Goal: Transaction & Acquisition: Purchase product/service

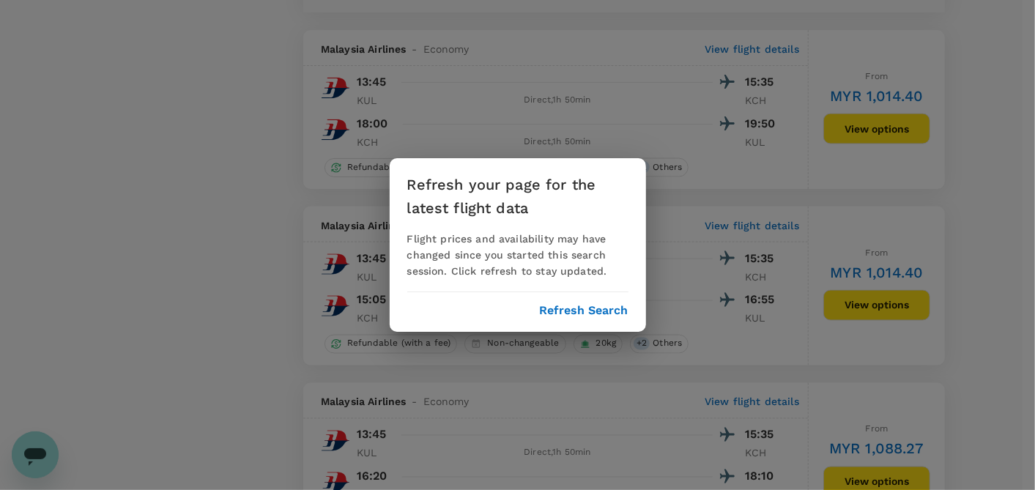
click at [562, 302] on div "Refresh your page for the latest flight data Flight prices and availability may…" at bounding box center [518, 245] width 256 height 174
click at [564, 313] on button "Refresh Search" at bounding box center [584, 310] width 89 height 13
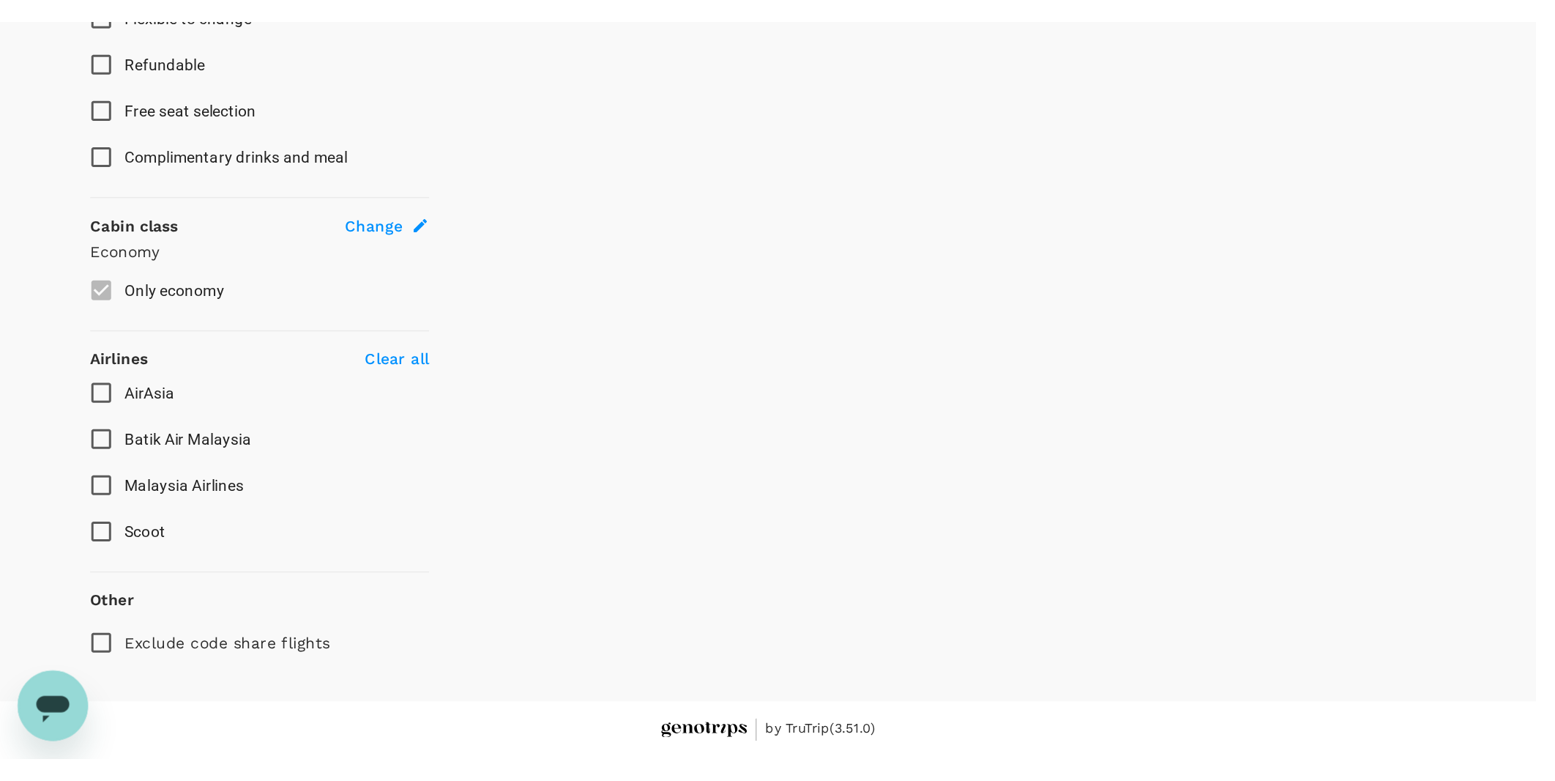
scroll to position [15, 0]
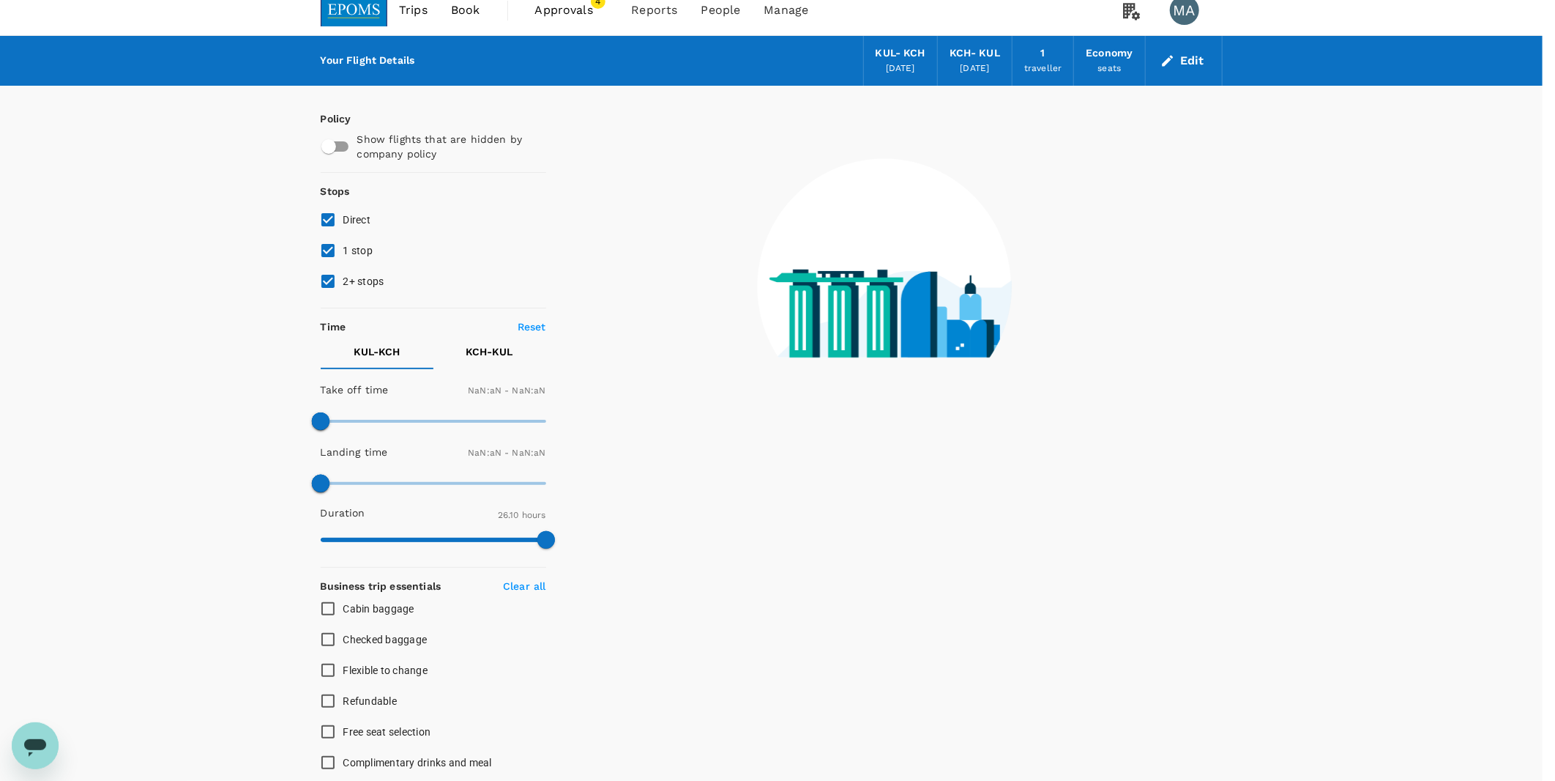
type input "720"
type input "900"
type input "1440"
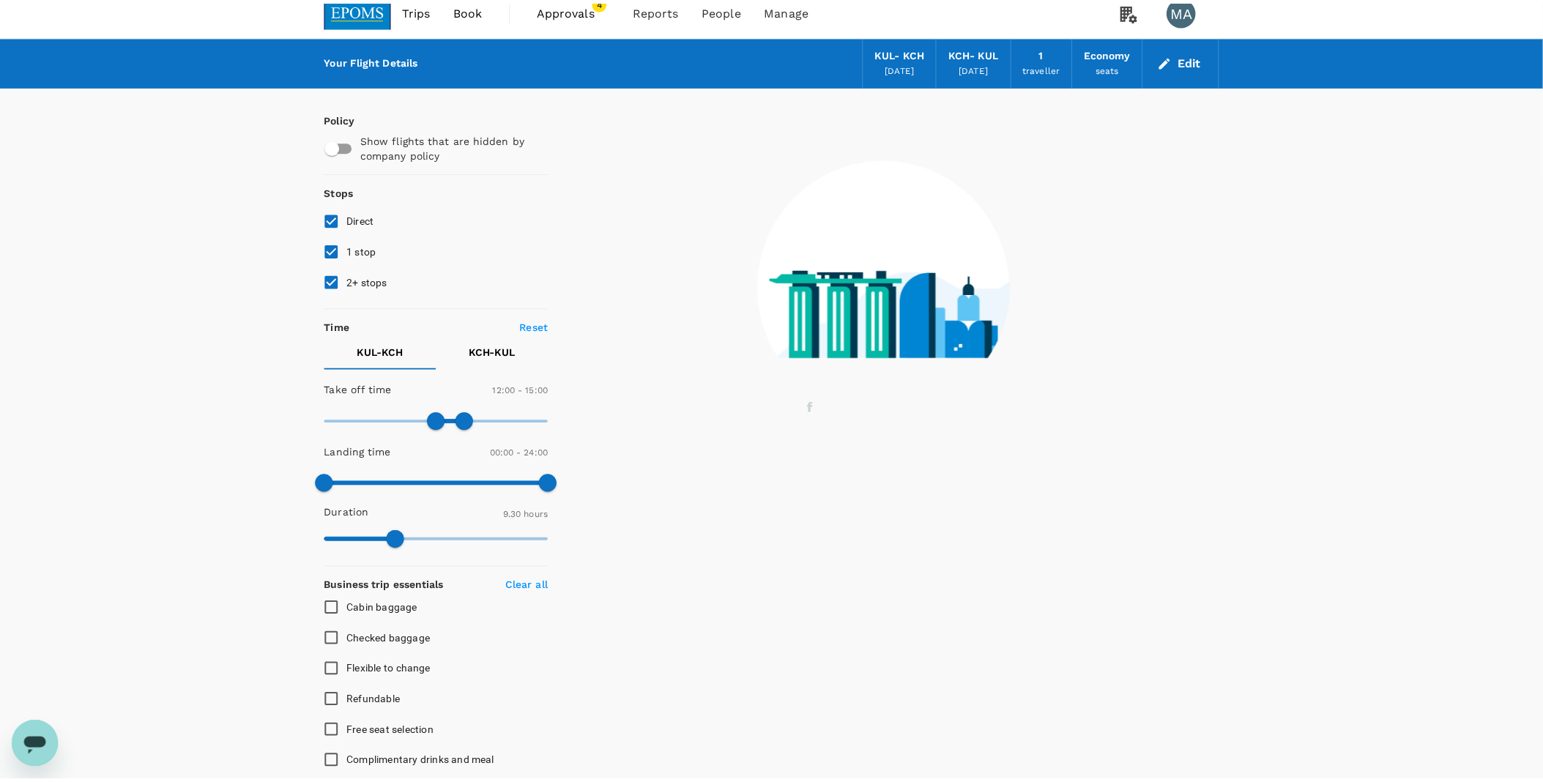
scroll to position [0, 0]
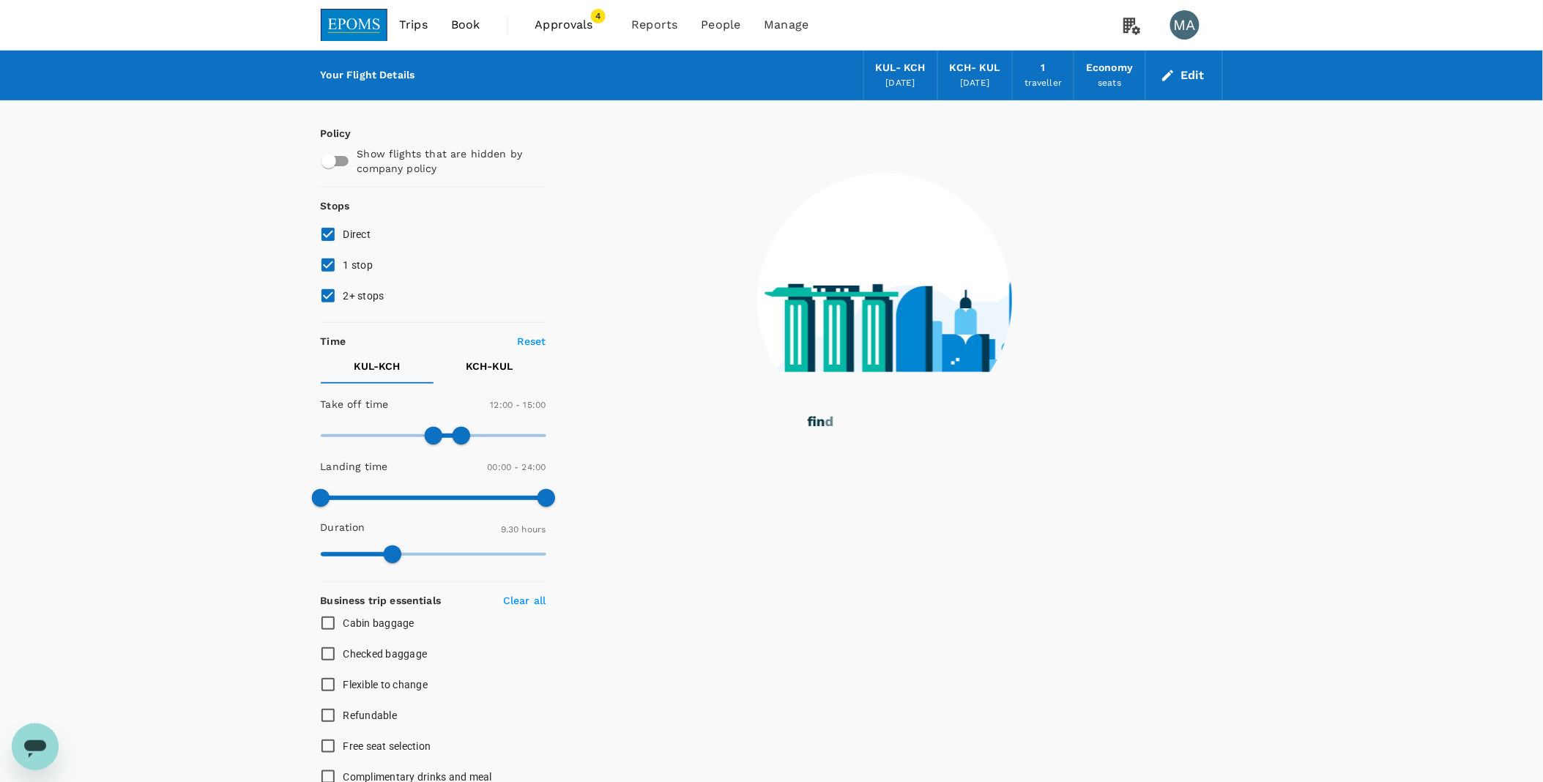
type input "0"
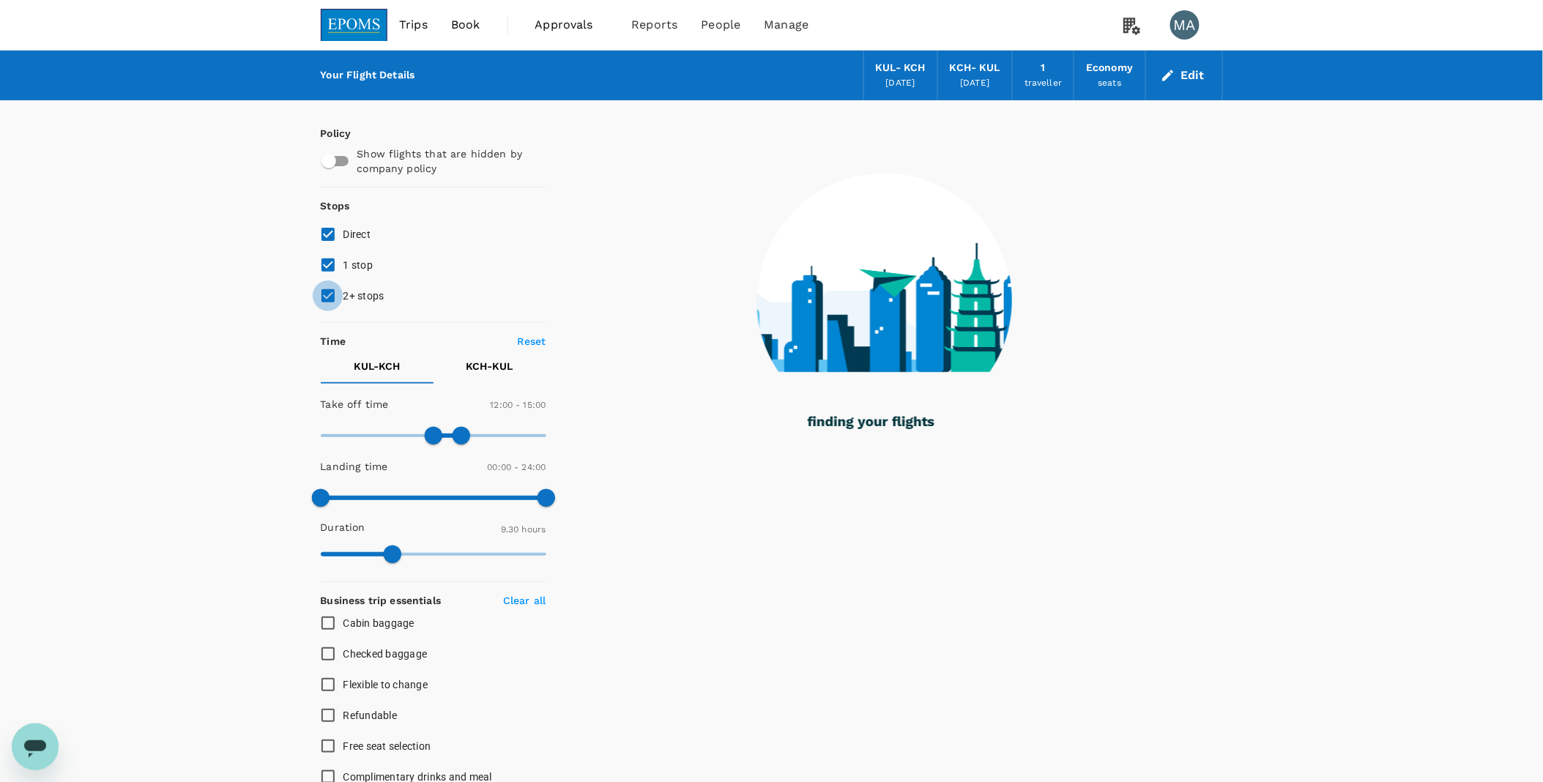
drag, startPoint x: 324, startPoint y: 298, endPoint x: 324, endPoint y: 271, distance: 27.1
click at [324, 297] on input "2+ stops" at bounding box center [328, 295] width 31 height 31
checkbox input "false"
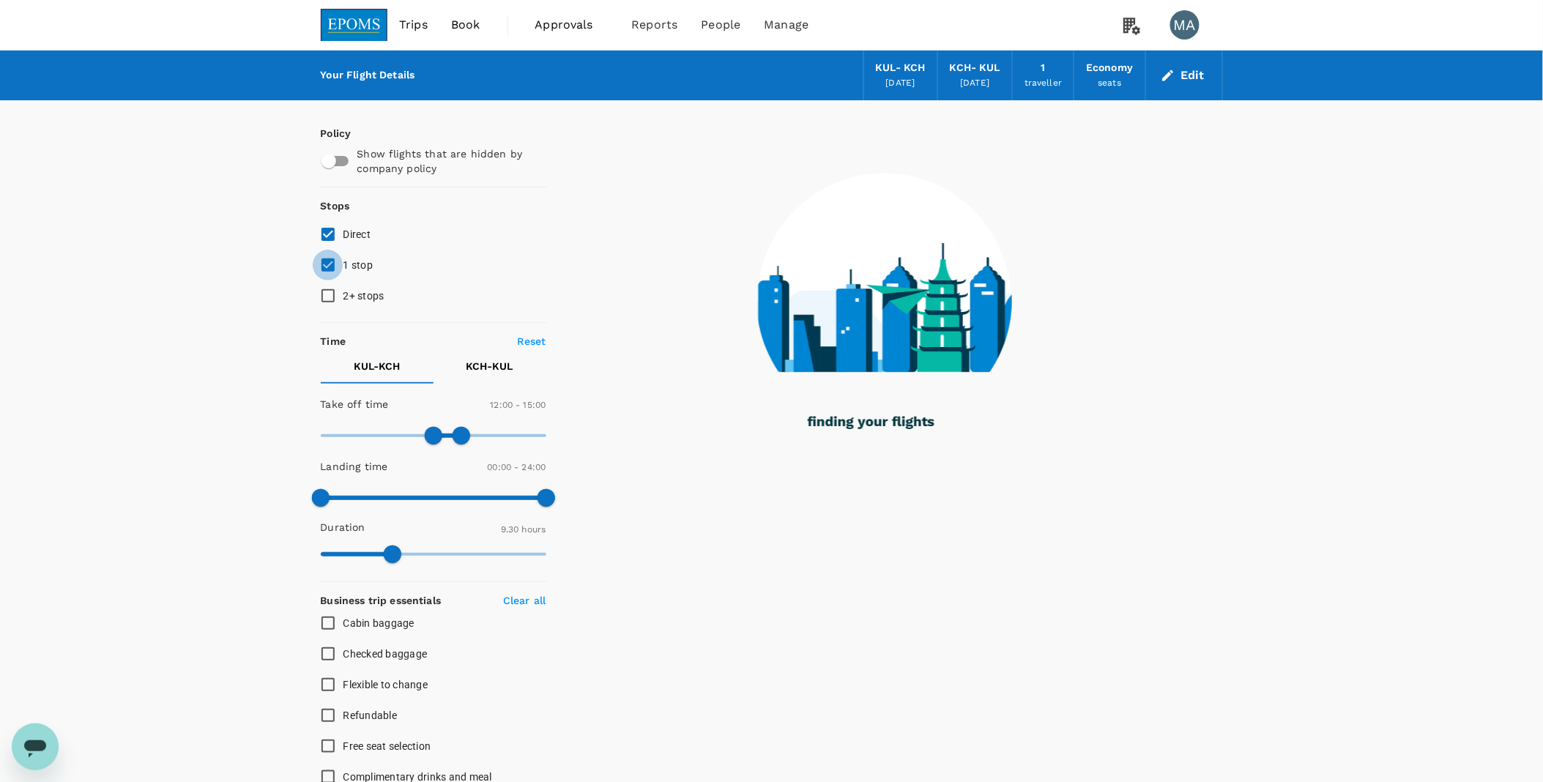
click at [324, 271] on input "1 stop" at bounding box center [328, 265] width 31 height 31
checkbox input "false"
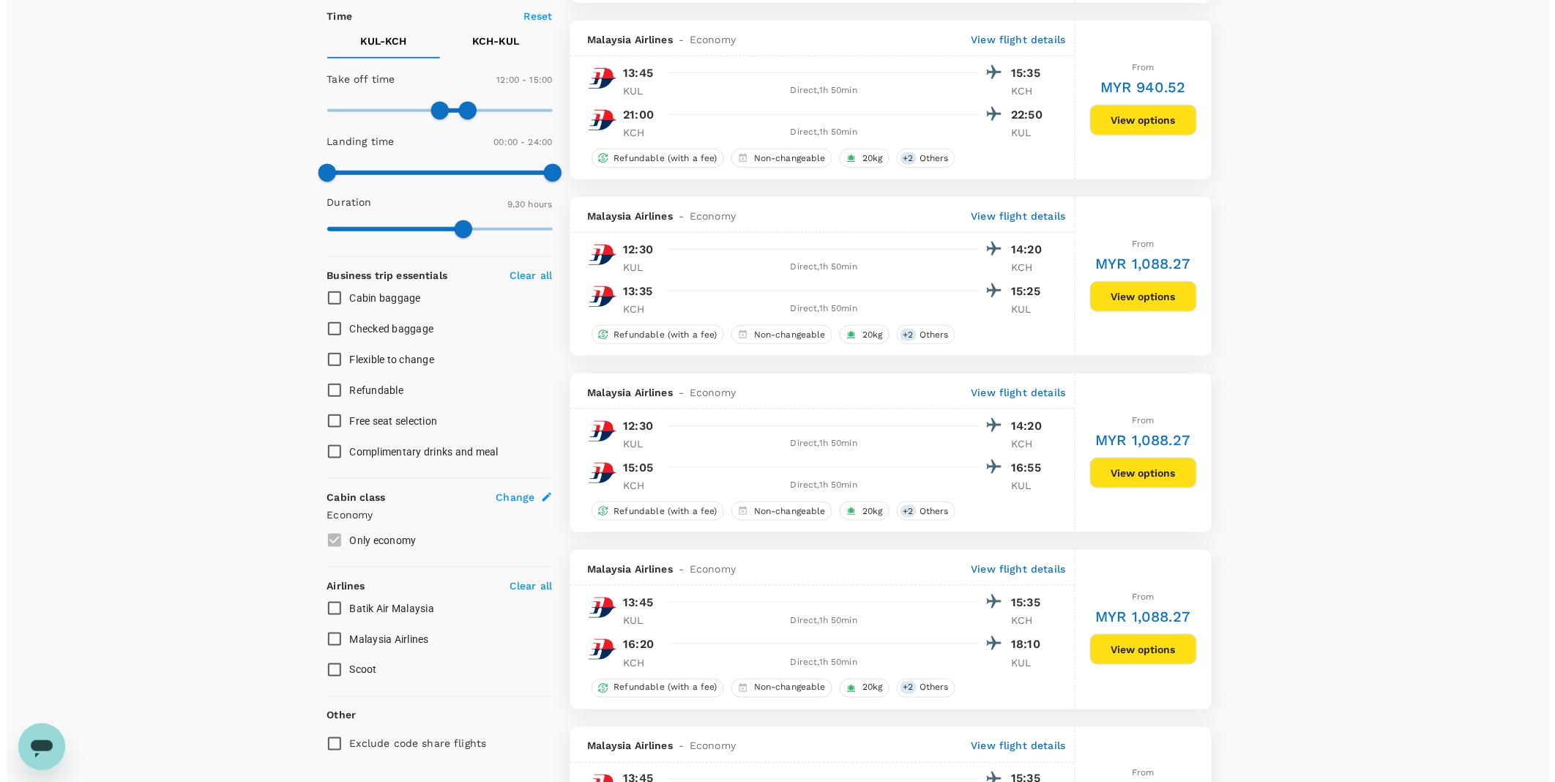
scroll to position [406, 0]
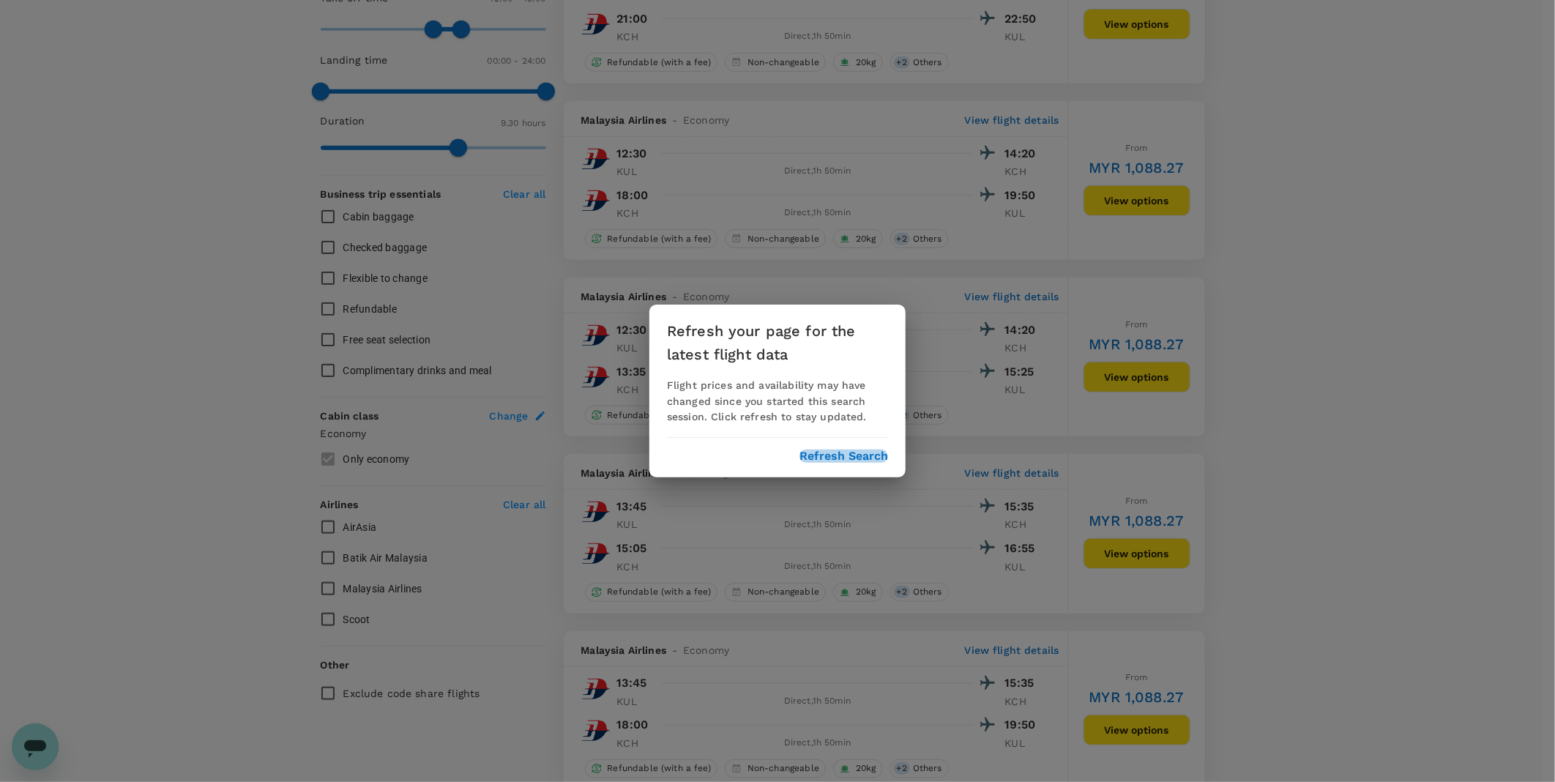
click at [857, 458] on button "Refresh Search" at bounding box center [844, 456] width 89 height 13
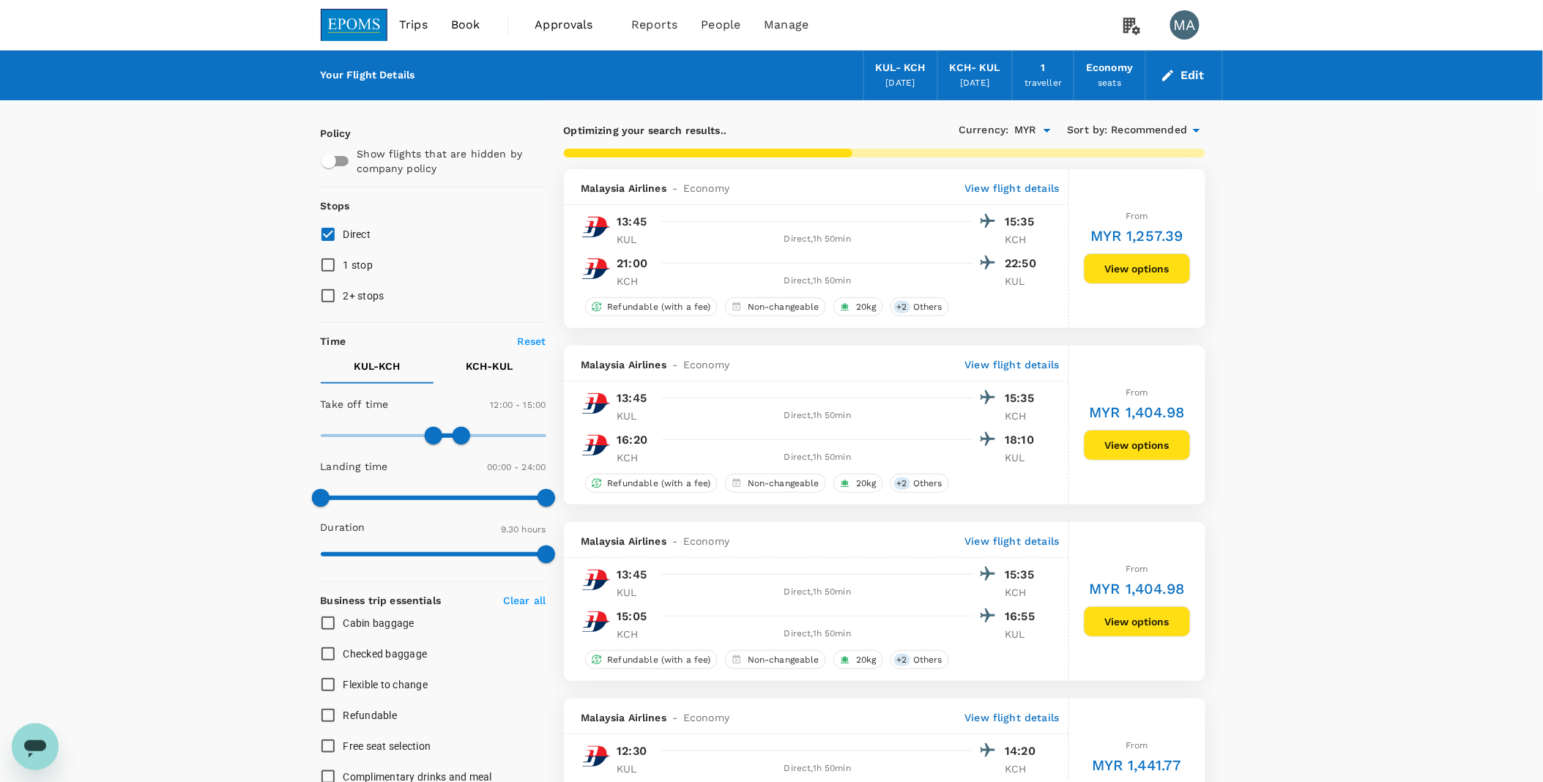
type input "570"
checkbox input "false"
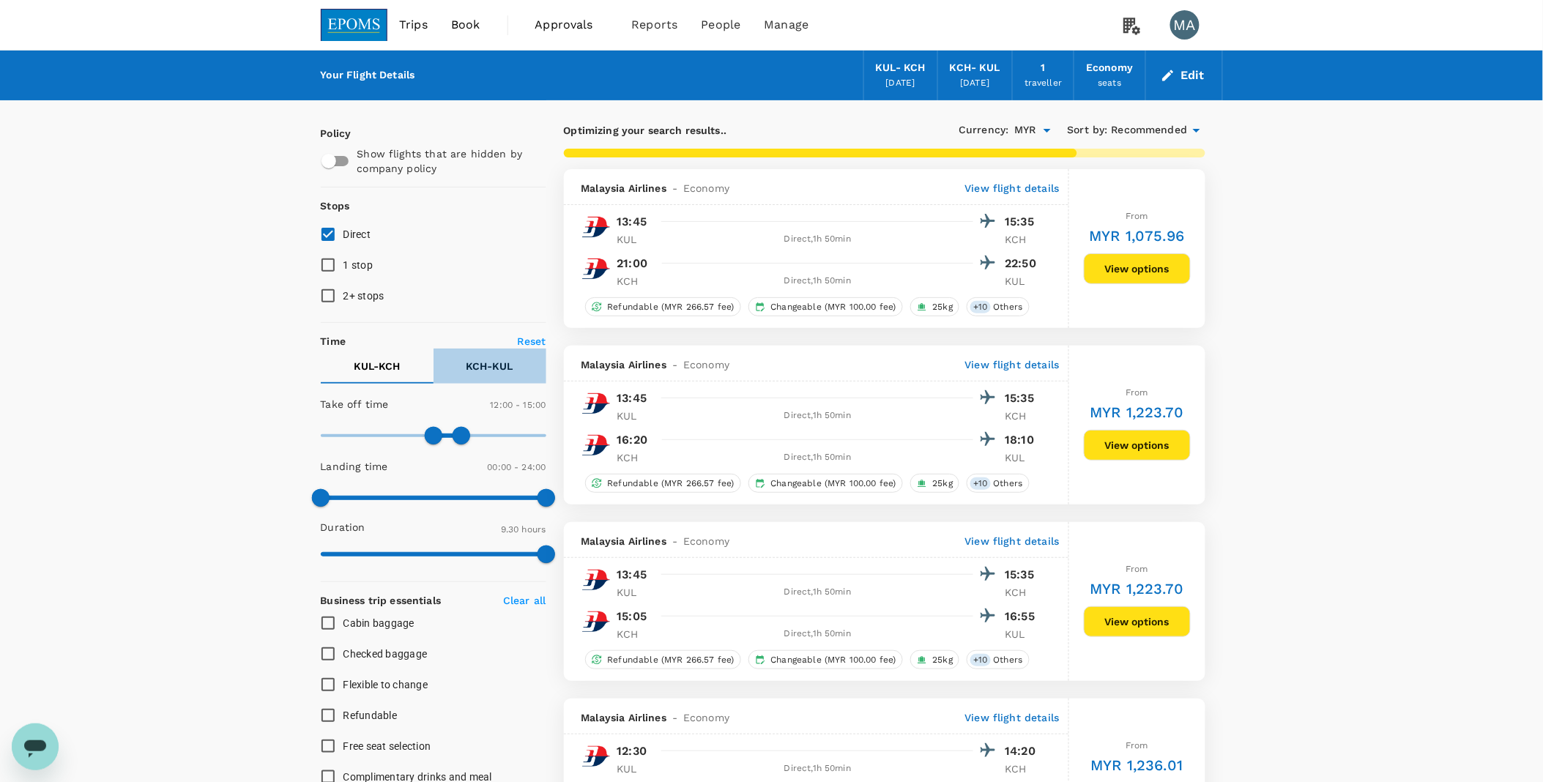
click at [485, 371] on p "KCH - KUL" at bounding box center [489, 366] width 47 height 15
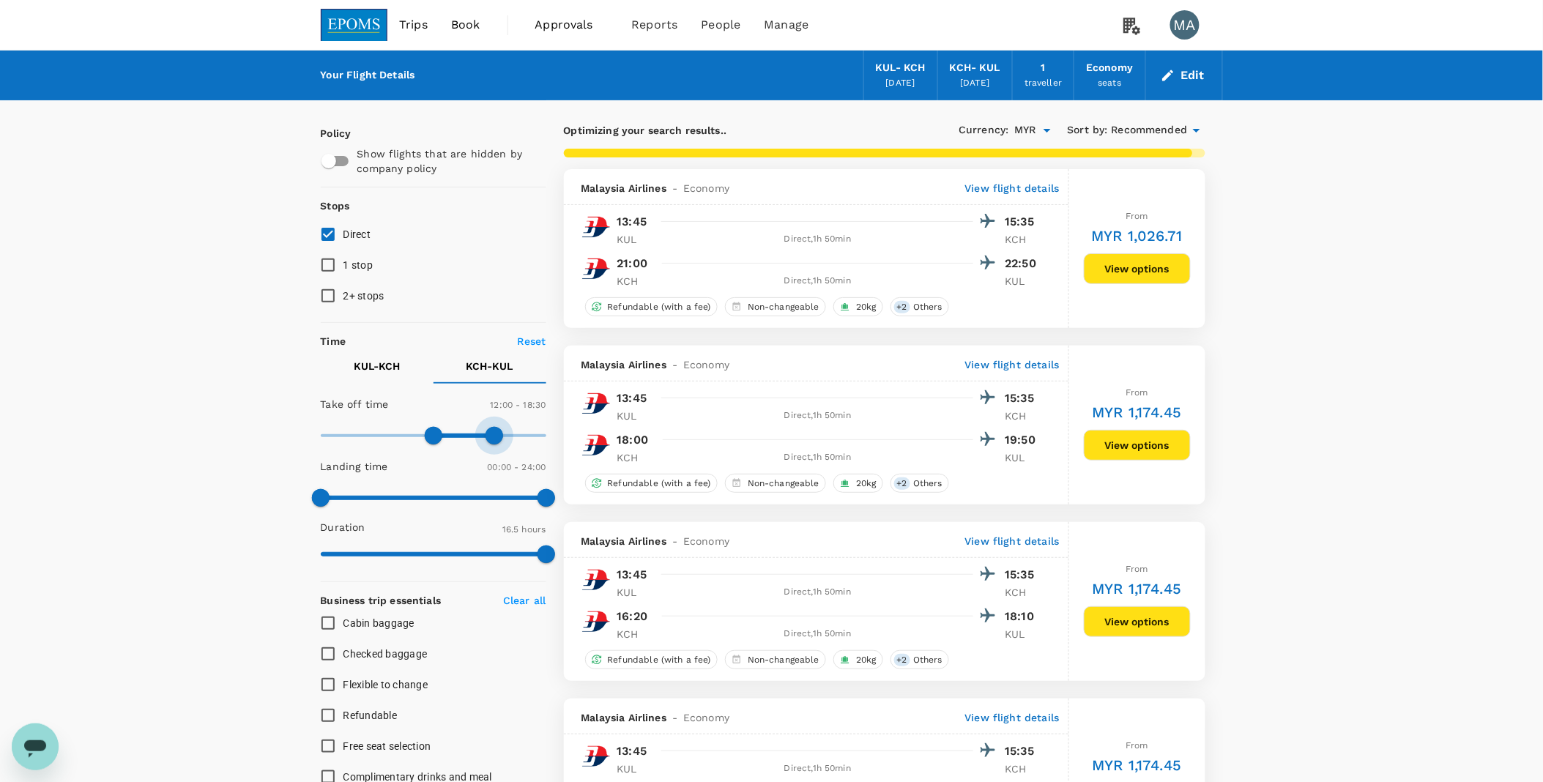
type input "990"
drag, startPoint x: 543, startPoint y: 436, endPoint x: 474, endPoint y: 434, distance: 68.9
click at [474, 434] on span at bounding box center [475, 436] width 18 height 18
type input "900"
drag, startPoint x: 438, startPoint y: 434, endPoint x: 462, endPoint y: 434, distance: 24.2
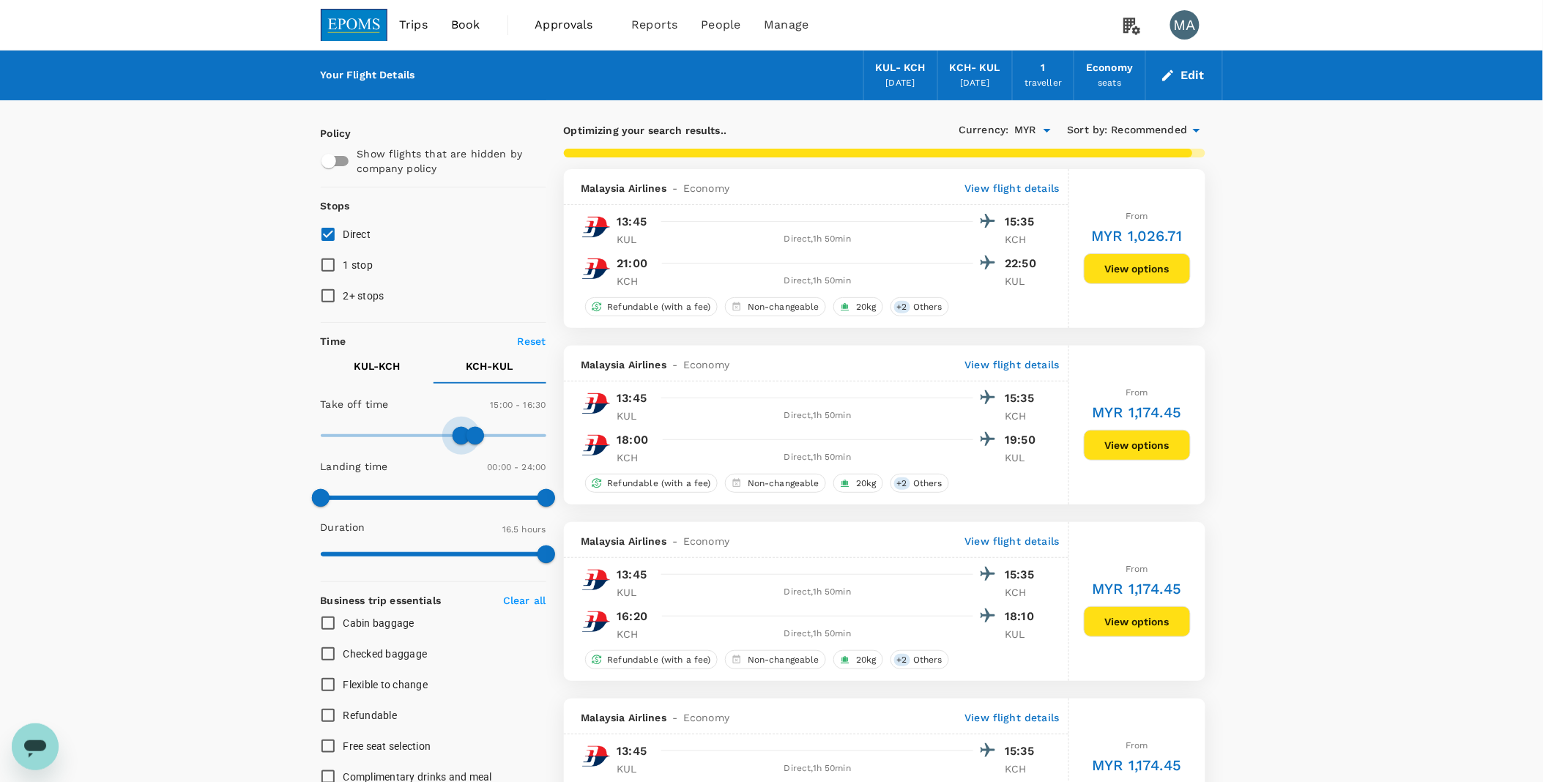
click at [462, 434] on span at bounding box center [462, 436] width 18 height 18
type input "960"
click at [472, 433] on span at bounding box center [471, 436] width 18 height 18
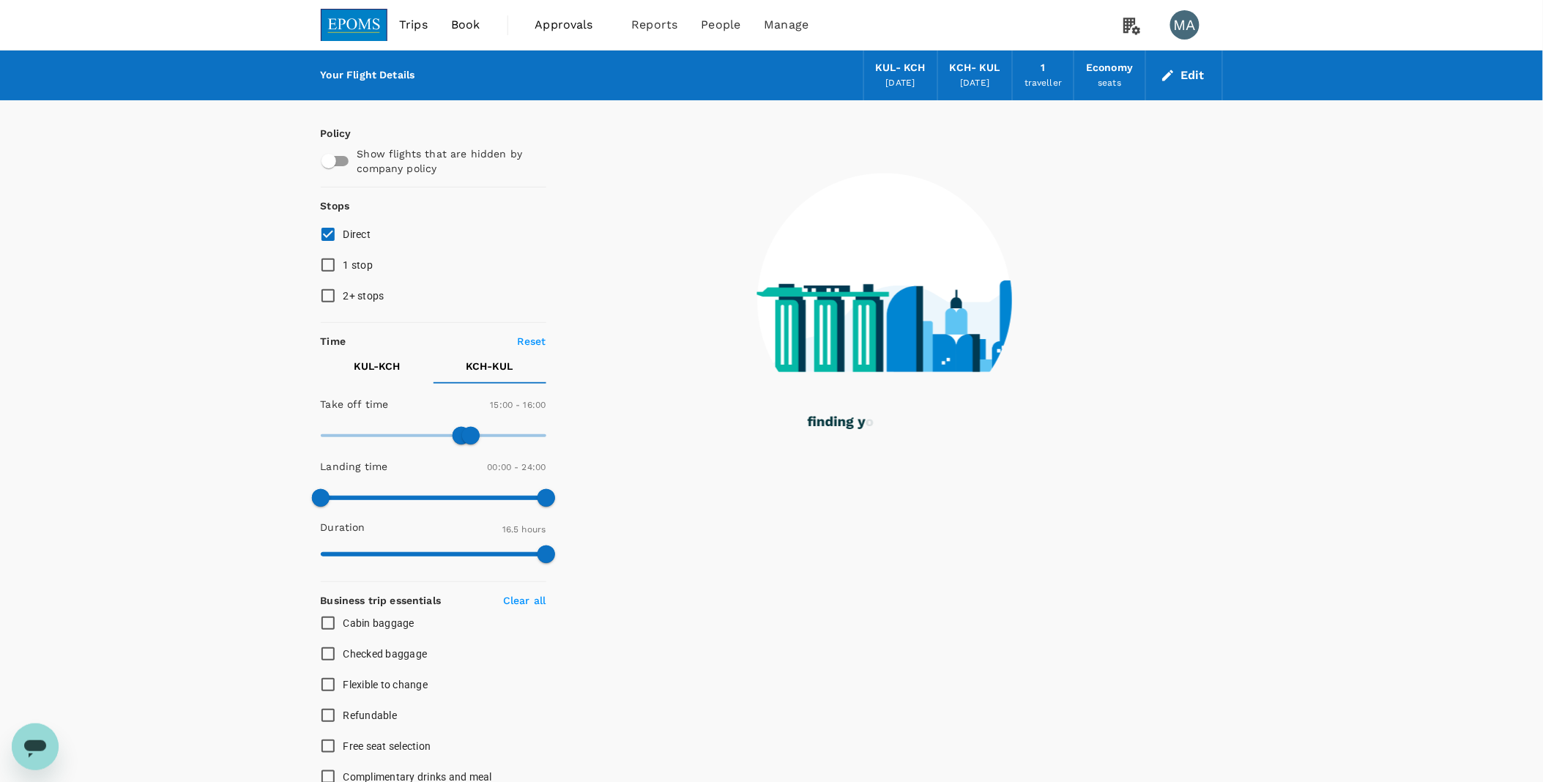
type input "965"
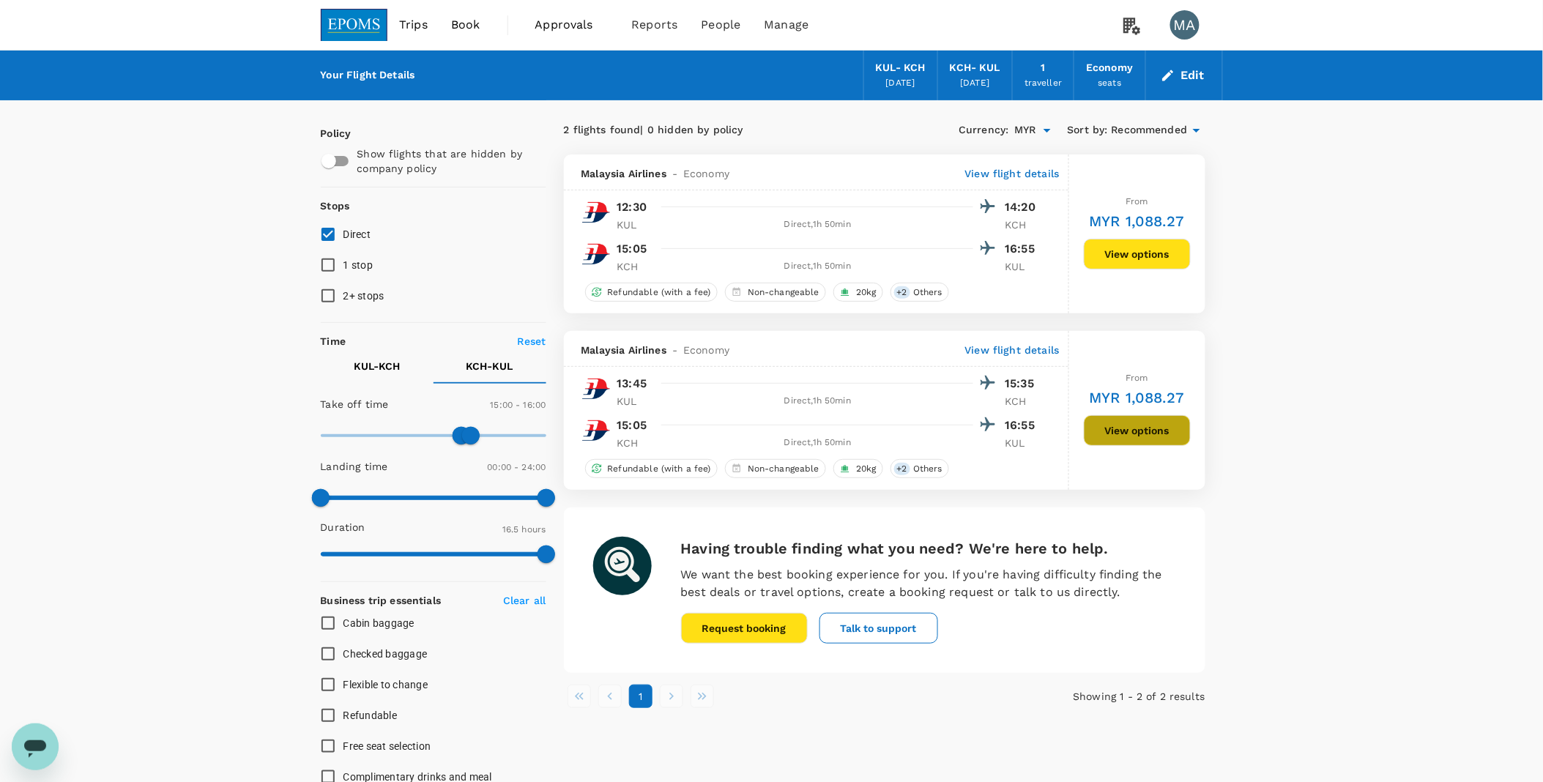
click at [1034, 428] on button "View options" at bounding box center [1137, 430] width 107 height 31
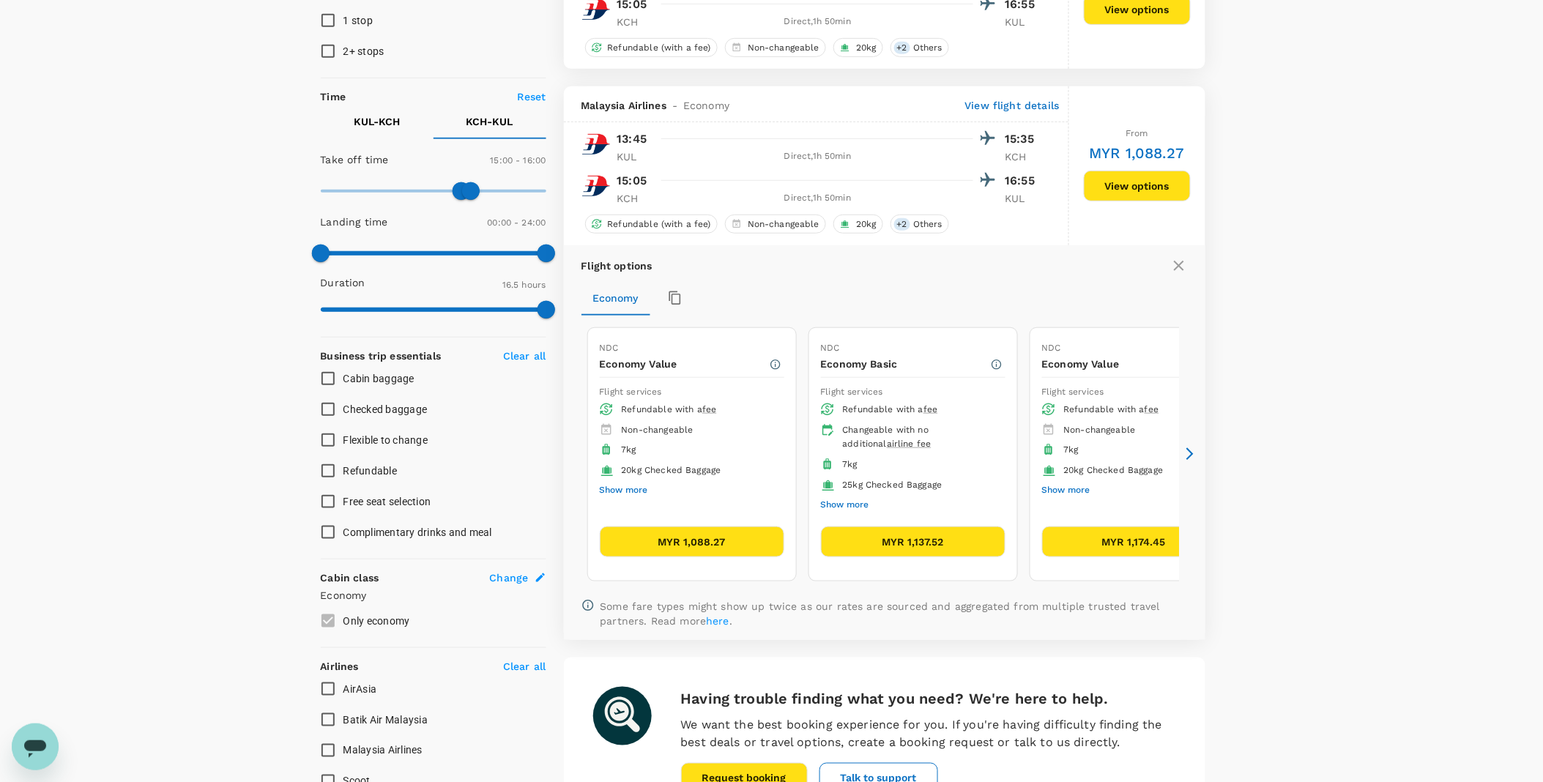
scroll to position [332, 0]
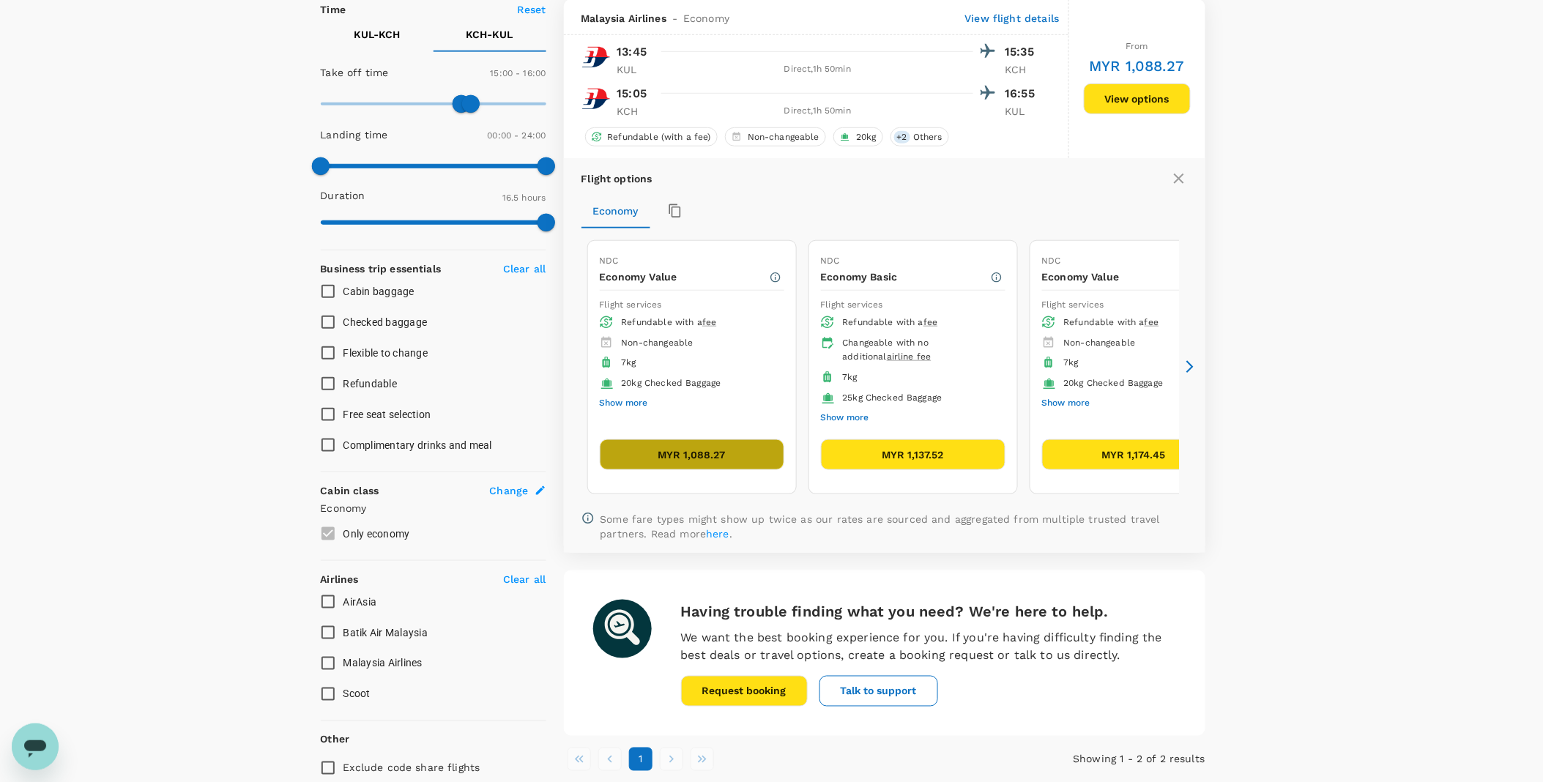
click at [745, 456] on button "MYR 1,088.27" at bounding box center [692, 454] width 185 height 31
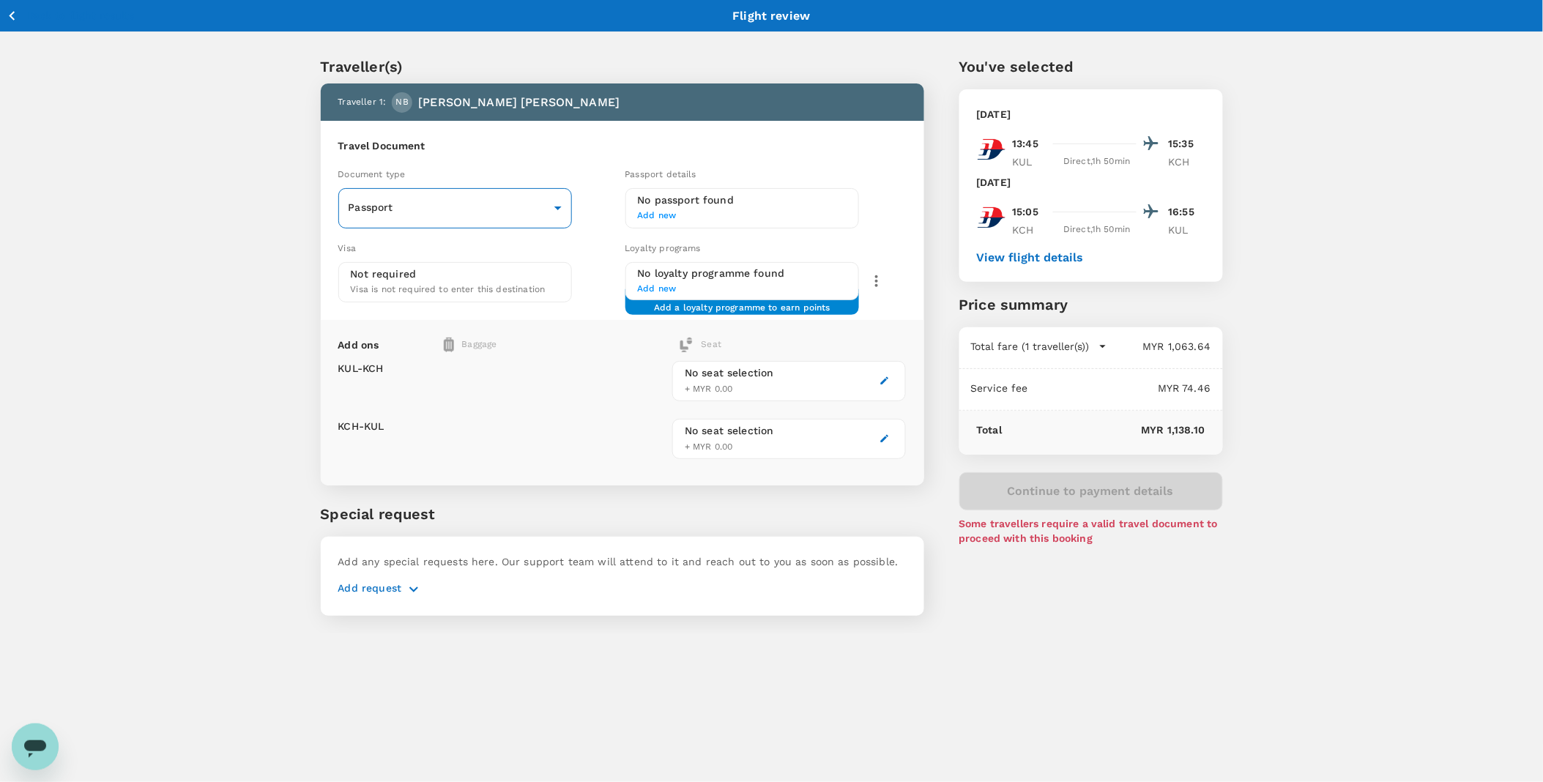
click at [508, 214] on body "Back to flight results Flight review Traveller(s) Traveller 1 : NB [PERSON_NAME…" at bounding box center [771, 410] width 1543 height 820
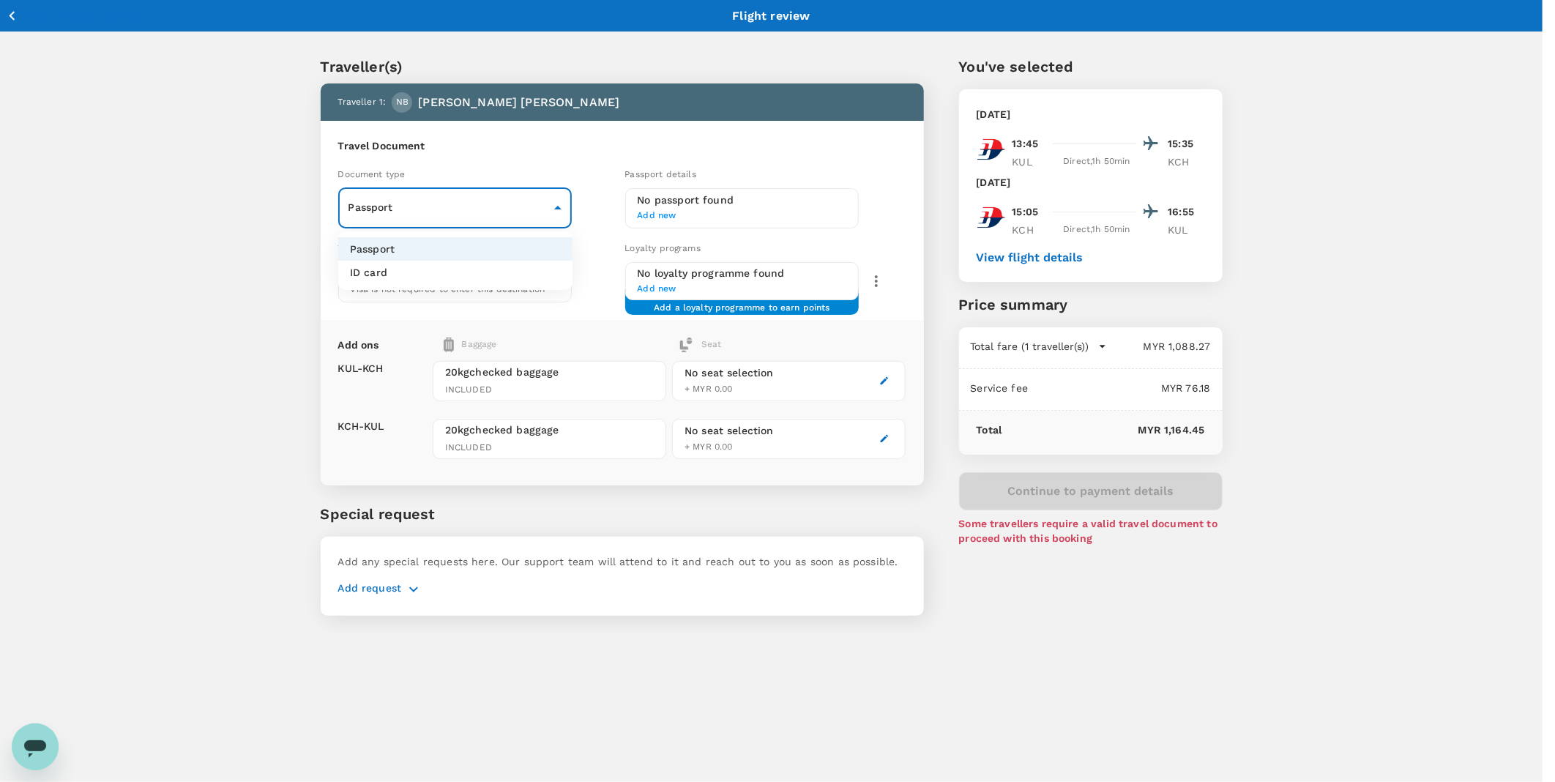
click at [477, 265] on li "ID card" at bounding box center [455, 272] width 234 height 23
type input "Id card"
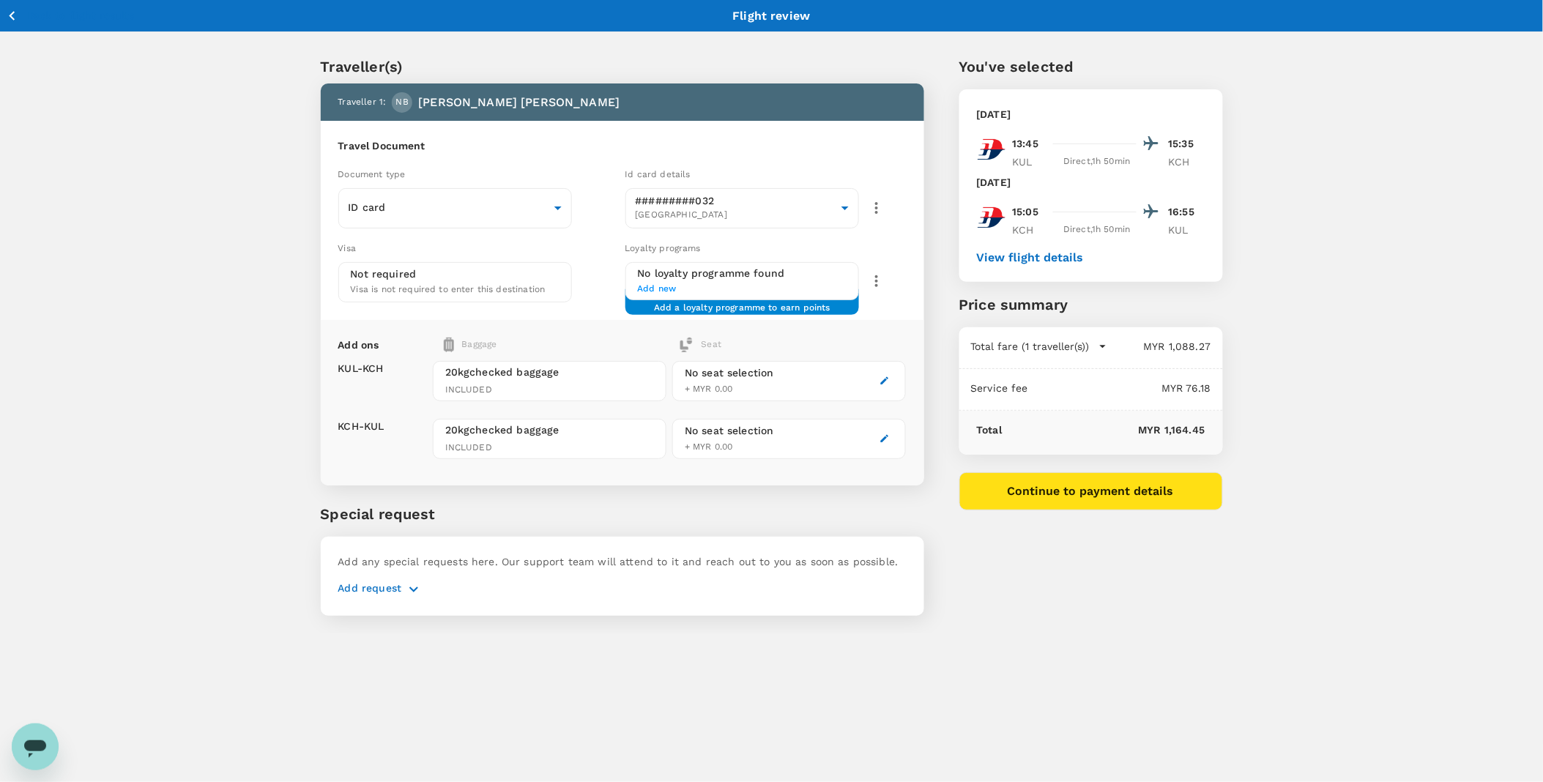
drag, startPoint x: 398, startPoint y: 568, endPoint x: 401, endPoint y: 581, distance: 13.5
click at [400, 489] on div "Add any special requests here. Our support team will attend to it and reach out…" at bounding box center [622, 576] width 603 height 79
click at [403, 489] on button "button" at bounding box center [413, 590] width 25 height 18
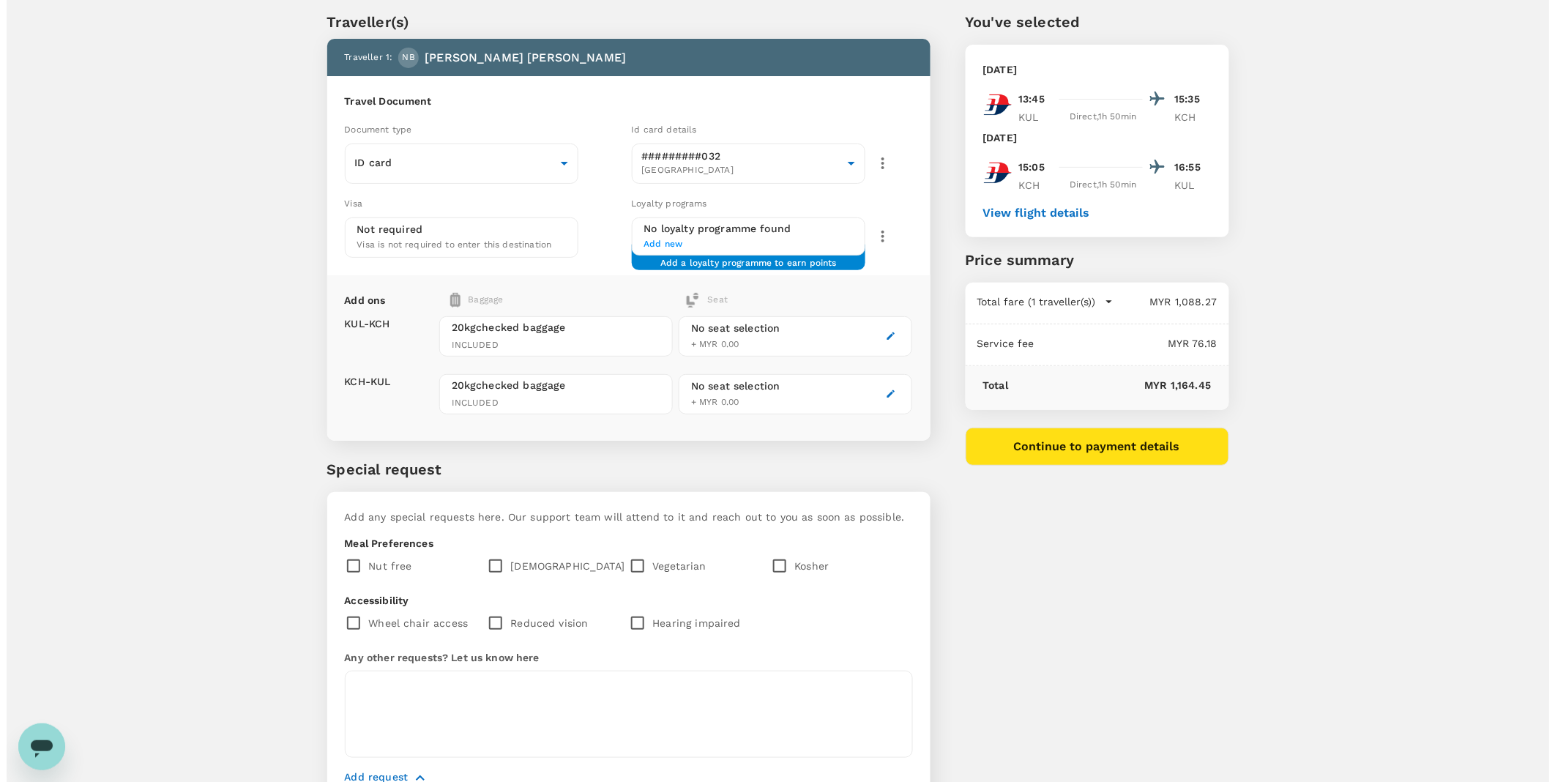
scroll to position [120, 0]
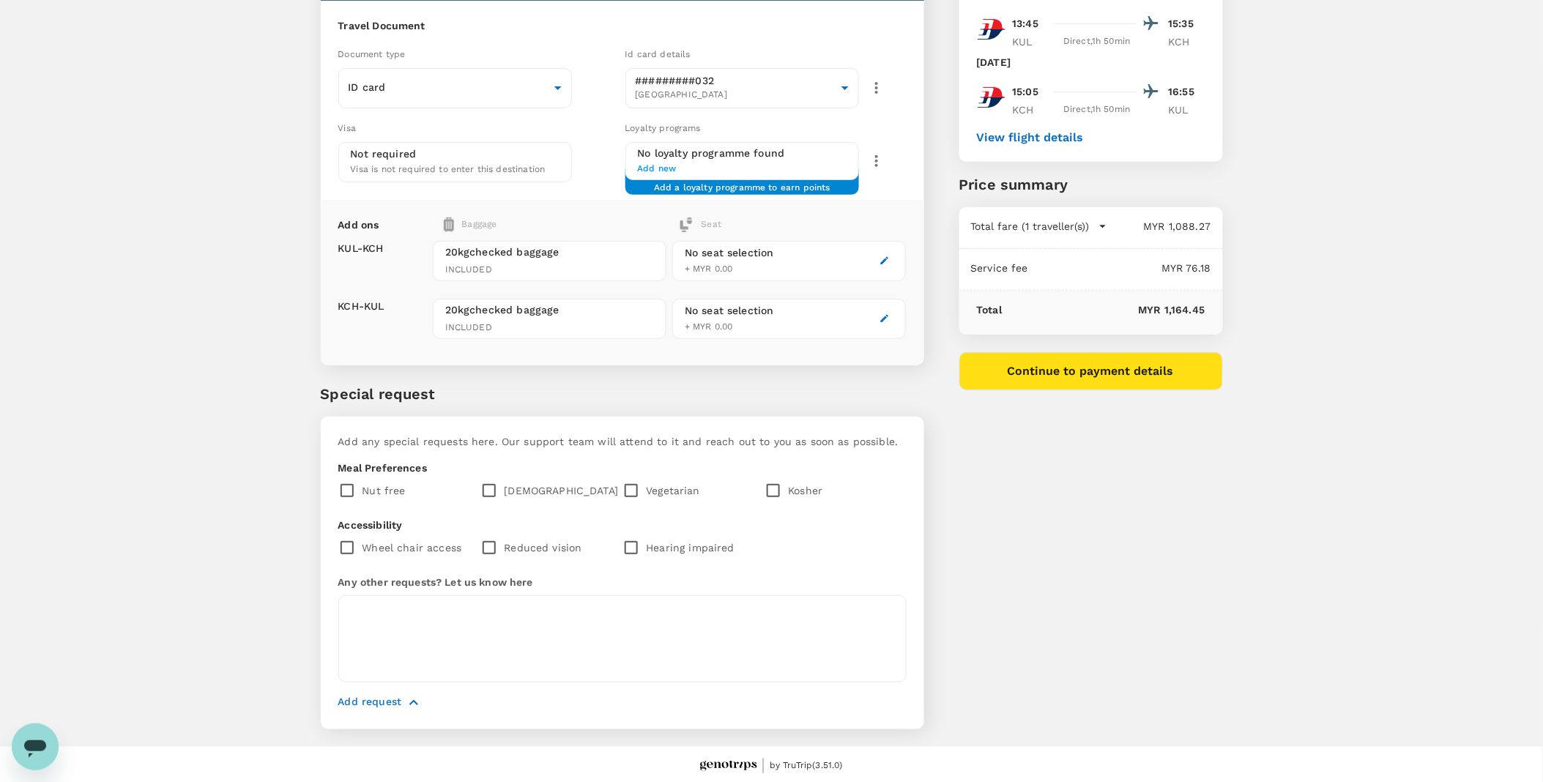
click at [493, 489] on input "checkbox" at bounding box center [492, 490] width 24 height 31
checkbox input "true"
click at [1034, 371] on button "Continue to payment details" at bounding box center [1091, 371] width 264 height 38
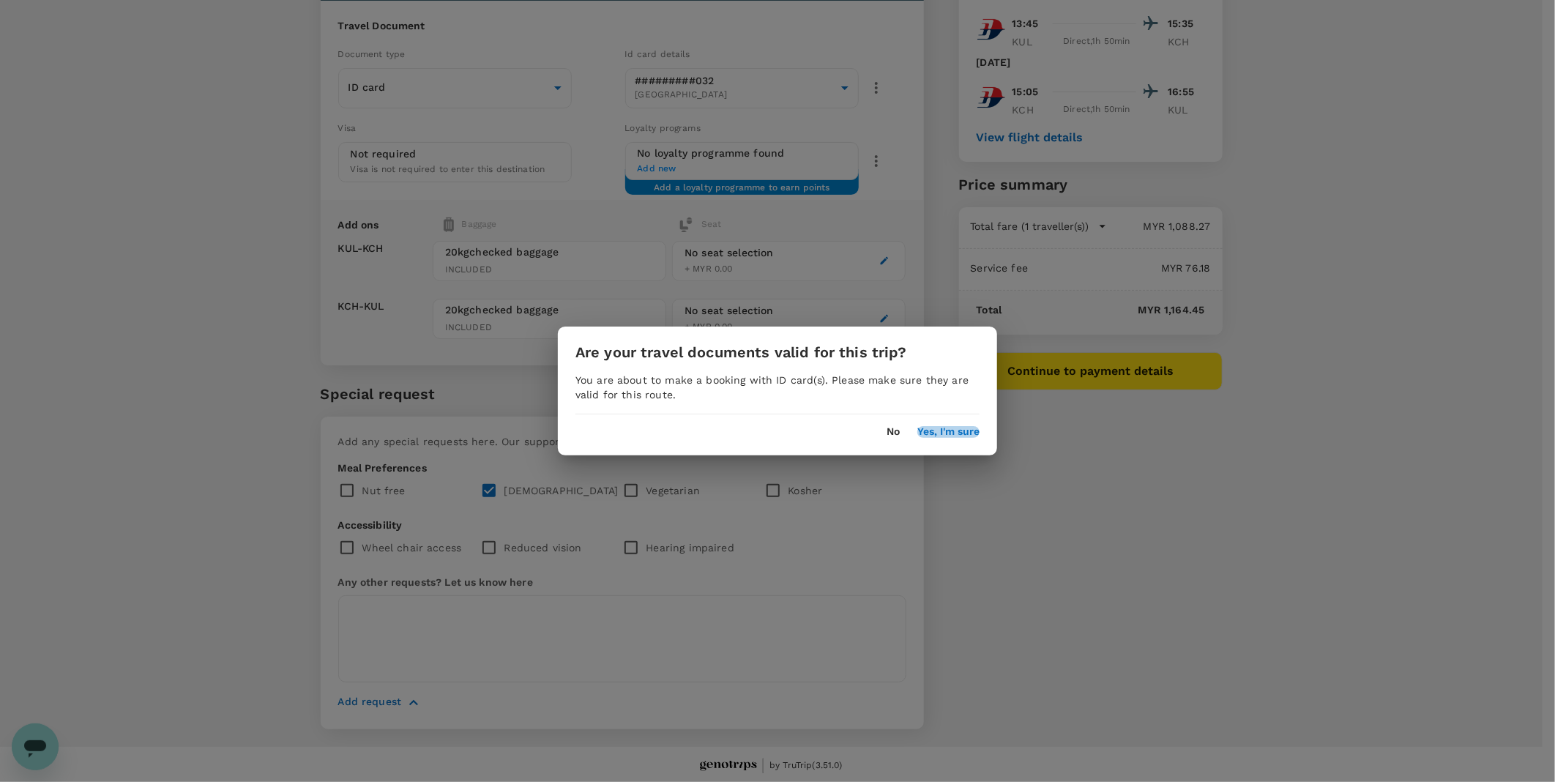
click at [965, 434] on button "Yes, I'm sure" at bounding box center [949, 432] width 62 height 12
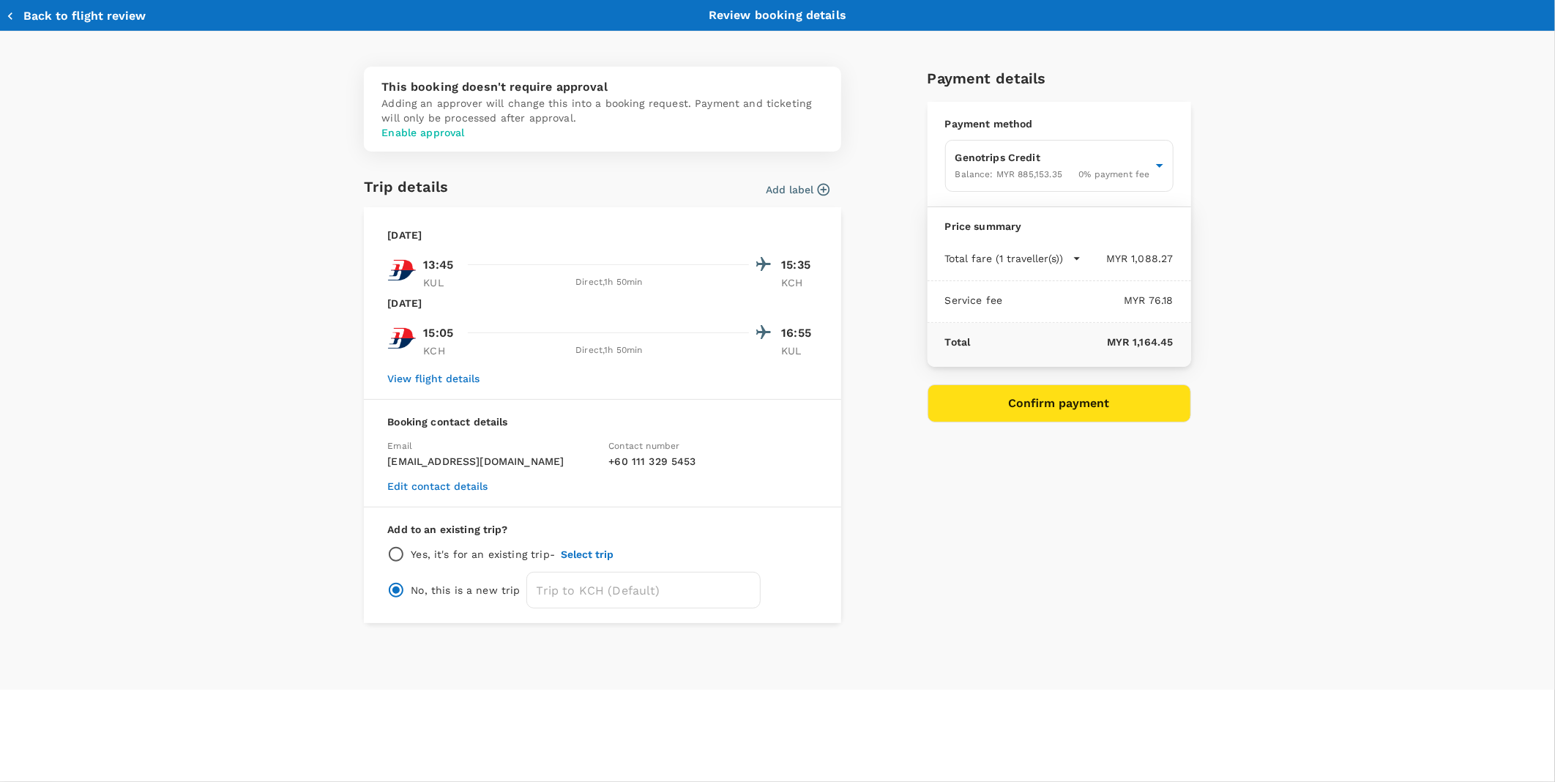
click at [426, 140] on p "Enable approval" at bounding box center [603, 132] width 442 height 15
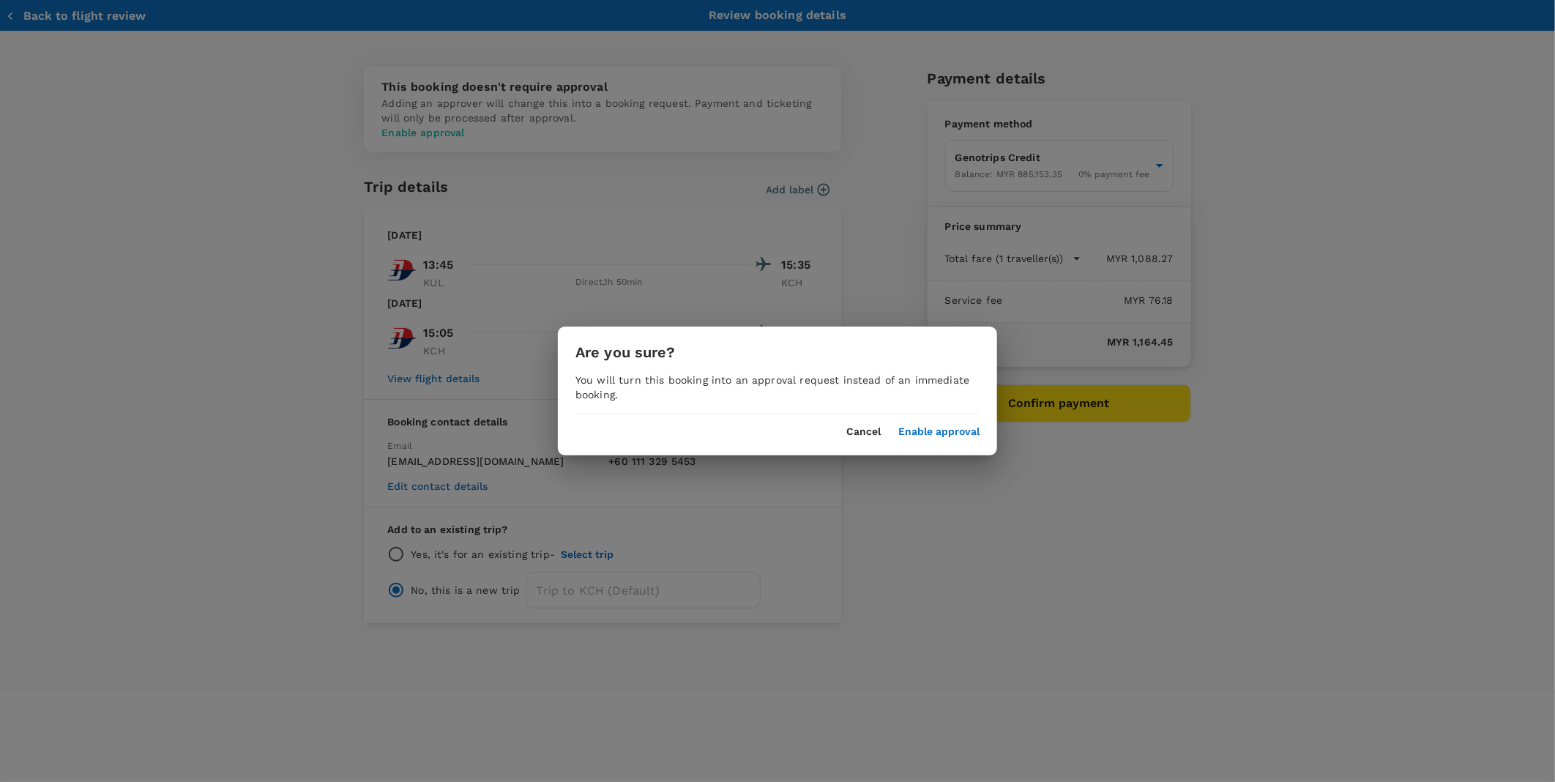
click at [958, 442] on div "Are you sure? You will turn this booking into an approval request instead of an…" at bounding box center [777, 391] width 439 height 129
click at [957, 434] on button "Enable approval" at bounding box center [938, 432] width 81 height 12
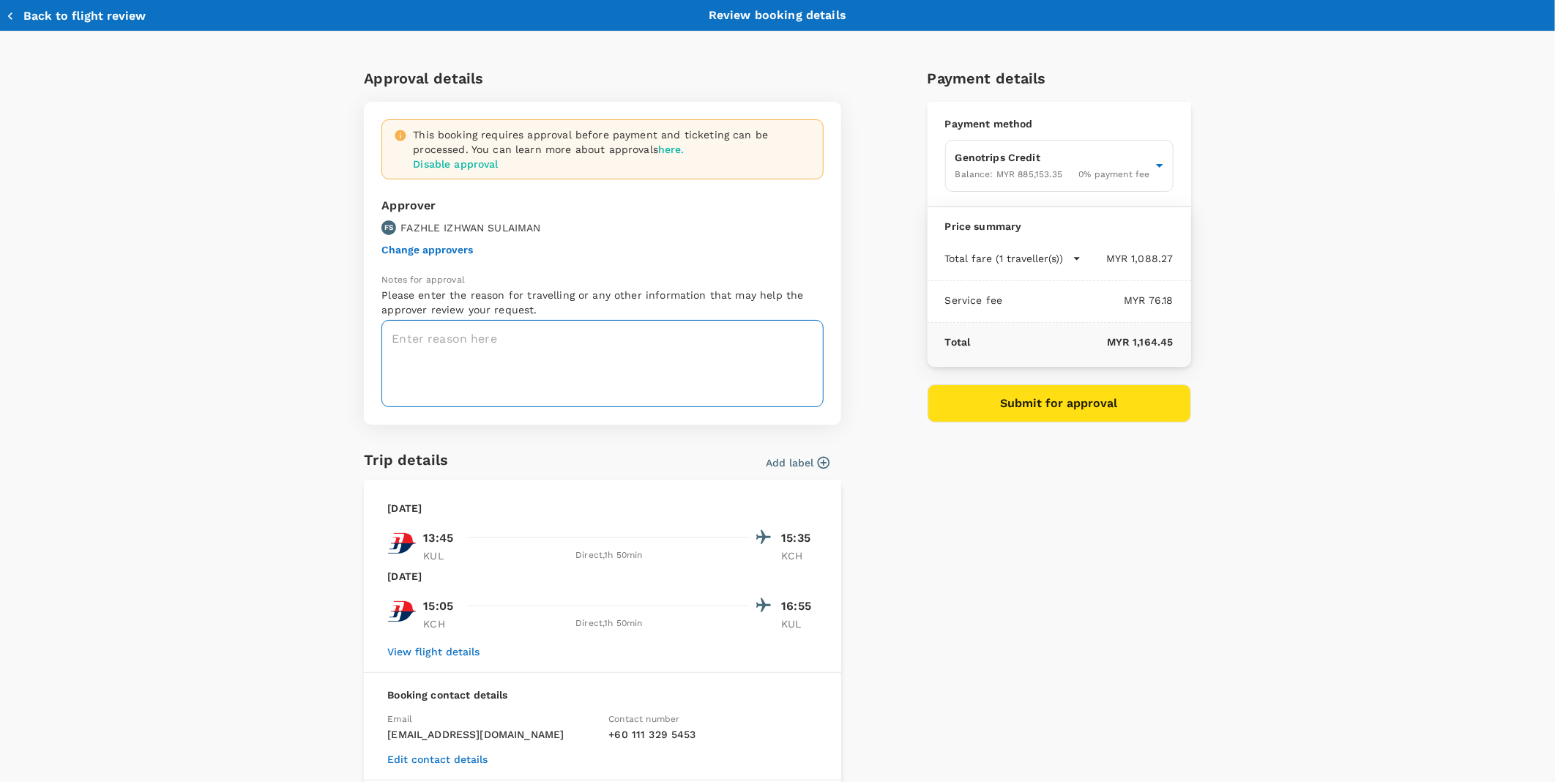
click at [518, 360] on textarea at bounding box center [603, 363] width 442 height 87
paste textarea "CRT000000017608 Travelling Request Status Approved Employee # CS0825 Name [PERS…"
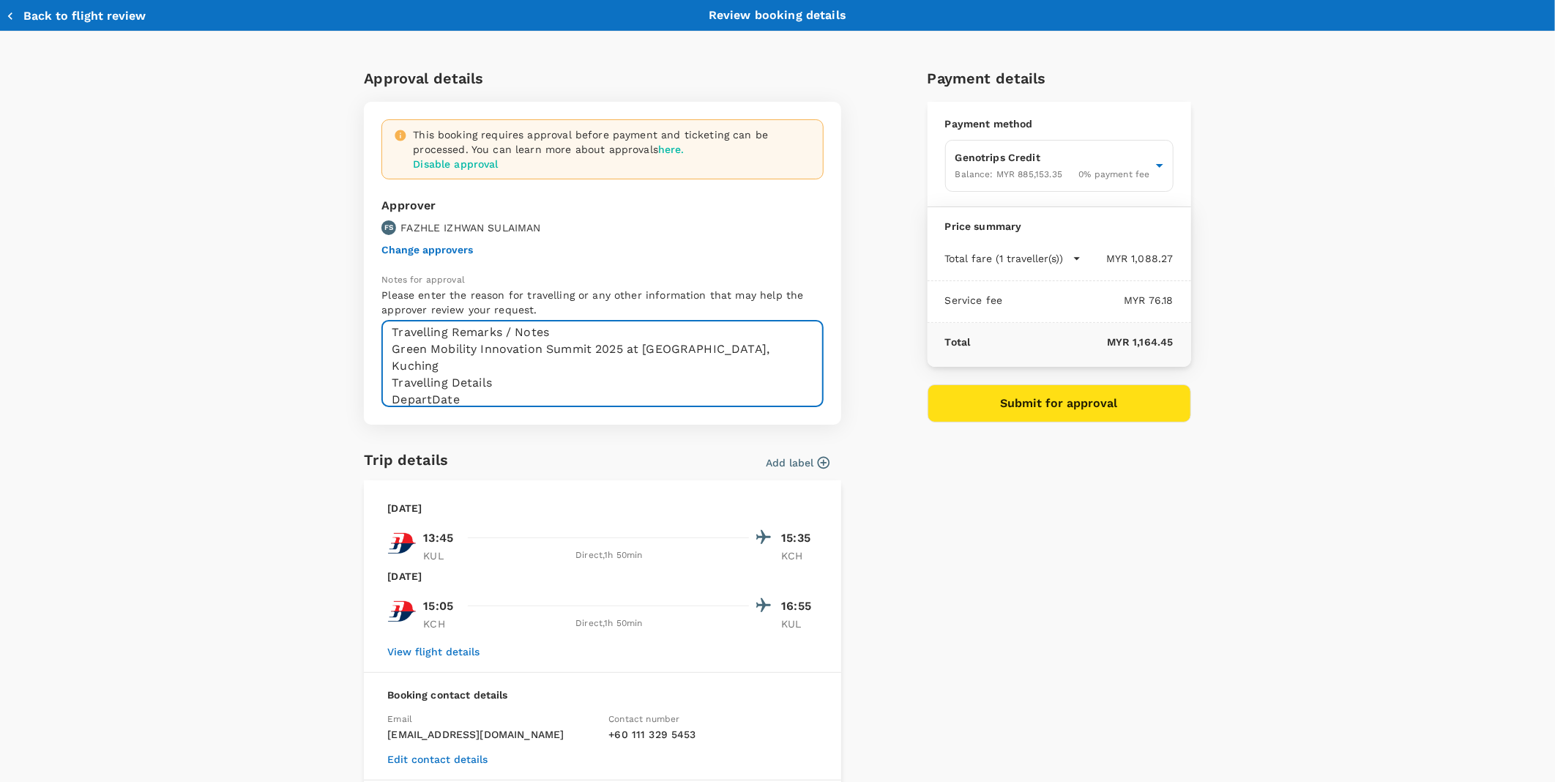
drag, startPoint x: 384, startPoint y: 376, endPoint x: 576, endPoint y: 342, distance: 194.9
click at [576, 342] on textarea "TRF reference no: CRT000000017608 Travelling Request Status Approved Employee #…" at bounding box center [603, 363] width 442 height 87
drag, startPoint x: 381, startPoint y: 344, endPoint x: 520, endPoint y: 518, distance: 223.0
click at [520, 489] on div "Approval details This booking requires approval before payment and ticketing ca…" at bounding box center [602, 482] width 477 height 830
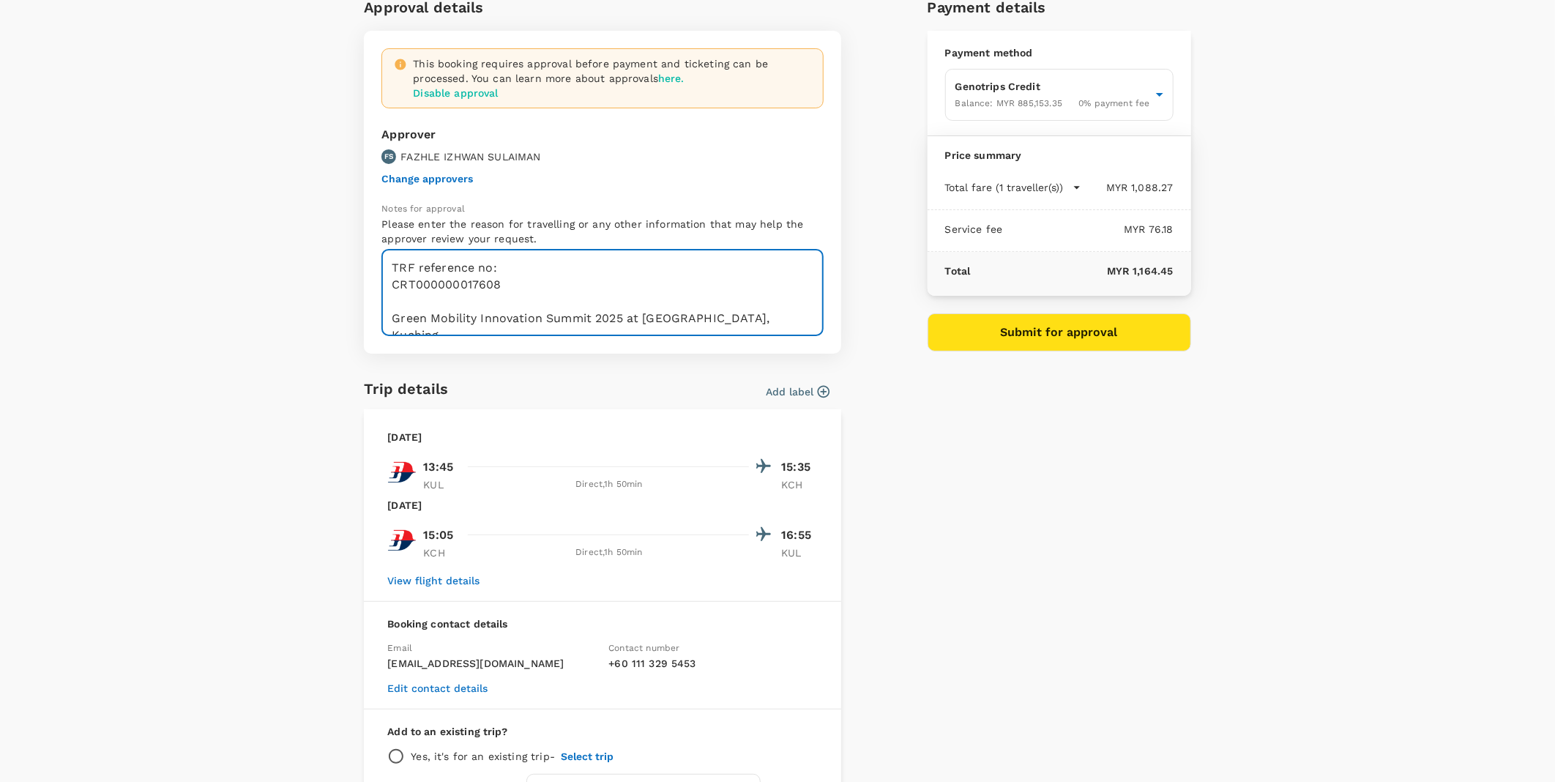
scroll to position [0, 0]
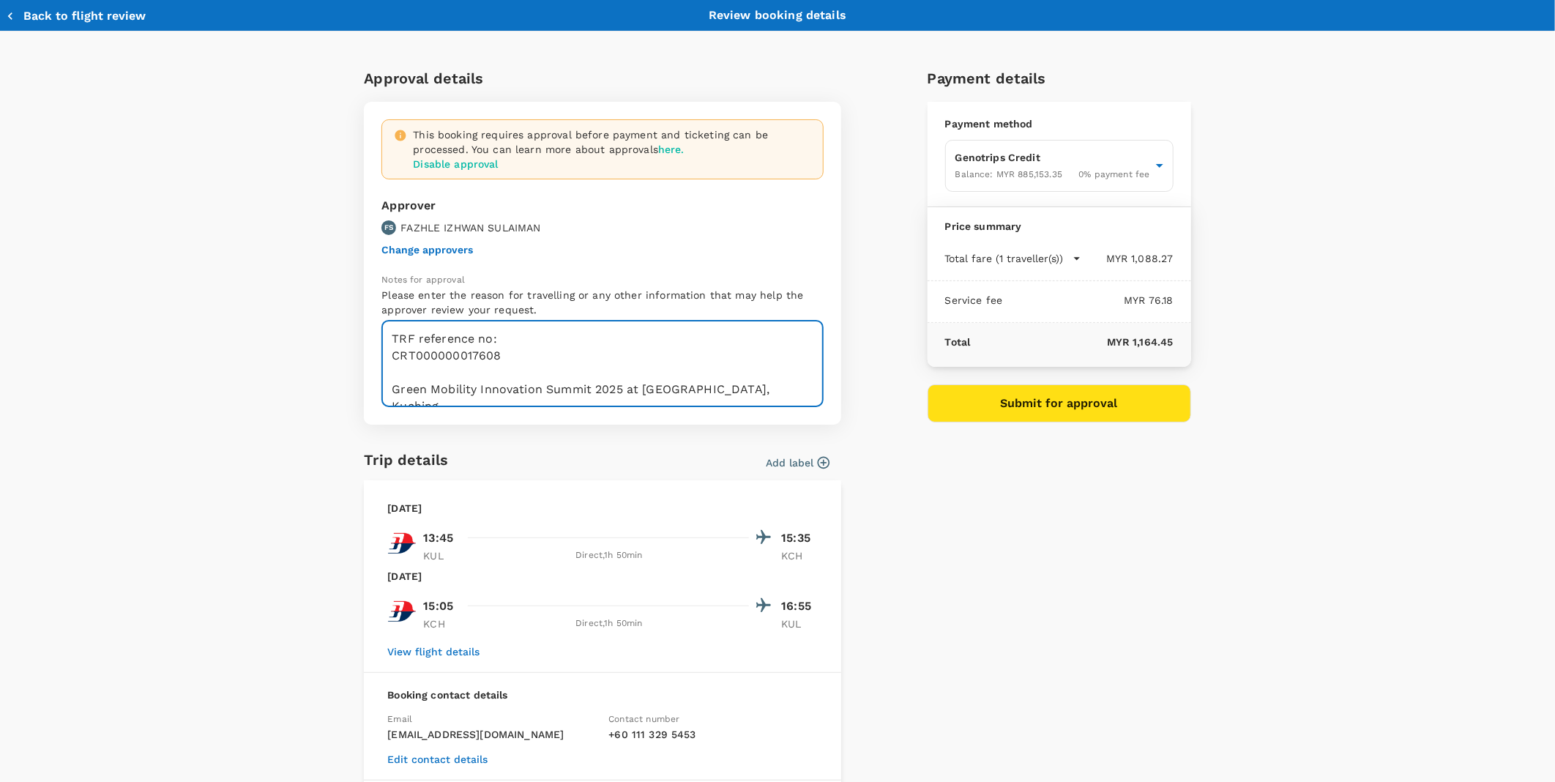
type textarea "TRF reference no: CRT000000017608 Green Mobility Innovation Summit 2025 at [GEO…"
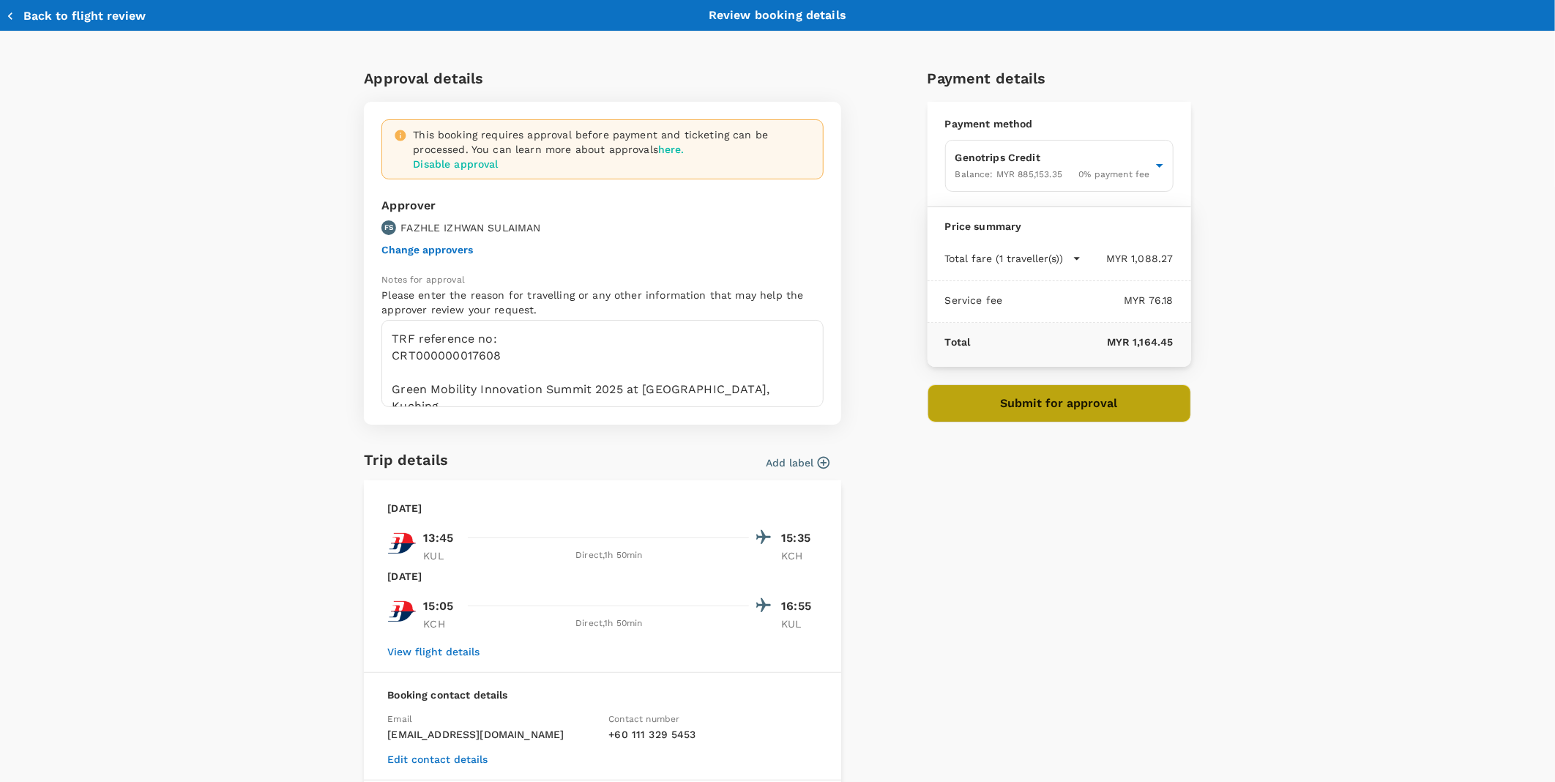
click at [971, 407] on button "Submit for approval" at bounding box center [1060, 403] width 264 height 38
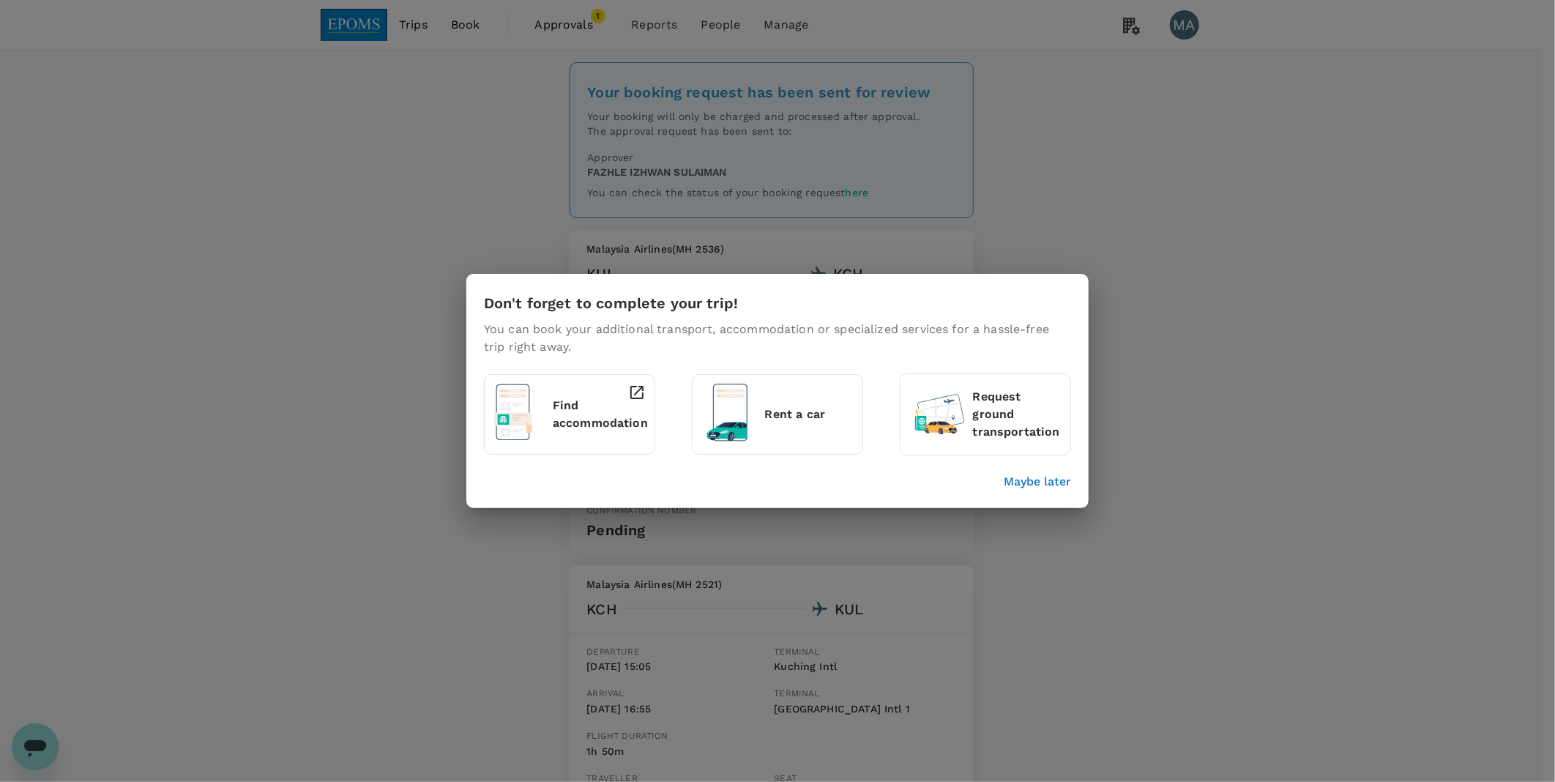
click at [1068, 484] on p "Maybe later" at bounding box center [1037, 482] width 67 height 18
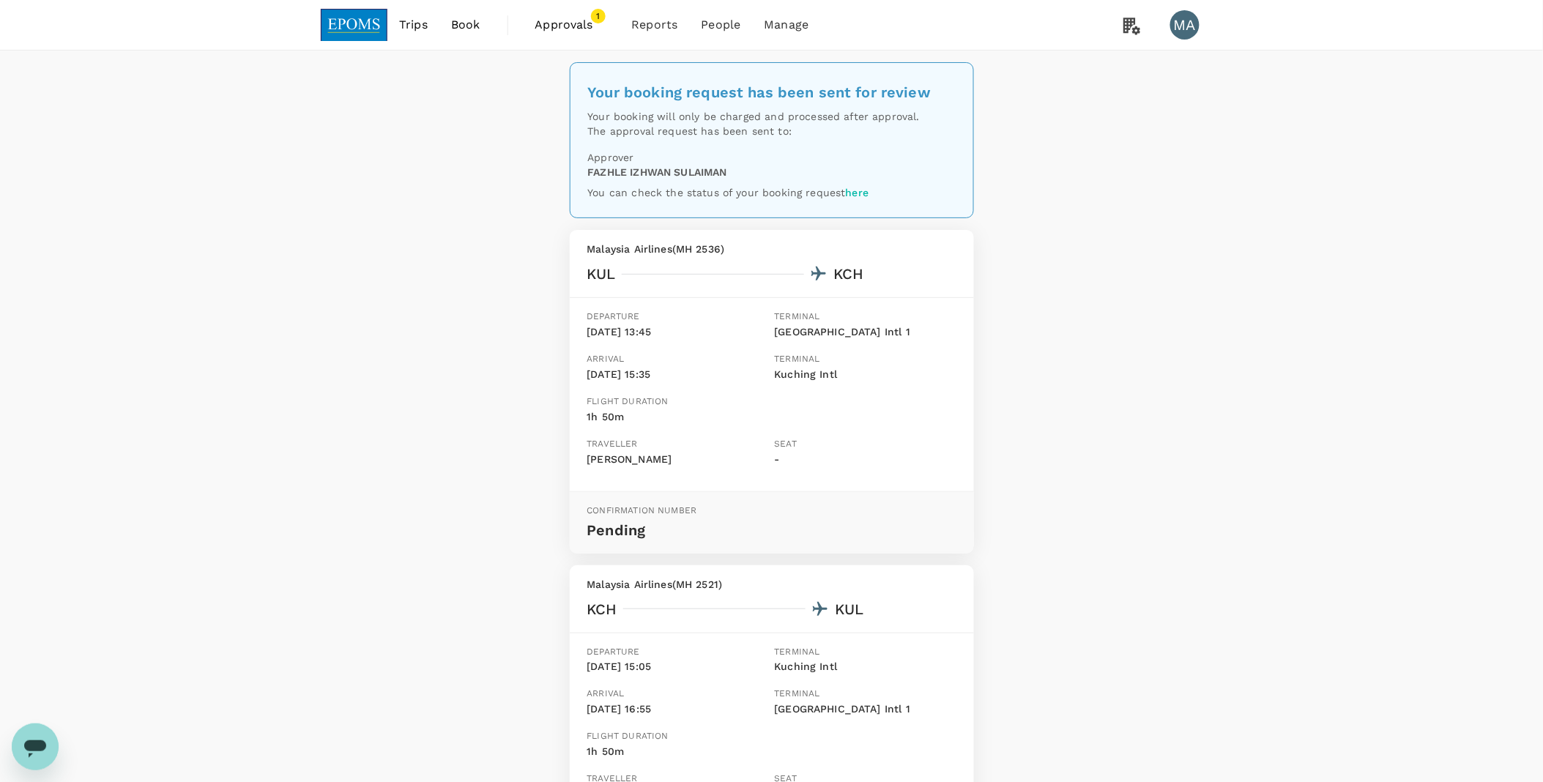
click at [462, 26] on span "Book" at bounding box center [465, 25] width 29 height 18
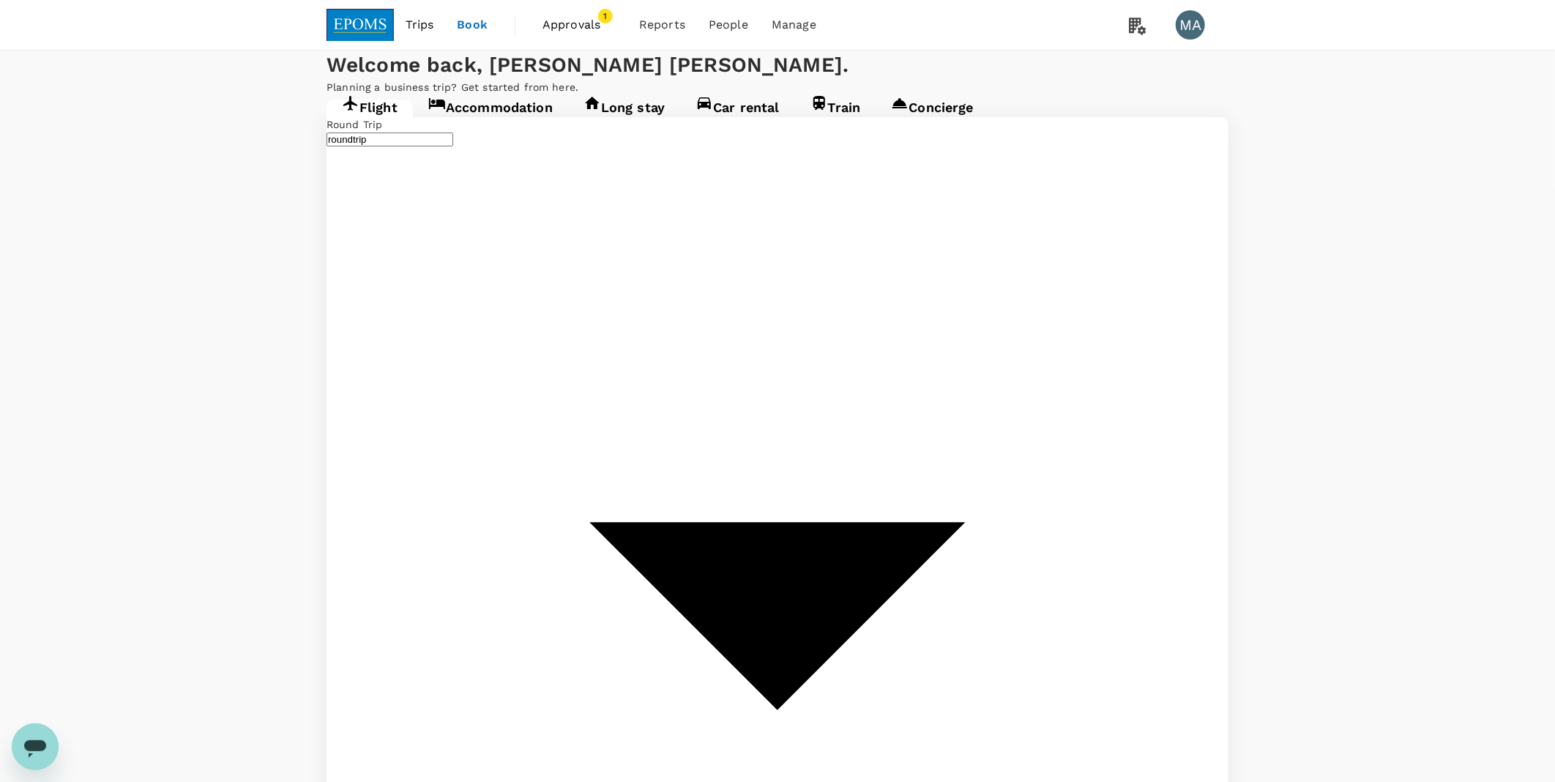
type input "Kuala Lumpur Intl (KUL)"
type input "Kuching Intl (KCH)"
type input "Kuala Lumpur Intl (KUL)"
type input "Kuching Intl (KCH)"
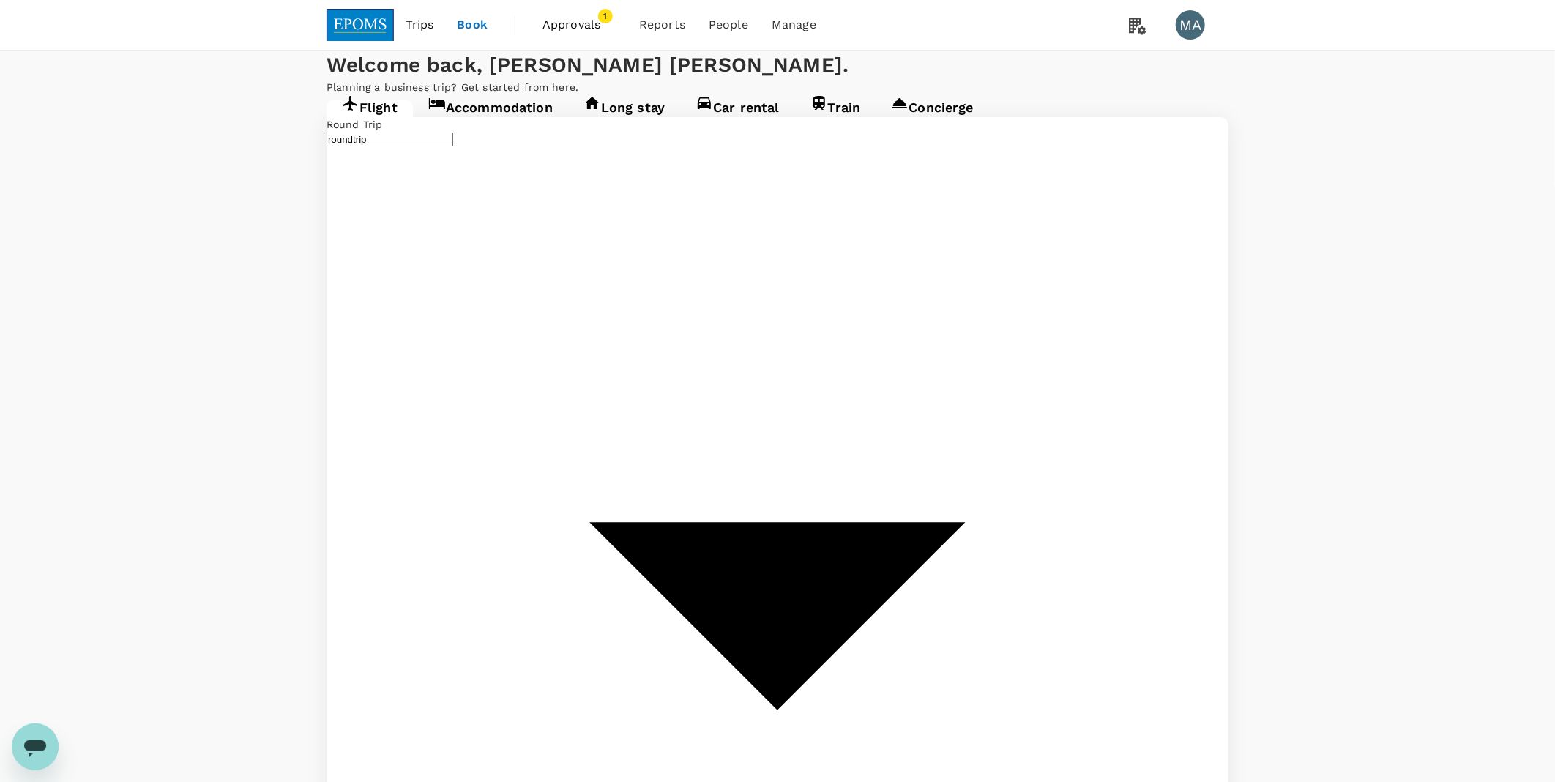
type input "Kuching Intl (KCH)"
type input "Kuala Lumpur Intl (KUL)"
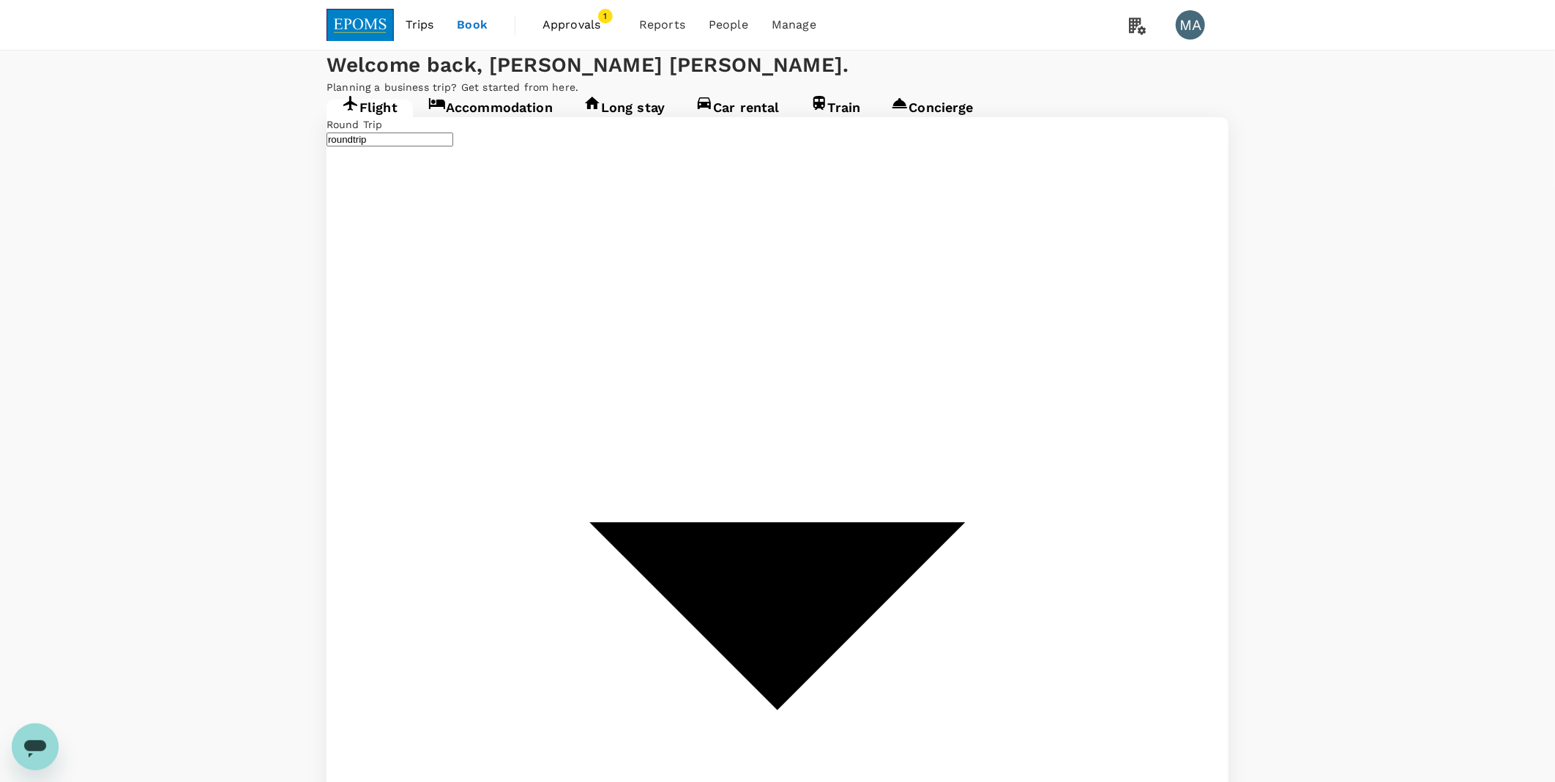
type input "Kuching Intl (KCH)"
type input "Miri Intl (MYY)"
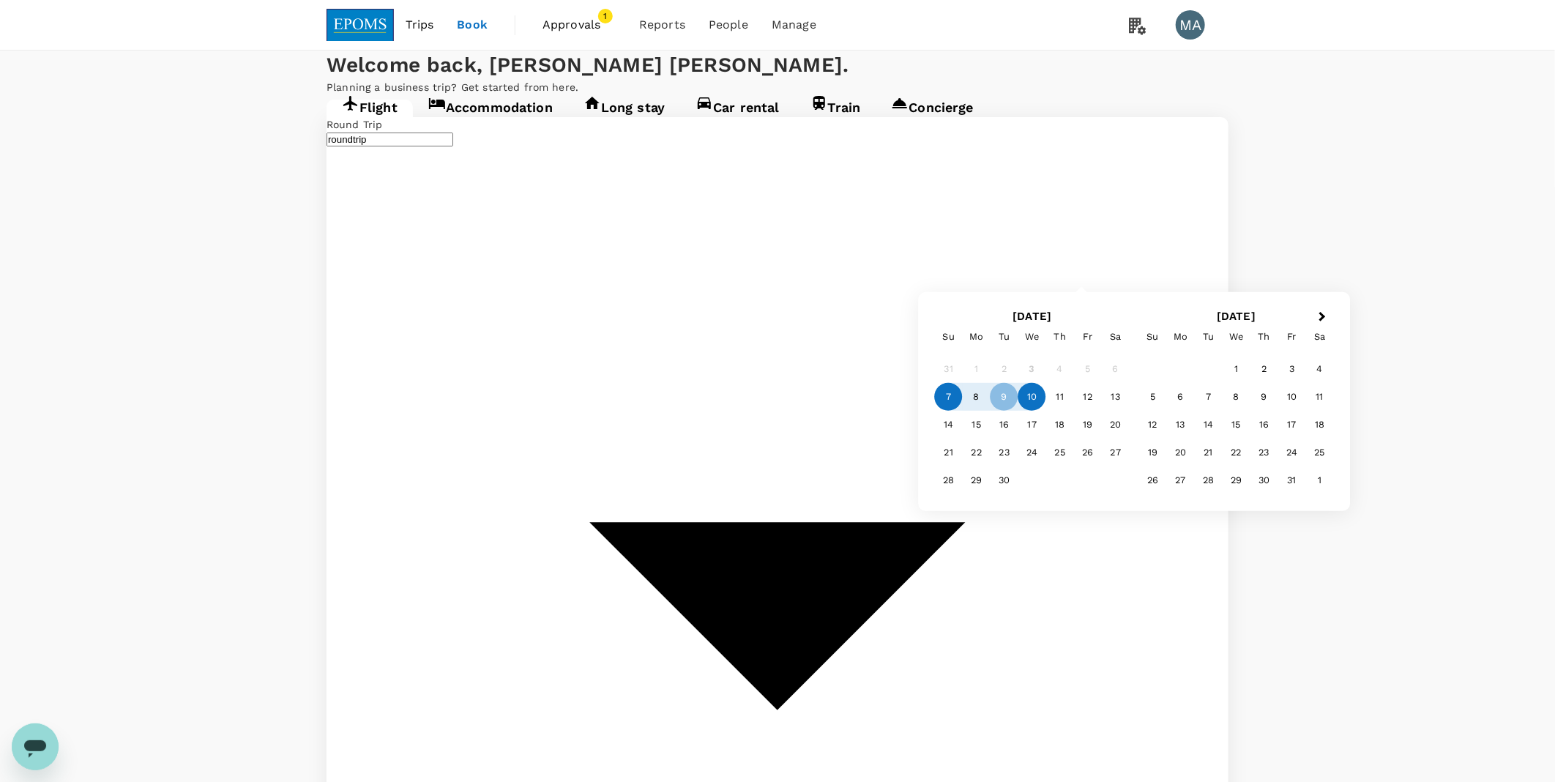
click at [1030, 409] on div "10" at bounding box center [1033, 397] width 28 height 28
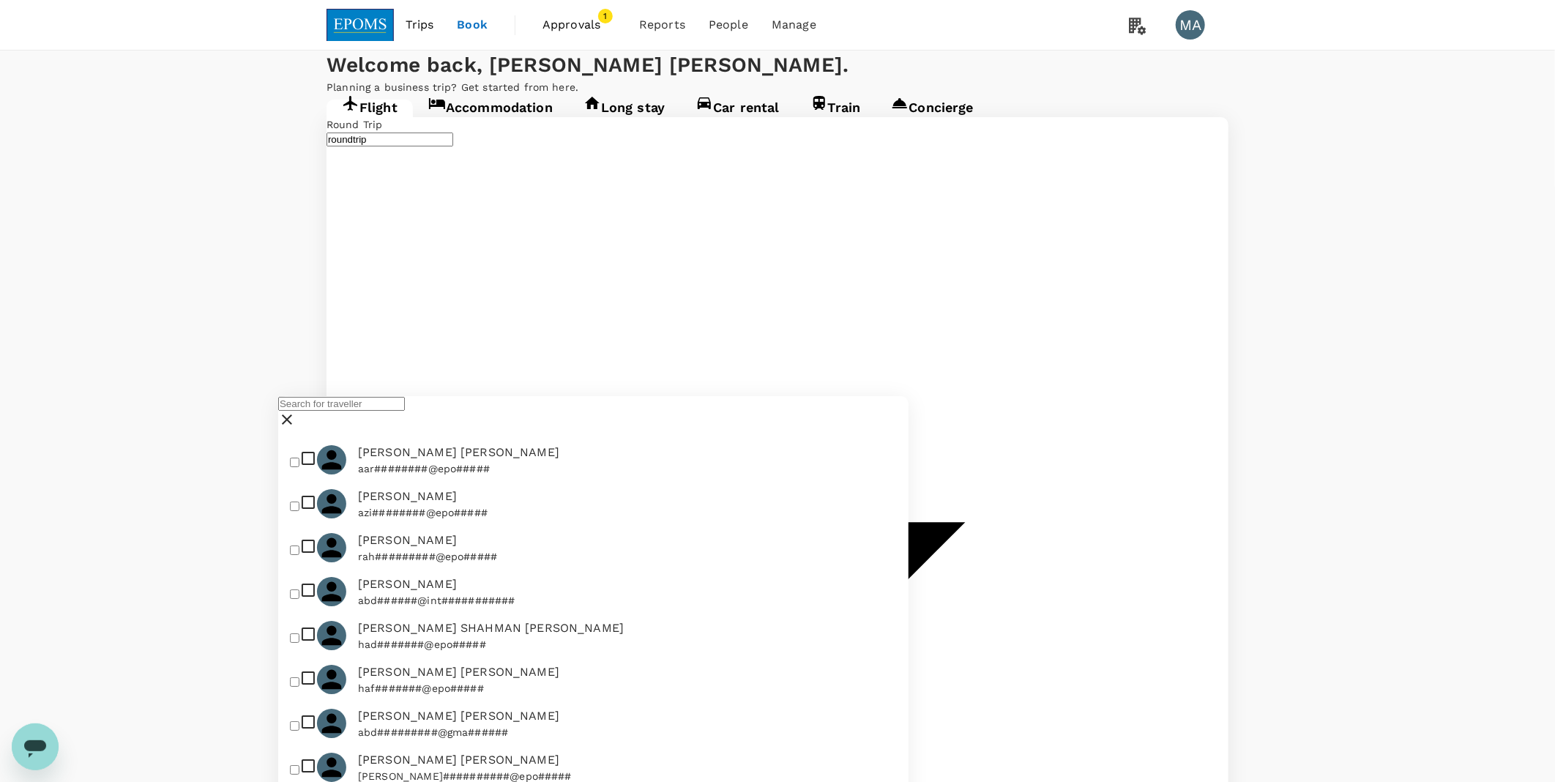
click at [393, 411] on input "text" at bounding box center [341, 404] width 127 height 14
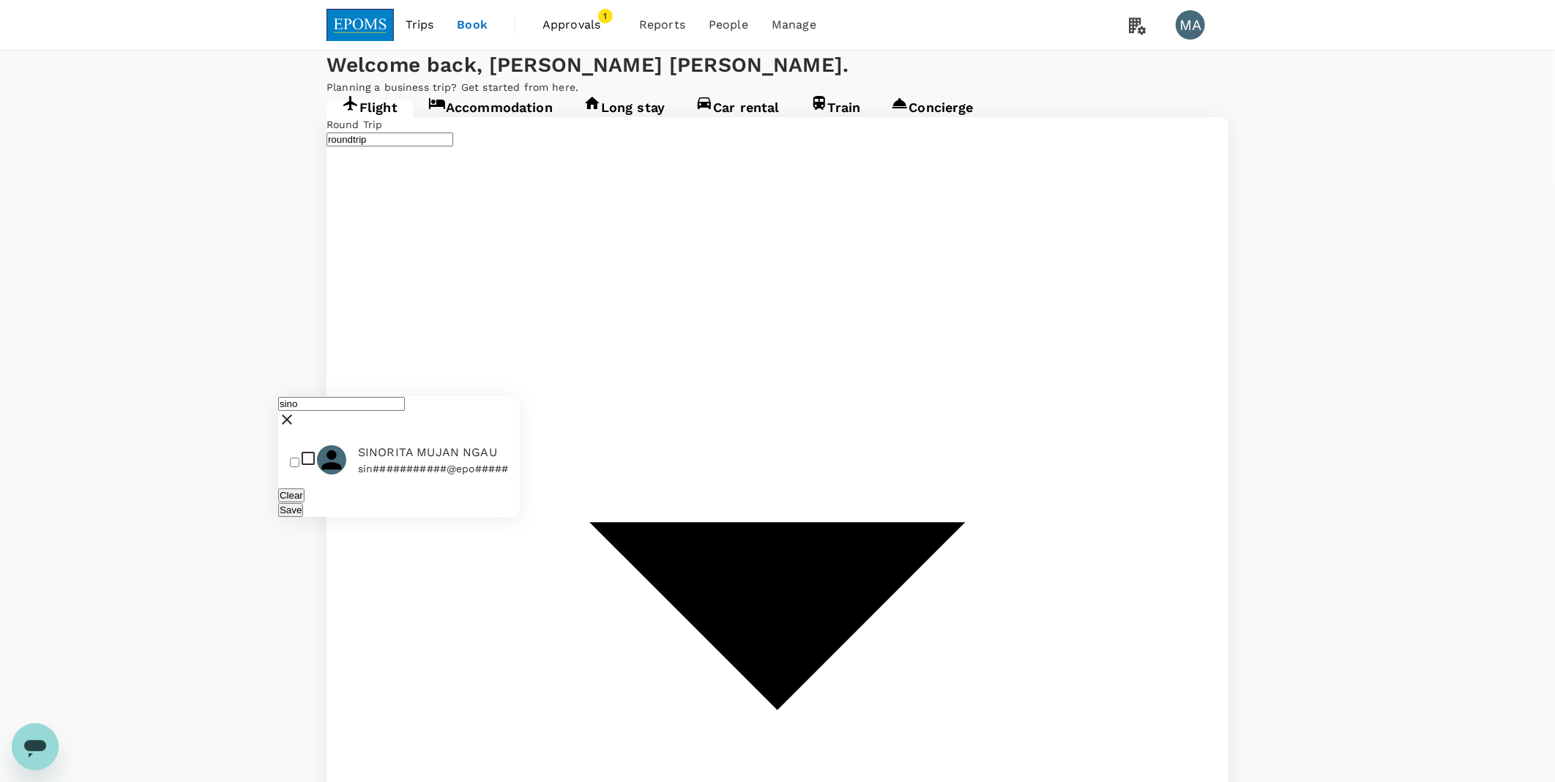
type input "sino"
click at [299, 467] on input "checkbox" at bounding box center [295, 463] width 10 height 10
checkbox input "true"
click at [303, 517] on button "Save" at bounding box center [290, 510] width 25 height 14
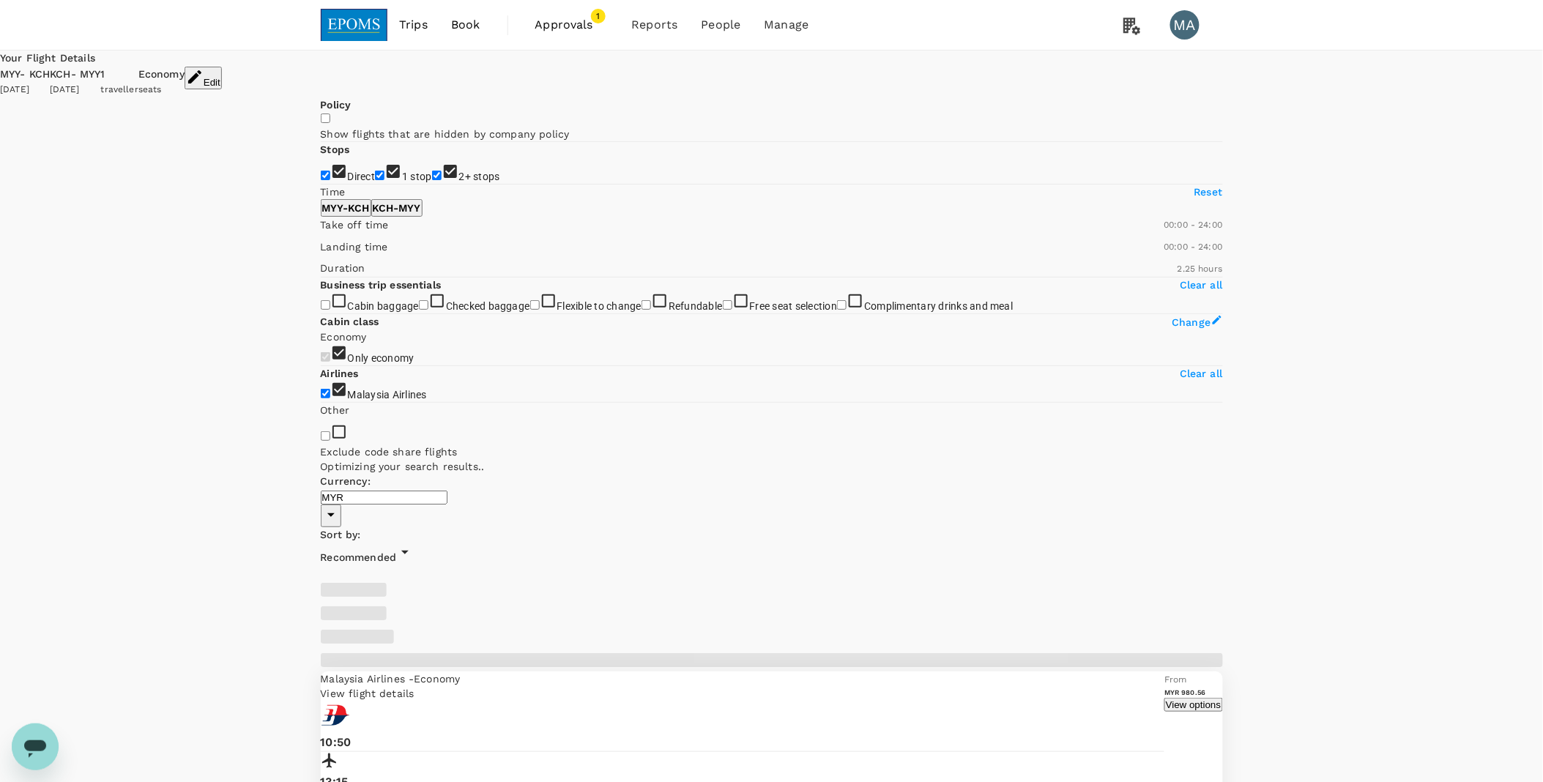
type input "655"
type input "720"
drag, startPoint x: 316, startPoint y: 432, endPoint x: 436, endPoint y: 429, distance: 119.4
click at [321, 233] on span at bounding box center [321, 233] width 0 height 0
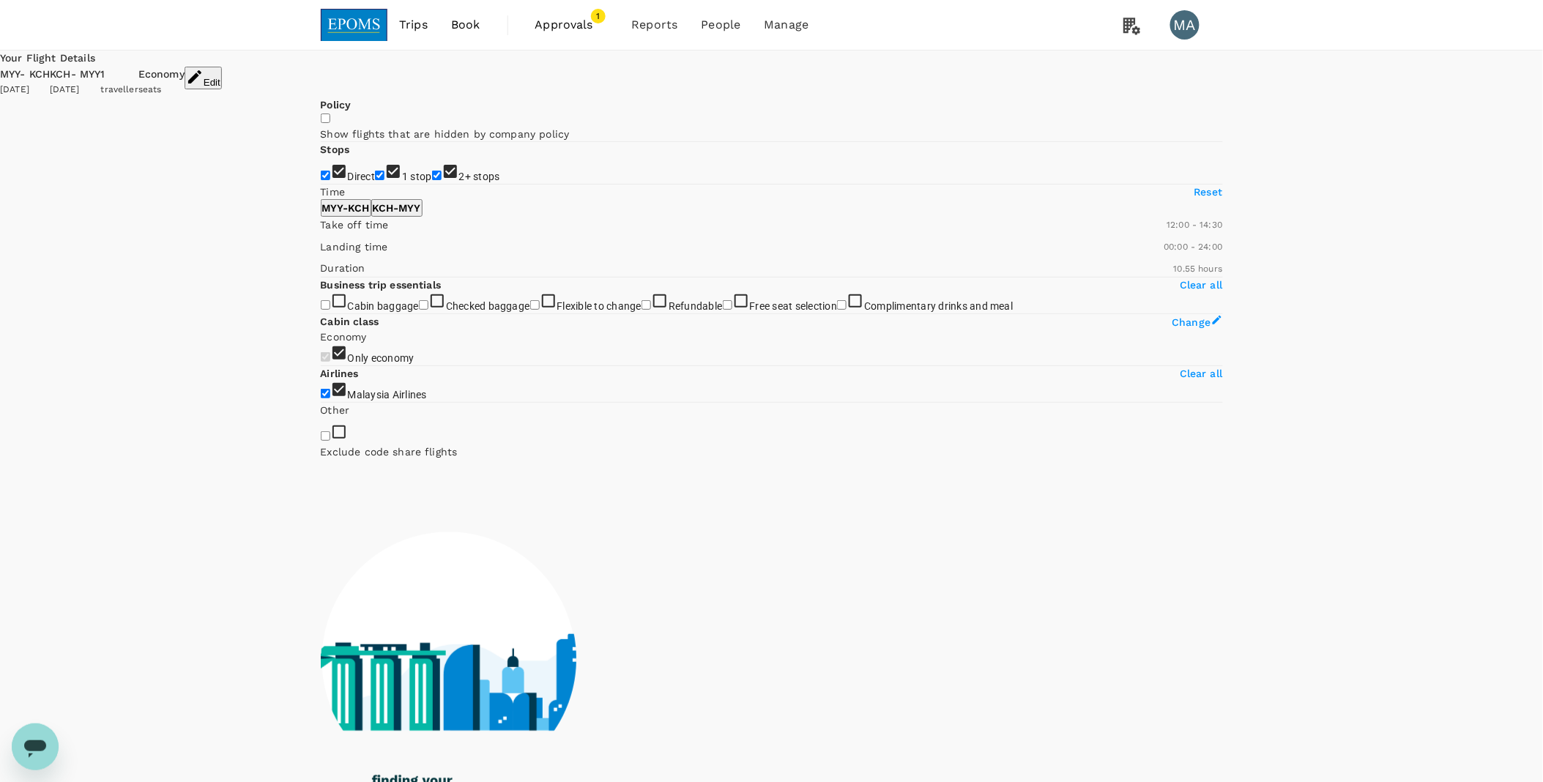
type input "840"
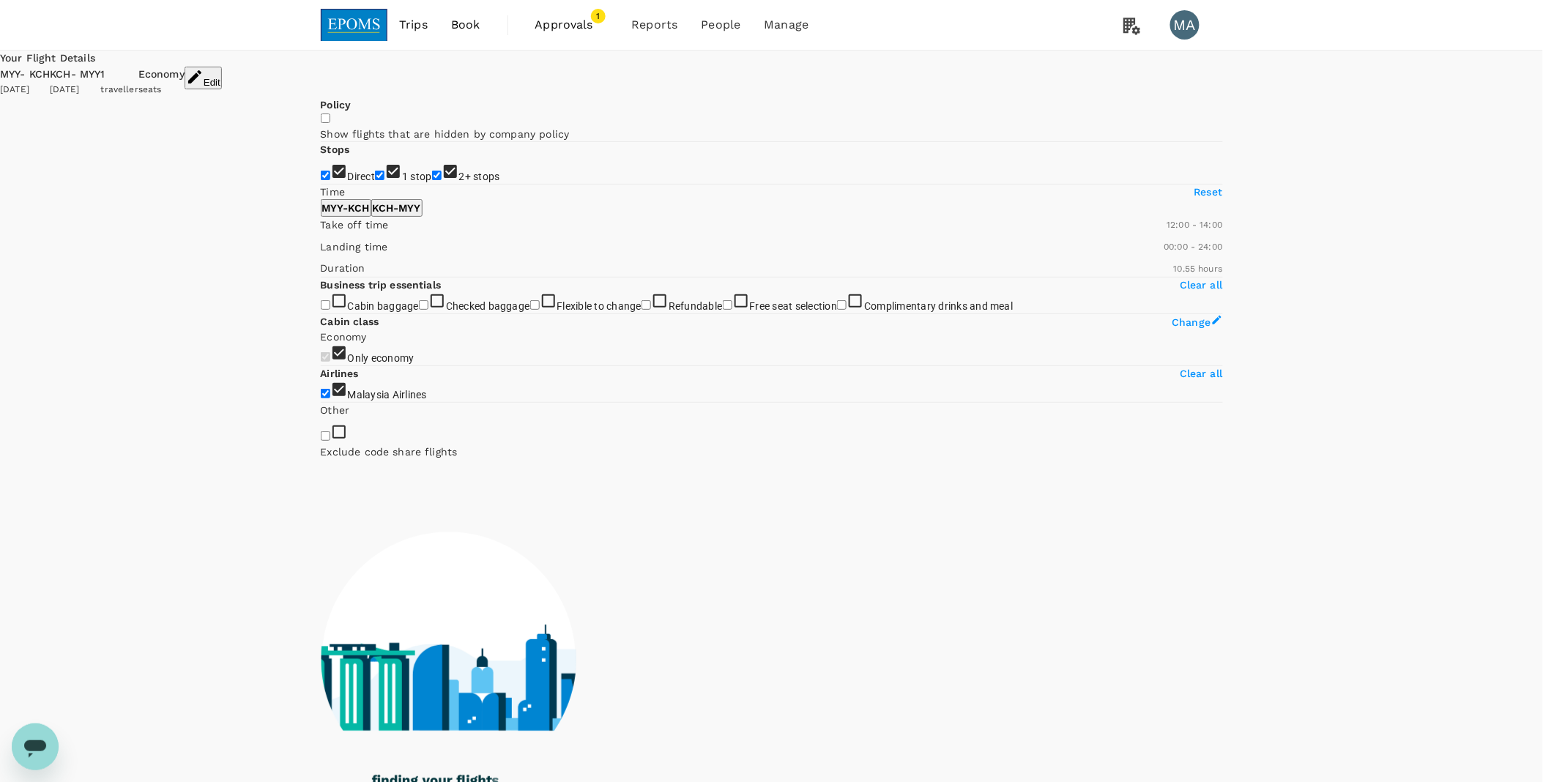
drag, startPoint x: 551, startPoint y: 429, endPoint x: 452, endPoint y: 431, distance: 99.6
click at [321, 233] on span at bounding box center [321, 233] width 0 height 0
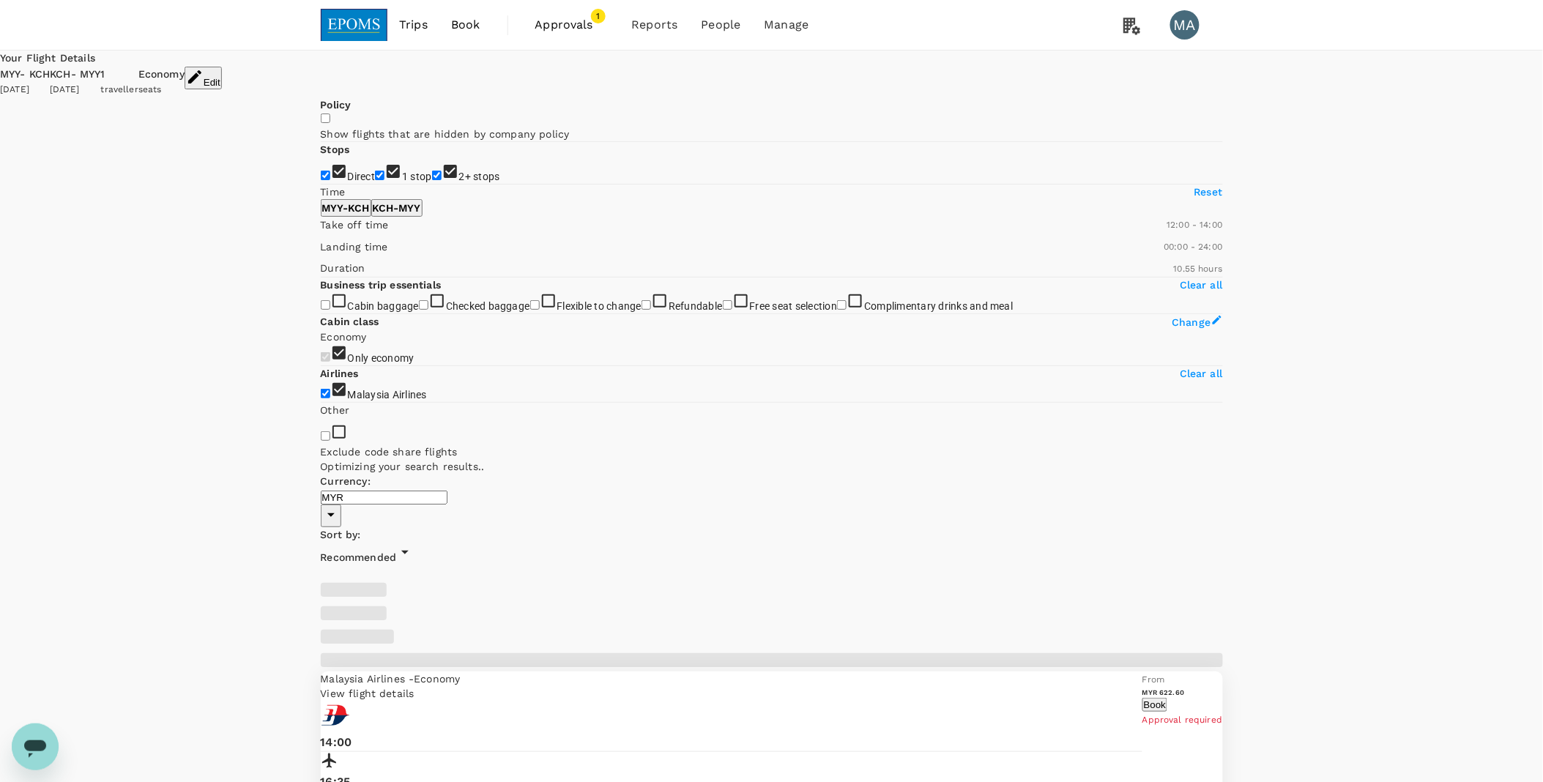
click at [421, 215] on p "KCH - MYY" at bounding box center [397, 208] width 48 height 15
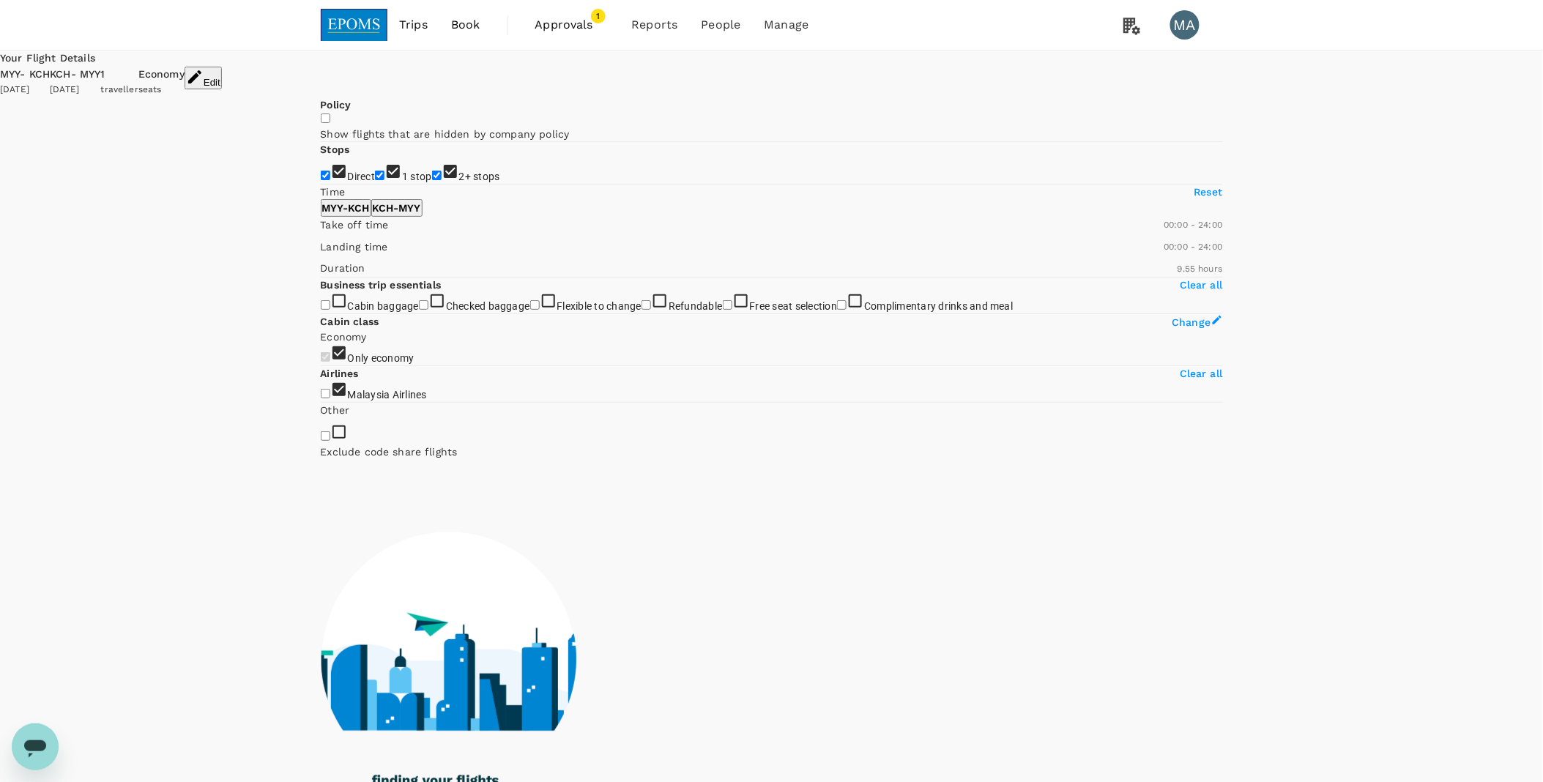
checkbox input "false"
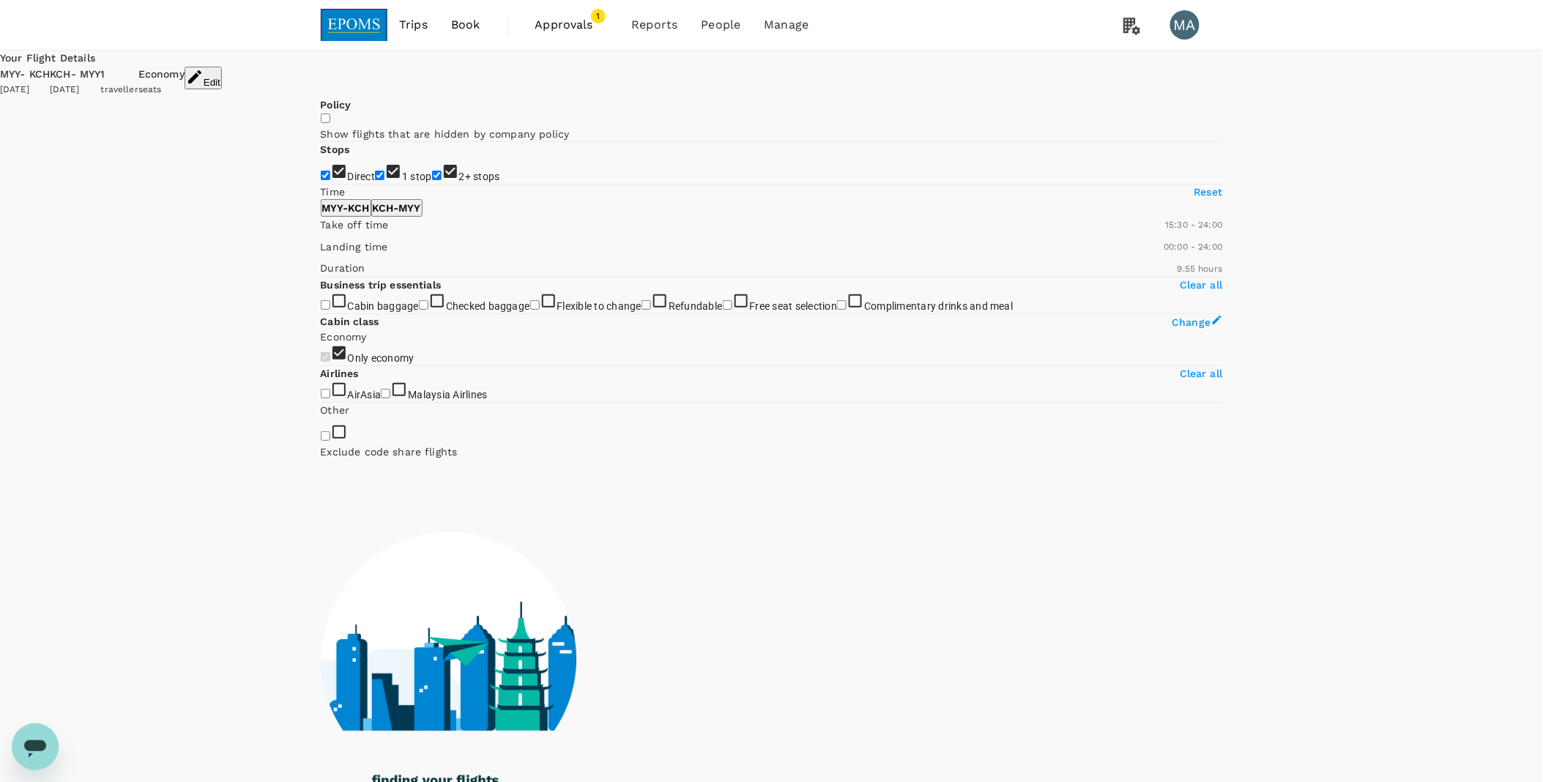
type input "960"
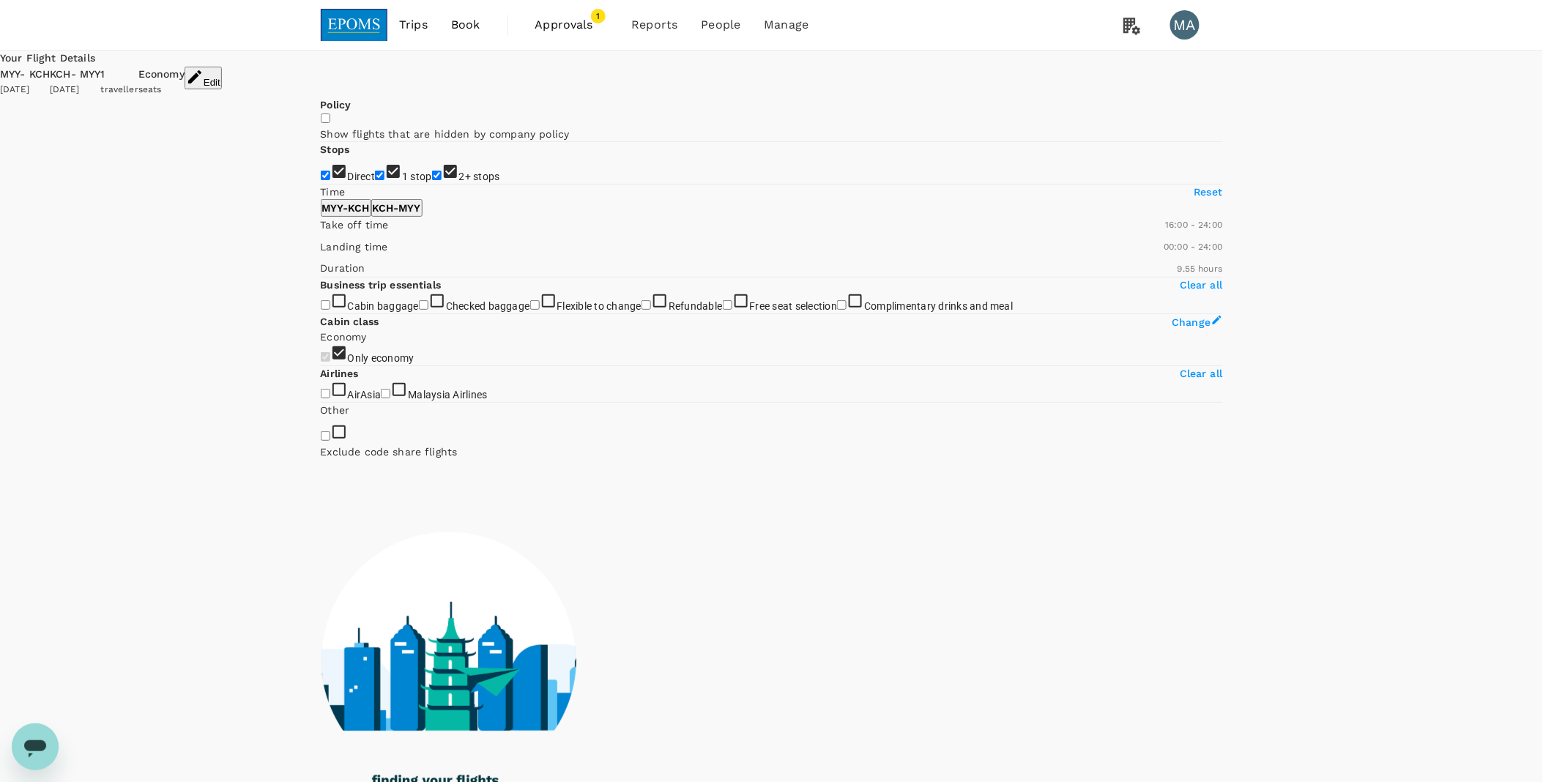
drag, startPoint x: 330, startPoint y: 434, endPoint x: 471, endPoint y: 428, distance: 141.5
click at [321, 233] on span at bounding box center [321, 233] width 0 height 0
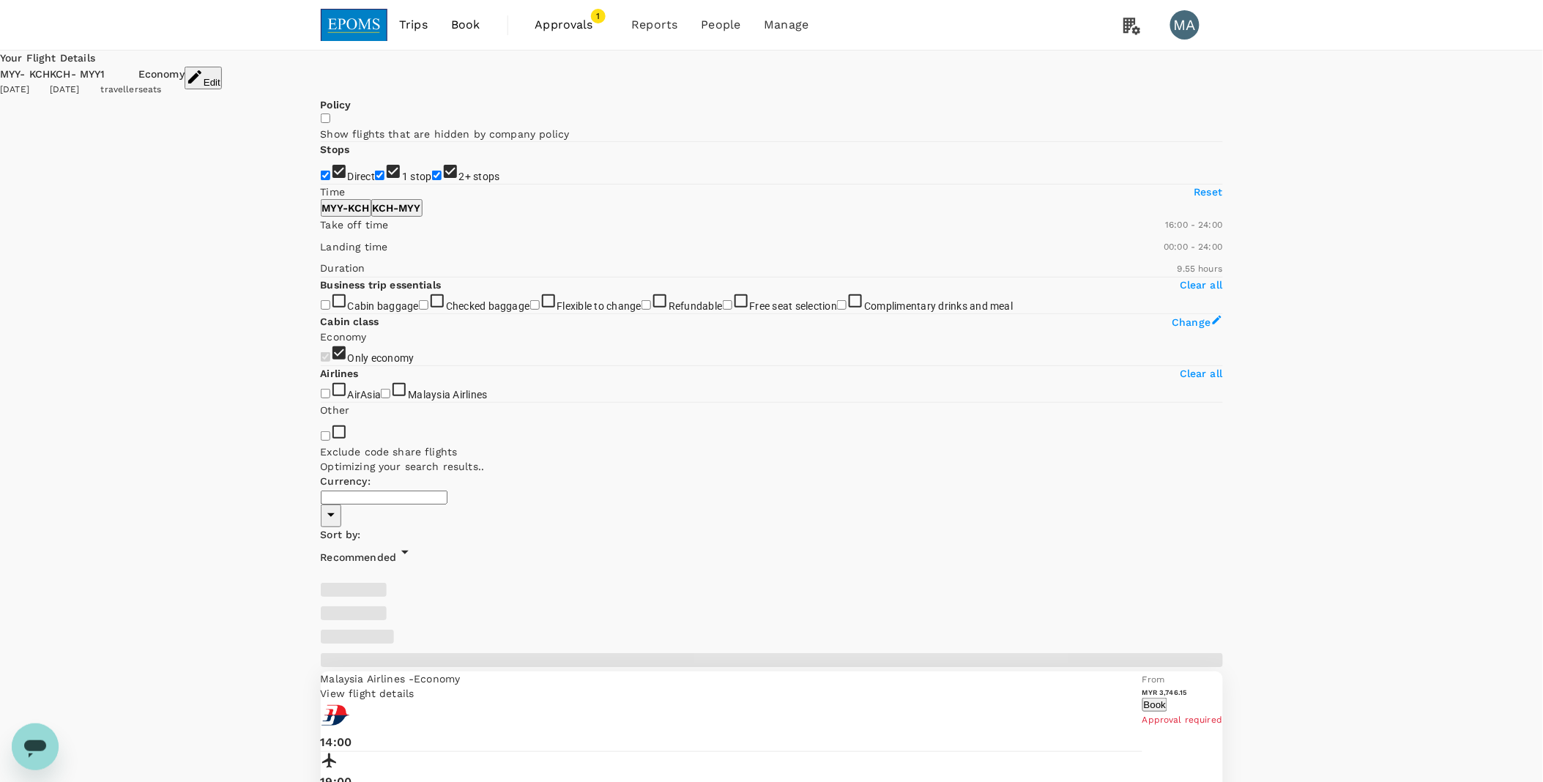
type input "MYR"
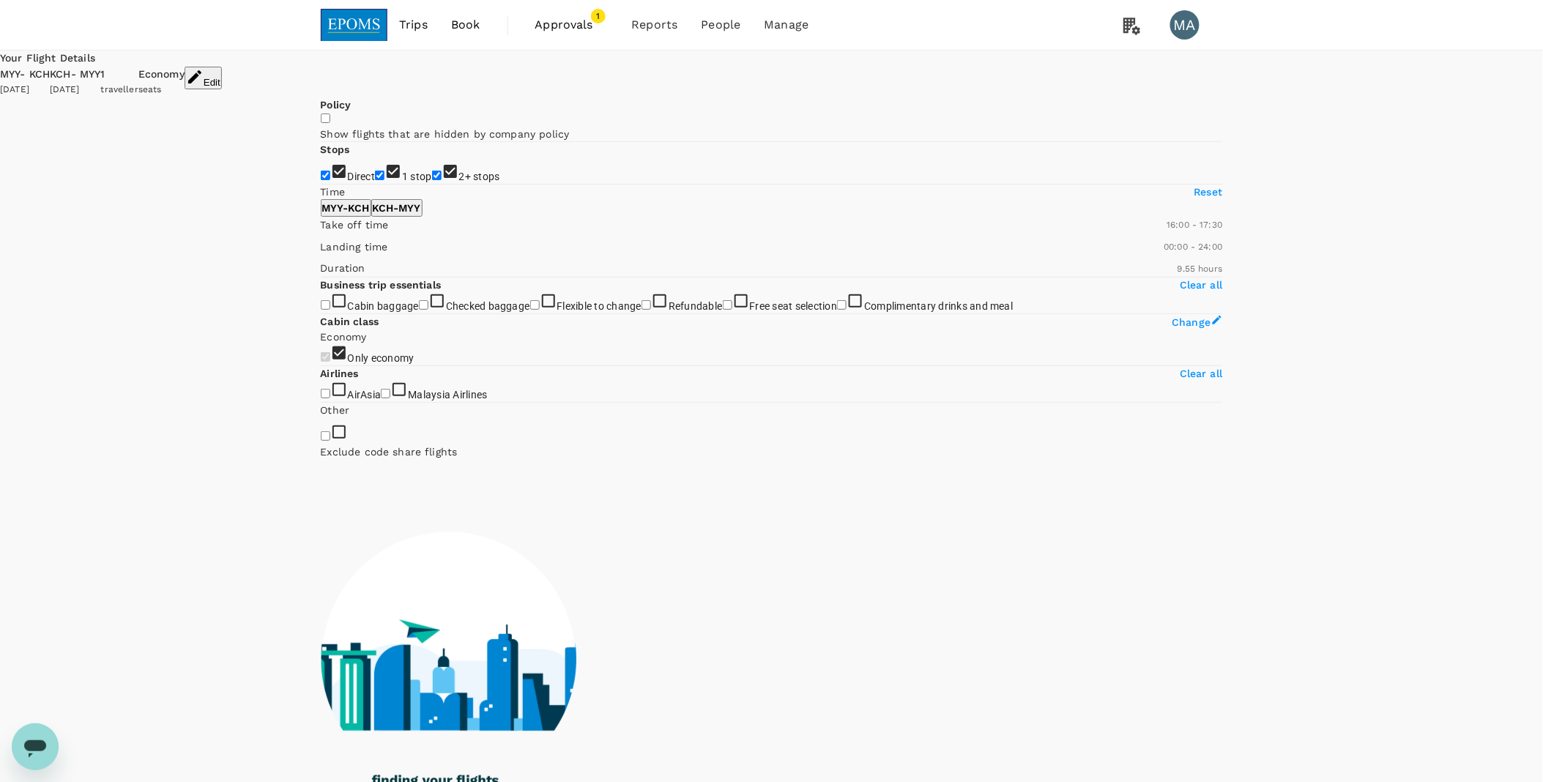
type input "1020"
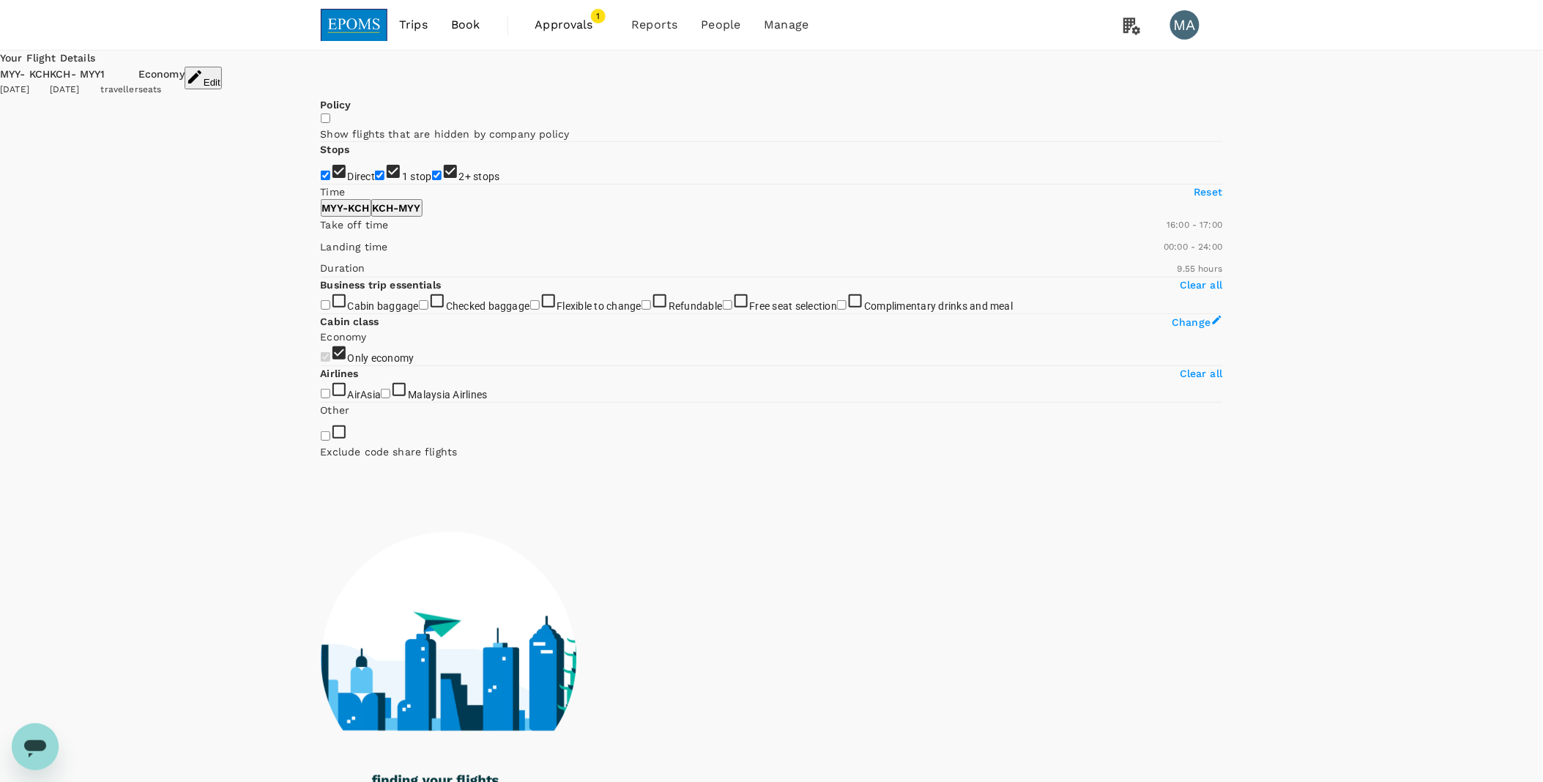
drag, startPoint x: 543, startPoint y: 434, endPoint x: 481, endPoint y: 439, distance: 62.5
click at [321, 233] on span at bounding box center [321, 233] width 0 height 0
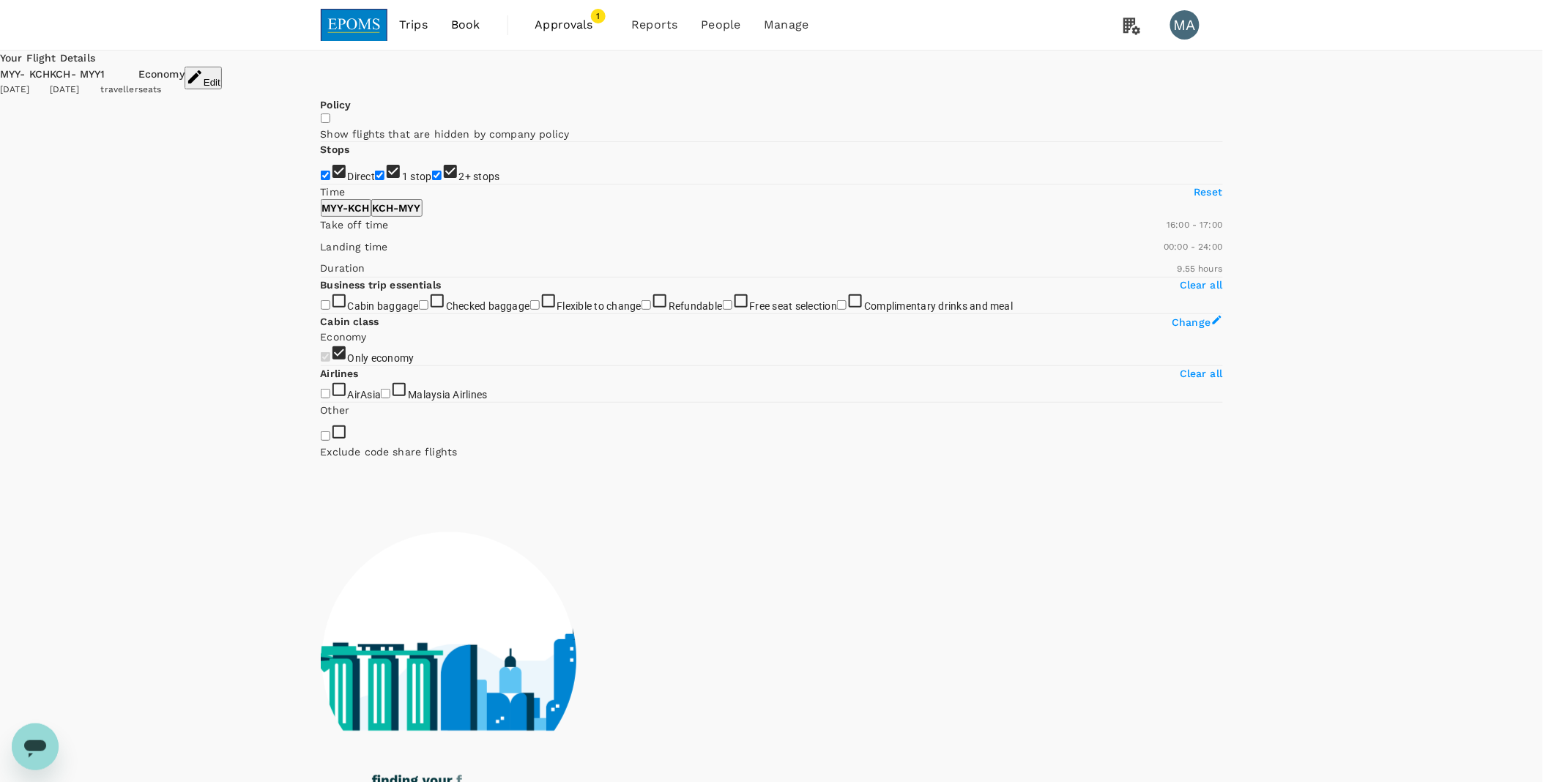
drag, startPoint x: 327, startPoint y: 299, endPoint x: 328, endPoint y: 266, distance: 33.0
click at [432, 180] on input "2+ stops" at bounding box center [437, 176] width 10 height 10
checkbox input "false"
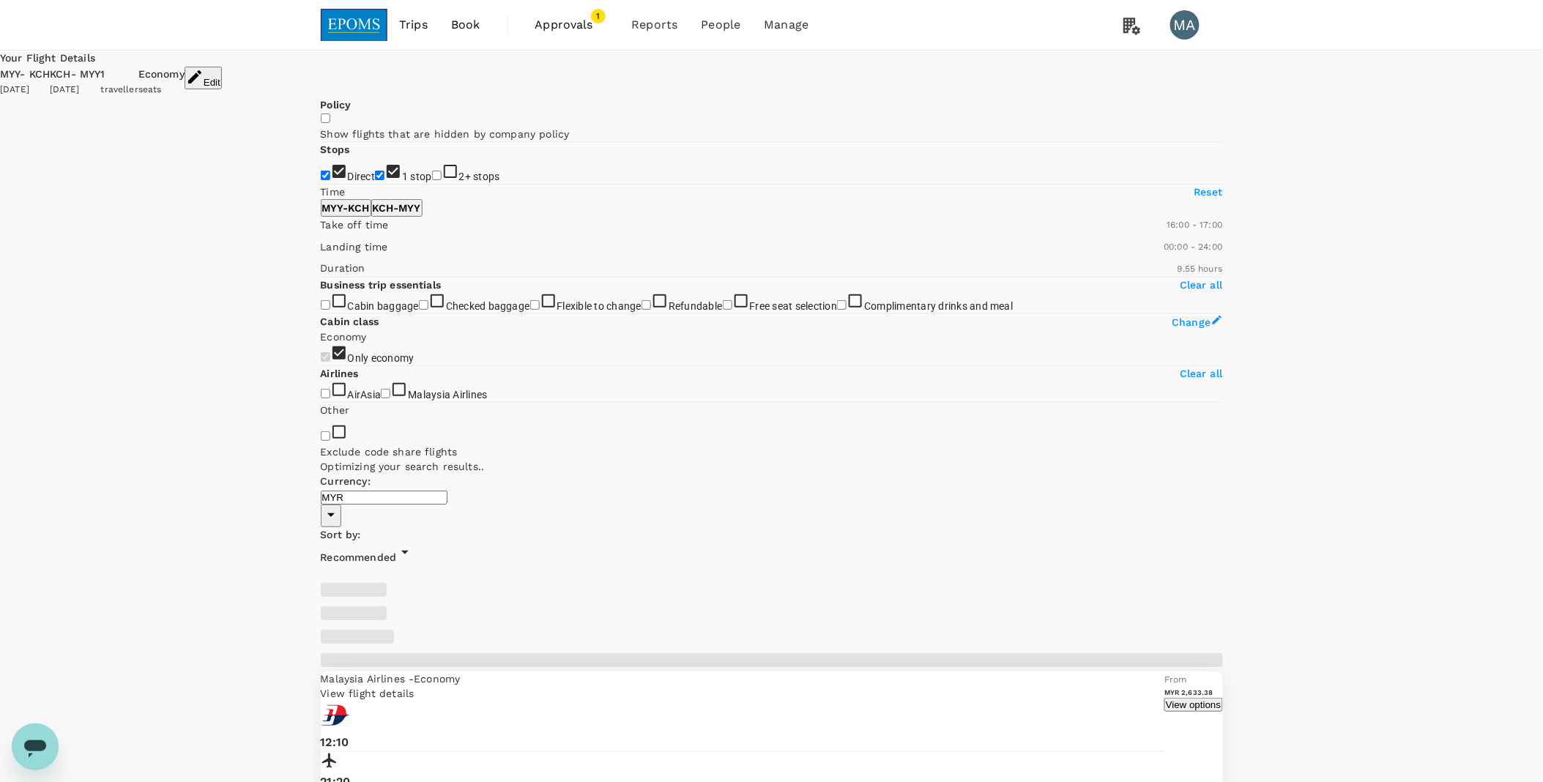
click at [375, 180] on input "1 stop" at bounding box center [380, 176] width 10 height 10
checkbox input "false"
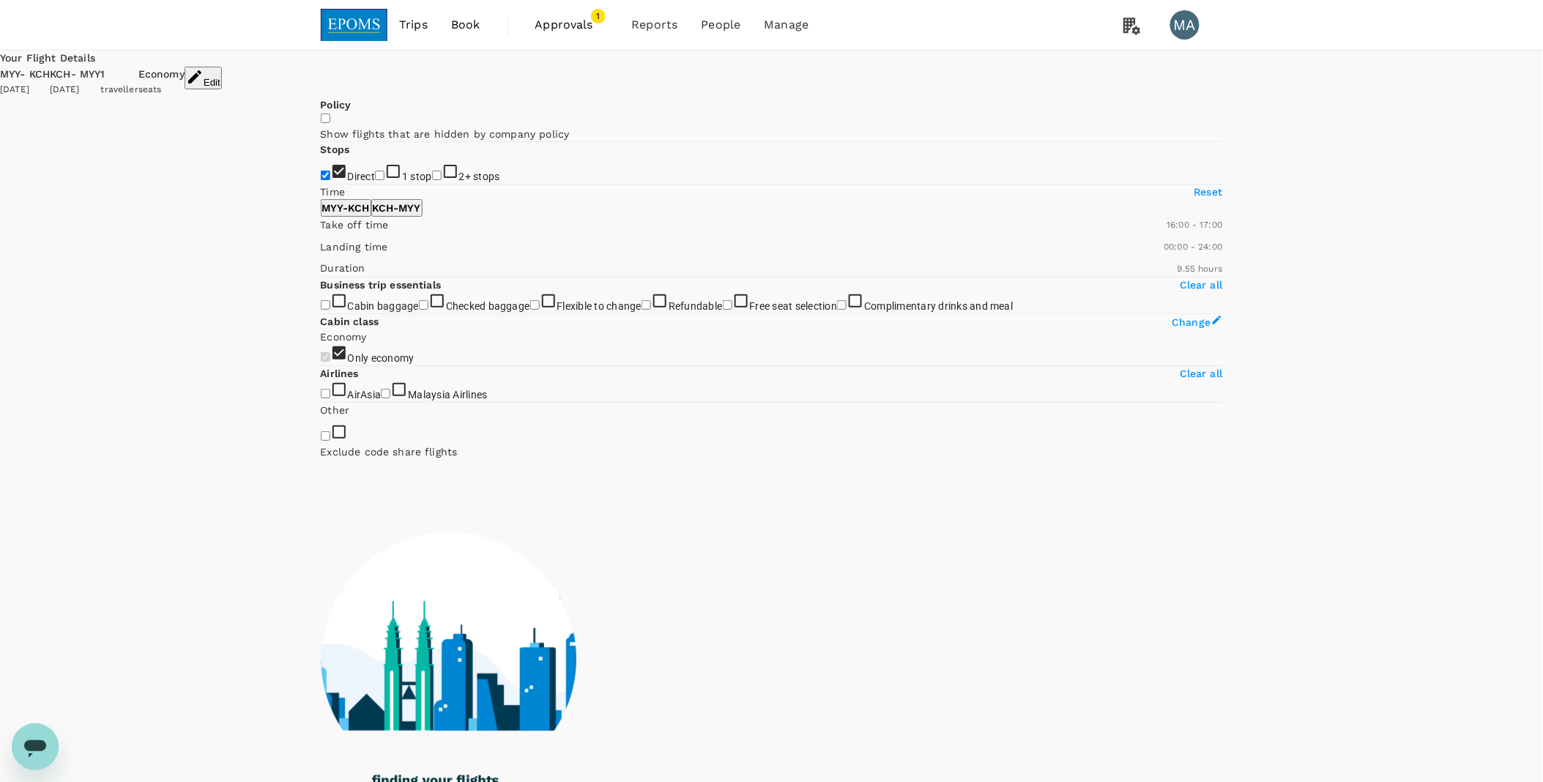
click at [370, 215] on p "MYY - KCH" at bounding box center [346, 208] width 48 height 15
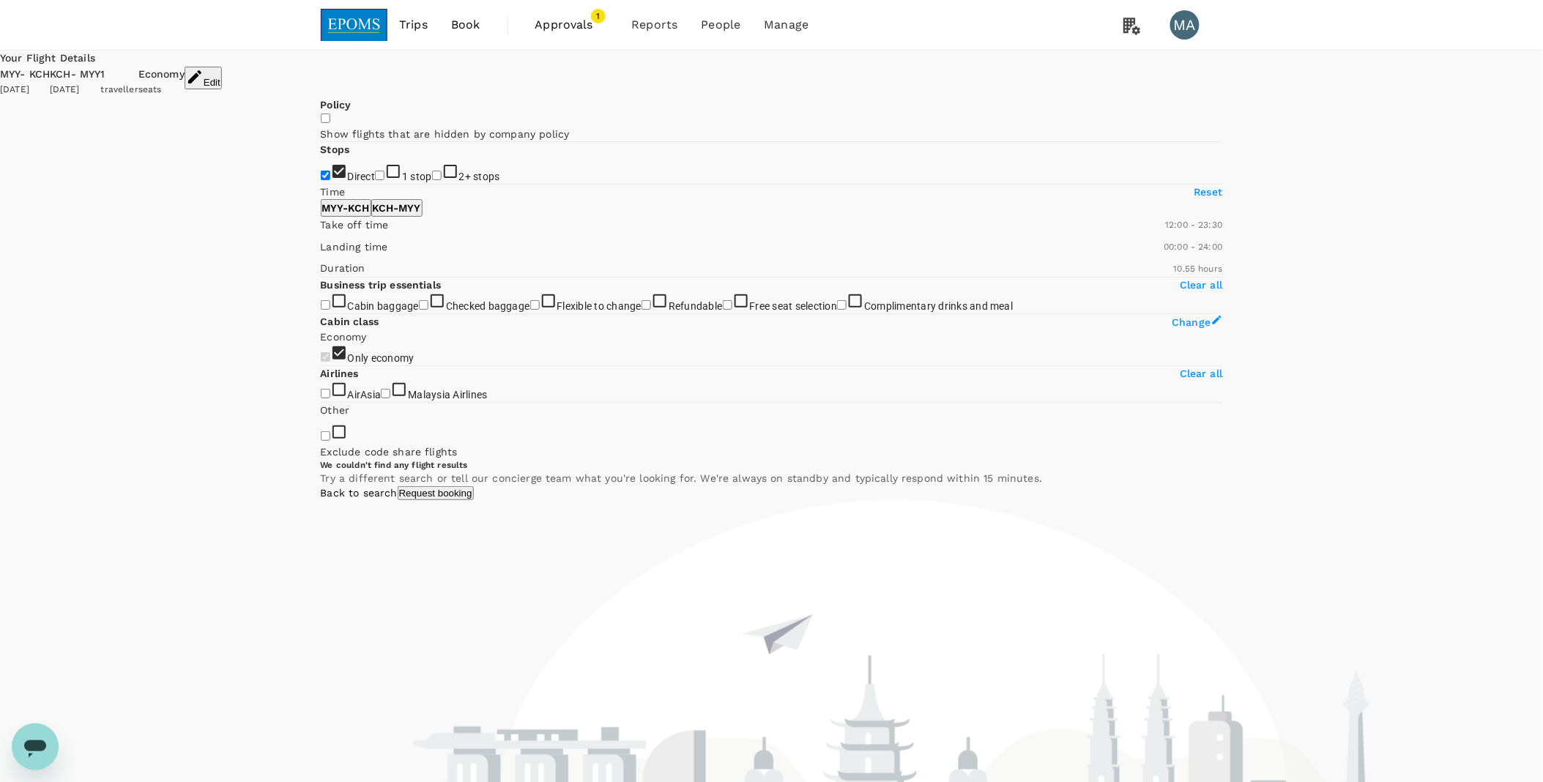
type input "1440"
drag, startPoint x: 456, startPoint y: 436, endPoint x: 545, endPoint y: 440, distance: 88.7
click at [321, 233] on span at bounding box center [321, 233] width 0 height 0
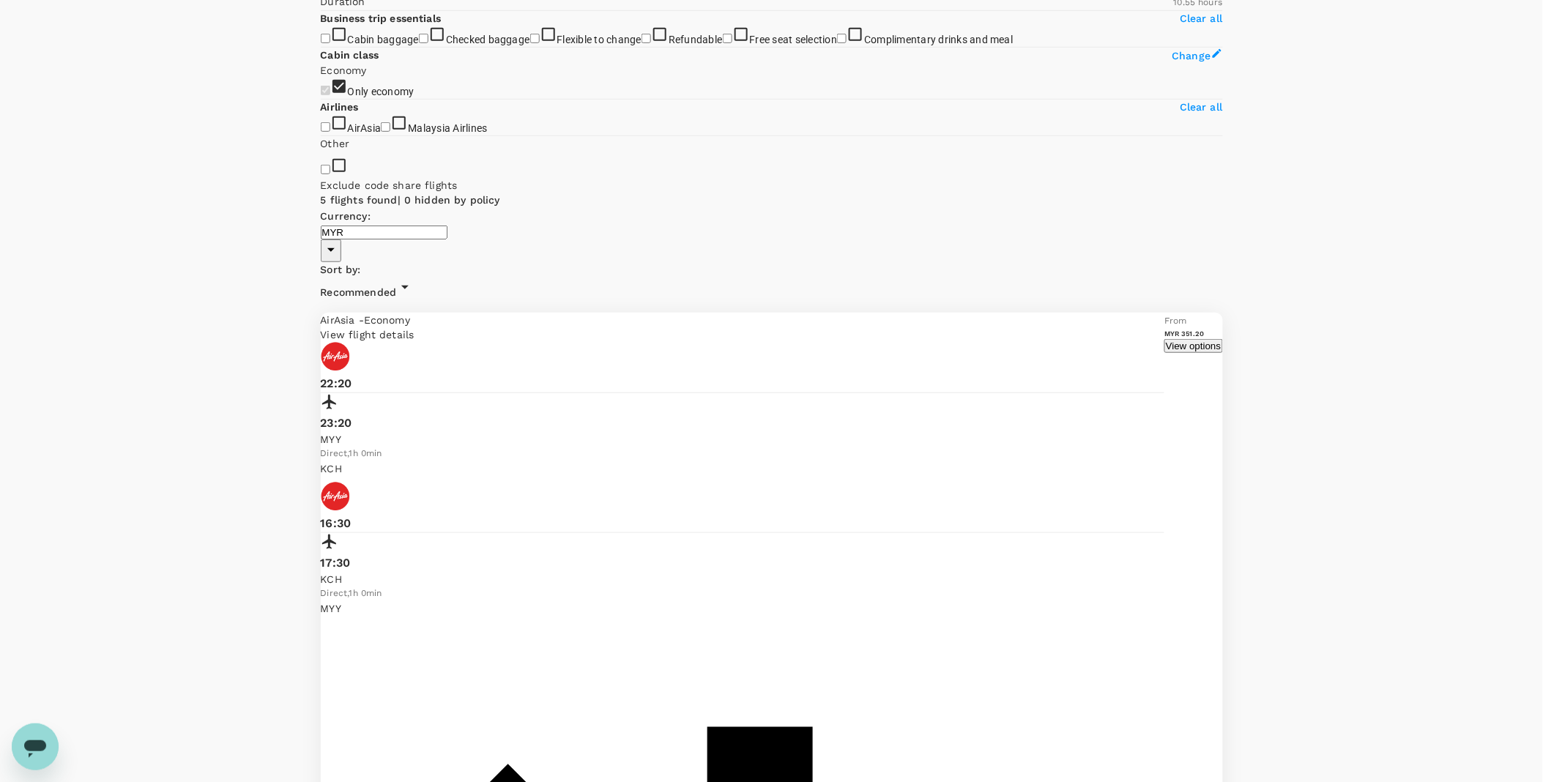
scroll to position [332, 0]
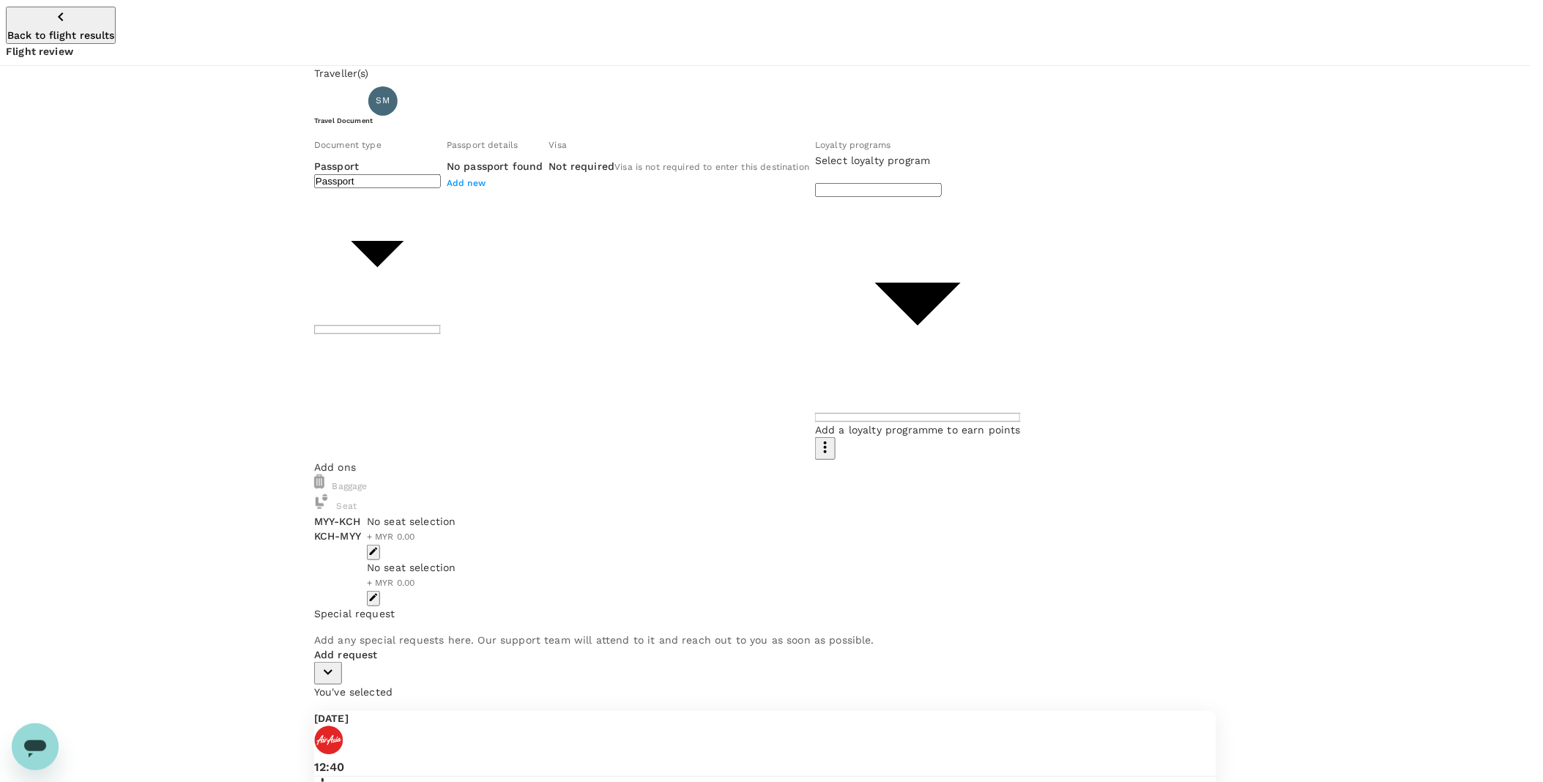
click at [429, 206] on body "Back to flight results Flight review Traveller(s) Traveller 1 : SM SINORITA MUJ…" at bounding box center [771, 683] width 1543 height 1366
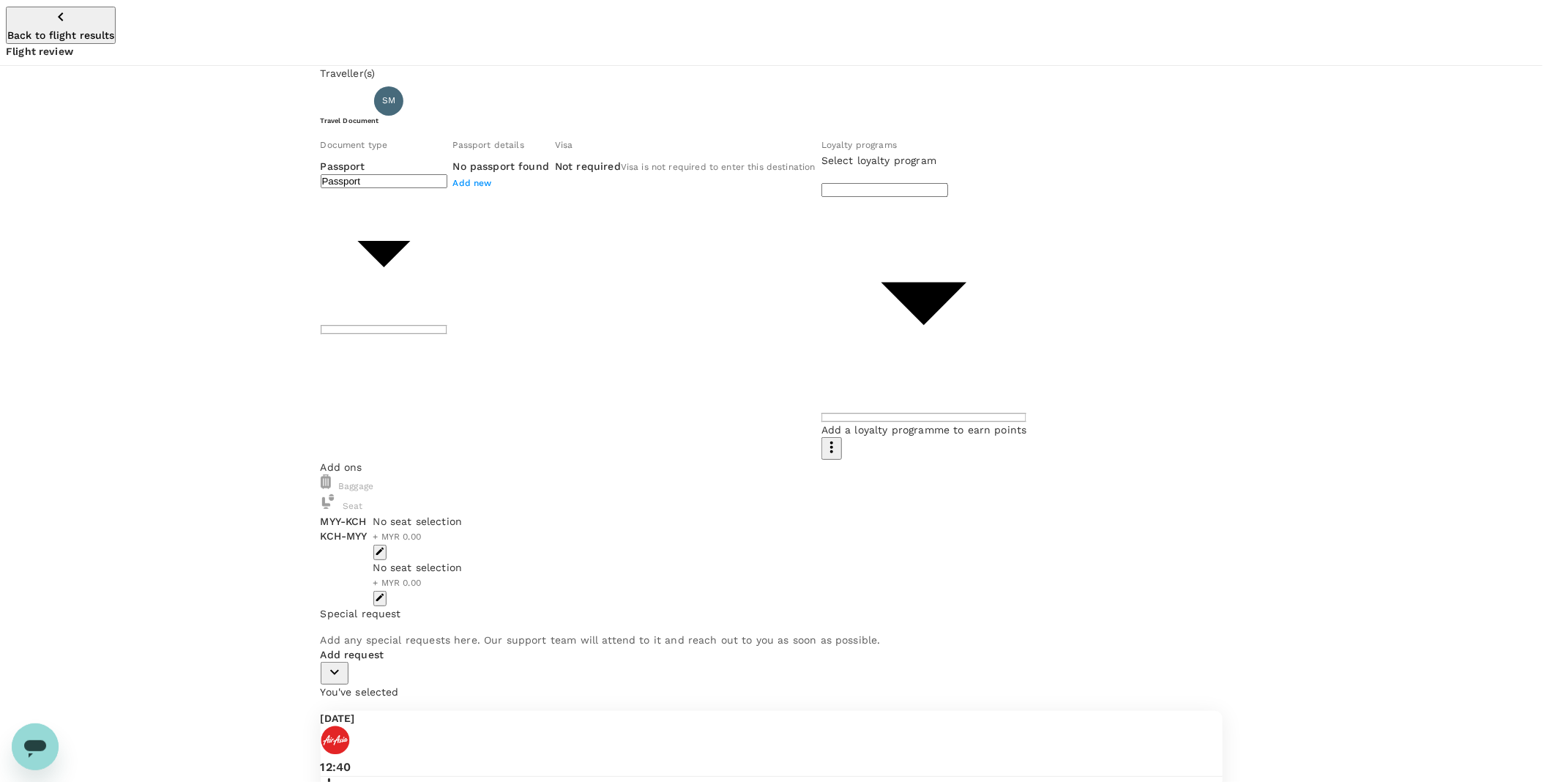
type input "Id card"
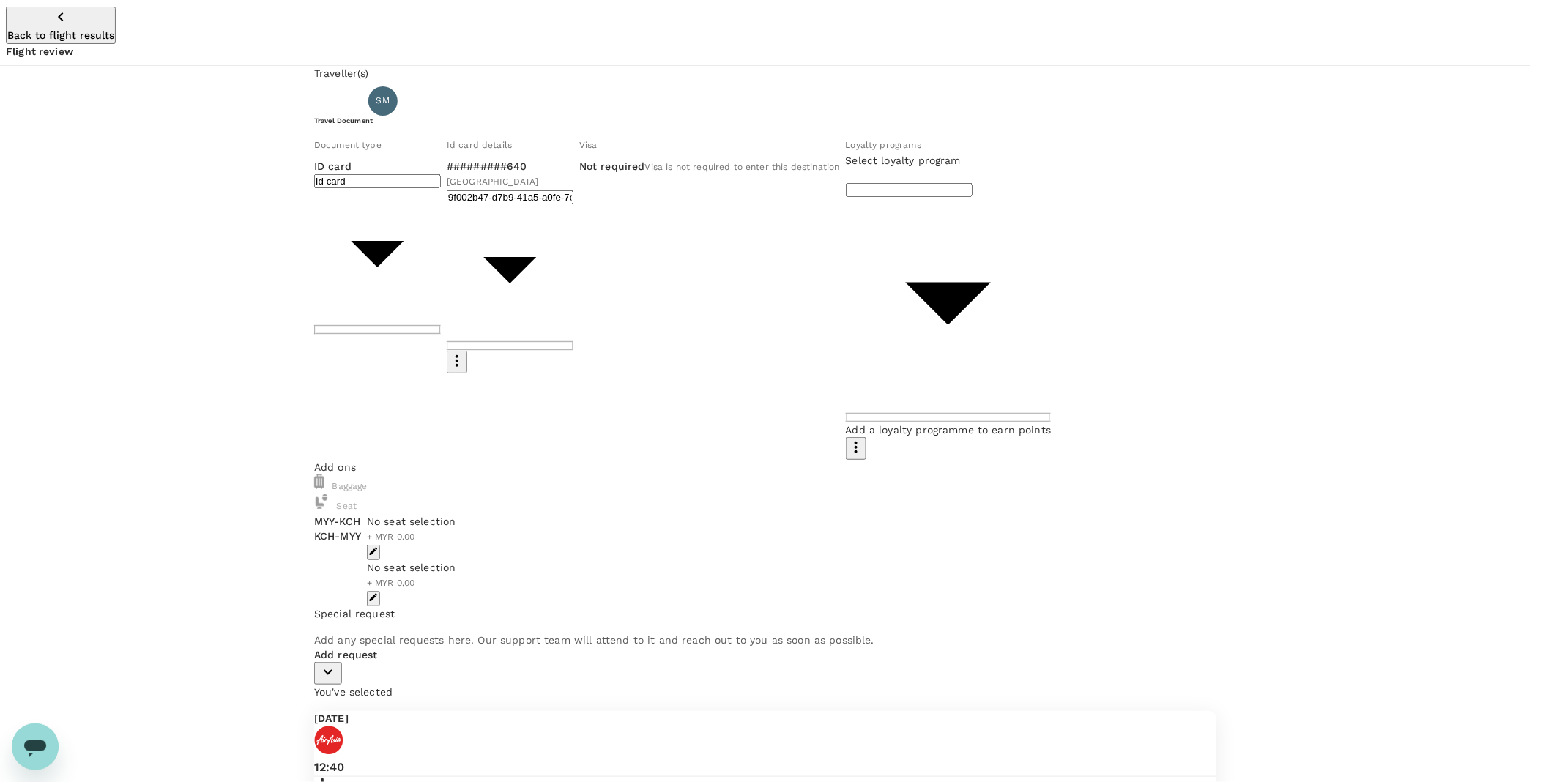
click at [827, 275] on body "Back to flight results Flight review Traveller(s) Traveller 1 : SM SINORITA MUJ…" at bounding box center [771, 676] width 1543 height 1353
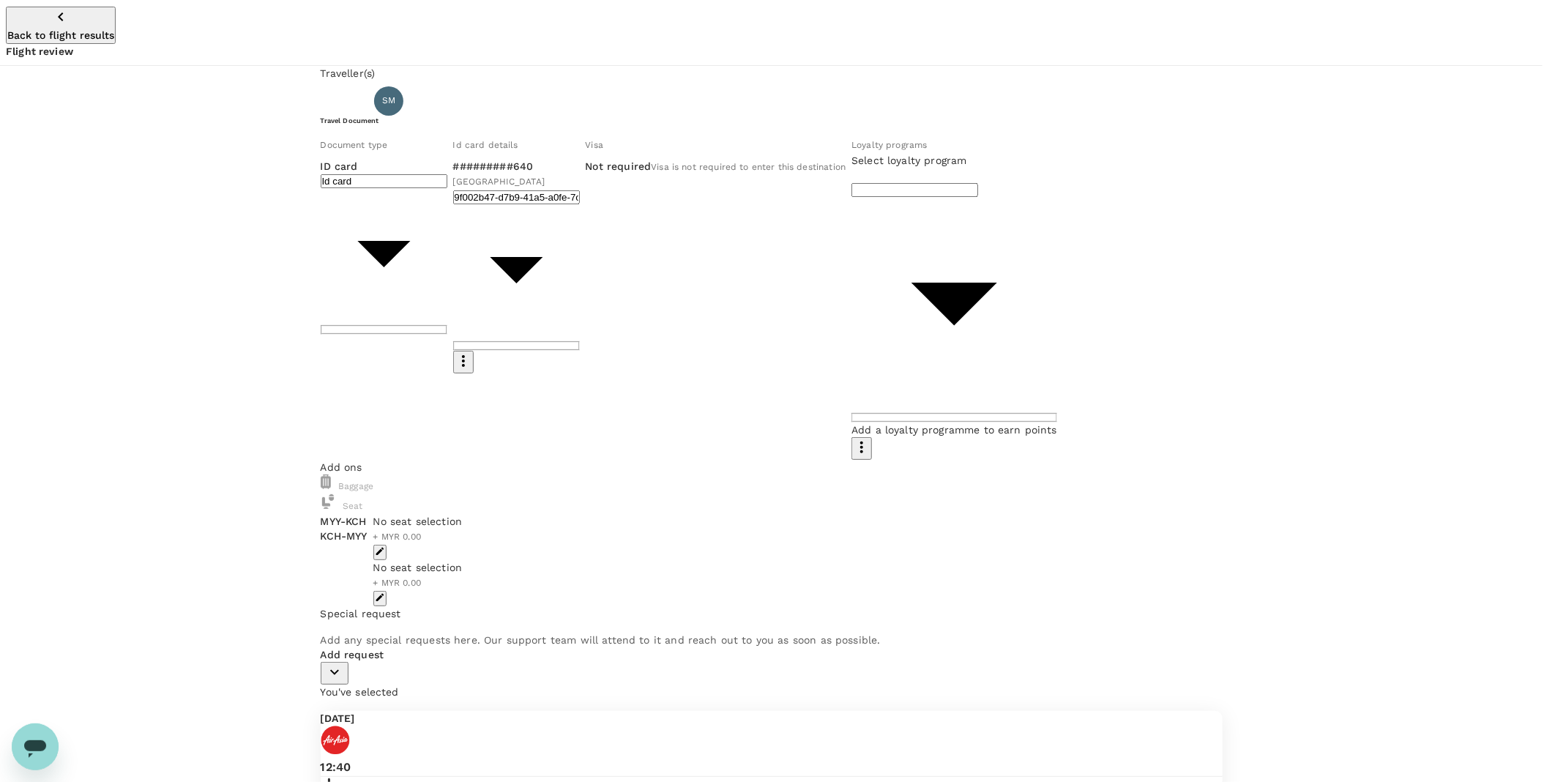
type input "f9334b02-b01b-4d16-adb6-68dbdd3a160f"
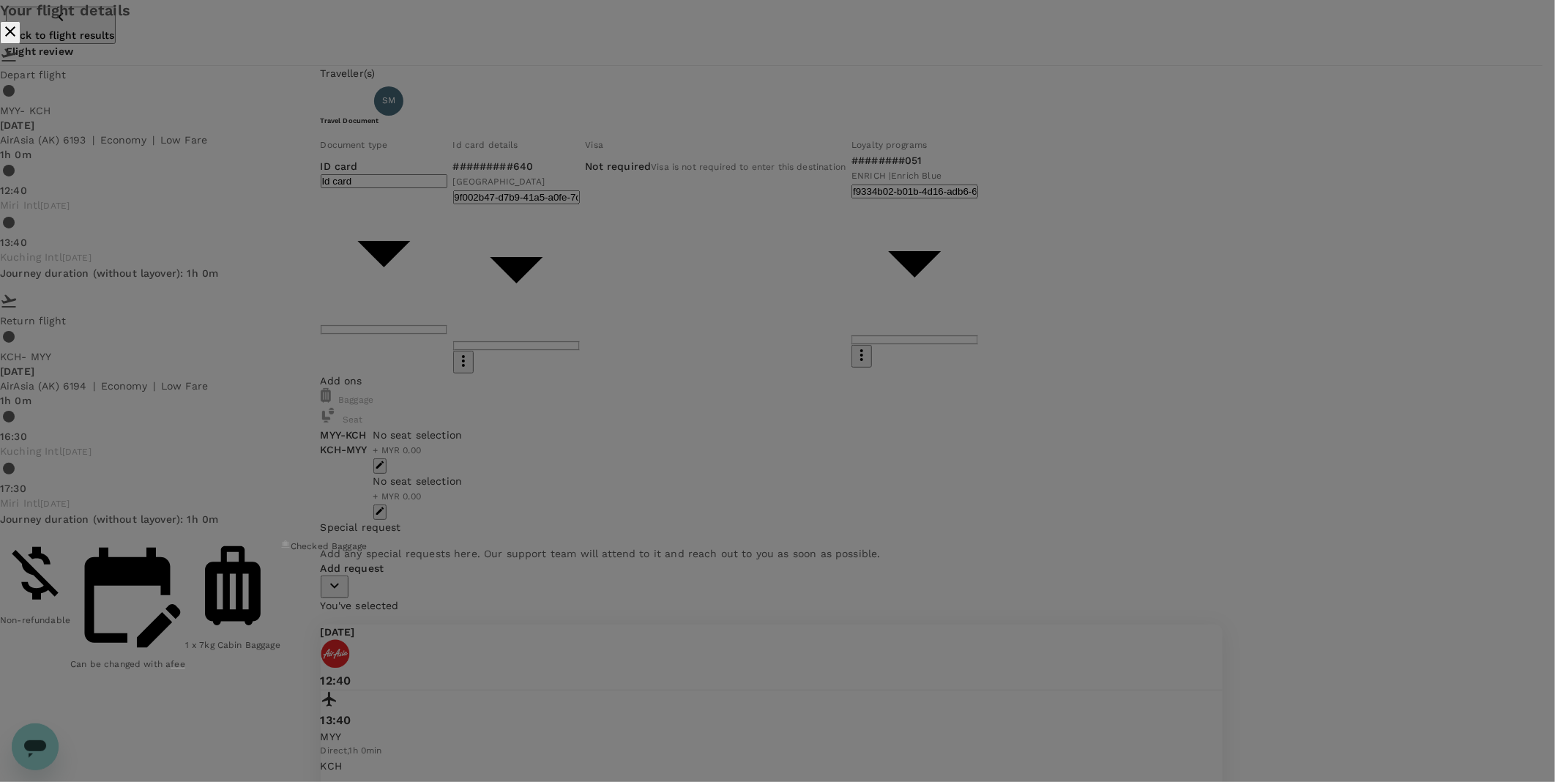
click at [19, 40] on icon "close" at bounding box center [10, 32] width 18 height 18
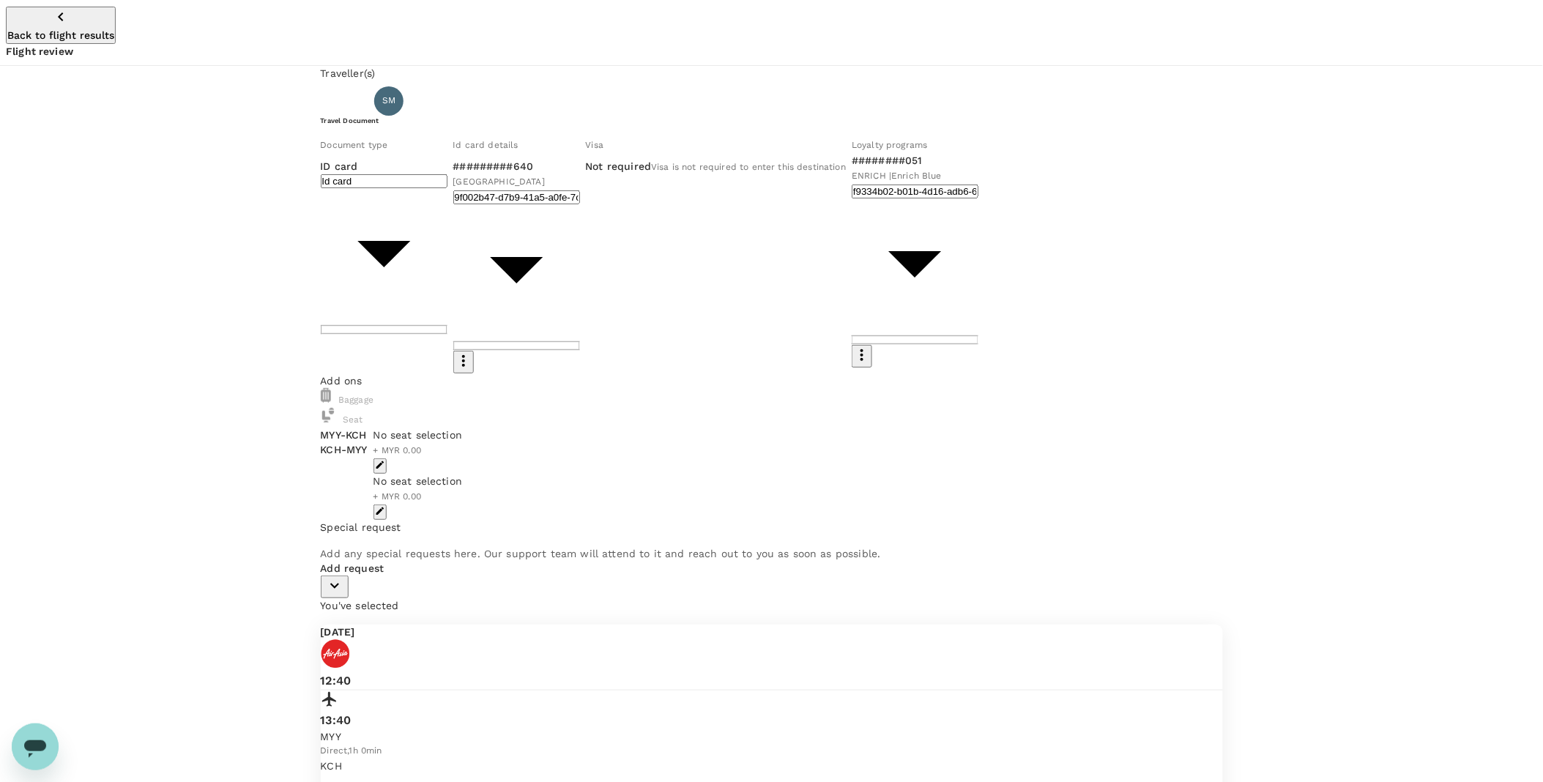
click at [368, 428] on span at bounding box center [368, 428] width 0 height 0
click at [543, 445] on span "special request" at bounding box center [509, 450] width 68 height 10
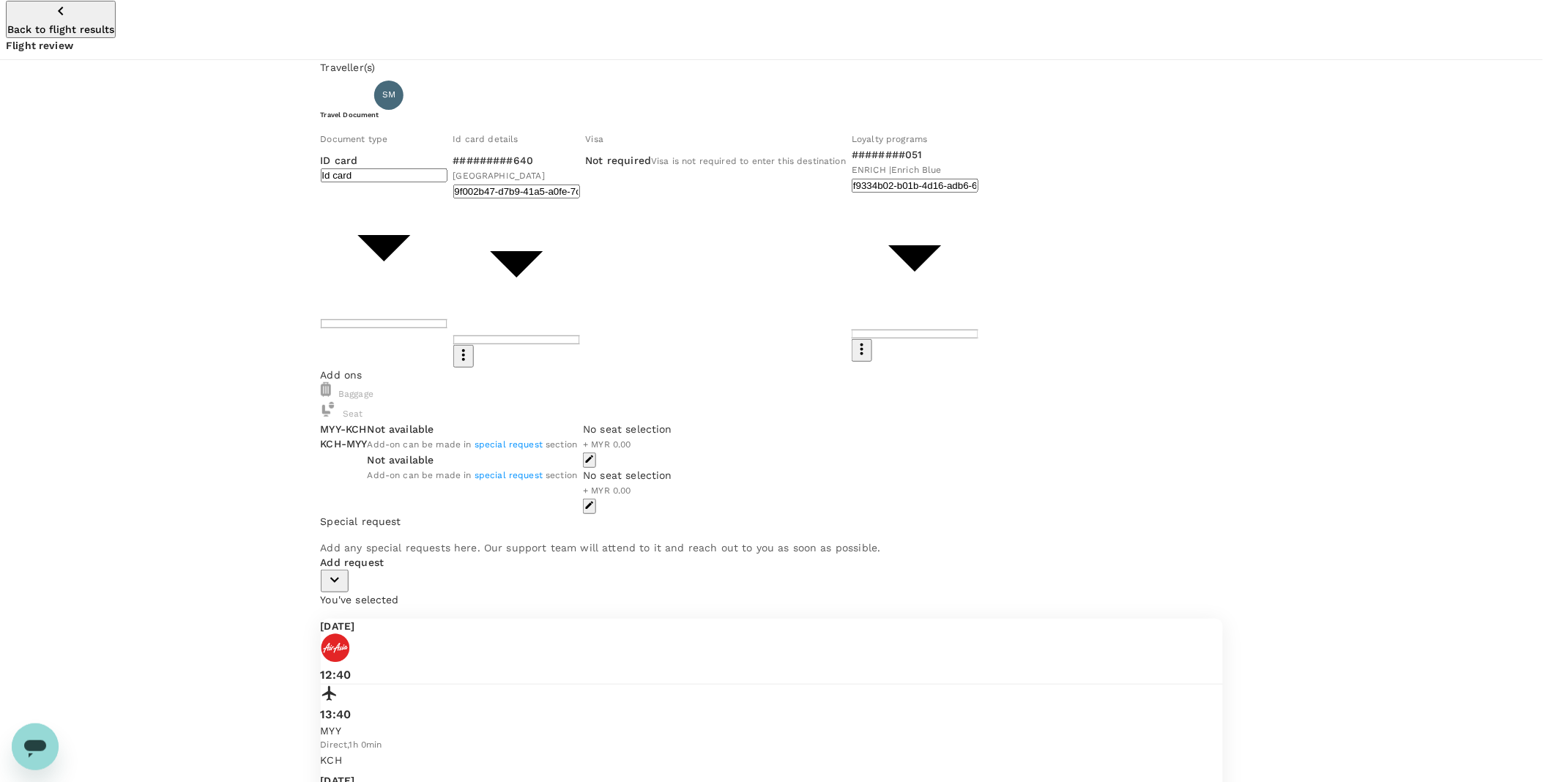
scroll to position [38, 0]
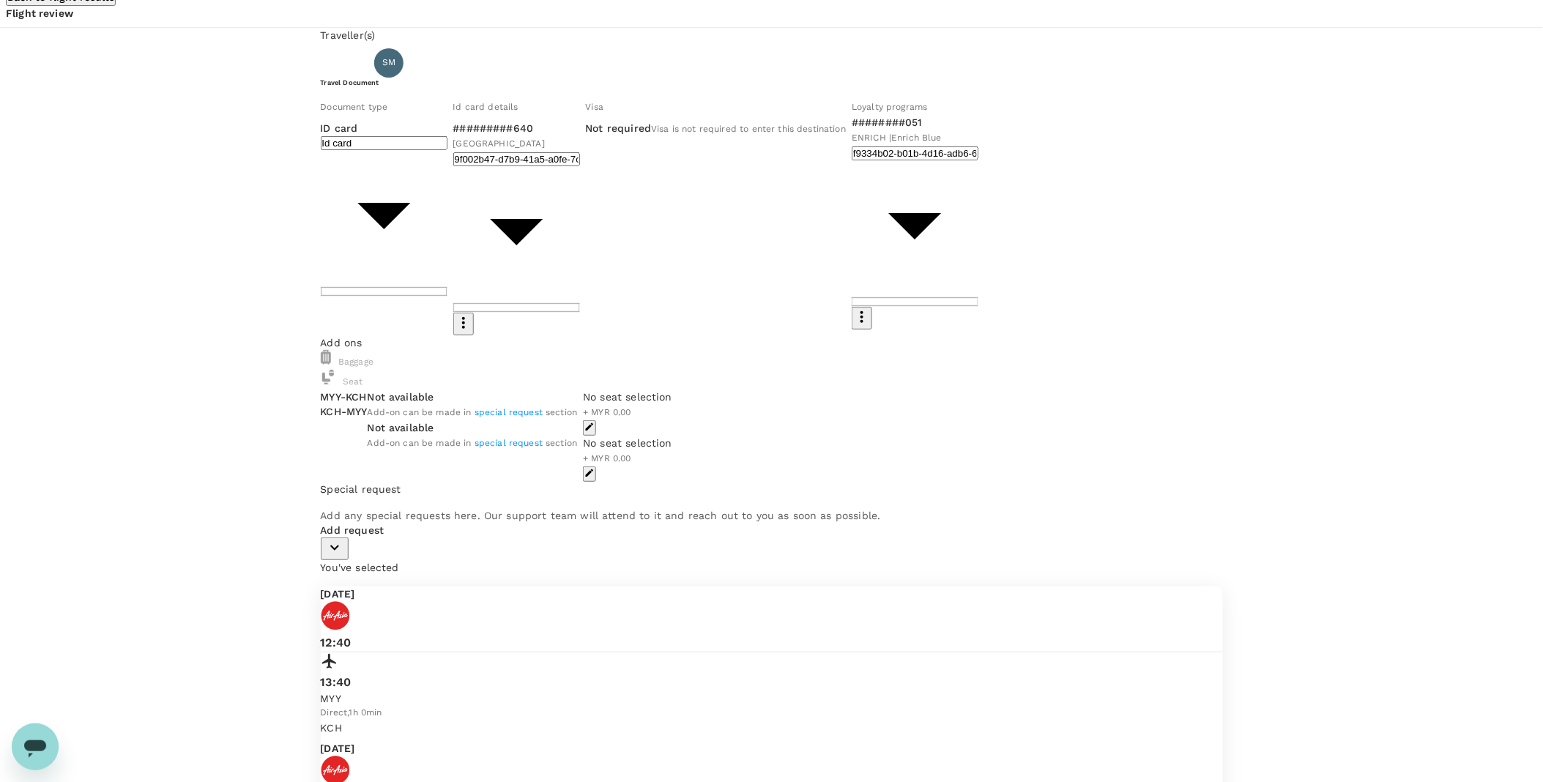
click at [375, 537] on p "Add request" at bounding box center [772, 530] width 902 height 15
click at [343, 557] on icon "button" at bounding box center [335, 548] width 18 height 18
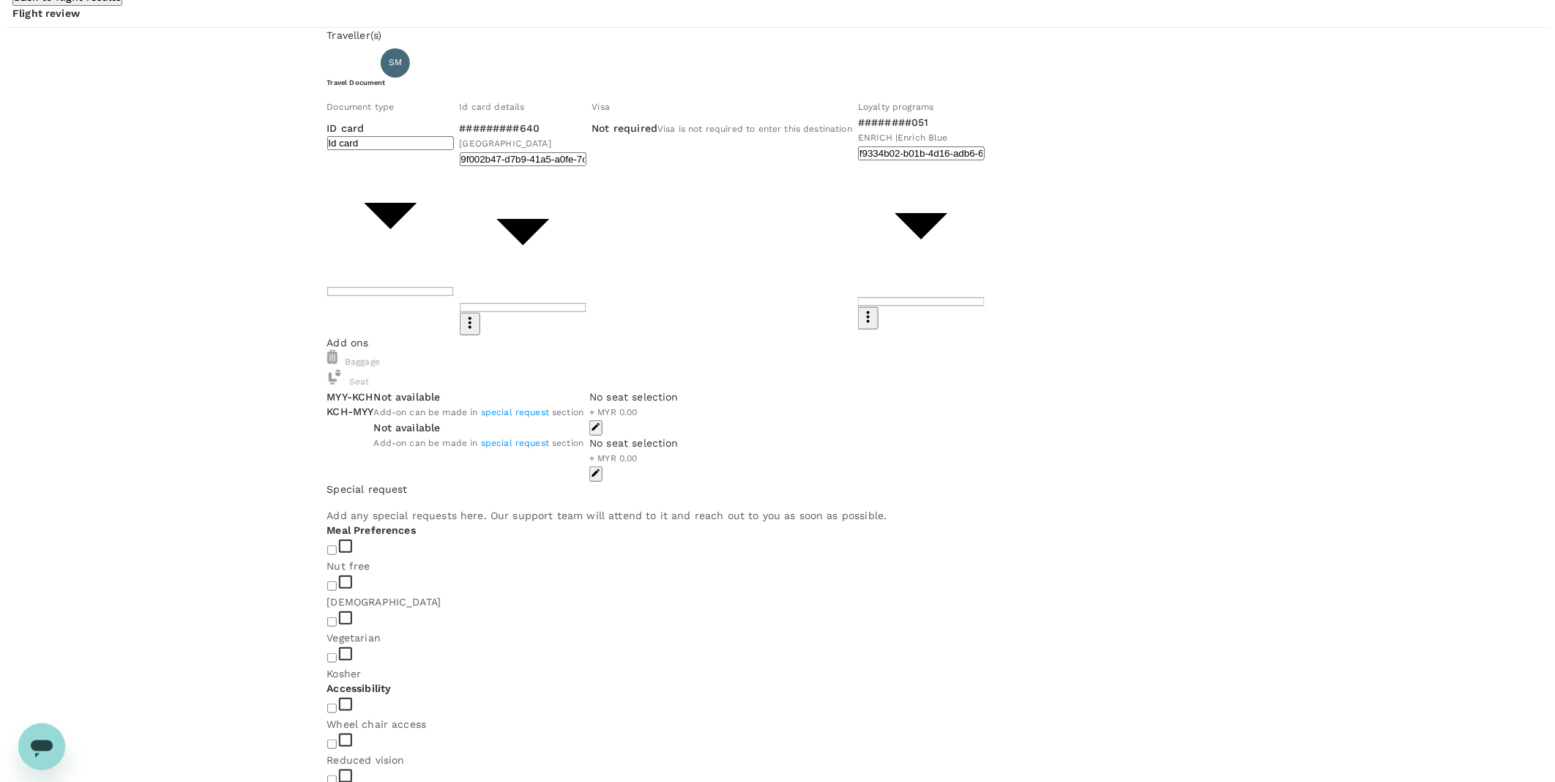
scroll to position [119, 0]
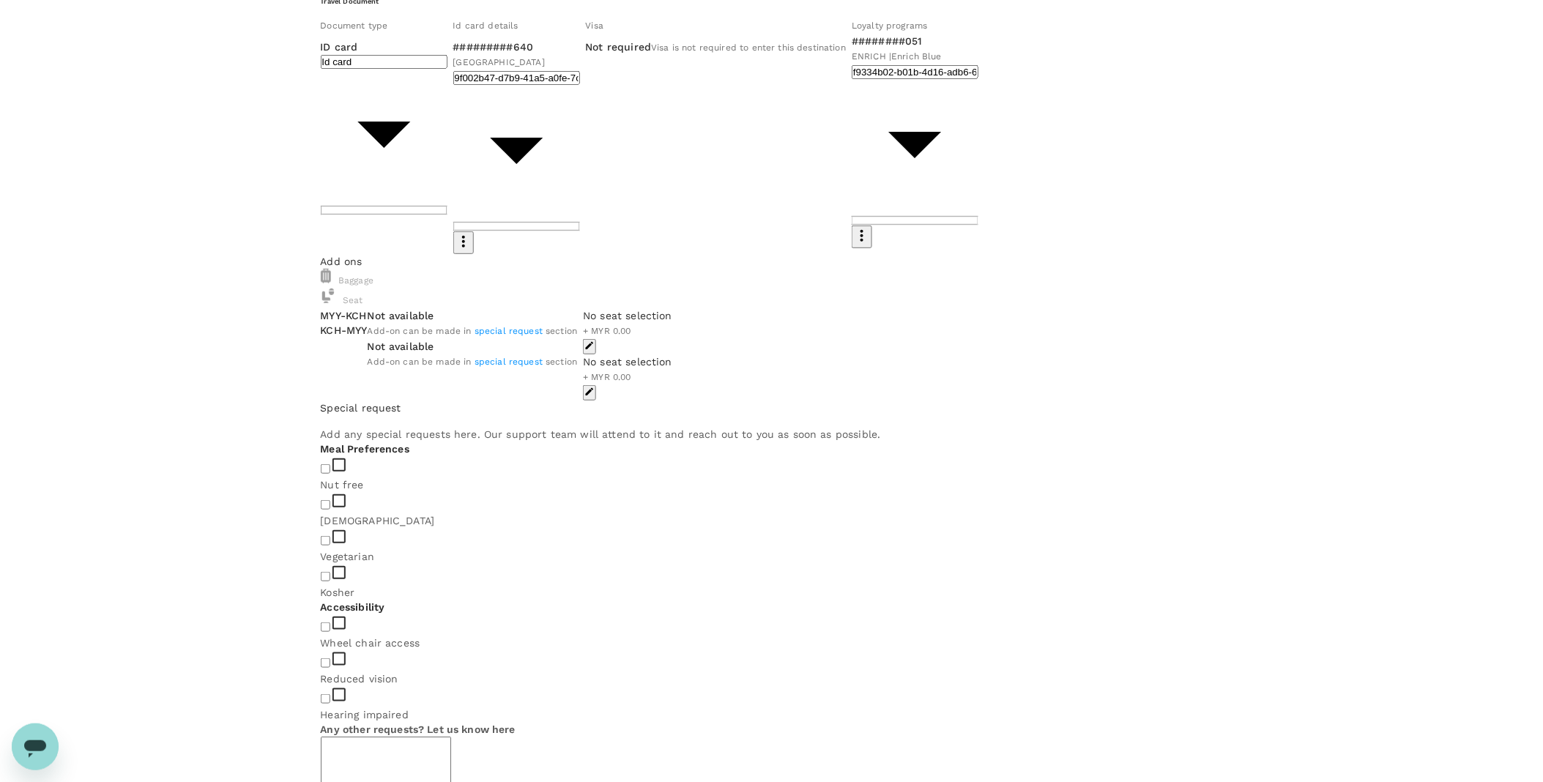
click at [451, 737] on textarea at bounding box center [386, 770] width 130 height 67
click at [451, 737] on textarea "Add-on luggage for 20Kg (depart & return)" at bounding box center [386, 770] width 130 height 67
type textarea "Add-on luggage for 20Kg (depart & return)"
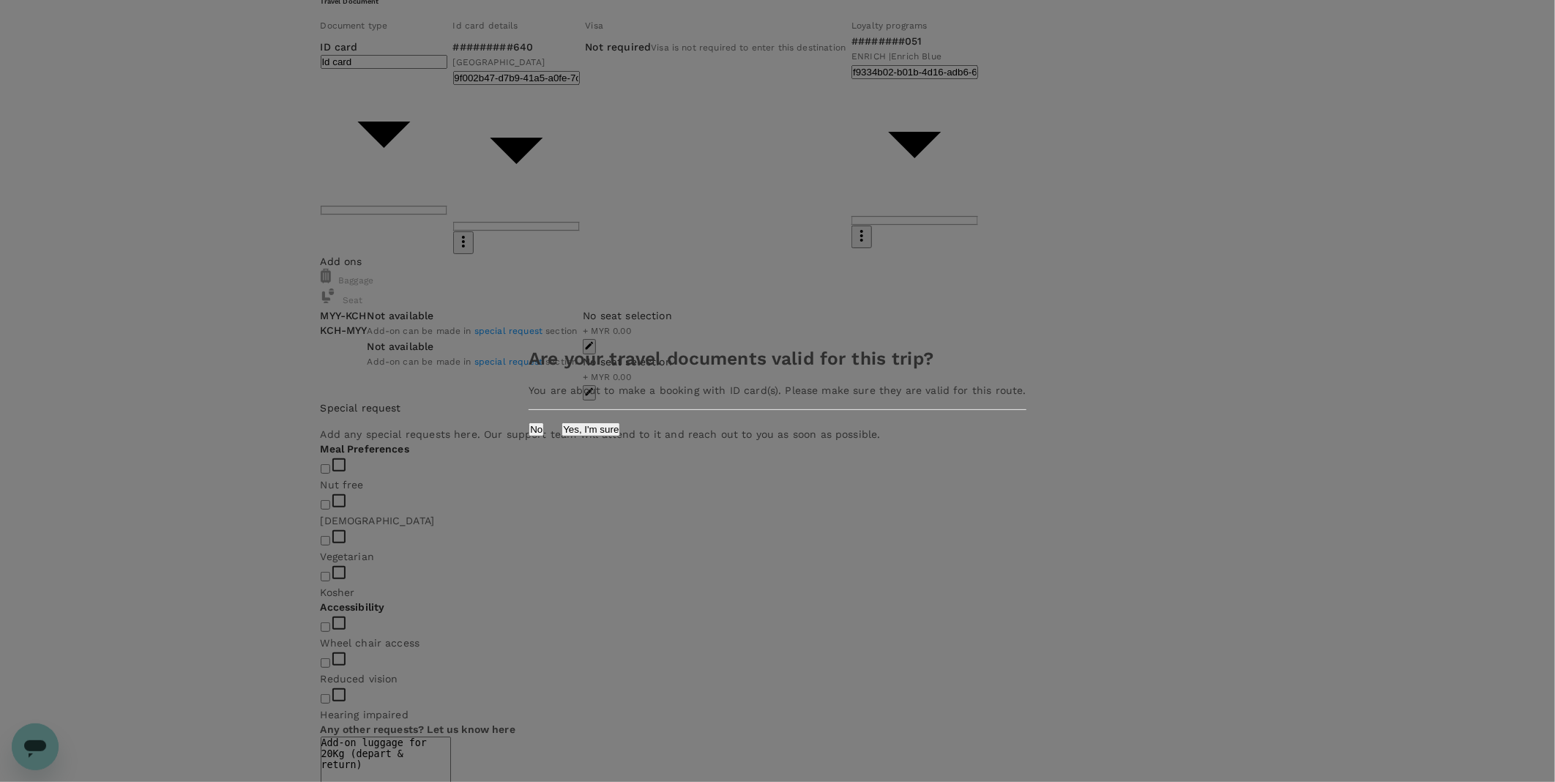
click at [620, 434] on button "Yes, I'm sure" at bounding box center [591, 430] width 59 height 14
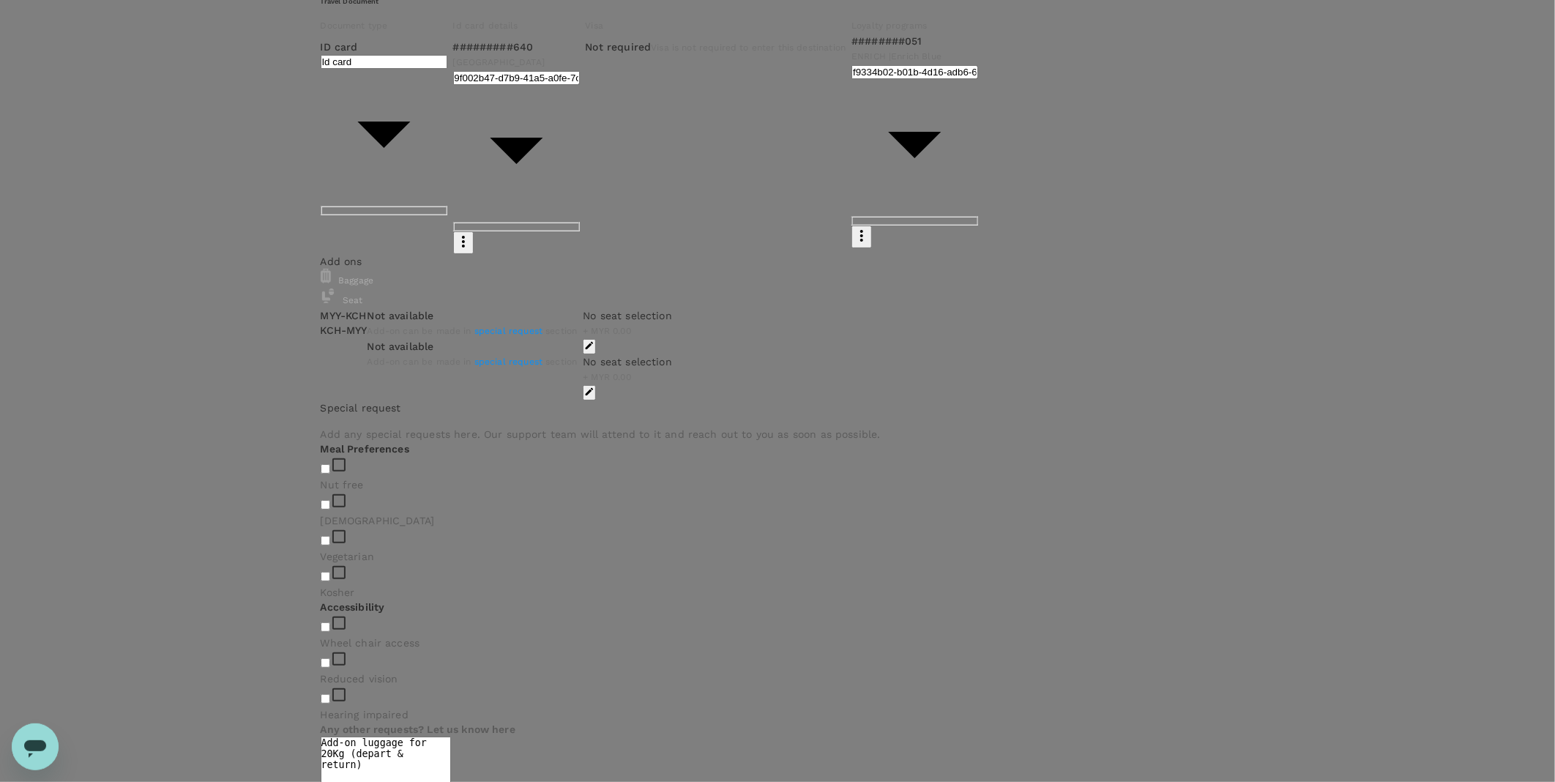
type input "9ea61a02-274a-4f65-9d5b-ca51ac7b2cfc"
paste textarea "CRT000000017587 Travelling Request Status Approved Employee # CS0971 Name SINOR…"
drag, startPoint x: 419, startPoint y: 289, endPoint x: 328, endPoint y: 305, distance: 92.4
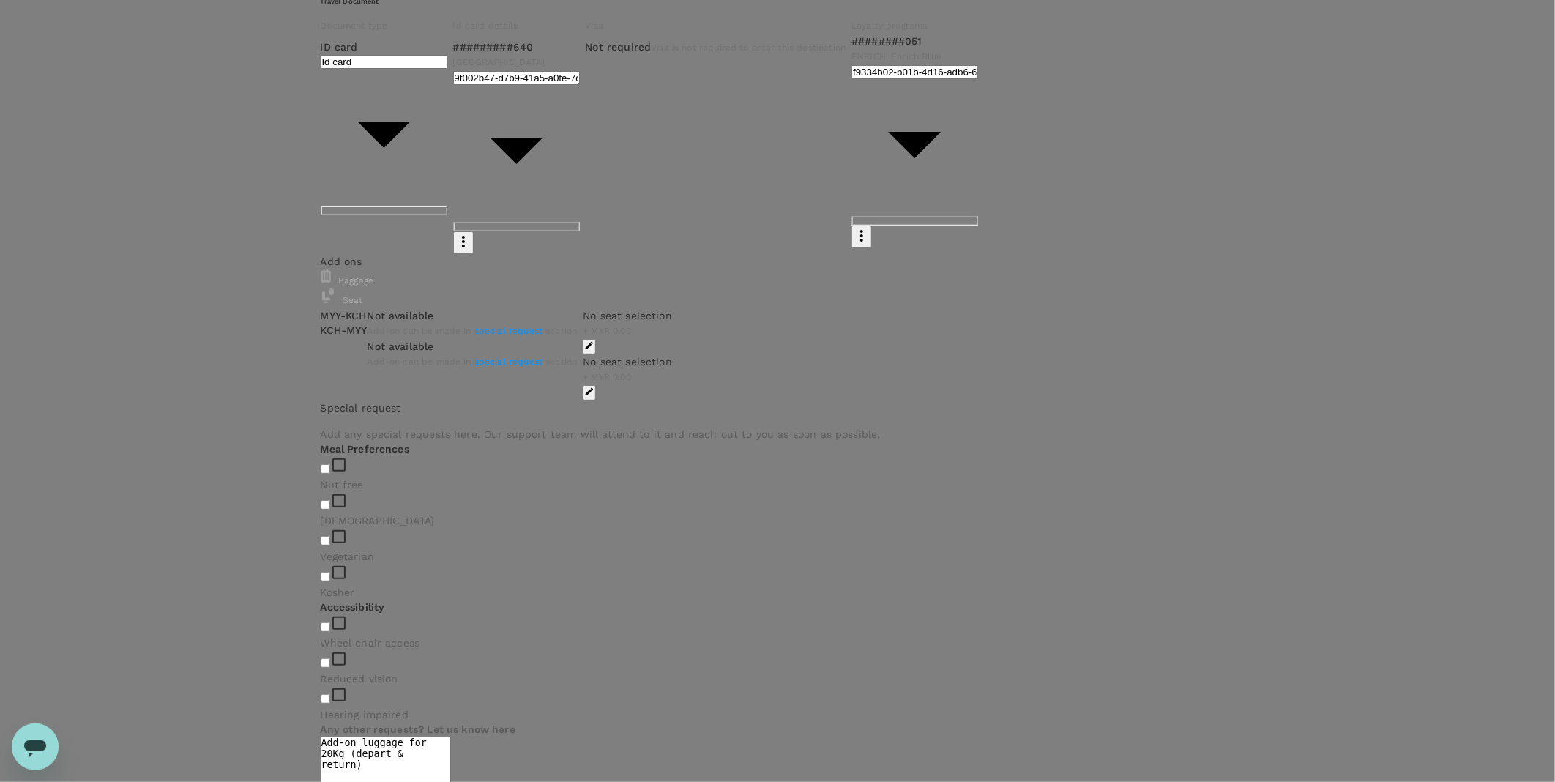
scroll to position [17, 0]
drag, startPoint x: 488, startPoint y: 326, endPoint x: 346, endPoint y: 321, distance: 142.2
drag, startPoint x: 560, startPoint y: 308, endPoint x: 391, endPoint y: 306, distance: 169.2
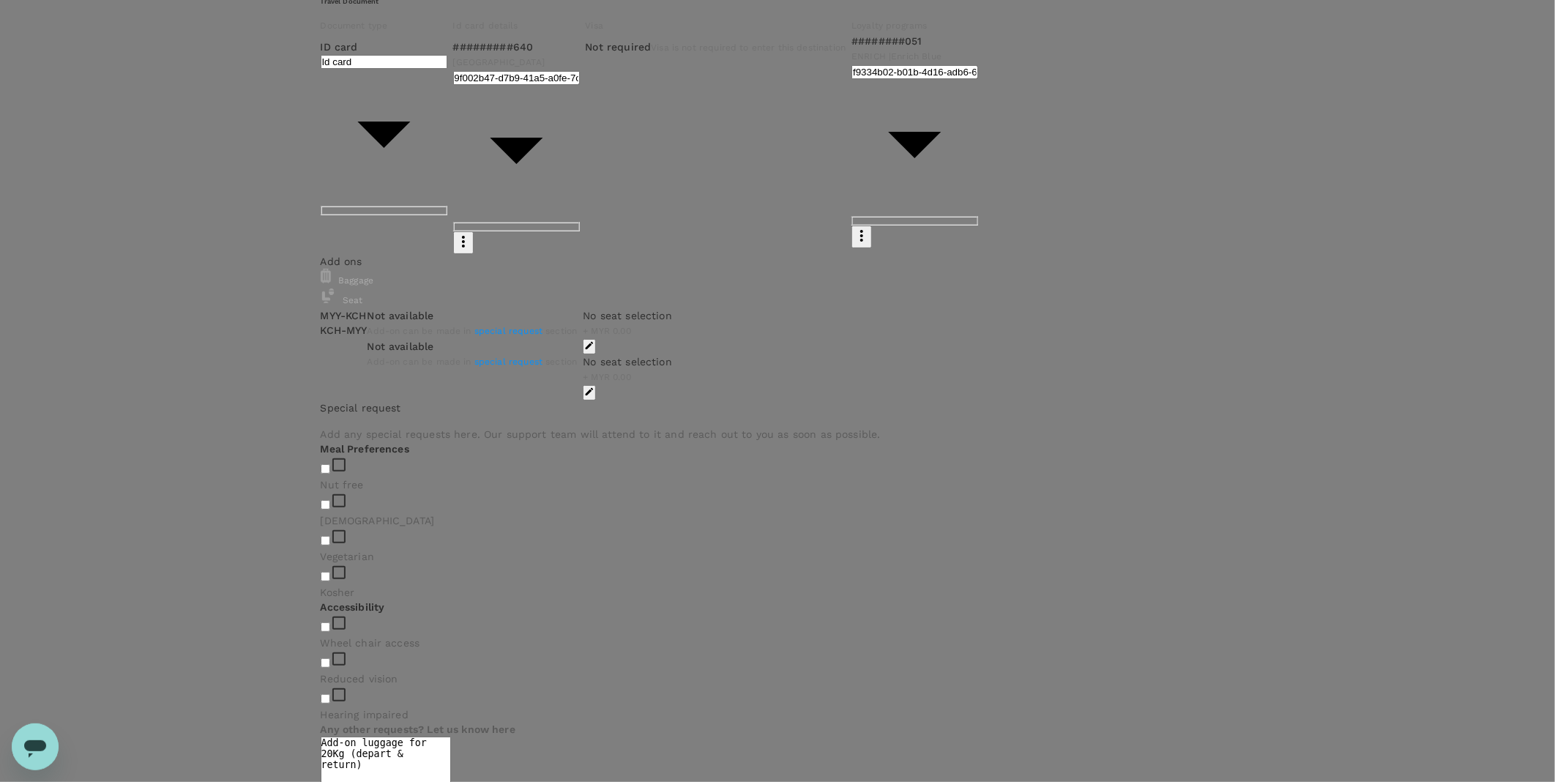
drag, startPoint x: 406, startPoint y: 319, endPoint x: 360, endPoint y: 313, distance: 46.6
type textarea "TRF Ref No: CRT000000017587 Green Mobility and MOU signing between EPOMS and SS"
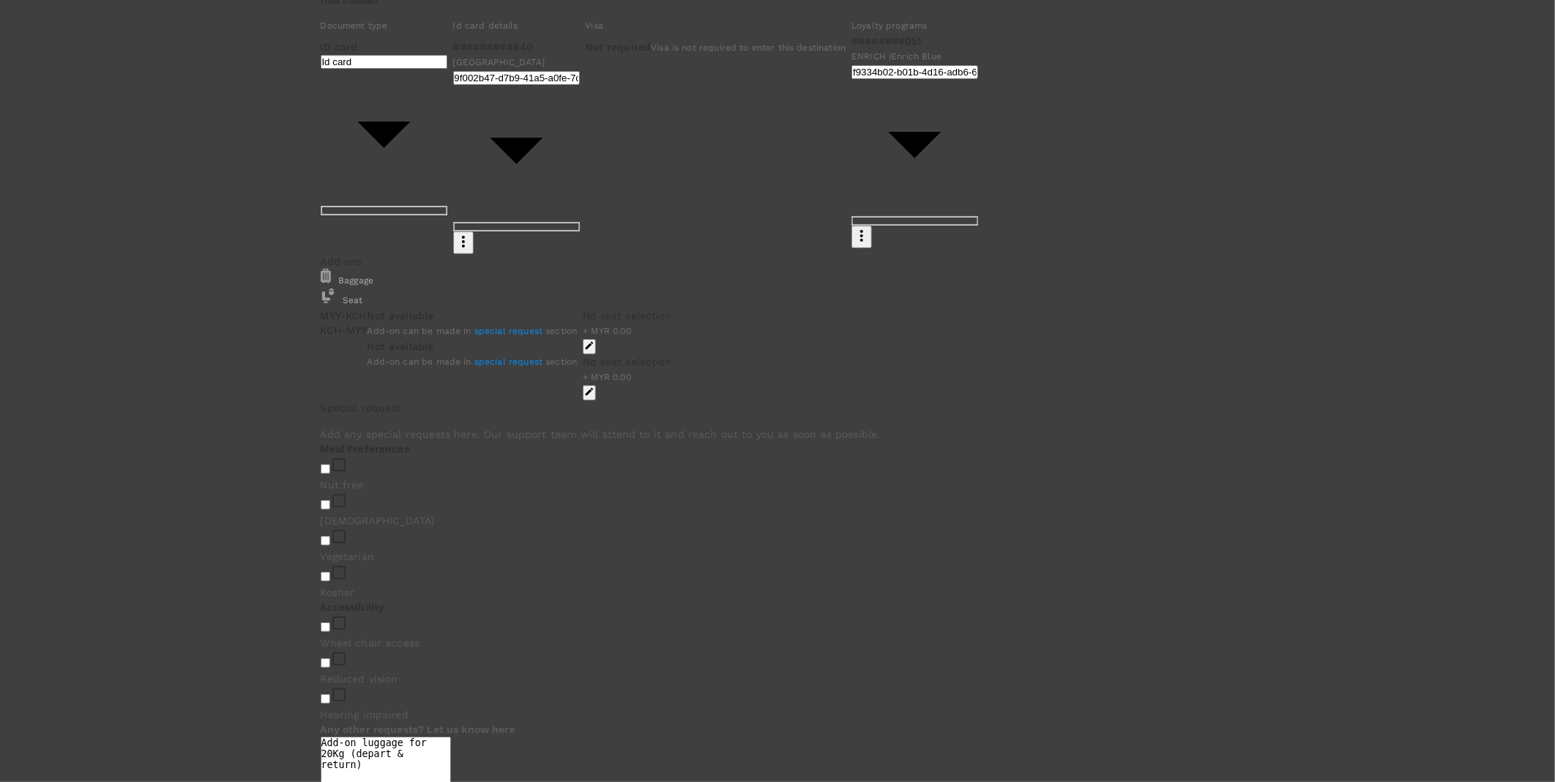
click at [855, 198] on div at bounding box center [777, 391] width 1555 height 782
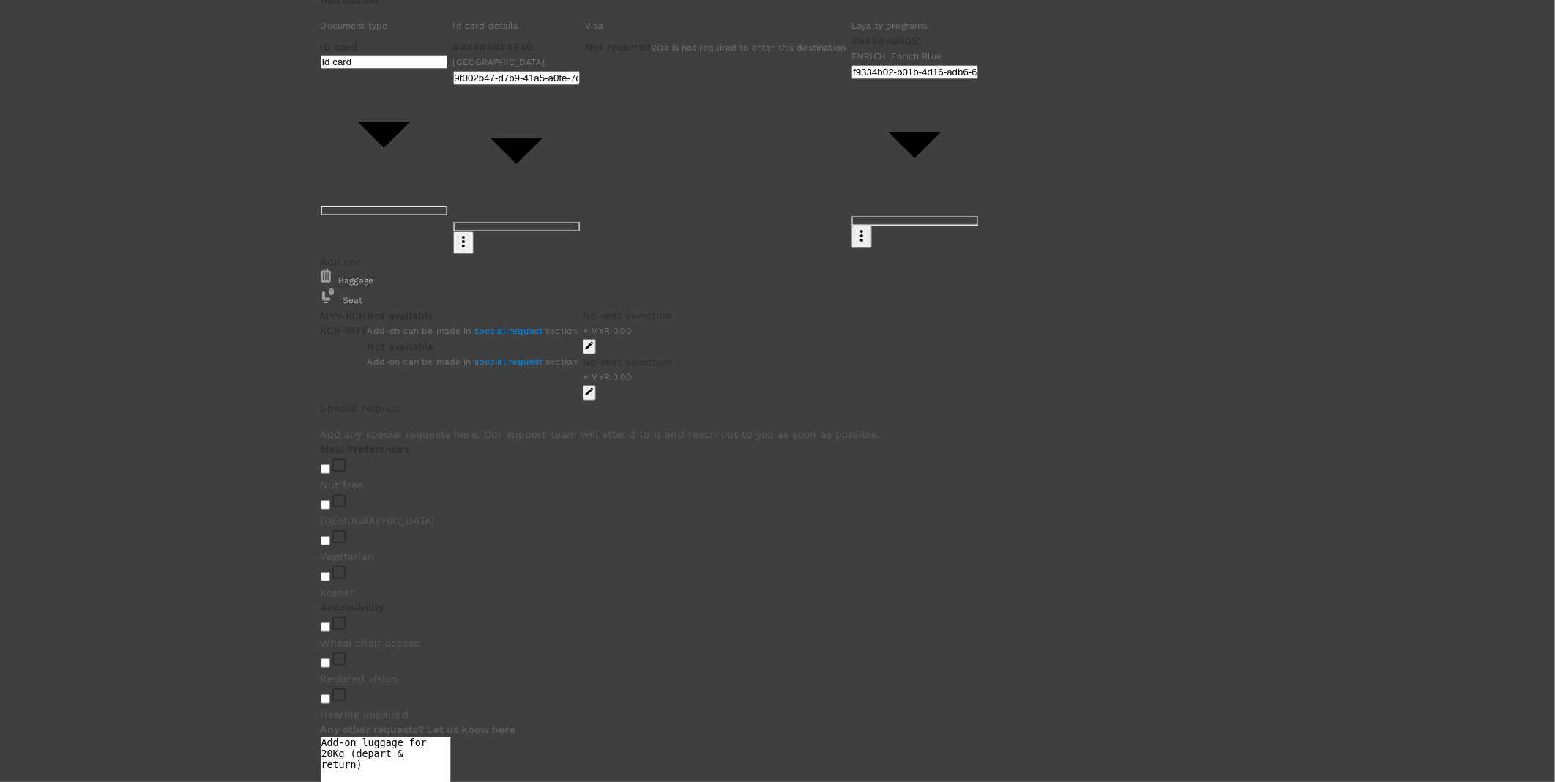
type input "faizal"
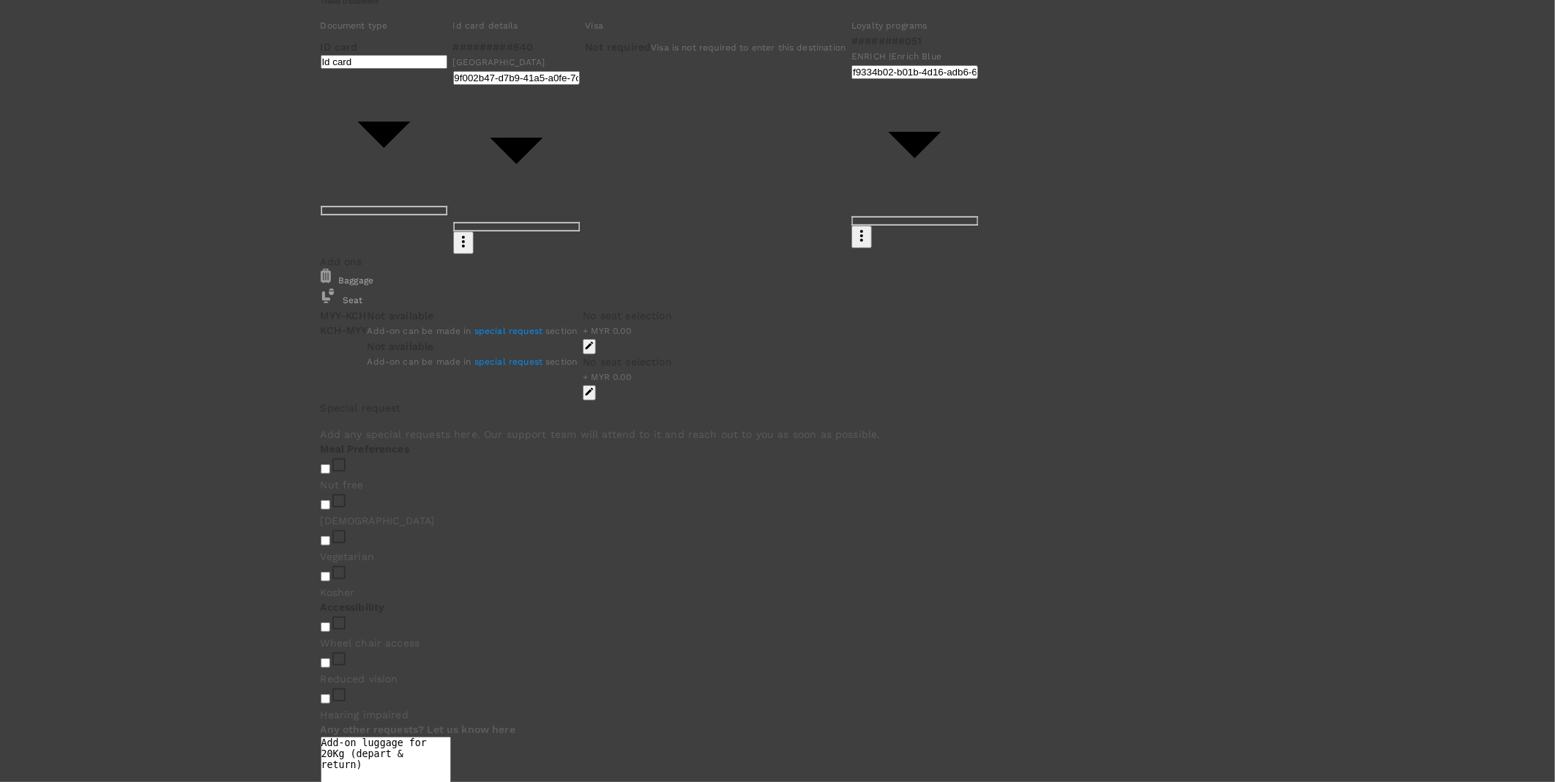
drag, startPoint x: 1106, startPoint y: 234, endPoint x: 1000, endPoint y: 233, distance: 106.2
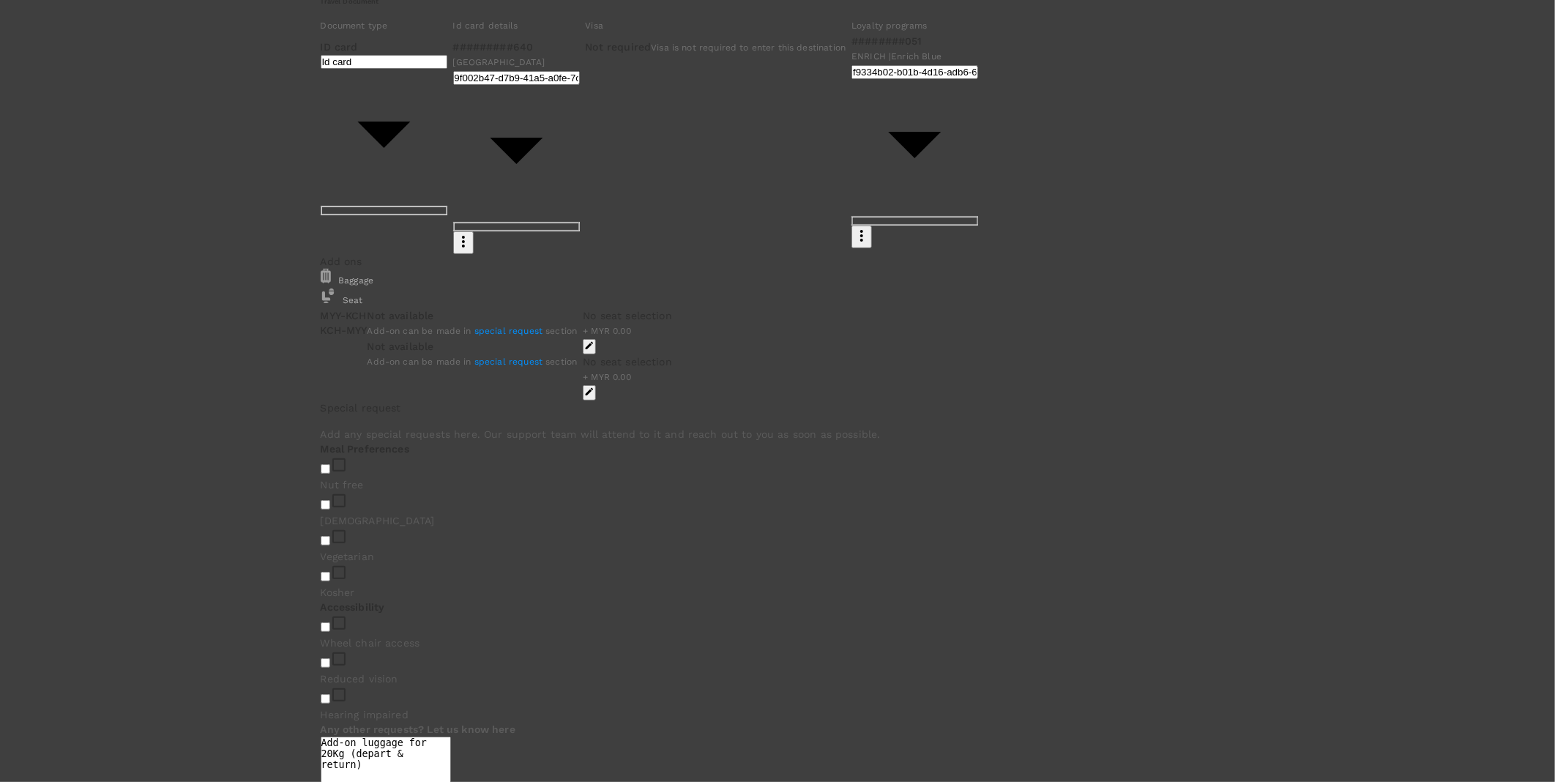
type input "faiza"
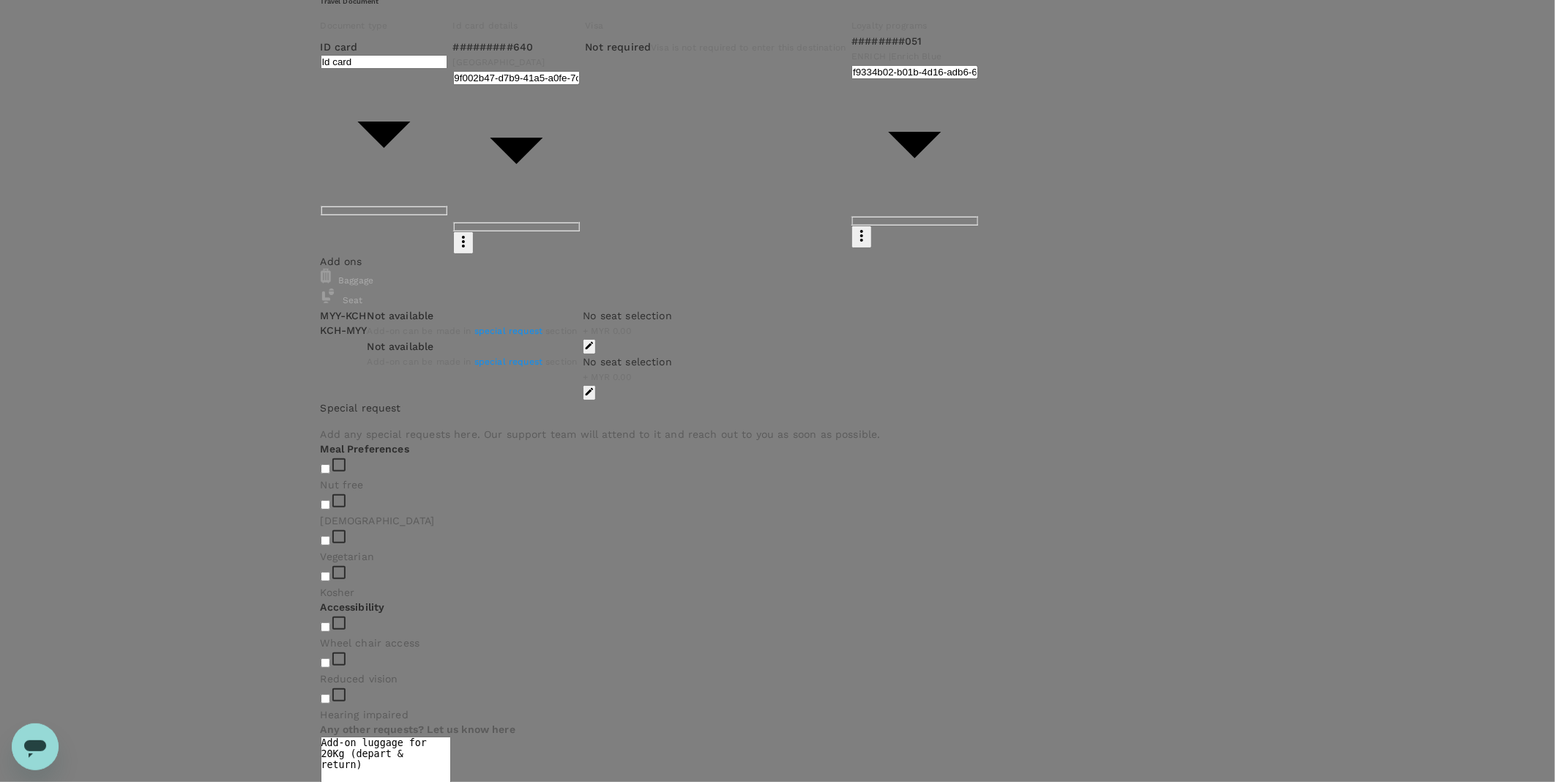
scroll to position [117, 0]
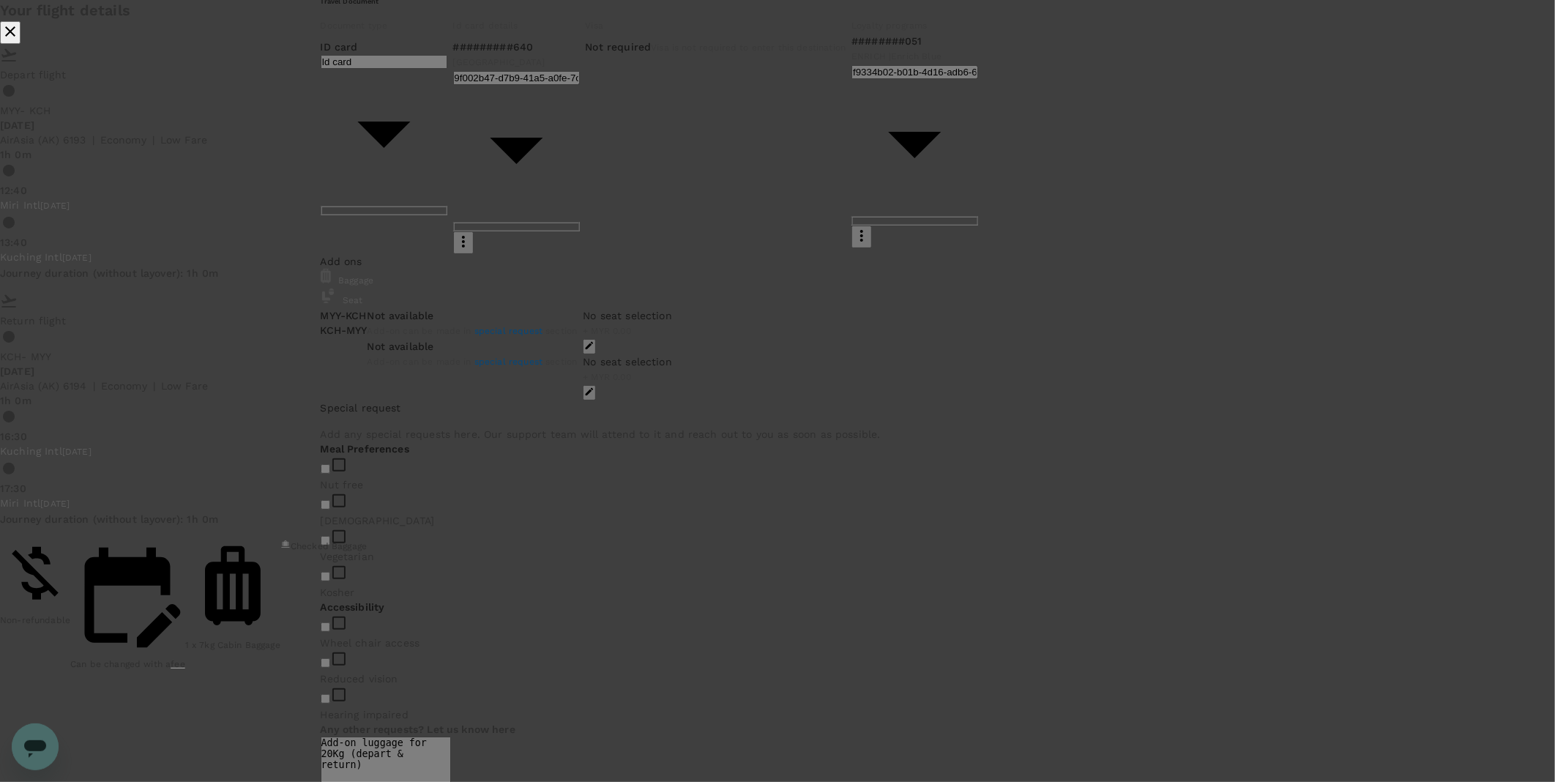
click at [15, 37] on icon "close" at bounding box center [10, 31] width 10 height 10
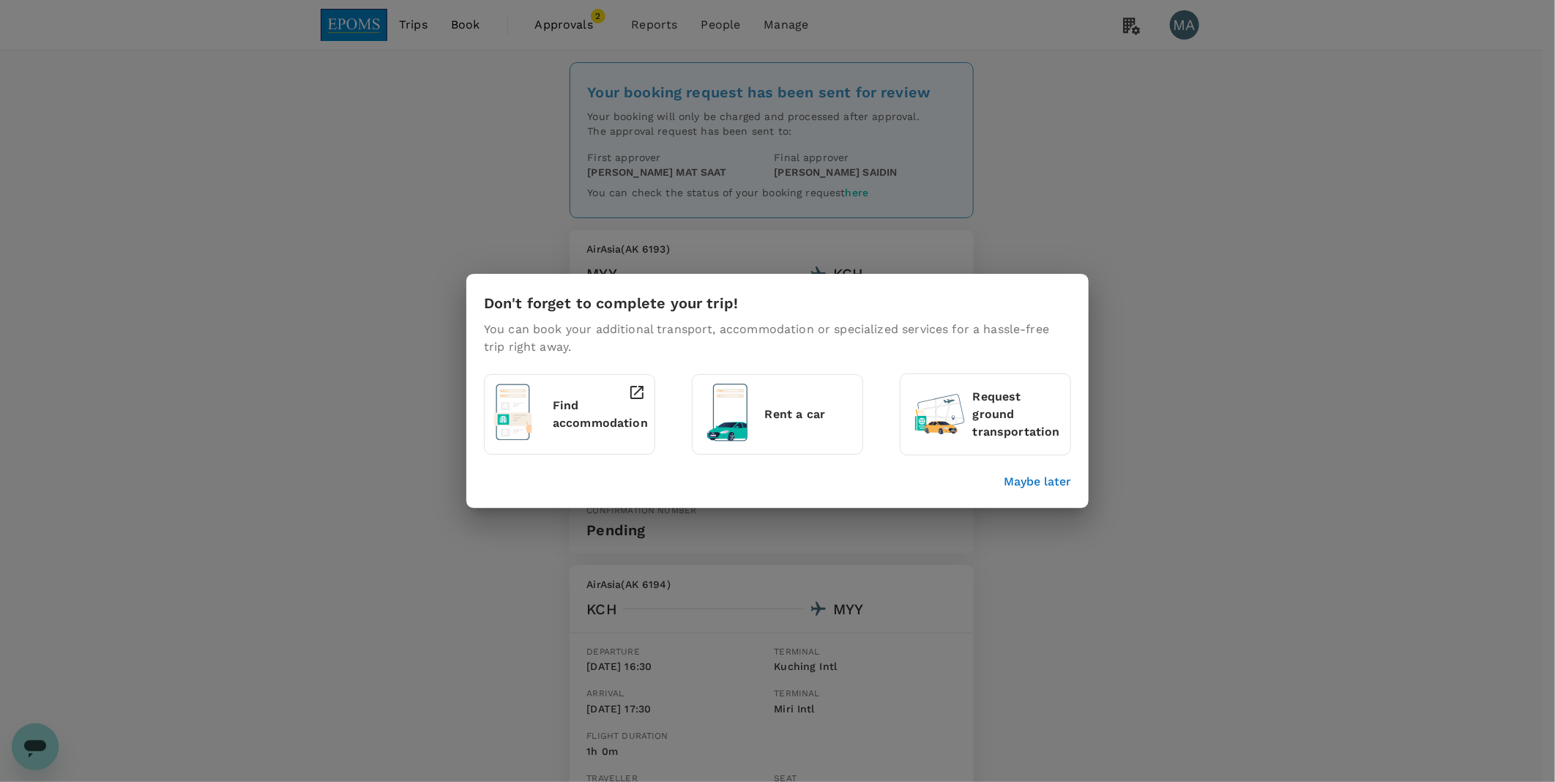
click at [1037, 484] on p "Maybe later" at bounding box center [1037, 482] width 67 height 18
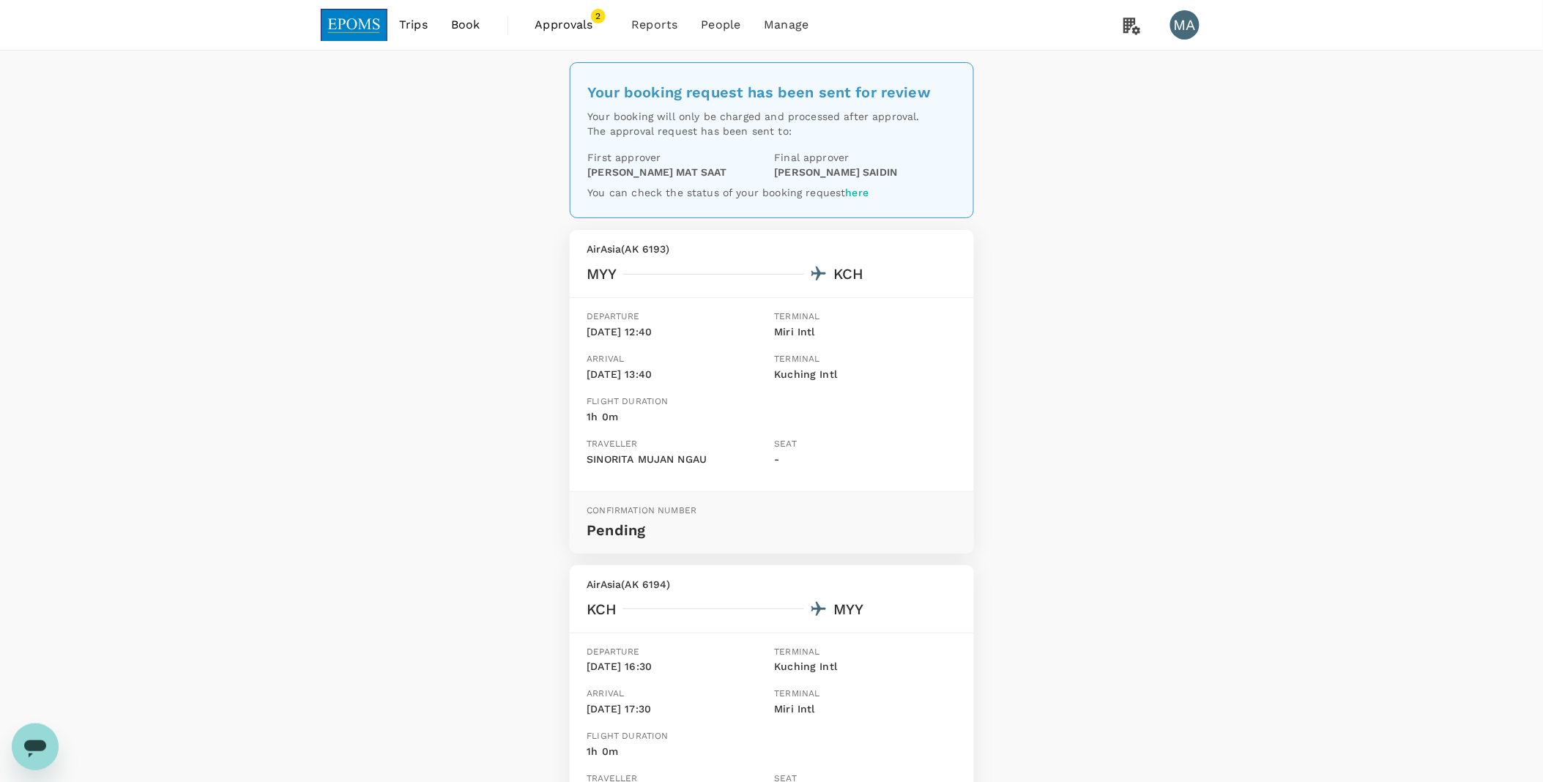
click at [572, 18] on span "Approvals" at bounding box center [571, 25] width 73 height 18
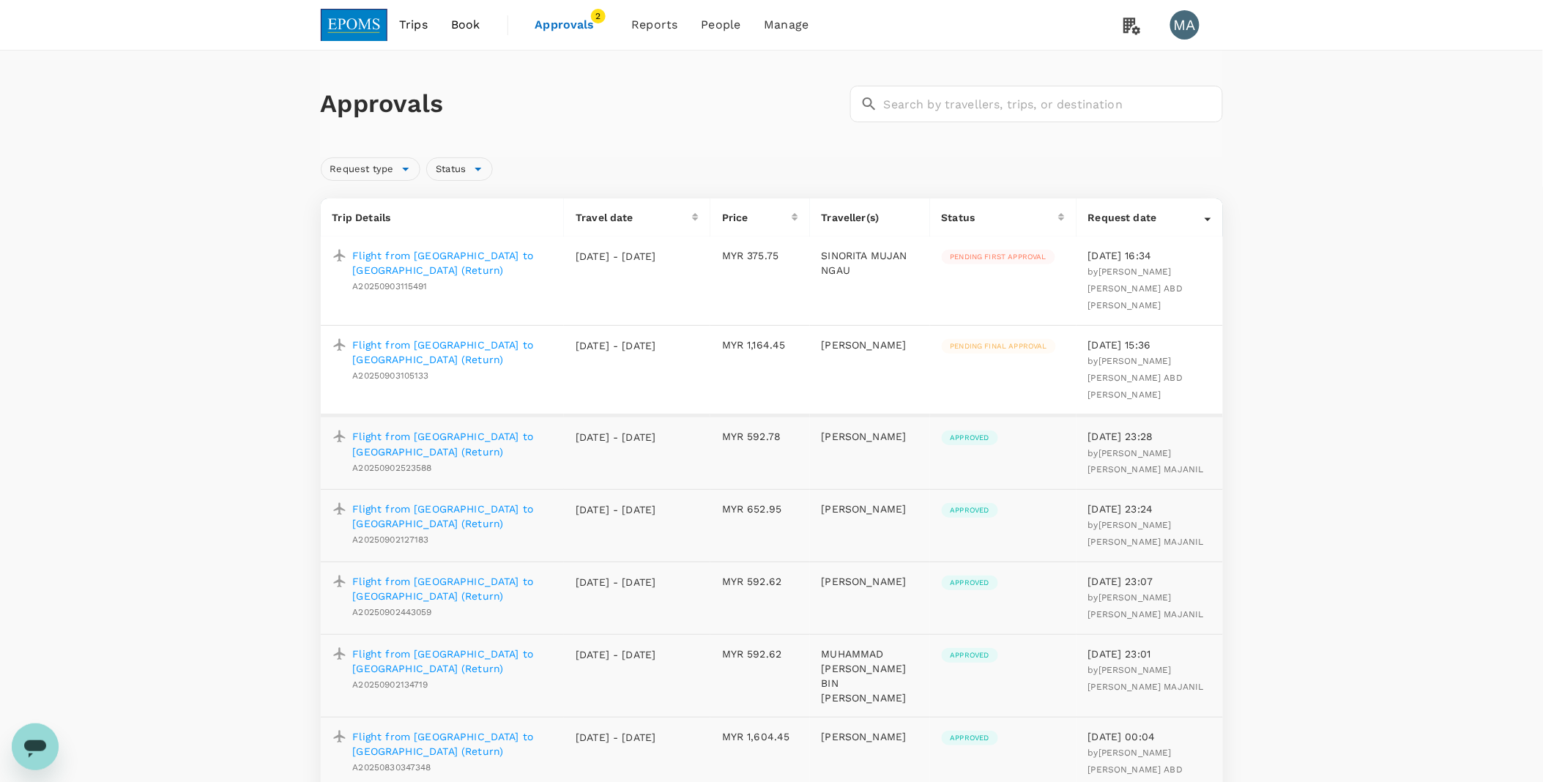
click at [427, 258] on p "Flight from [GEOGRAPHIC_DATA] to [GEOGRAPHIC_DATA] (Return)" at bounding box center [453, 262] width 200 height 29
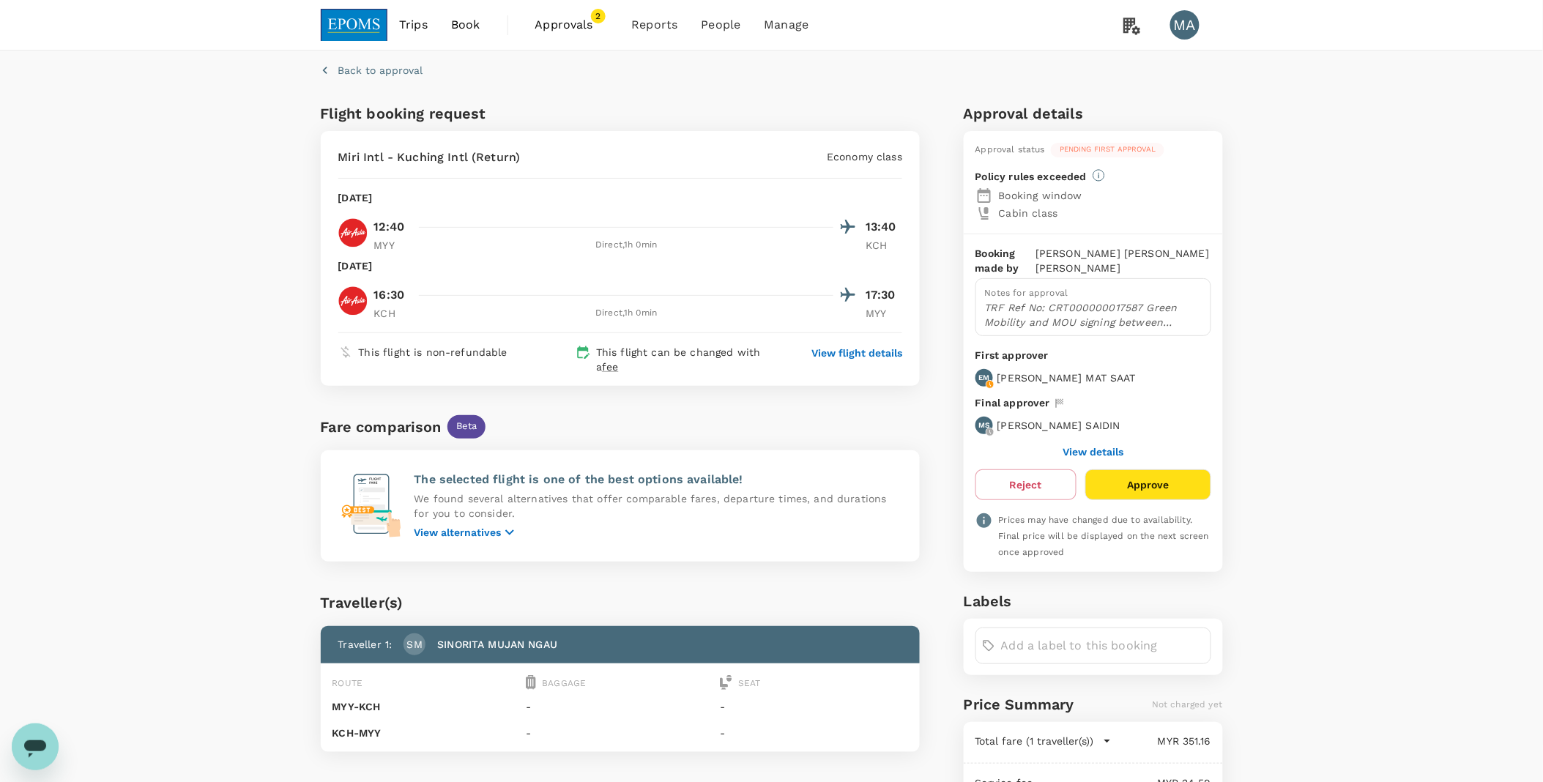
click at [460, 20] on span "Book" at bounding box center [465, 25] width 29 height 18
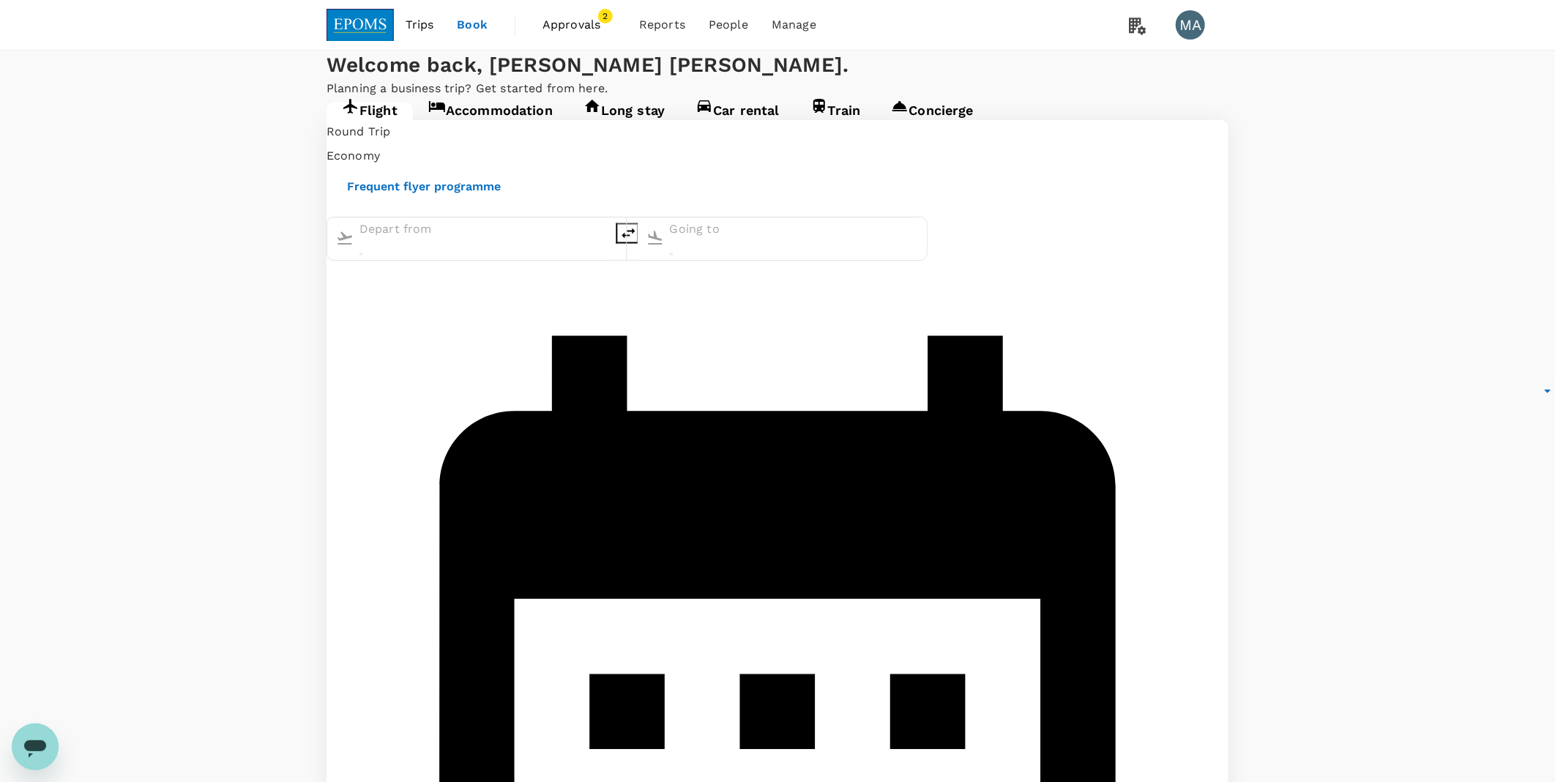
type input "Miri Intl (MYY)"
type input "Kuching Intl (KCH)"
type input "Miri Intl (MYY)"
type input "Kuching Intl (KCH)"
click at [634, 243] on button "delete" at bounding box center [627, 233] width 23 height 21
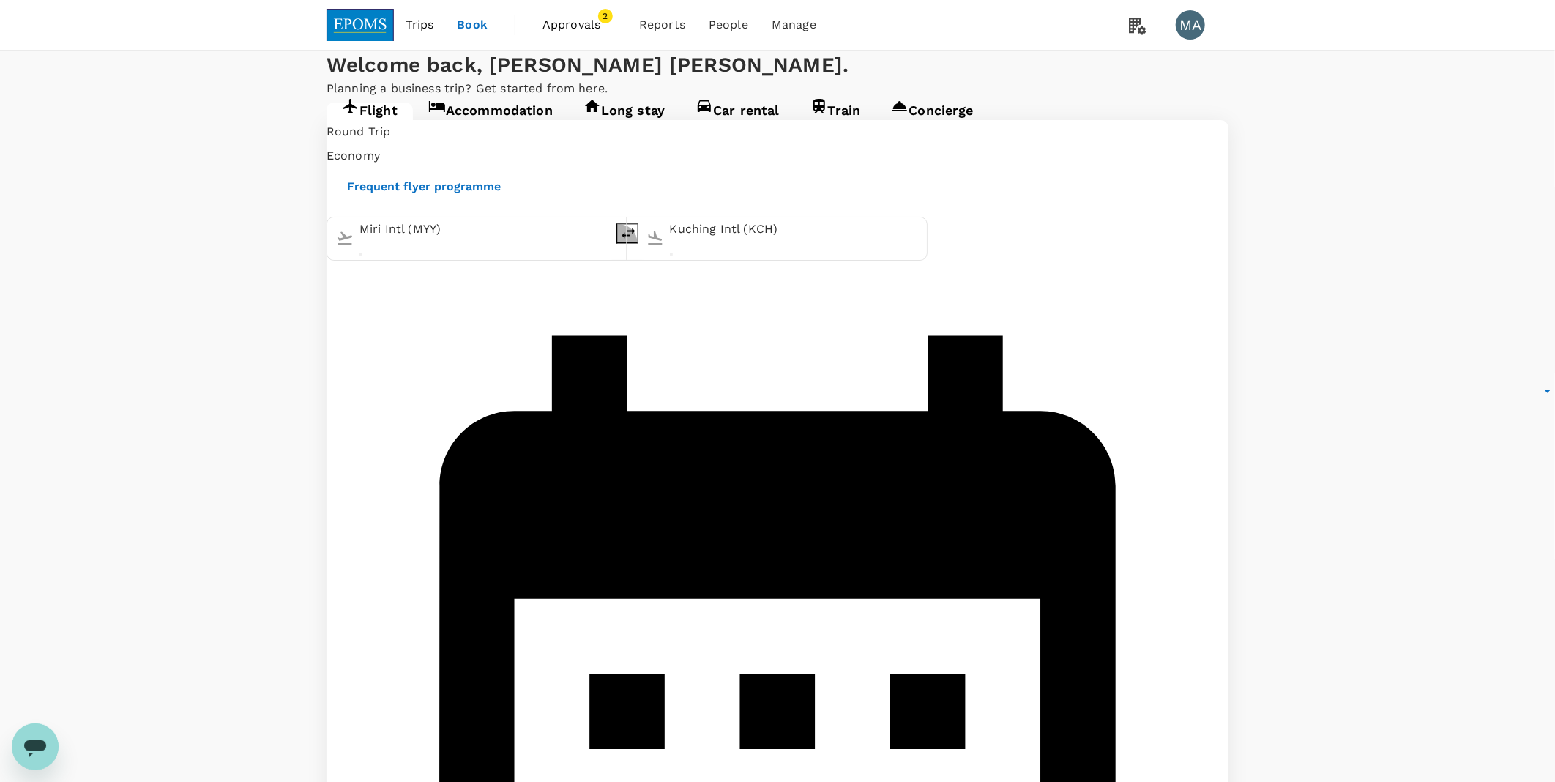
type input "Kuching Intl (KCH)"
type input "Miri Intl (MYY)"
click at [485, 242] on input "Kuching Intl (KCH)" at bounding box center [484, 229] width 249 height 23
click at [637, 242] on icon "delete" at bounding box center [628, 233] width 18 height 18
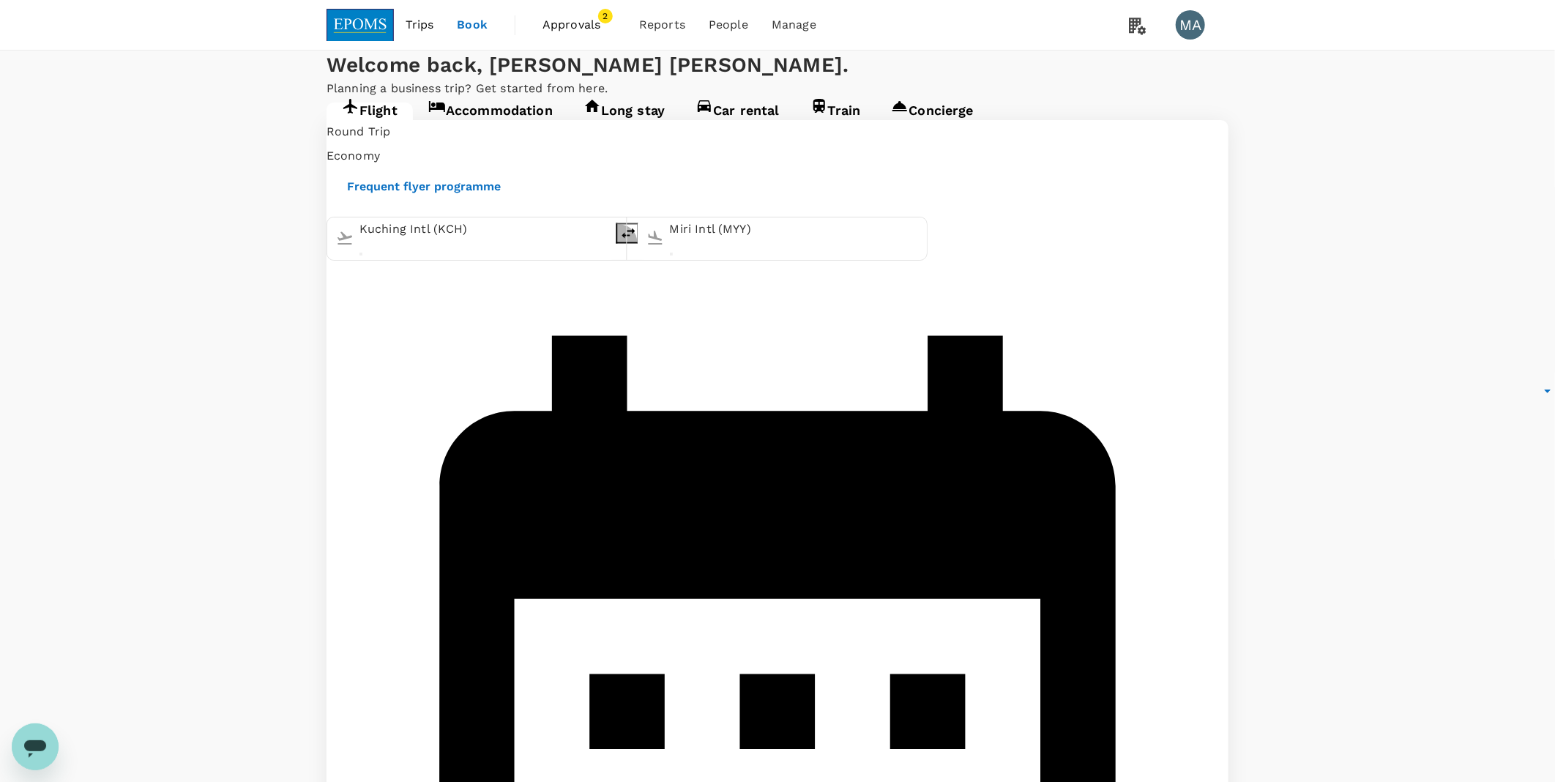
type input "Miri Intl (MYY)"
type input "Kuching Intl (KCH)"
click at [469, 242] on input "Miri Intl (MYY)" at bounding box center [484, 229] width 249 height 23
click at [476, 289] on p "Kuala Lumpur Intl" at bounding box center [464, 281] width 287 height 15
type input "Kuala Lumpur Intl (KUL)"
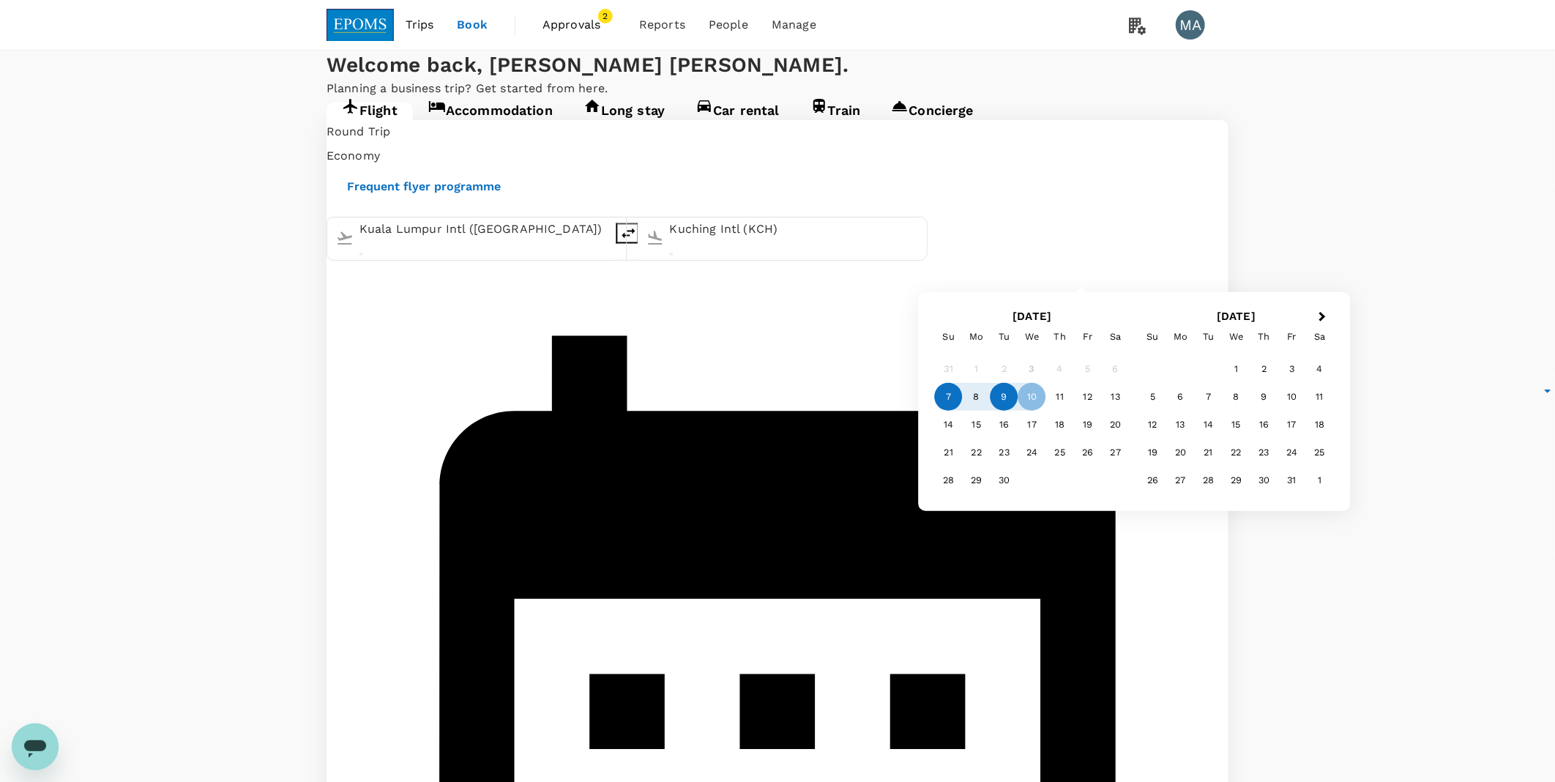
click at [1008, 398] on div "9" at bounding box center [1005, 397] width 28 height 28
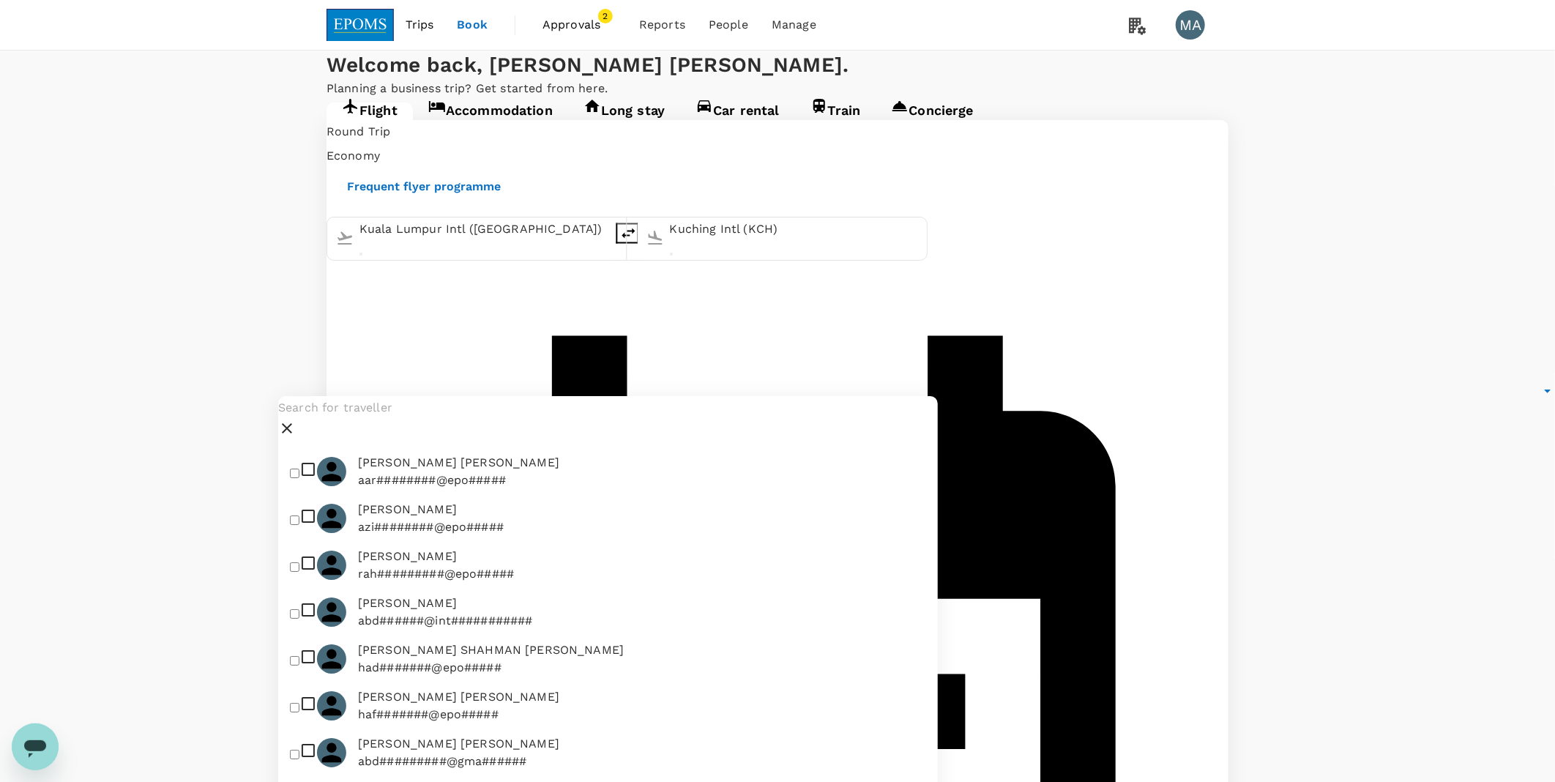
click at [386, 420] on input "text" at bounding box center [608, 407] width 660 height 23
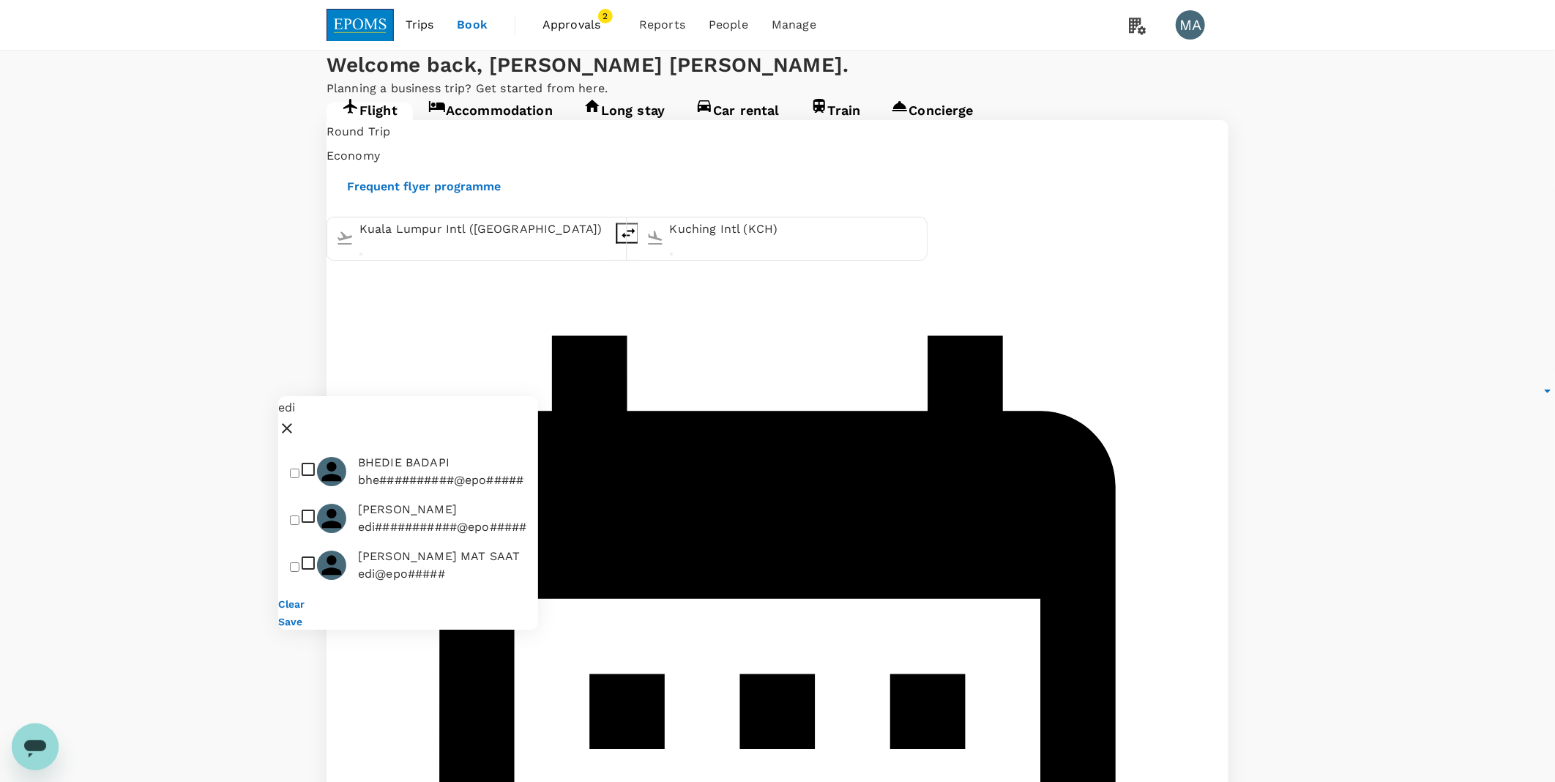
type input "edi"
click at [297, 572] on input "checkbox" at bounding box center [295, 567] width 10 height 10
checkbox input "true"
click at [302, 628] on button "Save" at bounding box center [290, 622] width 24 height 12
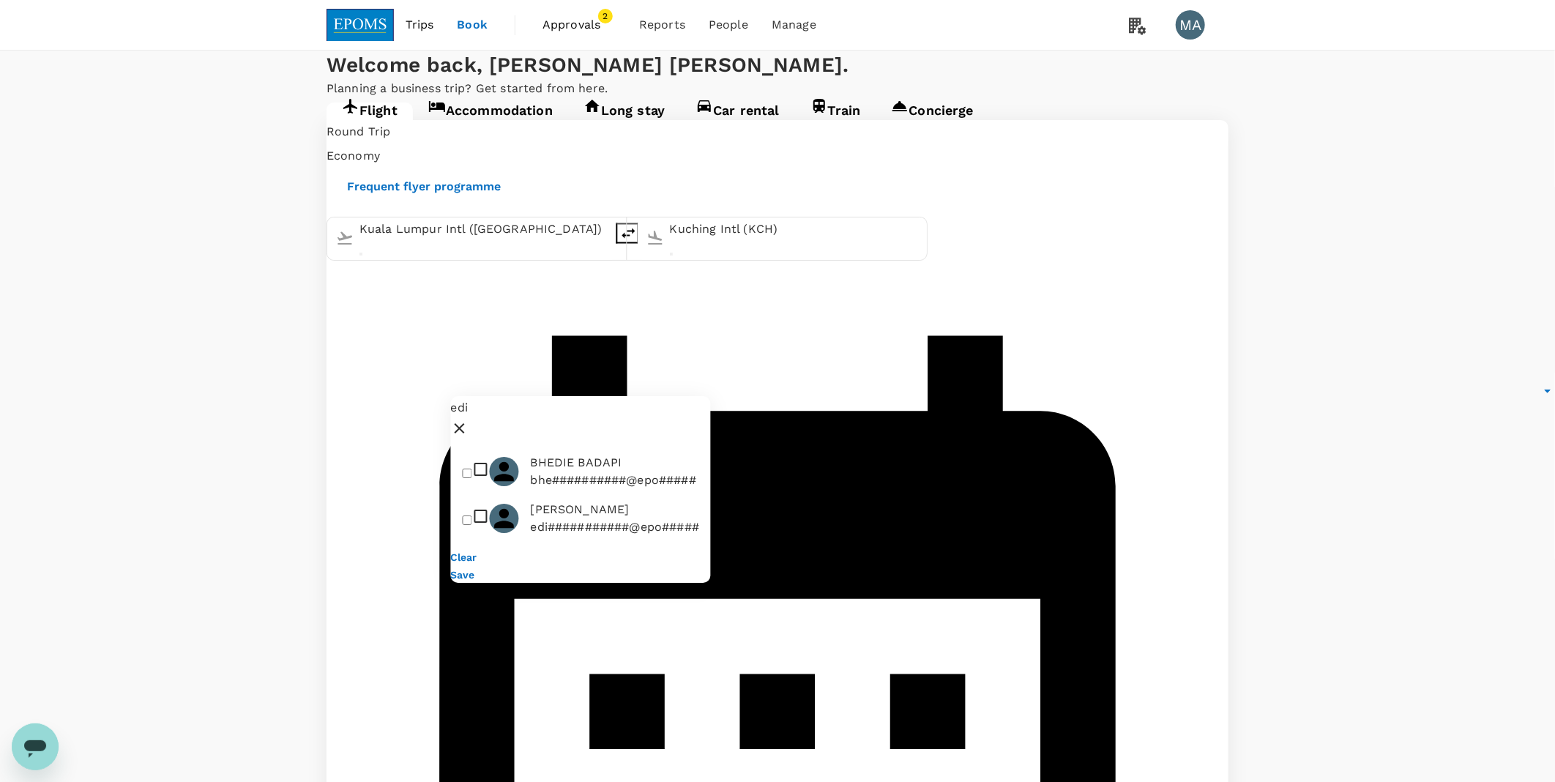
click at [518, 420] on input "edi" at bounding box center [581, 407] width 260 height 23
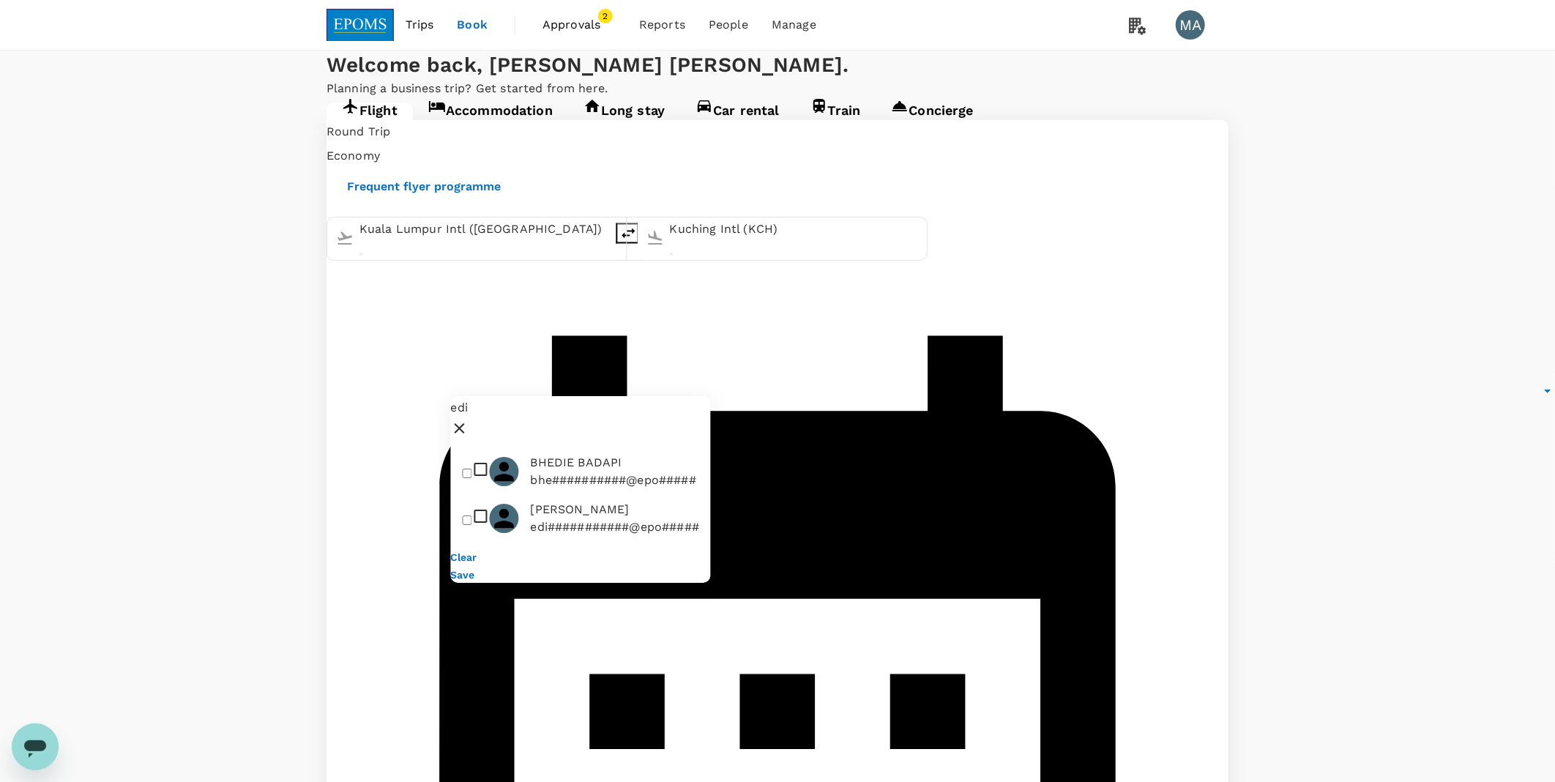
click at [496, 420] on input "edi" at bounding box center [581, 407] width 260 height 23
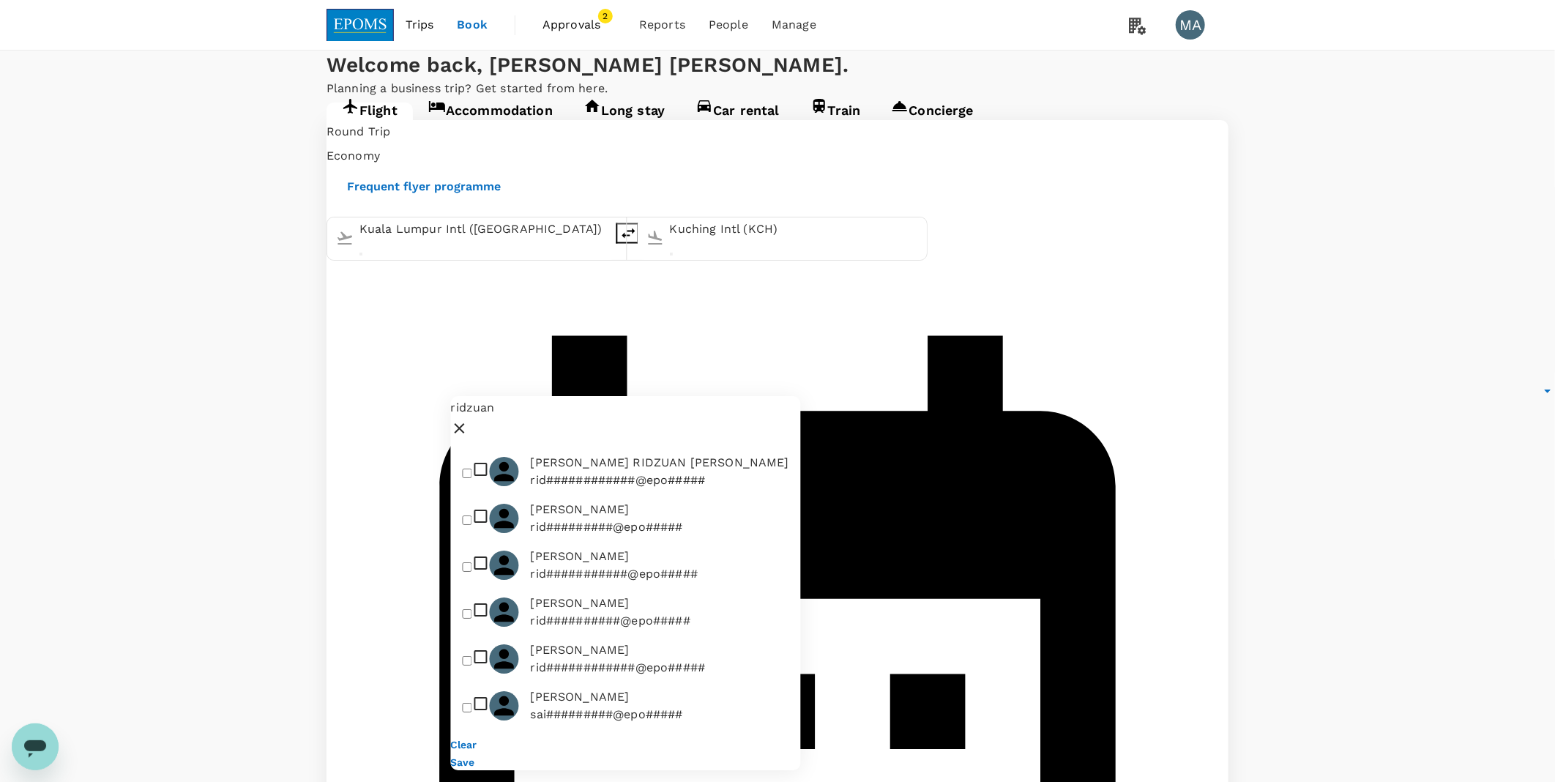
type input "ridzuan"
click at [464, 572] on input "checkbox" at bounding box center [468, 567] width 10 height 10
checkbox input "true"
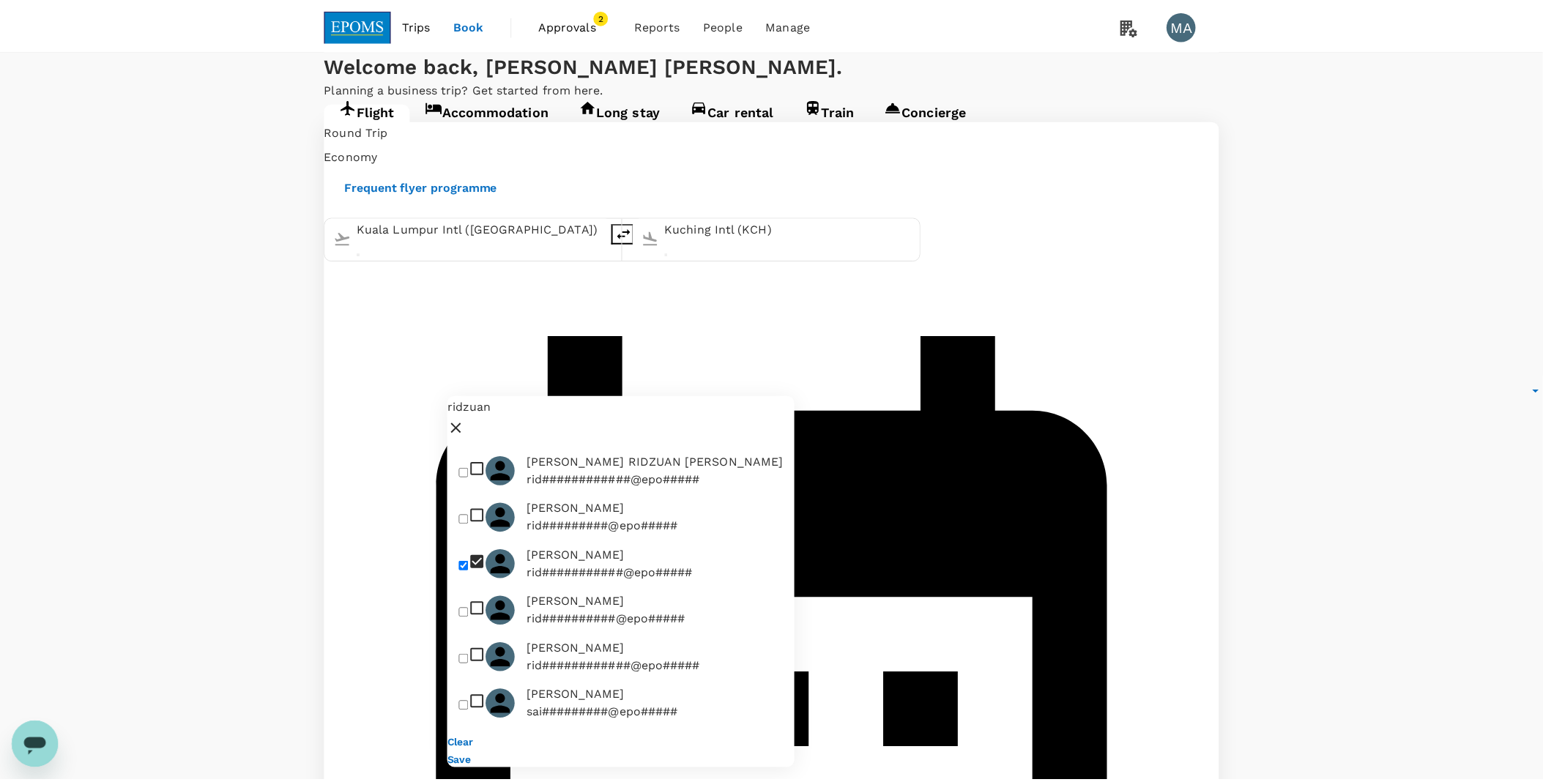
scroll to position [190, 0]
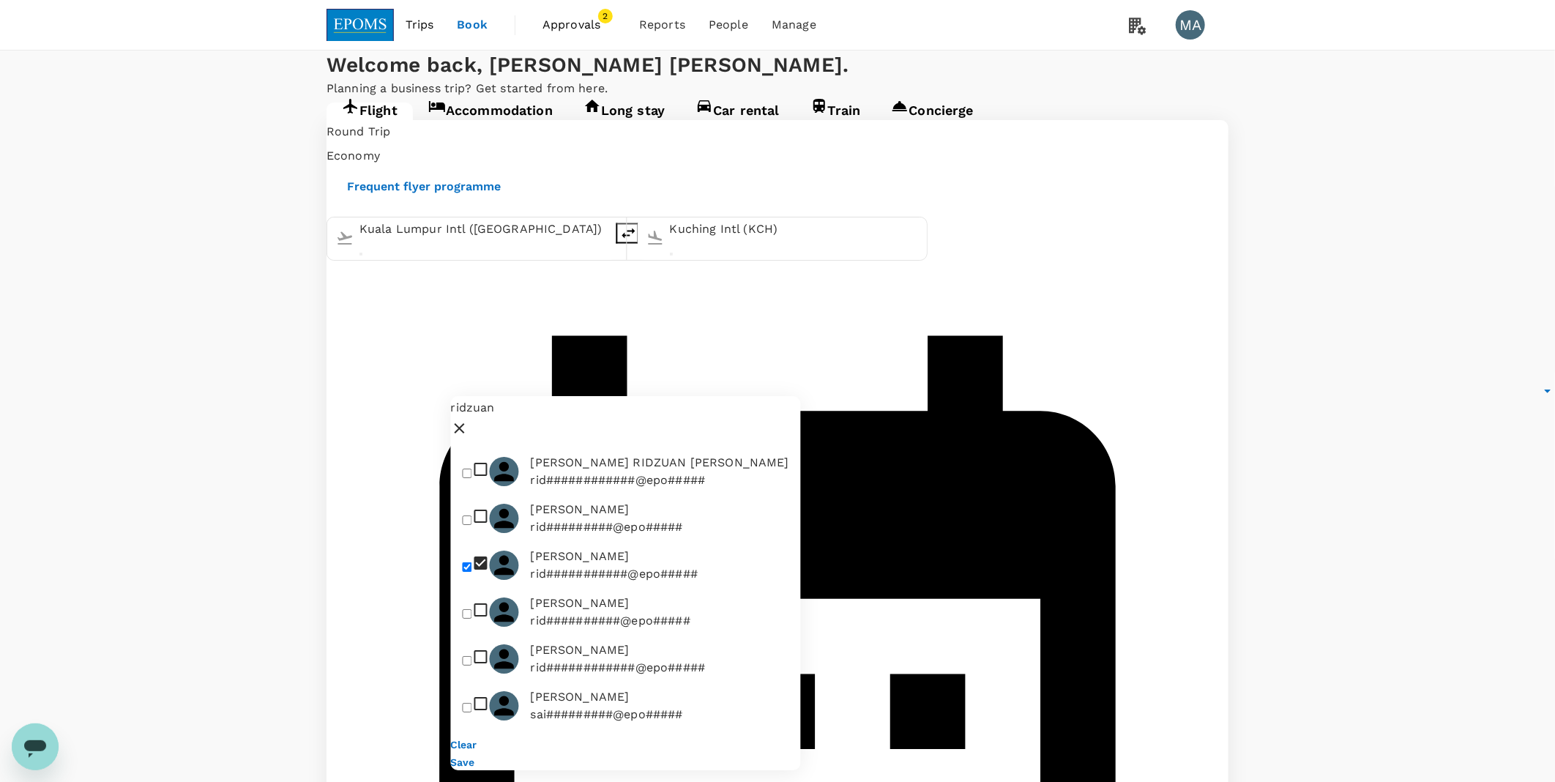
click at [475, 756] on button "Save" at bounding box center [463, 762] width 24 height 12
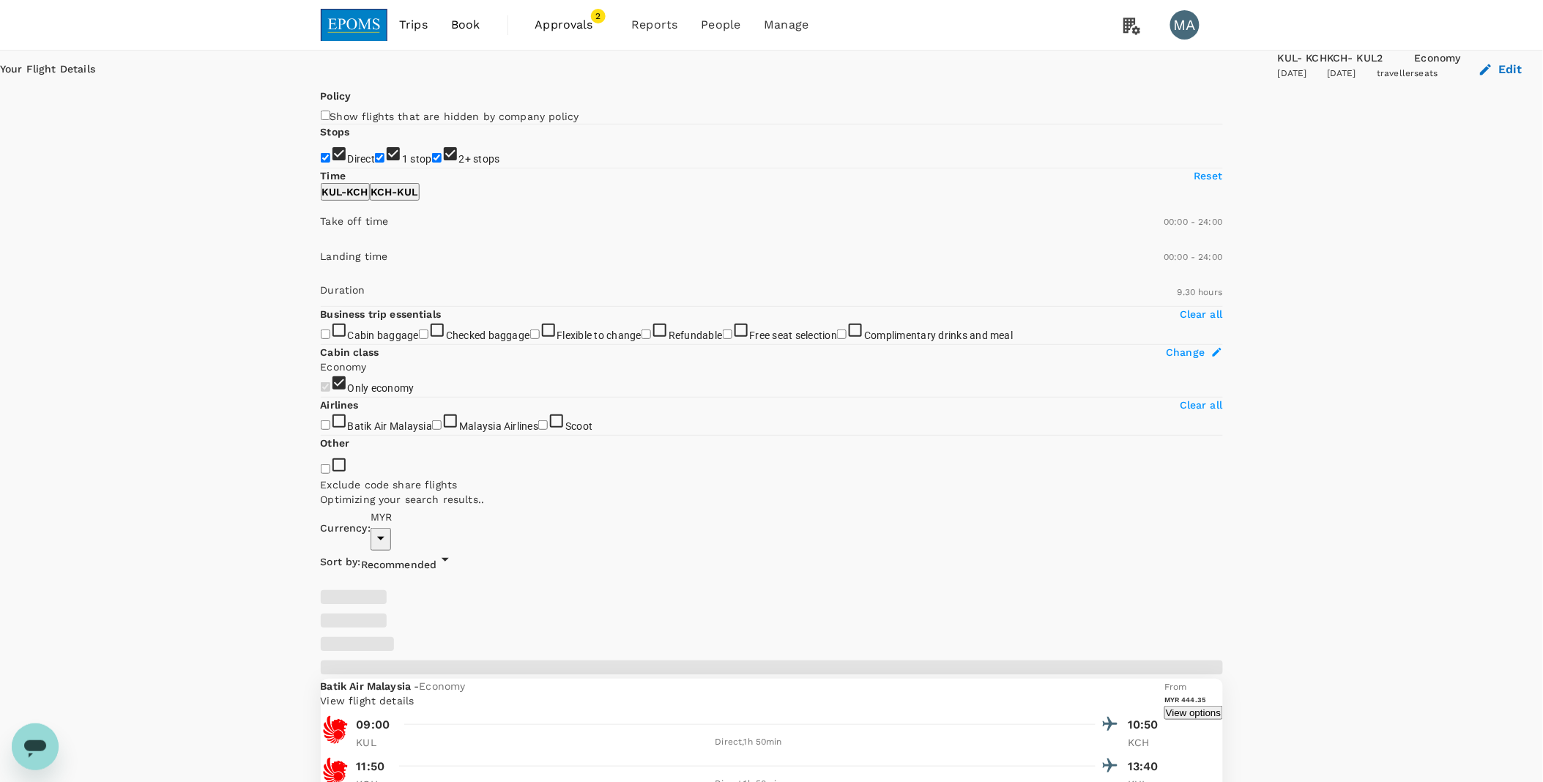
click at [375, 163] on input "1 stop" at bounding box center [380, 158] width 10 height 10
checkbox input "false"
click at [432, 163] on input "2+ stops" at bounding box center [437, 158] width 10 height 10
checkbox input "false"
type input "870"
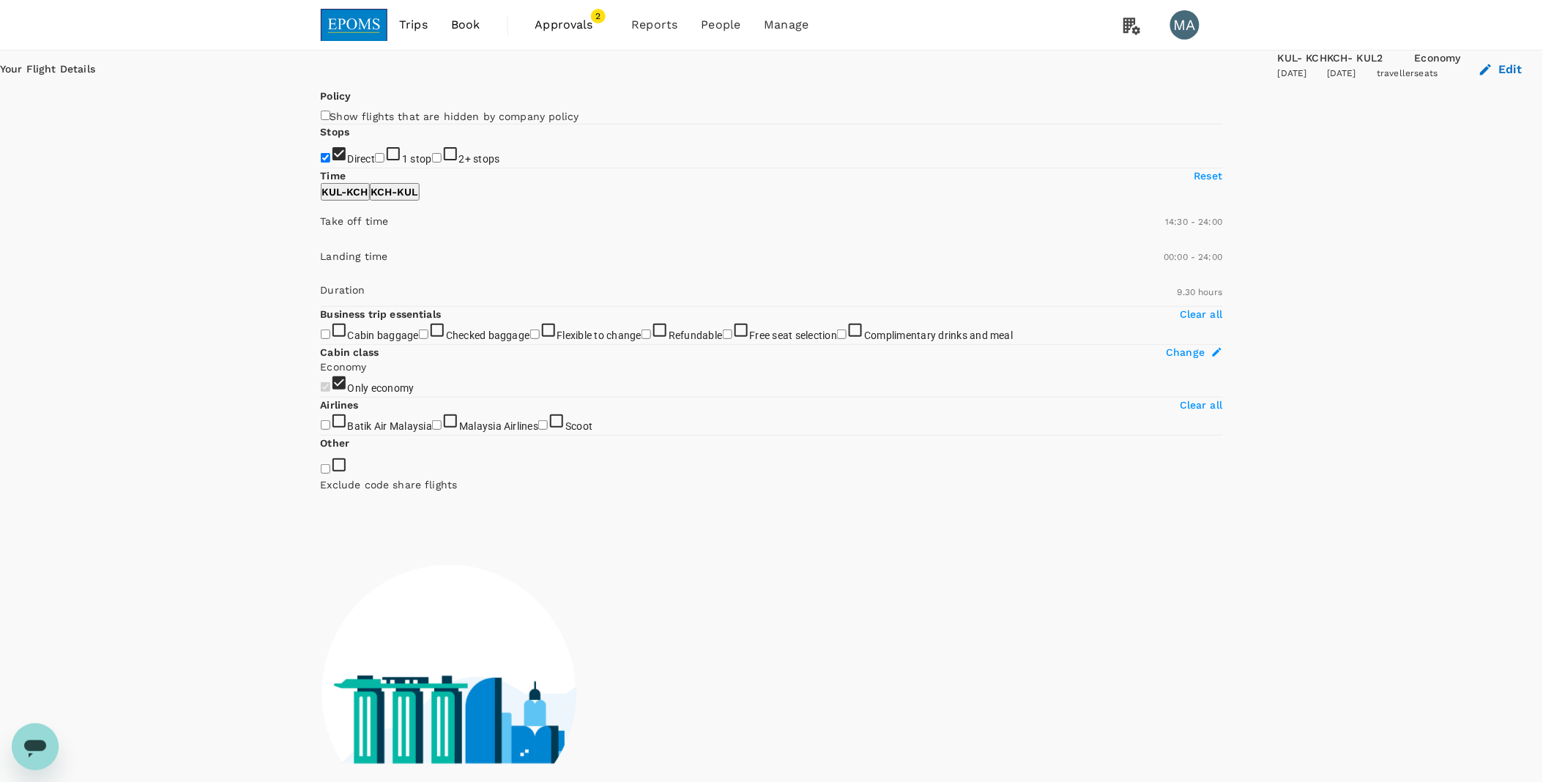
drag, startPoint x: 333, startPoint y: 436, endPoint x: 459, endPoint y: 443, distance: 126.2
click at [321, 242] on span at bounding box center [321, 242] width 0 height 0
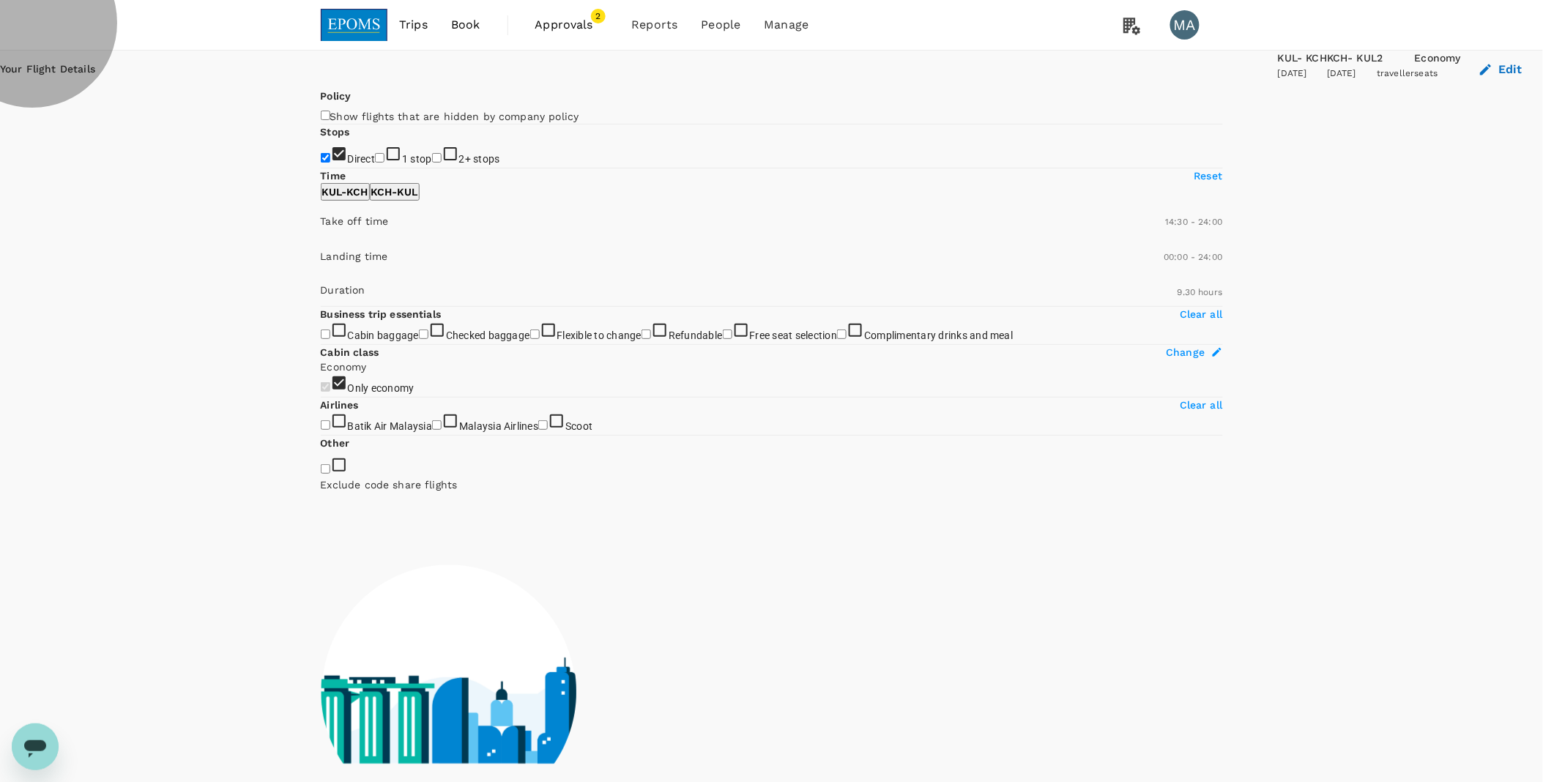
click at [418, 199] on p "KCH - KUL" at bounding box center [394, 192] width 47 height 15
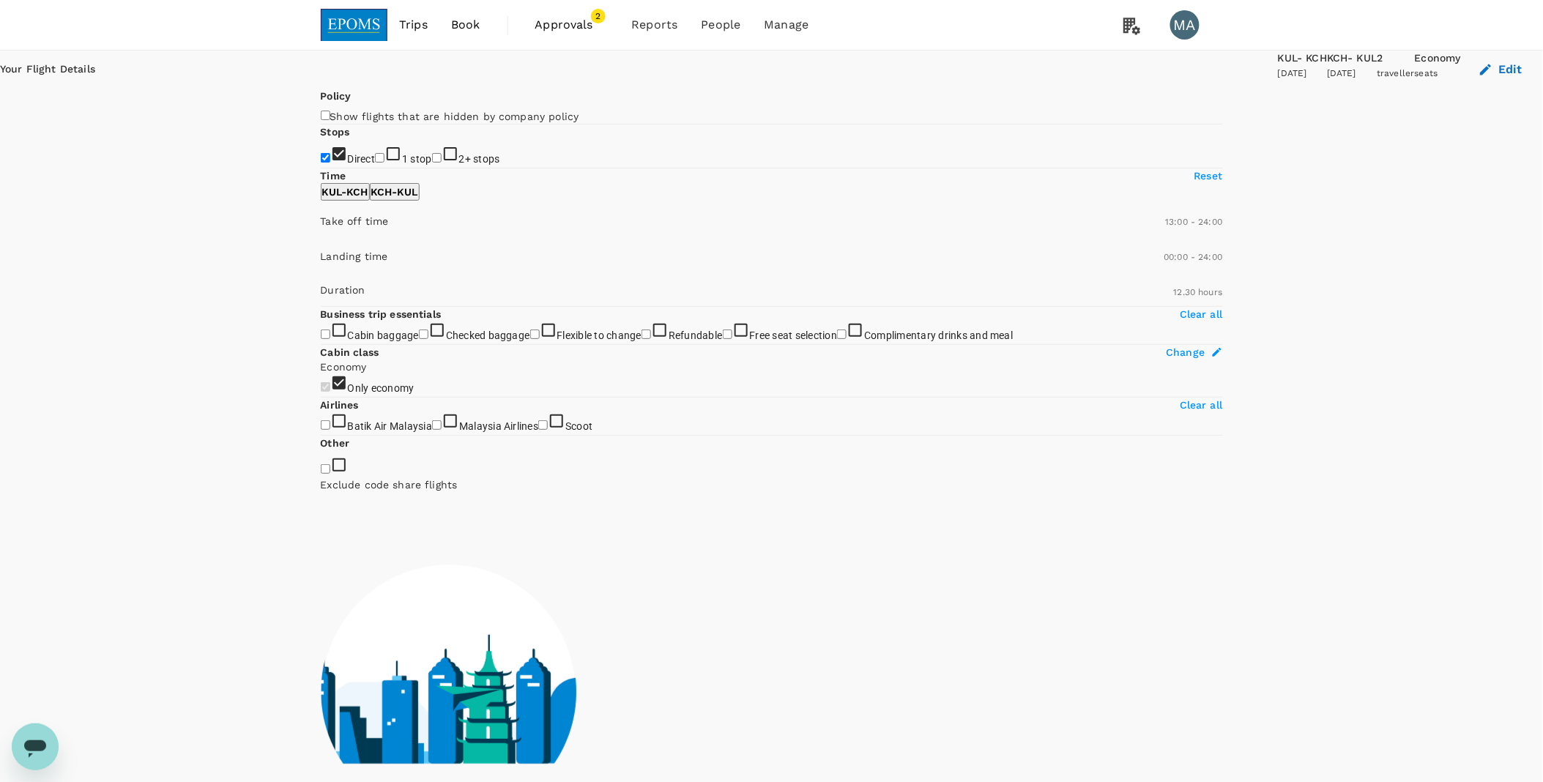
type input "750"
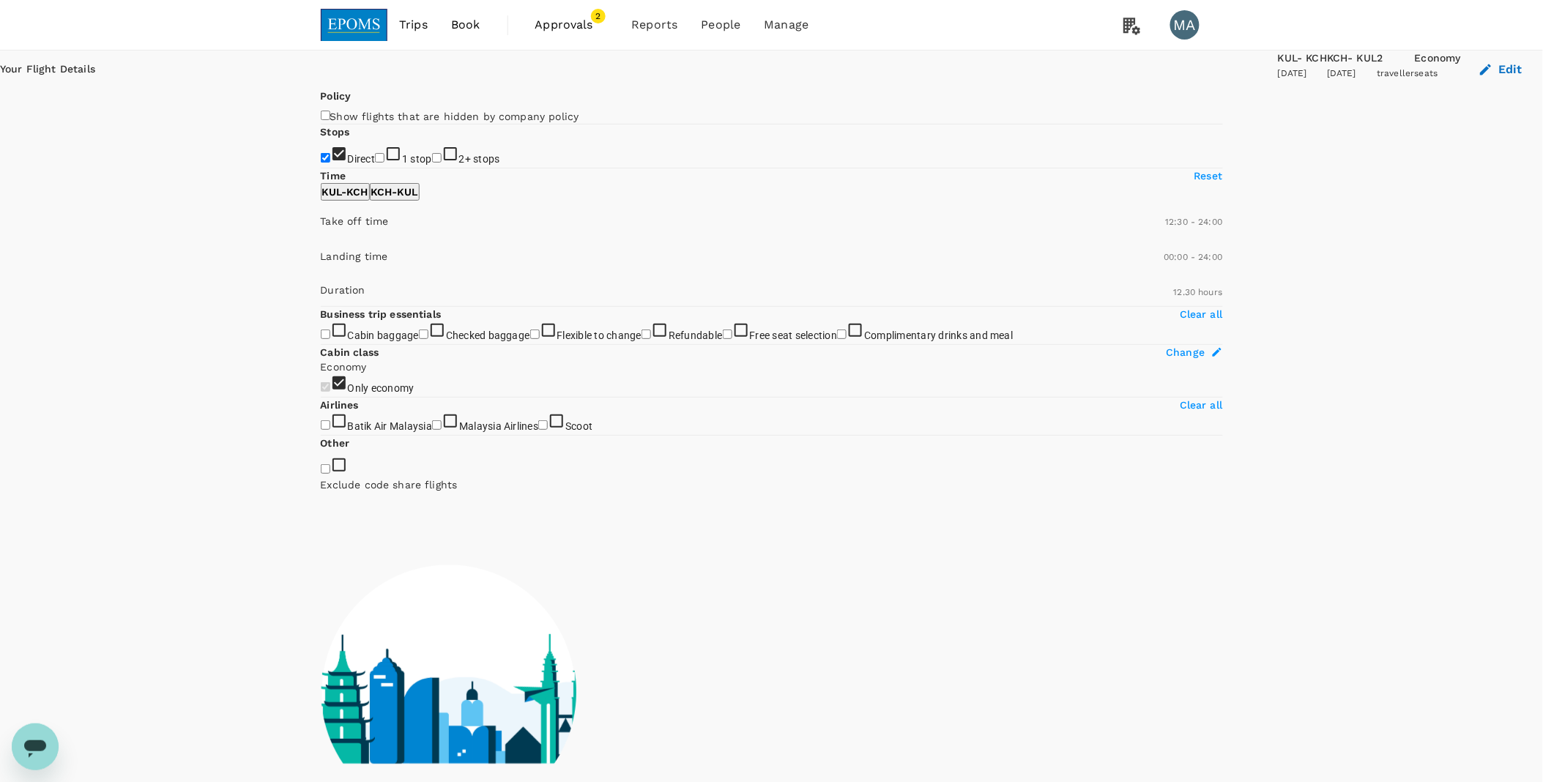
drag, startPoint x: 331, startPoint y: 436, endPoint x: 438, endPoint y: 434, distance: 106.9
click at [321, 242] on span at bounding box center [321, 242] width 0 height 0
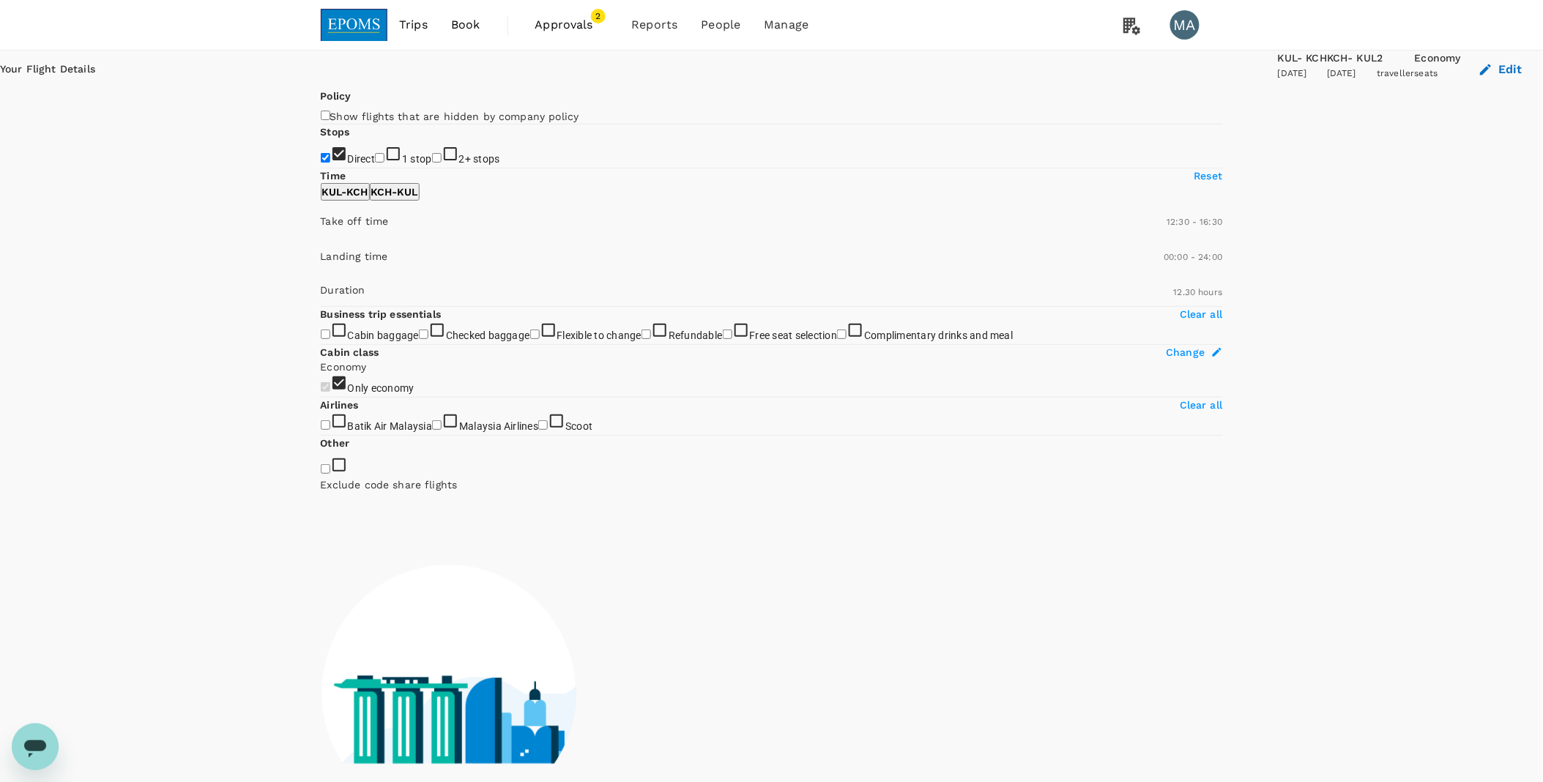
type input "960"
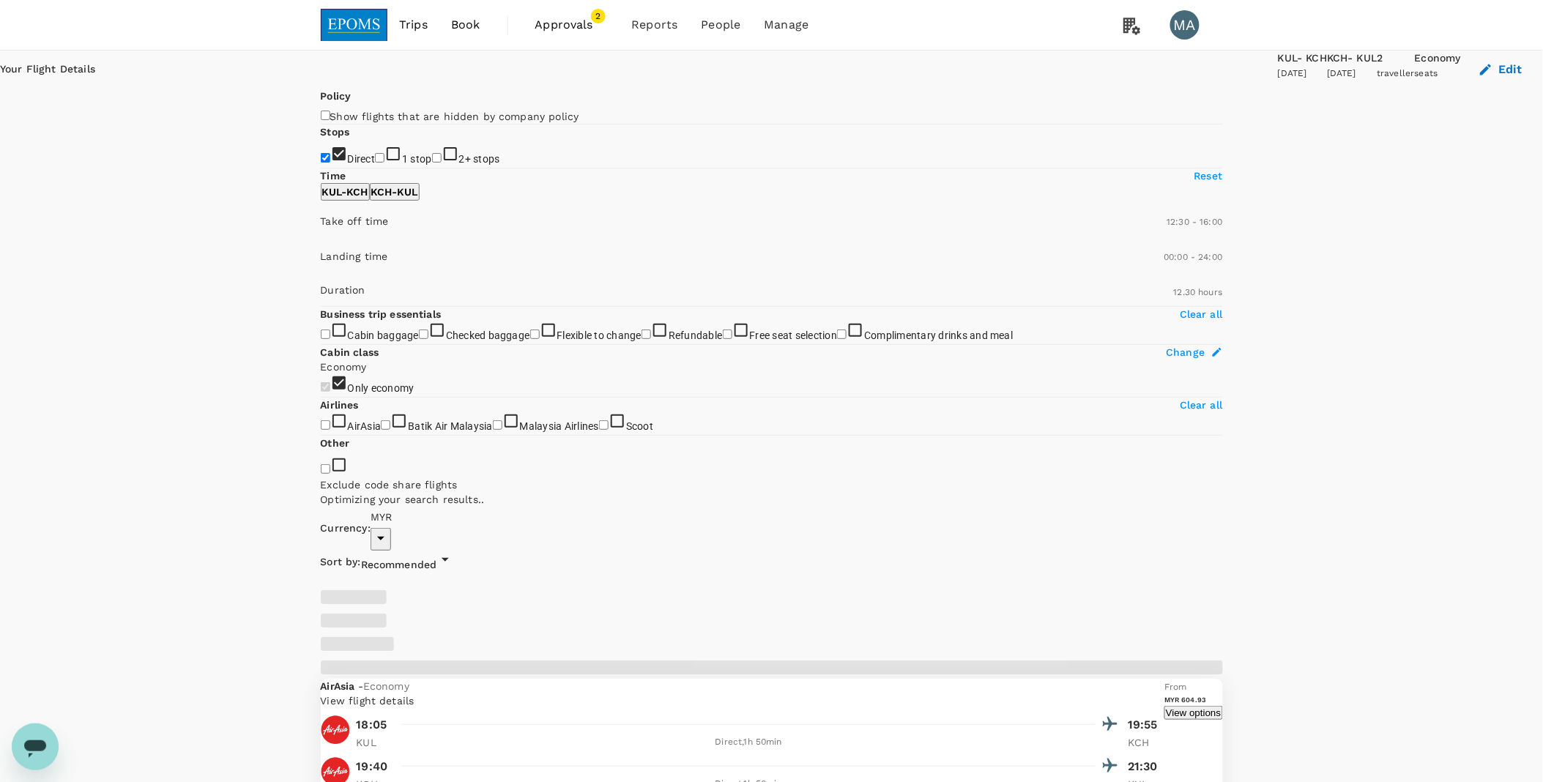
drag, startPoint x: 540, startPoint y: 434, endPoint x: 473, endPoint y: 434, distance: 67.4
click at [321, 242] on span at bounding box center [321, 242] width 0 height 0
click at [368, 199] on p "KUL - KCH" at bounding box center [345, 192] width 46 height 15
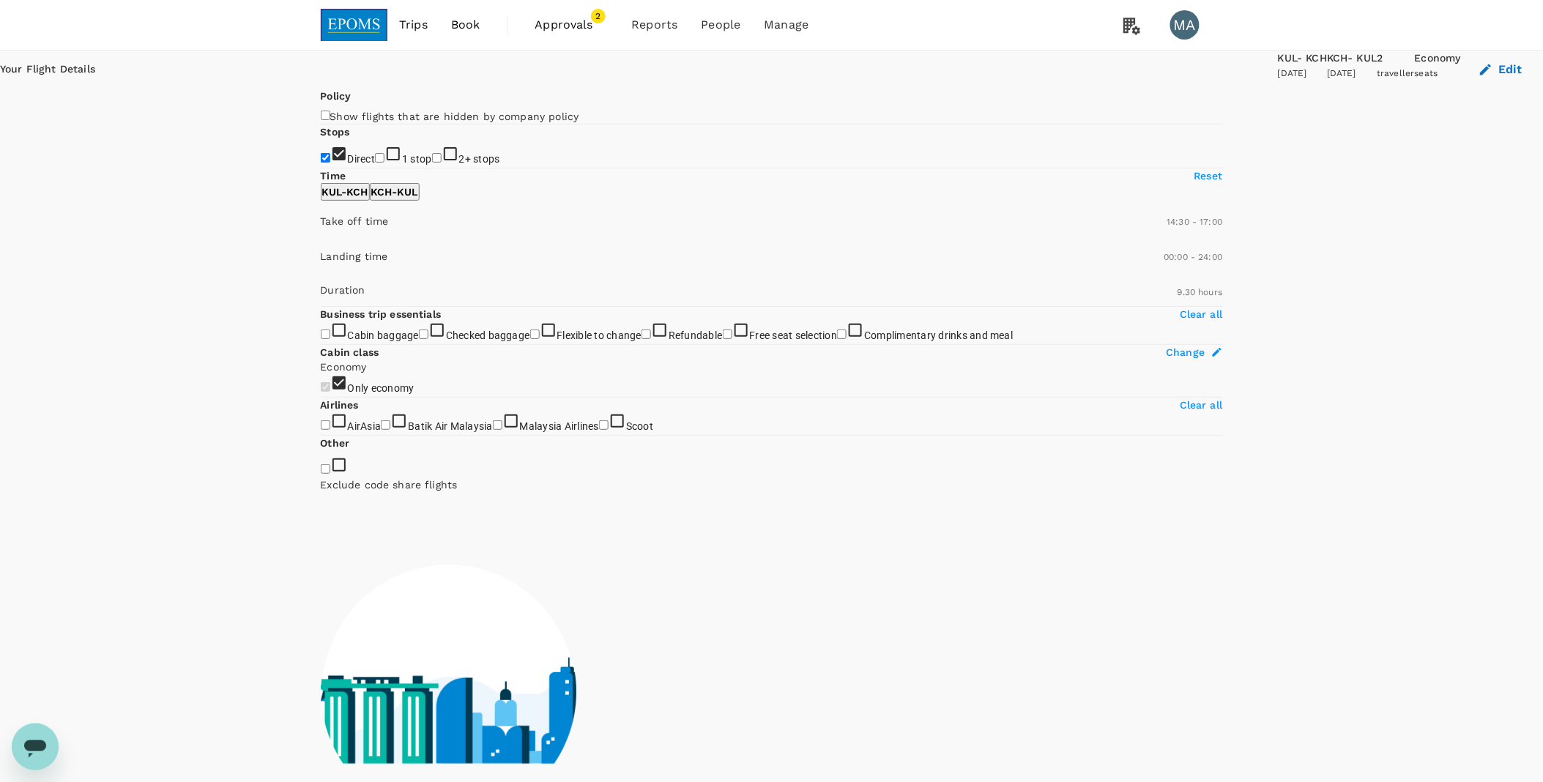
type input "1020"
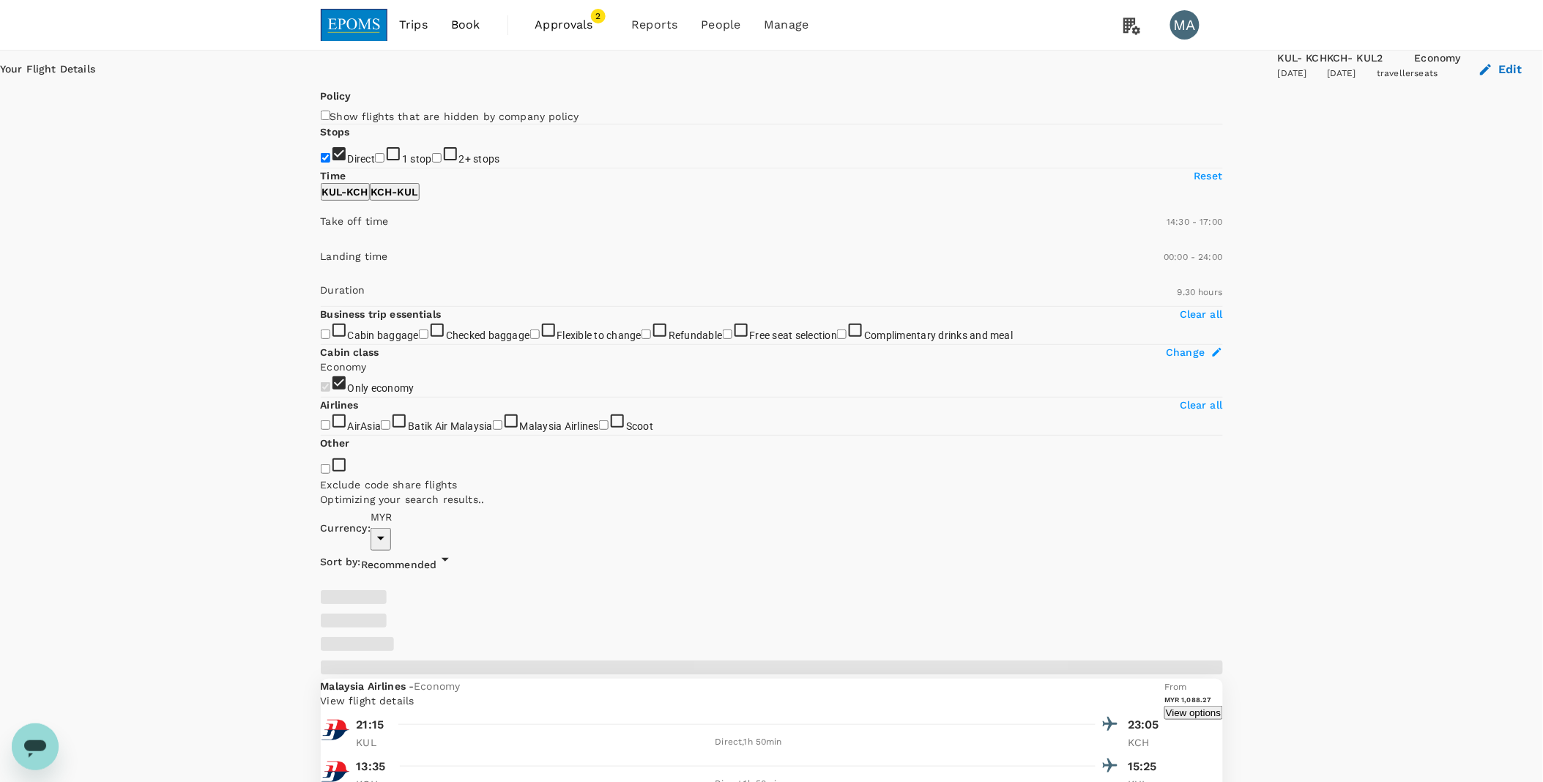
drag, startPoint x: 537, startPoint y: 434, endPoint x: 481, endPoint y: 434, distance: 56.4
click at [321, 242] on span at bounding box center [321, 242] width 0 height 0
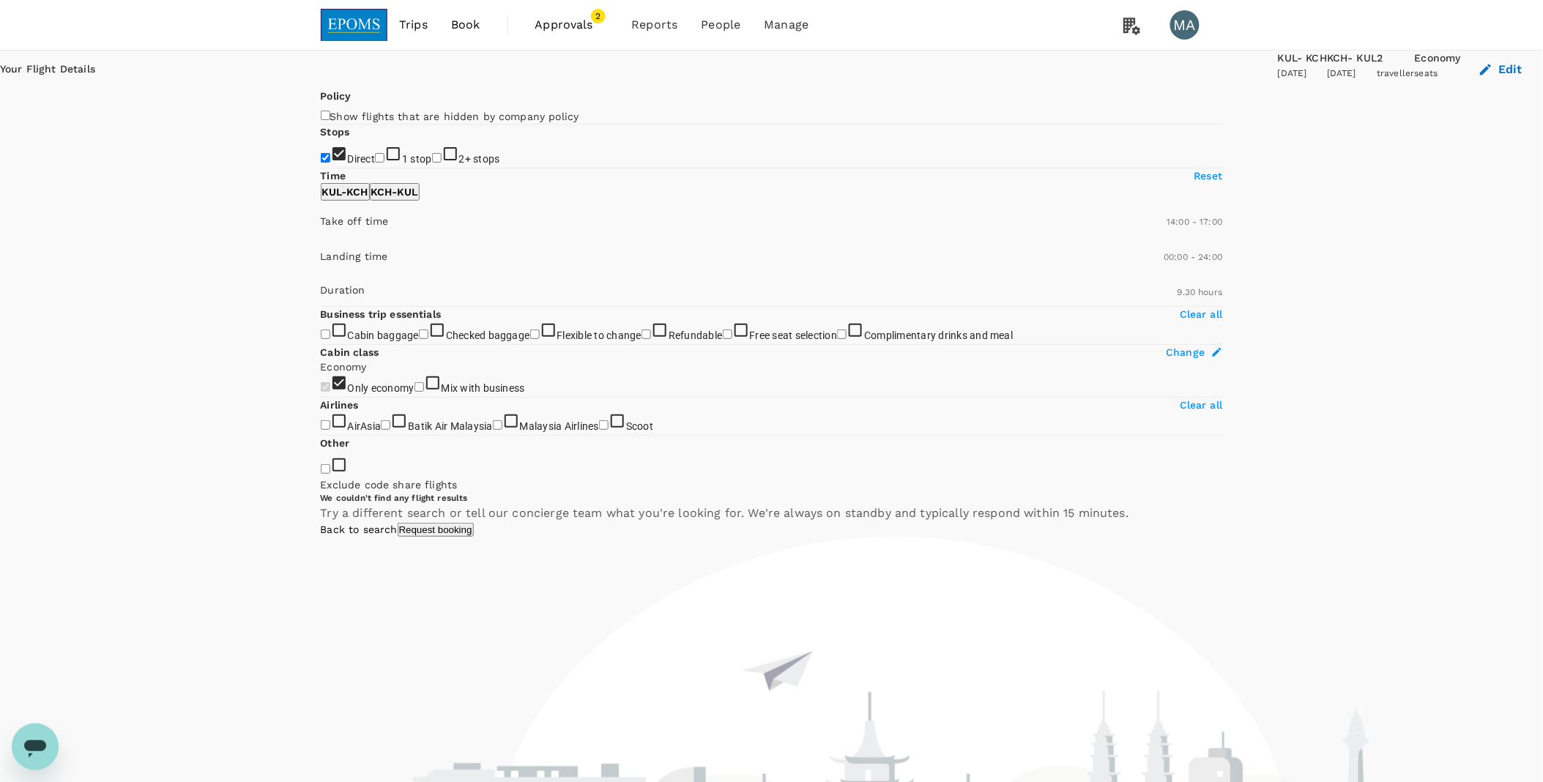
type input "780"
drag, startPoint x: 451, startPoint y: 438, endPoint x: 442, endPoint y: 438, distance: 8.8
click at [321, 242] on span at bounding box center [321, 242] width 0 height 0
type input "1110"
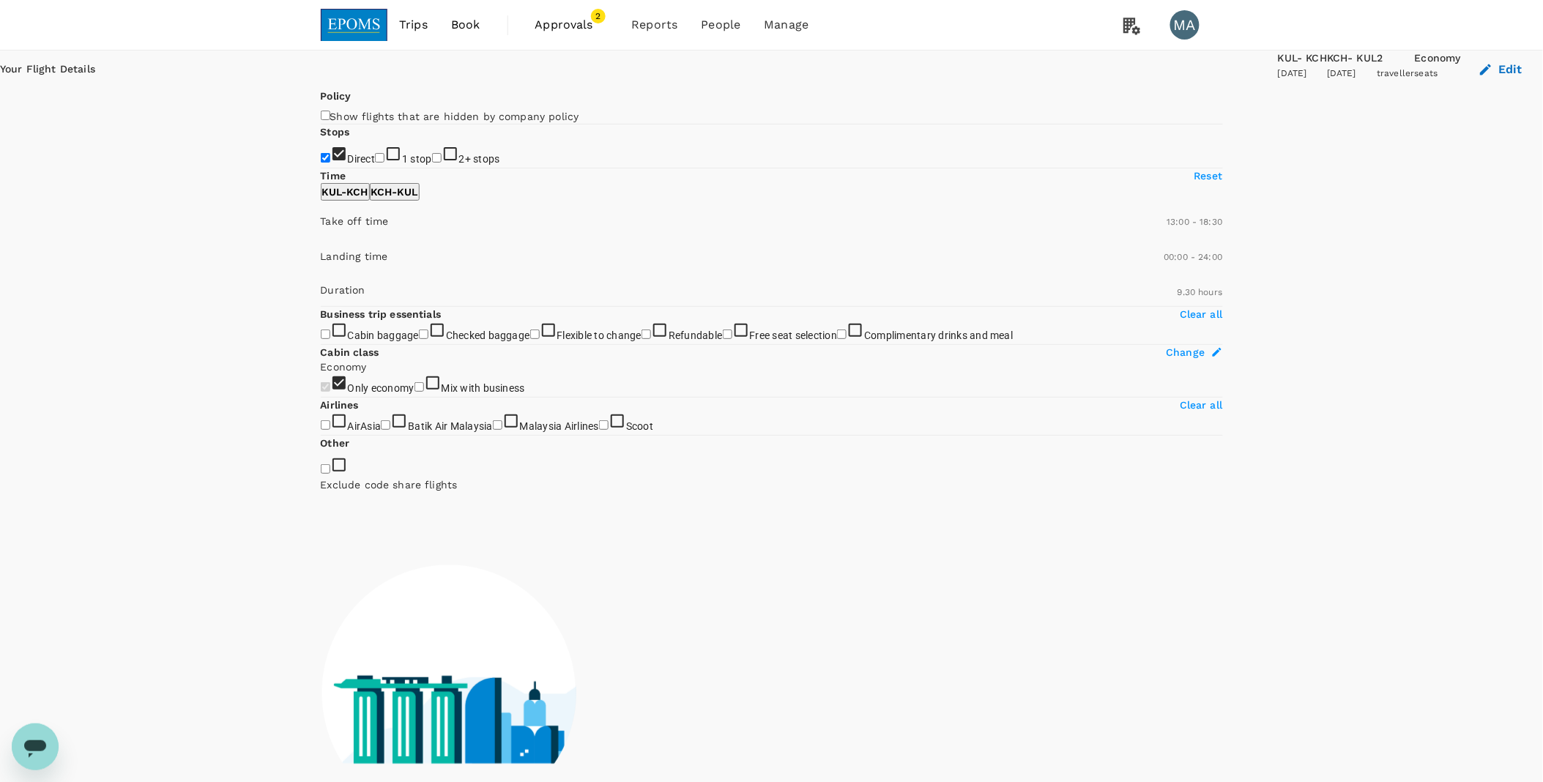
click at [321, 242] on span at bounding box center [321, 242] width 0 height 0
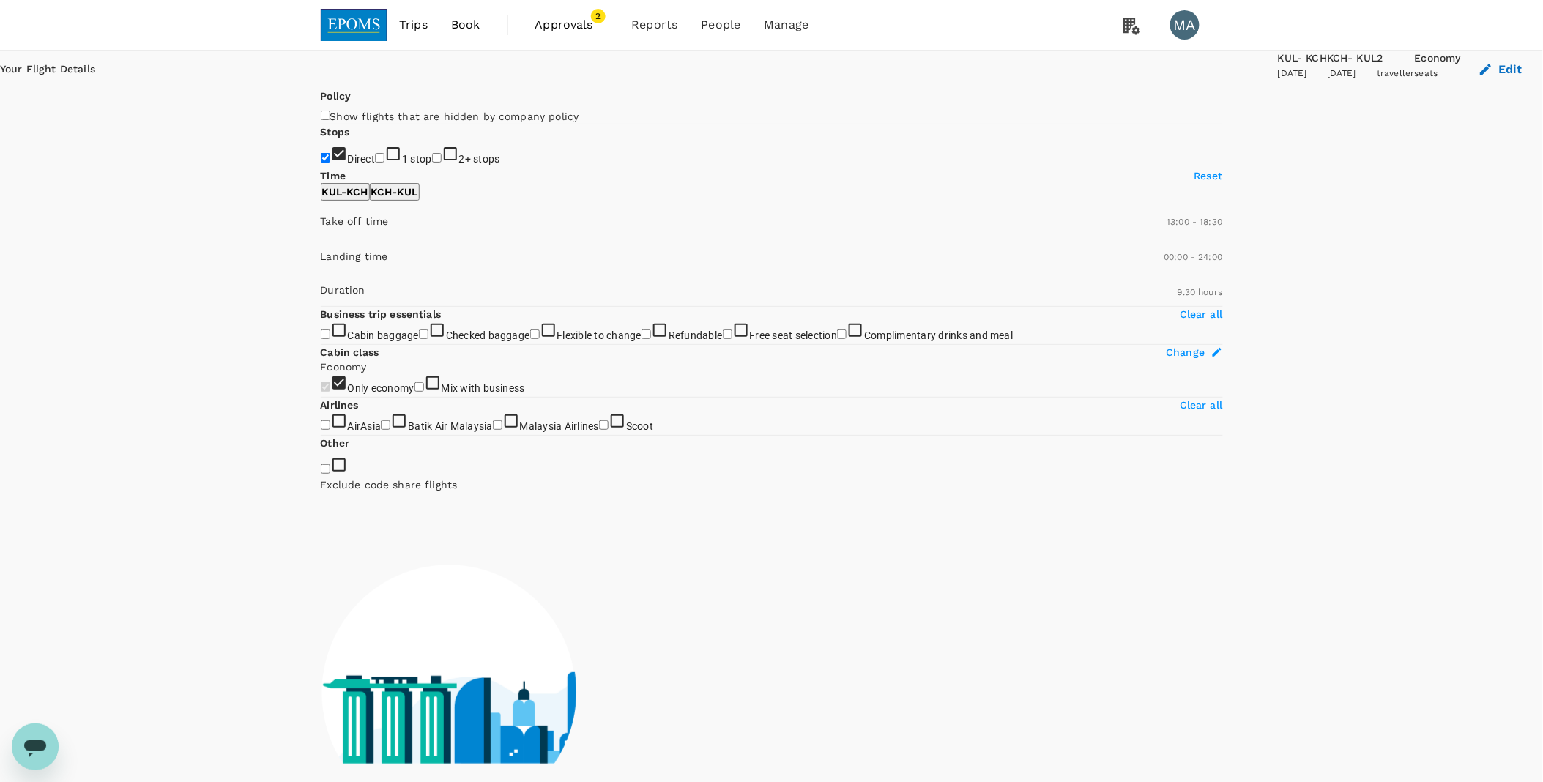
click at [418, 199] on p "KCH - KUL" at bounding box center [394, 192] width 47 height 15
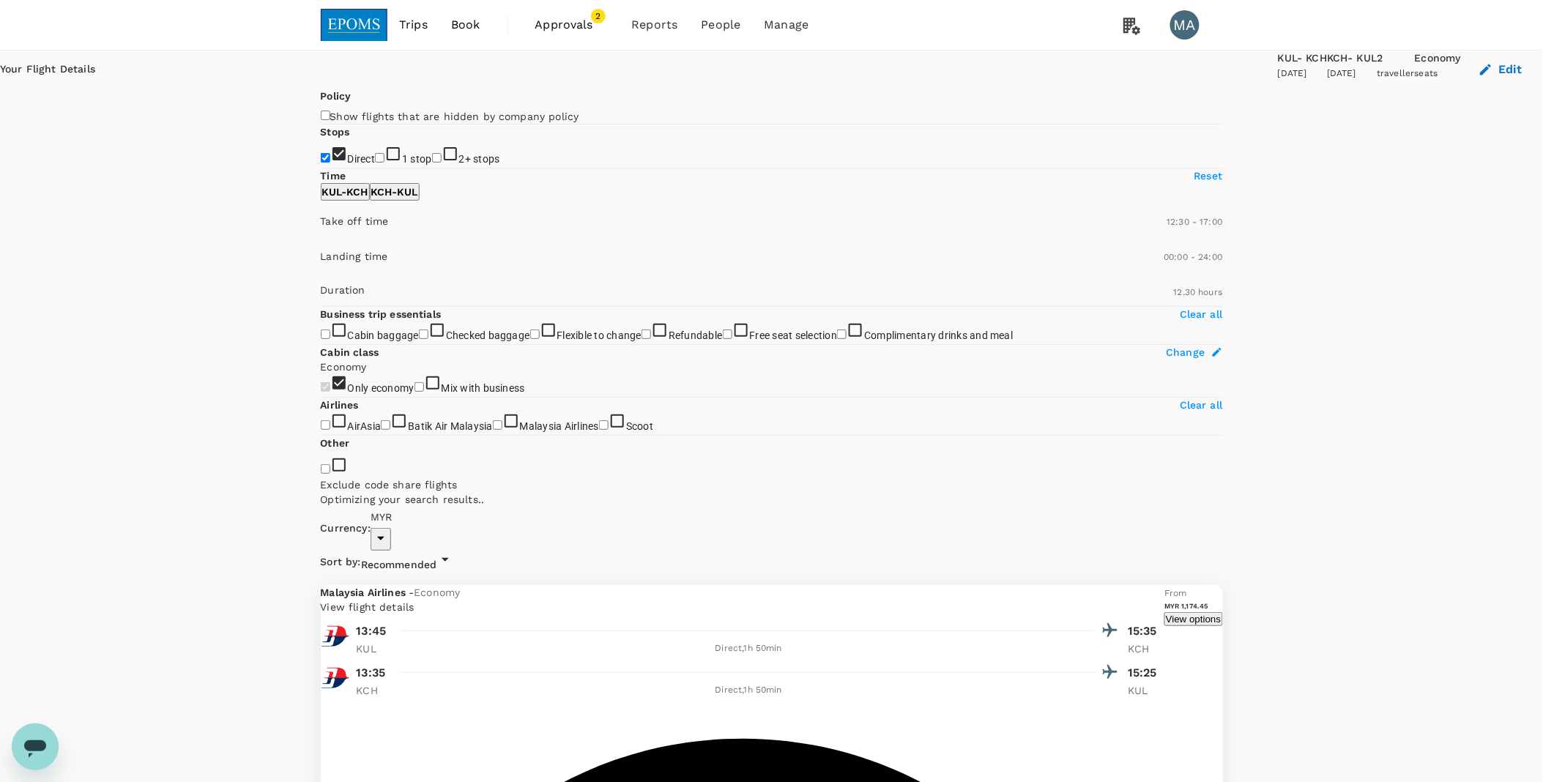
type input "1170"
drag, startPoint x: 479, startPoint y: 434, endPoint x: 503, endPoint y: 430, distance: 24.4
click at [321, 242] on span at bounding box center [321, 242] width 0 height 0
type input "840"
click at [321, 242] on span at bounding box center [321, 242] width 0 height 0
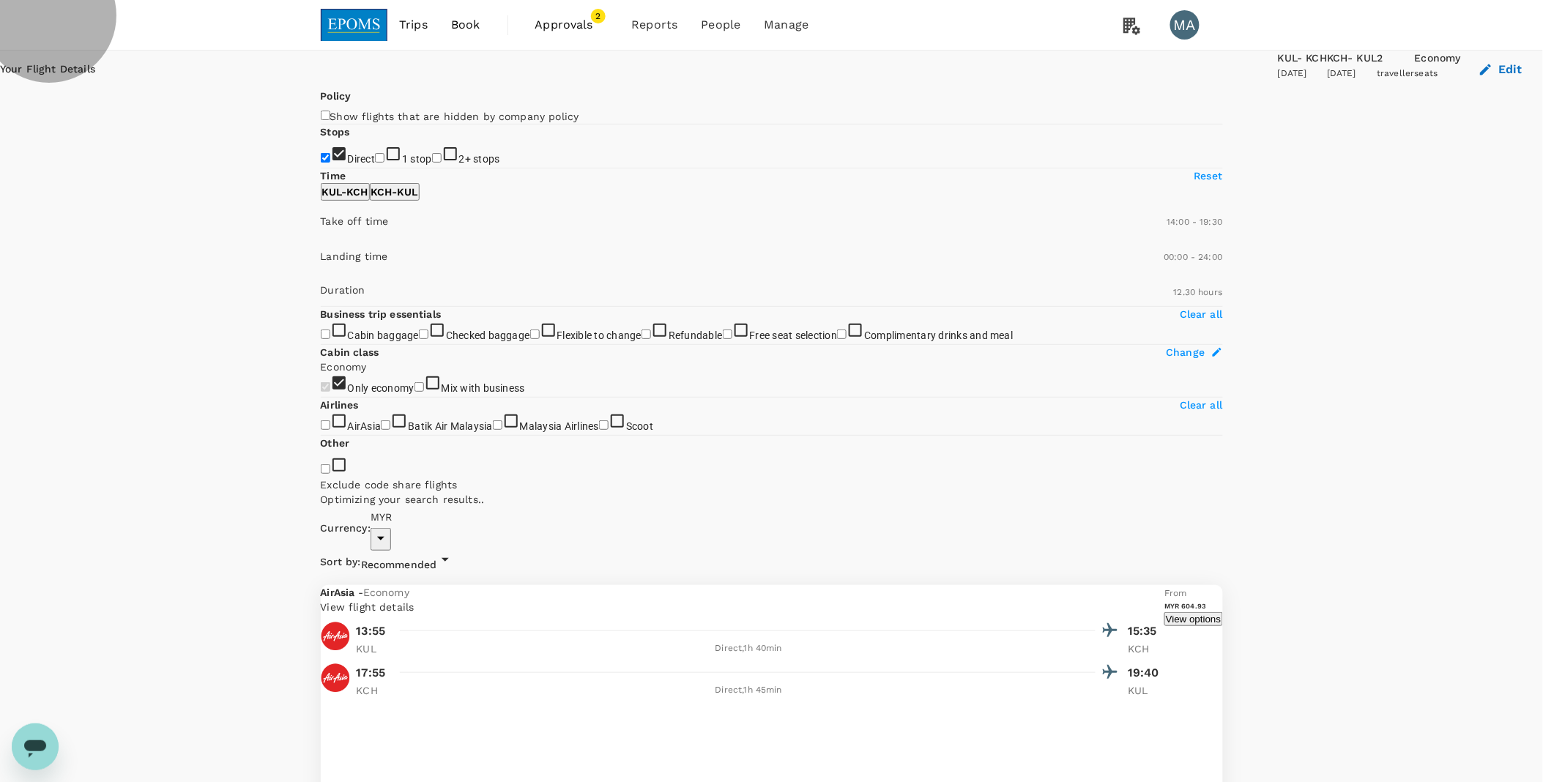
click at [368, 199] on p "KUL - KCH" at bounding box center [345, 192] width 46 height 15
type input "1020"
drag, startPoint x: 488, startPoint y: 435, endPoint x: 478, endPoint y: 435, distance: 10.3
click at [321, 242] on span at bounding box center [321, 242] width 0 height 0
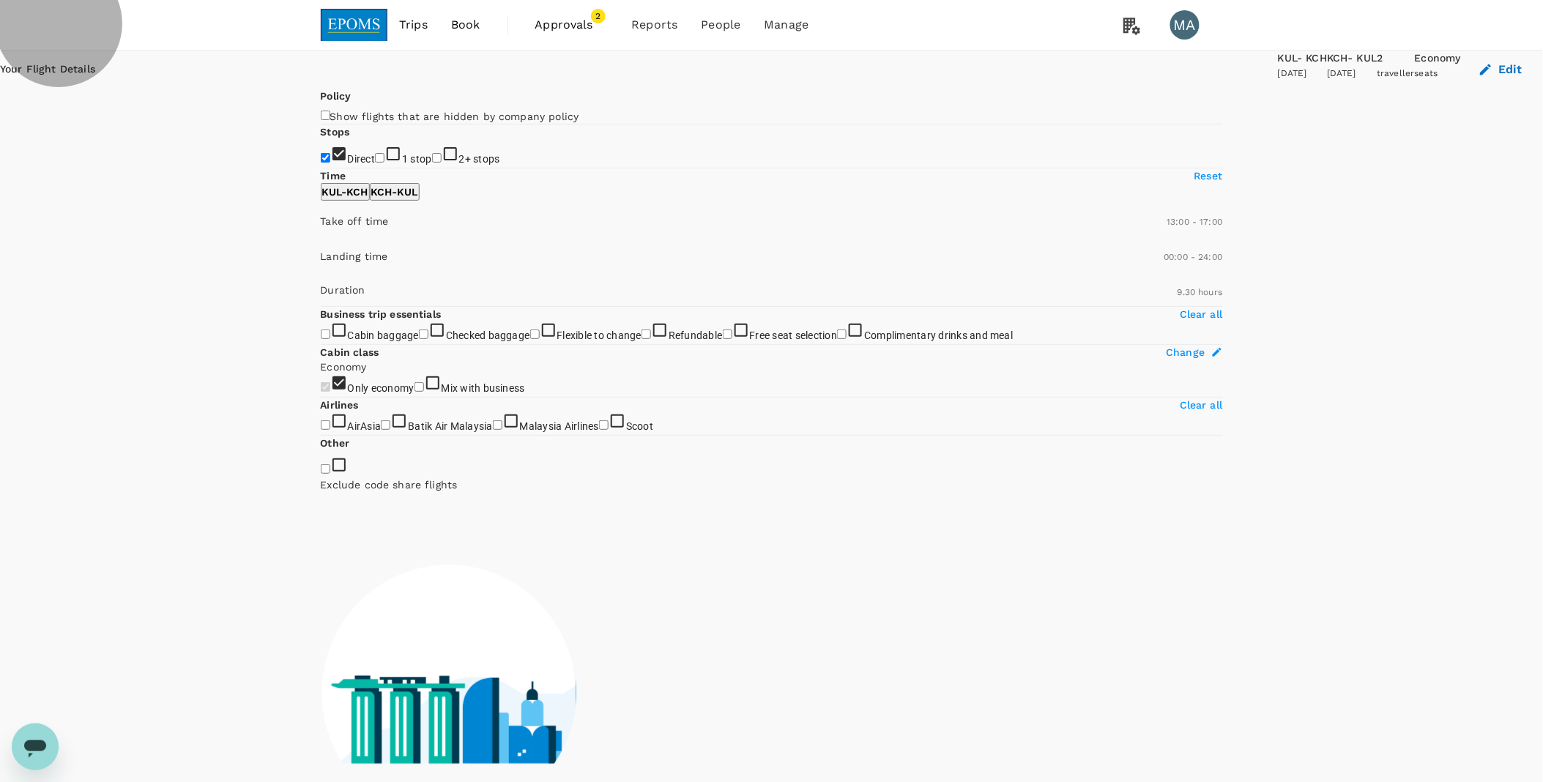
click at [418, 199] on p "KCH - KUL" at bounding box center [394, 192] width 47 height 15
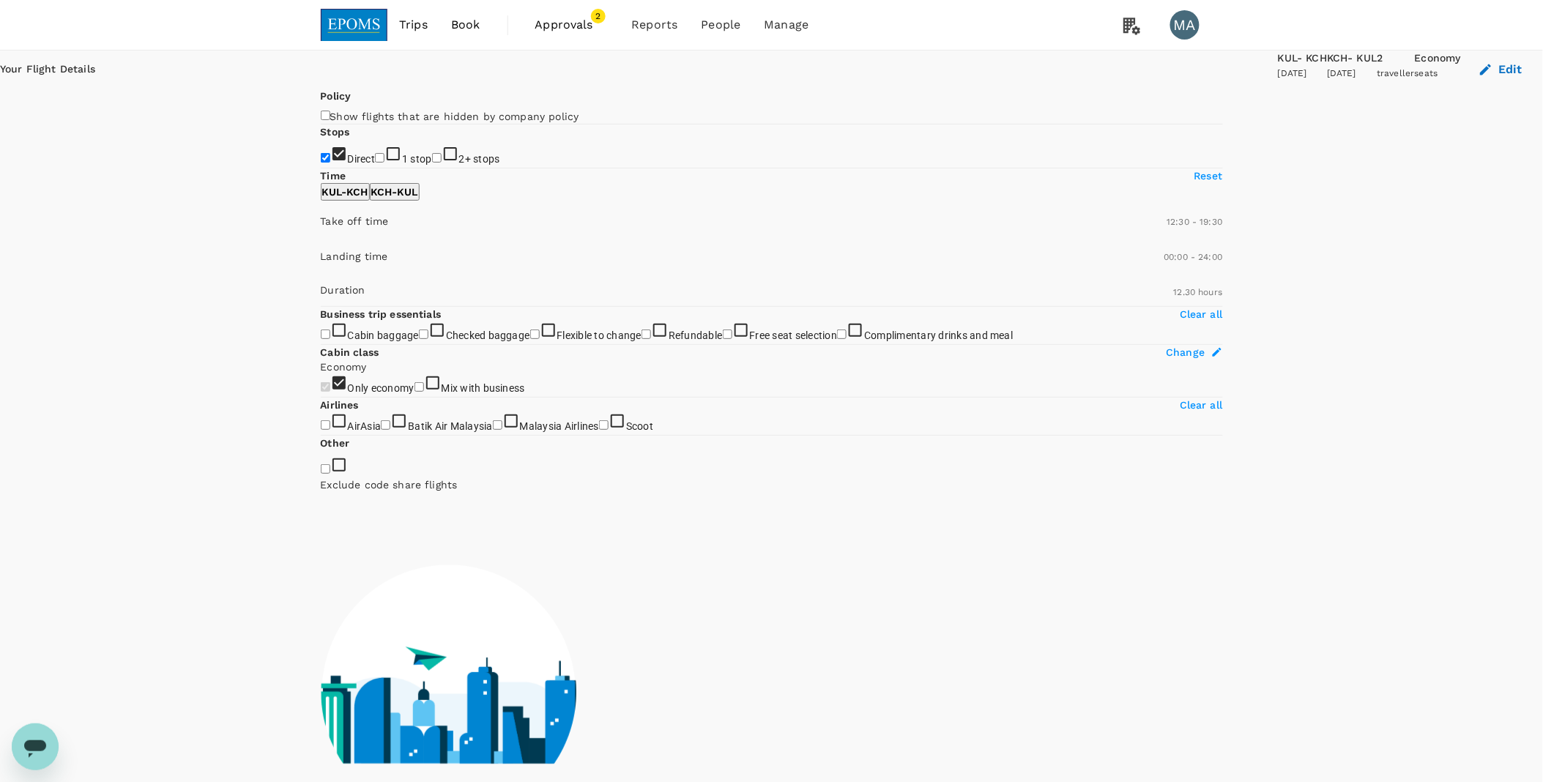
type input "720"
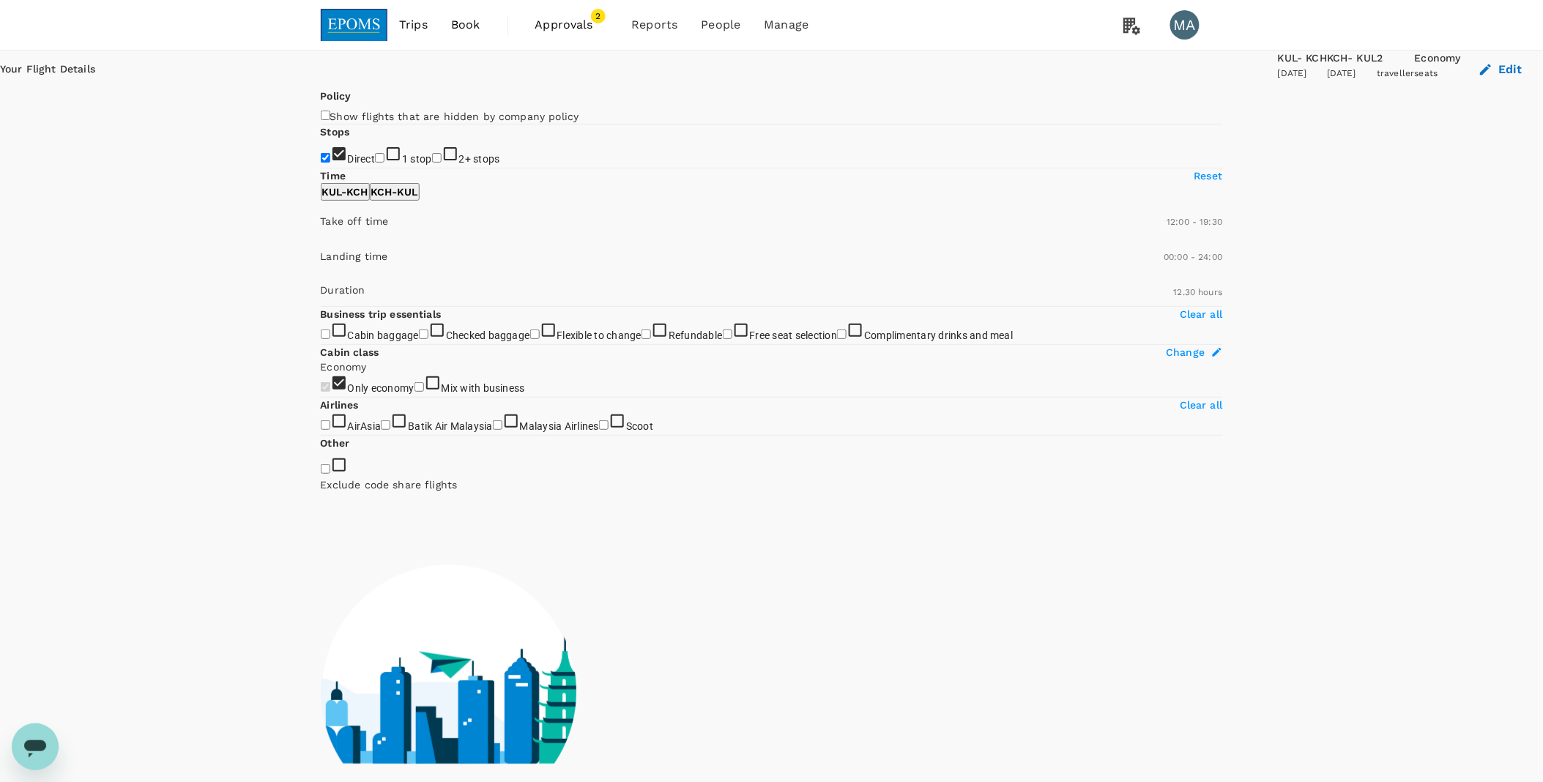
drag, startPoint x: 448, startPoint y: 430, endPoint x: 435, endPoint y: 430, distance: 13.2
click at [321, 242] on span at bounding box center [321, 242] width 0 height 0
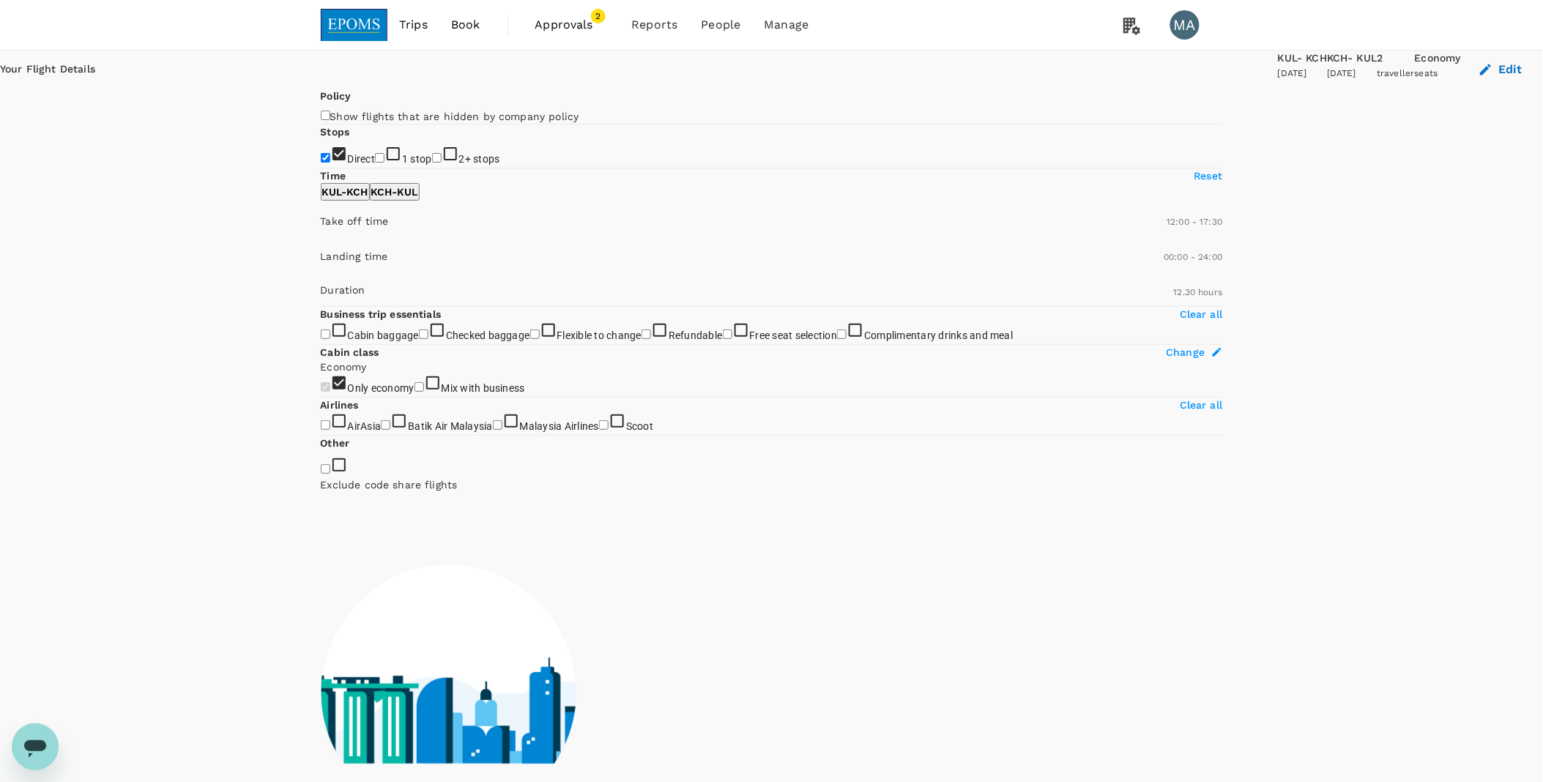
type input "1020"
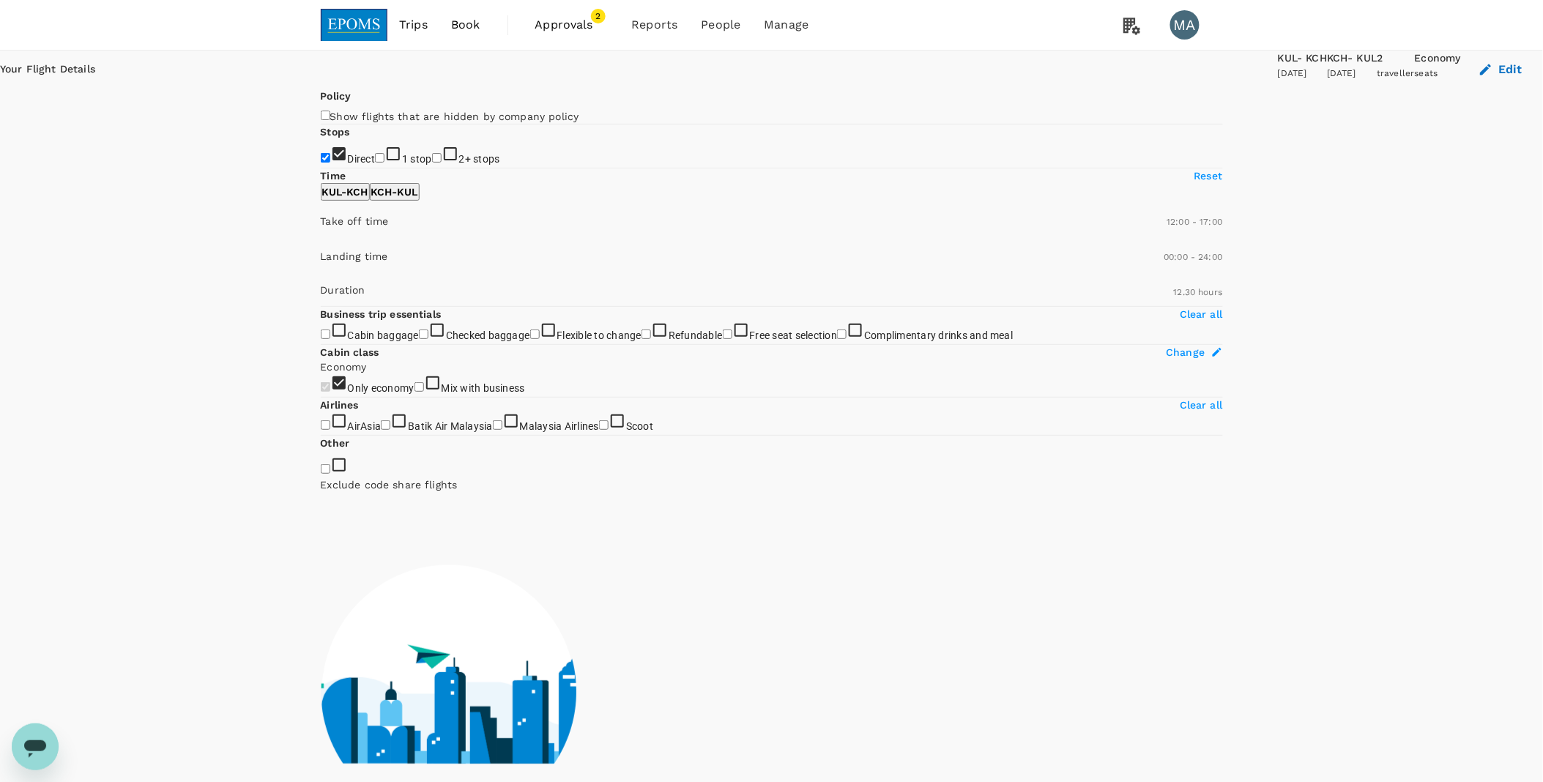
drag, startPoint x: 509, startPoint y: 433, endPoint x: 480, endPoint y: 434, distance: 29.3
click at [321, 242] on span at bounding box center [321, 242] width 0 height 0
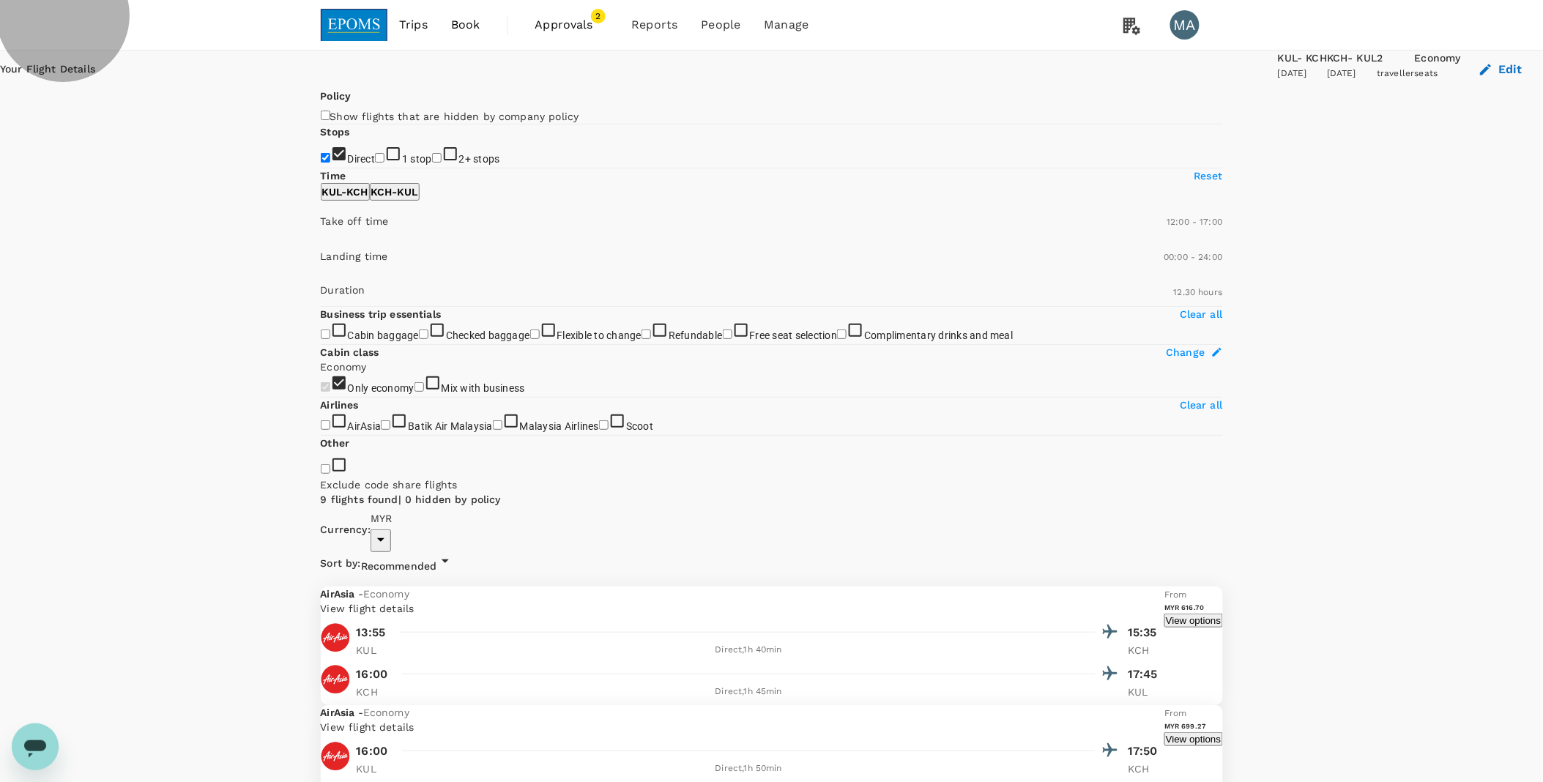
click at [368, 199] on p "KUL - KCH" at bounding box center [345, 192] width 46 height 15
type input "1170"
drag, startPoint x: 480, startPoint y: 434, endPoint x: 502, endPoint y: 434, distance: 22.0
click at [321, 242] on span at bounding box center [321, 242] width 0 height 0
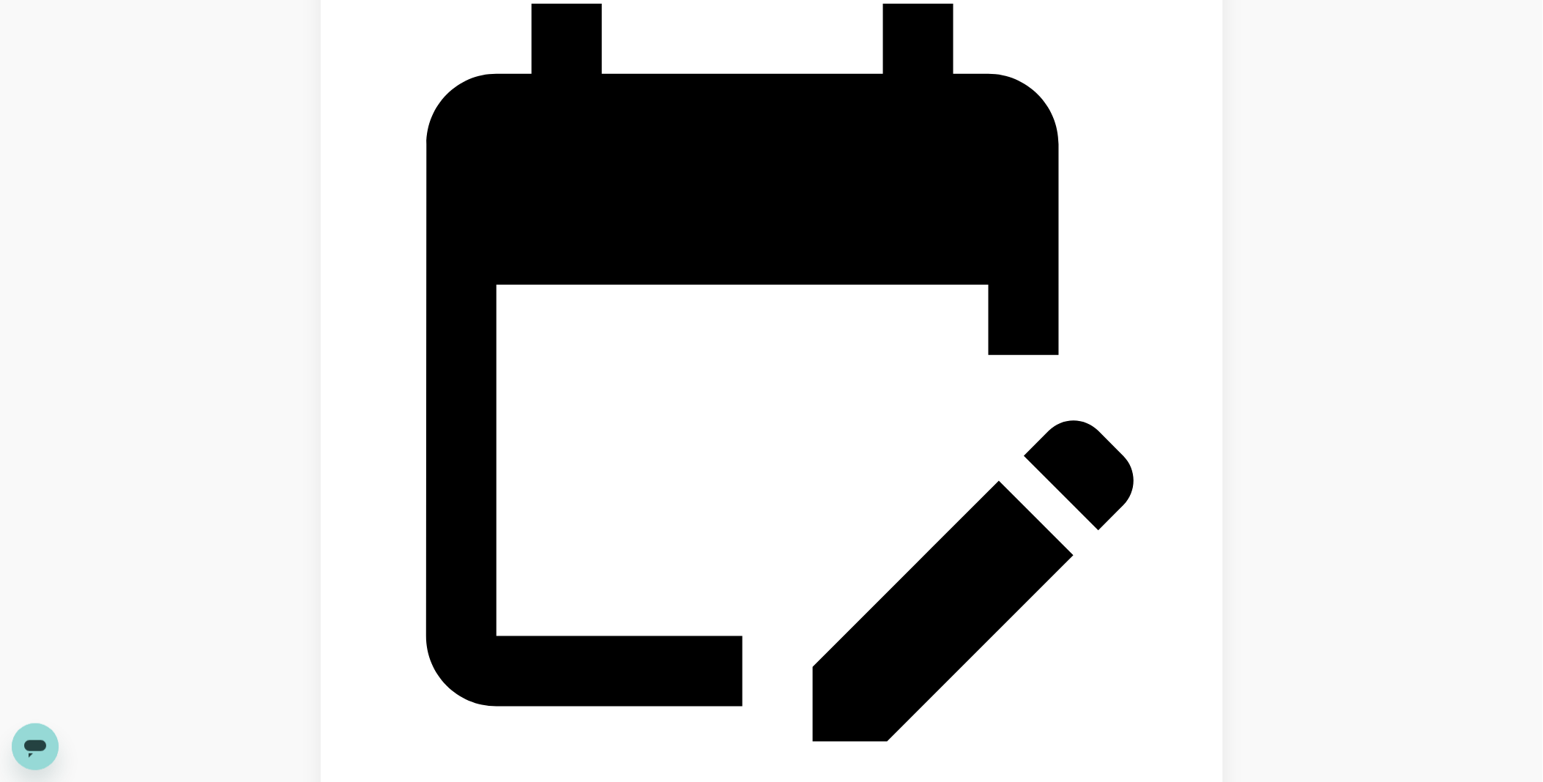
scroll to position [2191, 0]
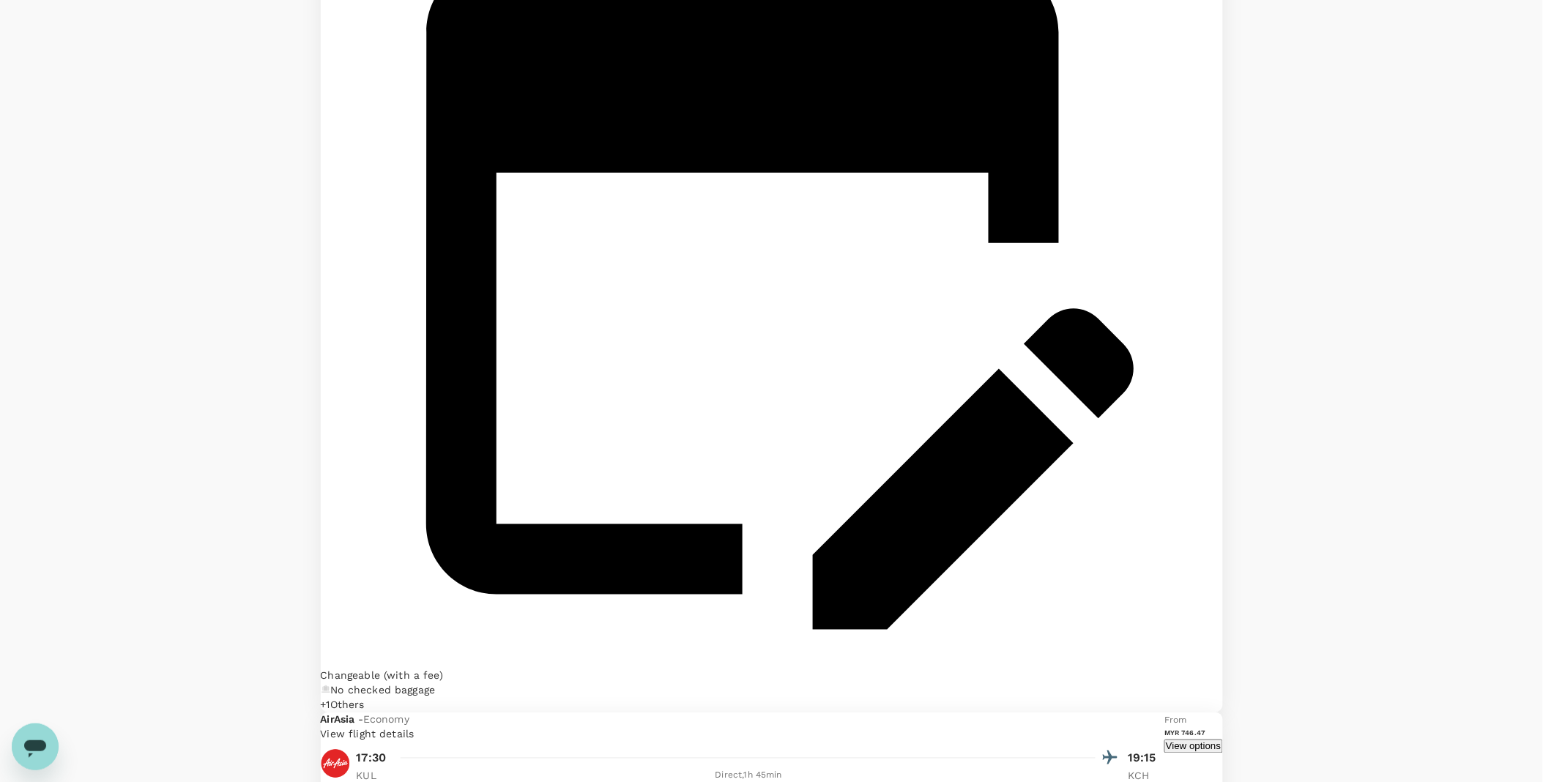
scroll to position [2346, 0]
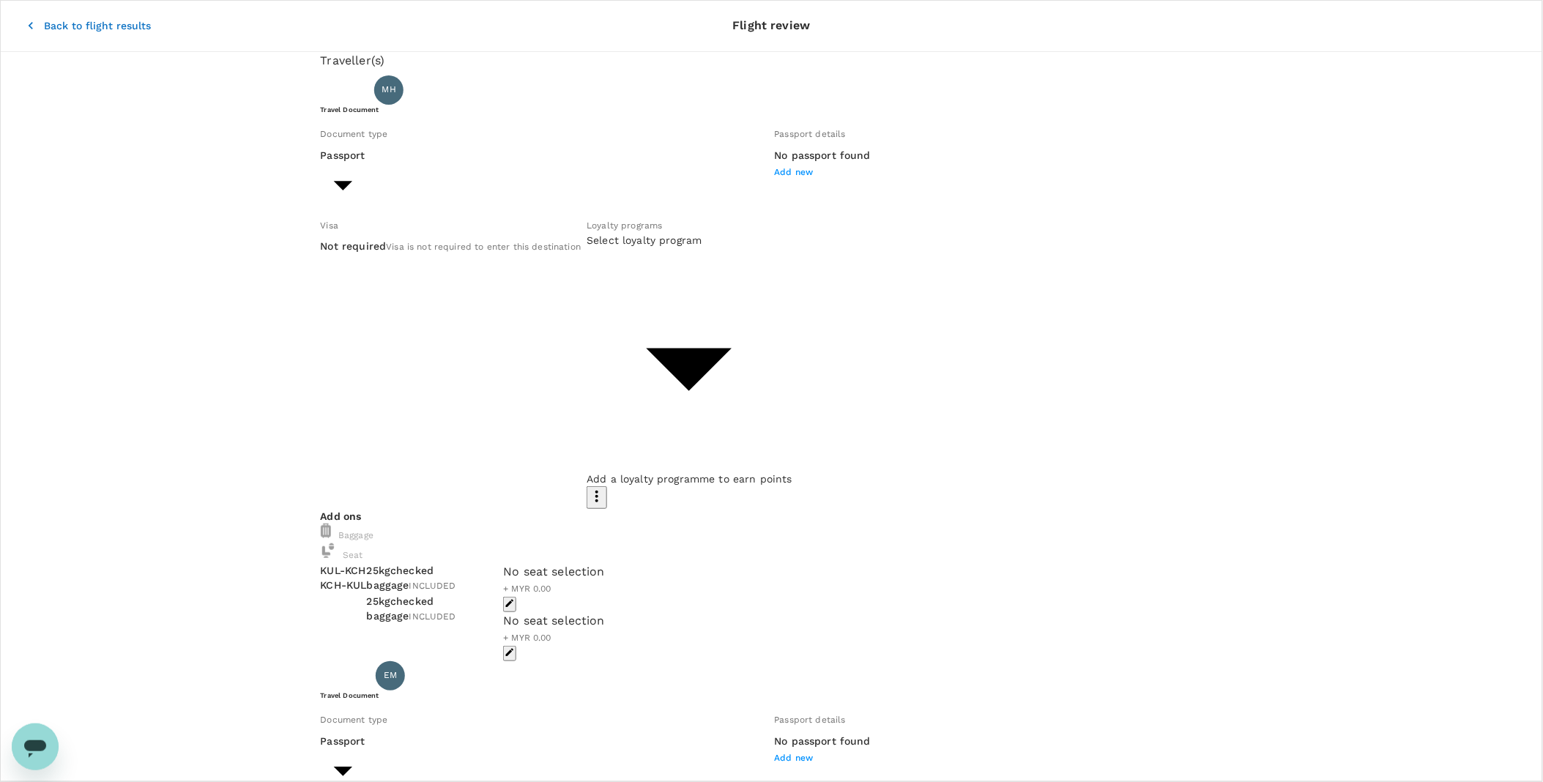
click at [408, 142] on div "Document type" at bounding box center [545, 134] width 448 height 16
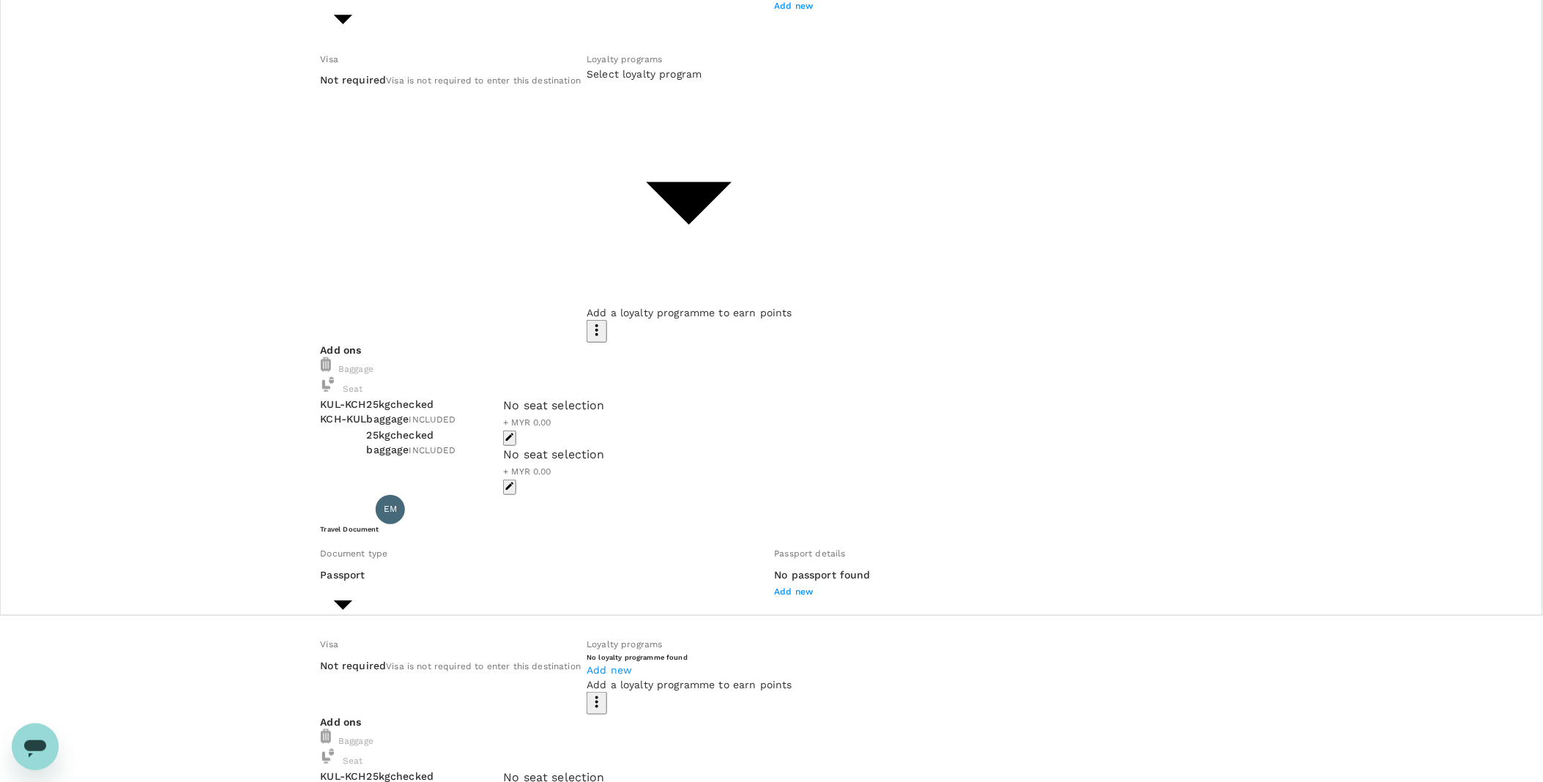
scroll to position [305, 0]
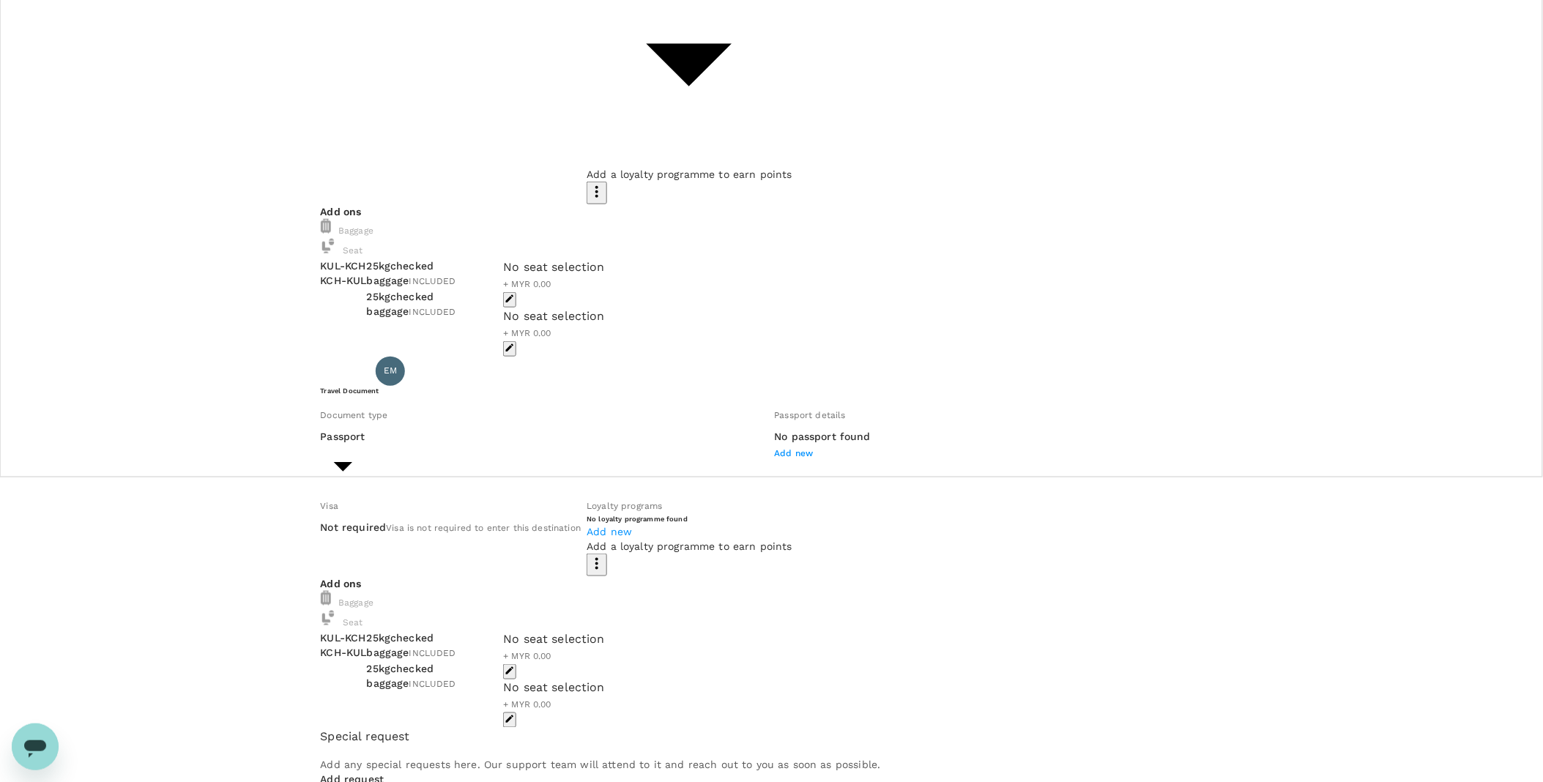
click at [412, 773] on div "Add request" at bounding box center [772, 791] width 902 height 37
click at [343, 781] on icon "button" at bounding box center [335, 798] width 18 height 18
checkbox input "true"
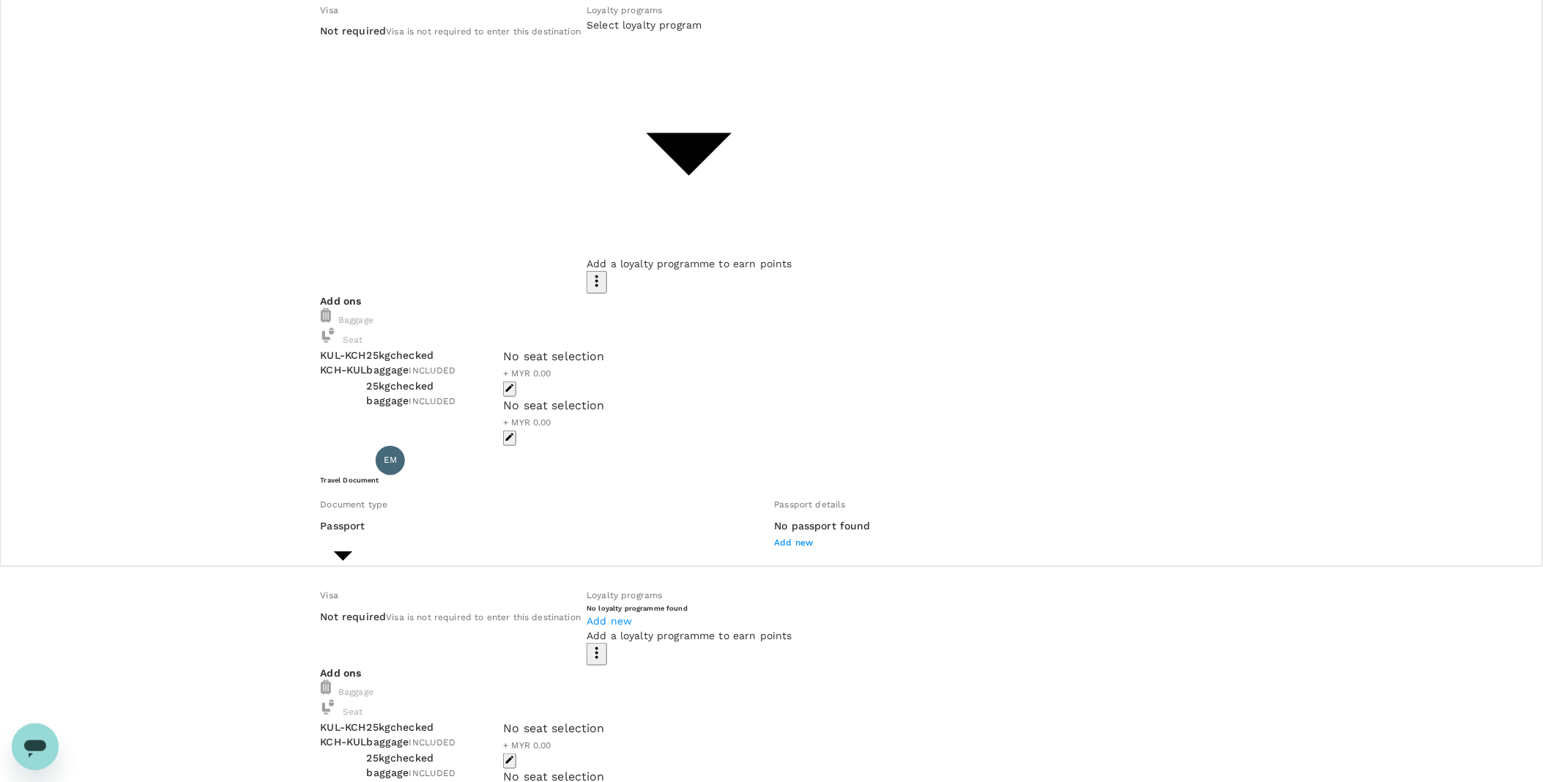
scroll to position [61, 0]
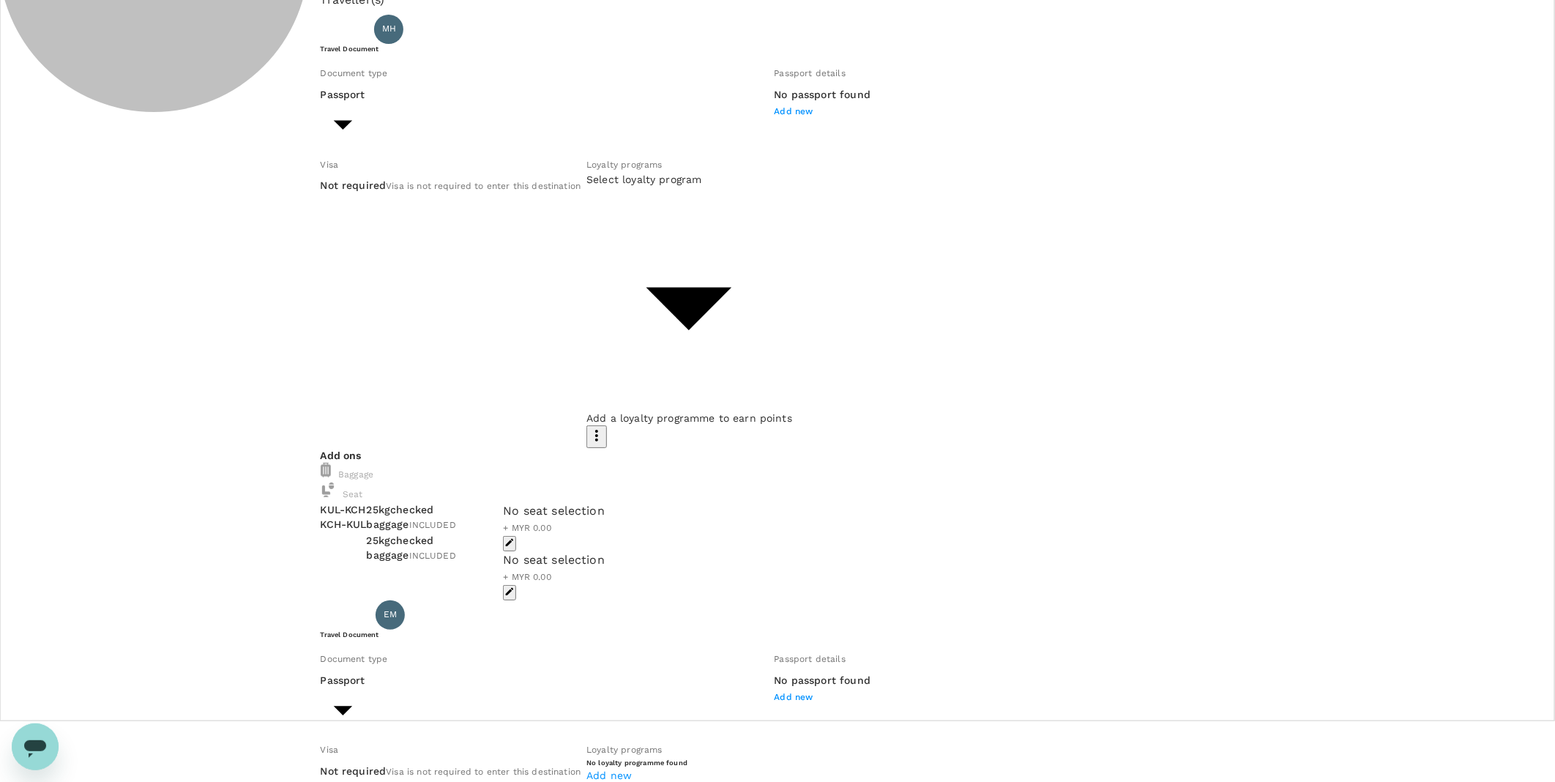
type input "Id card"
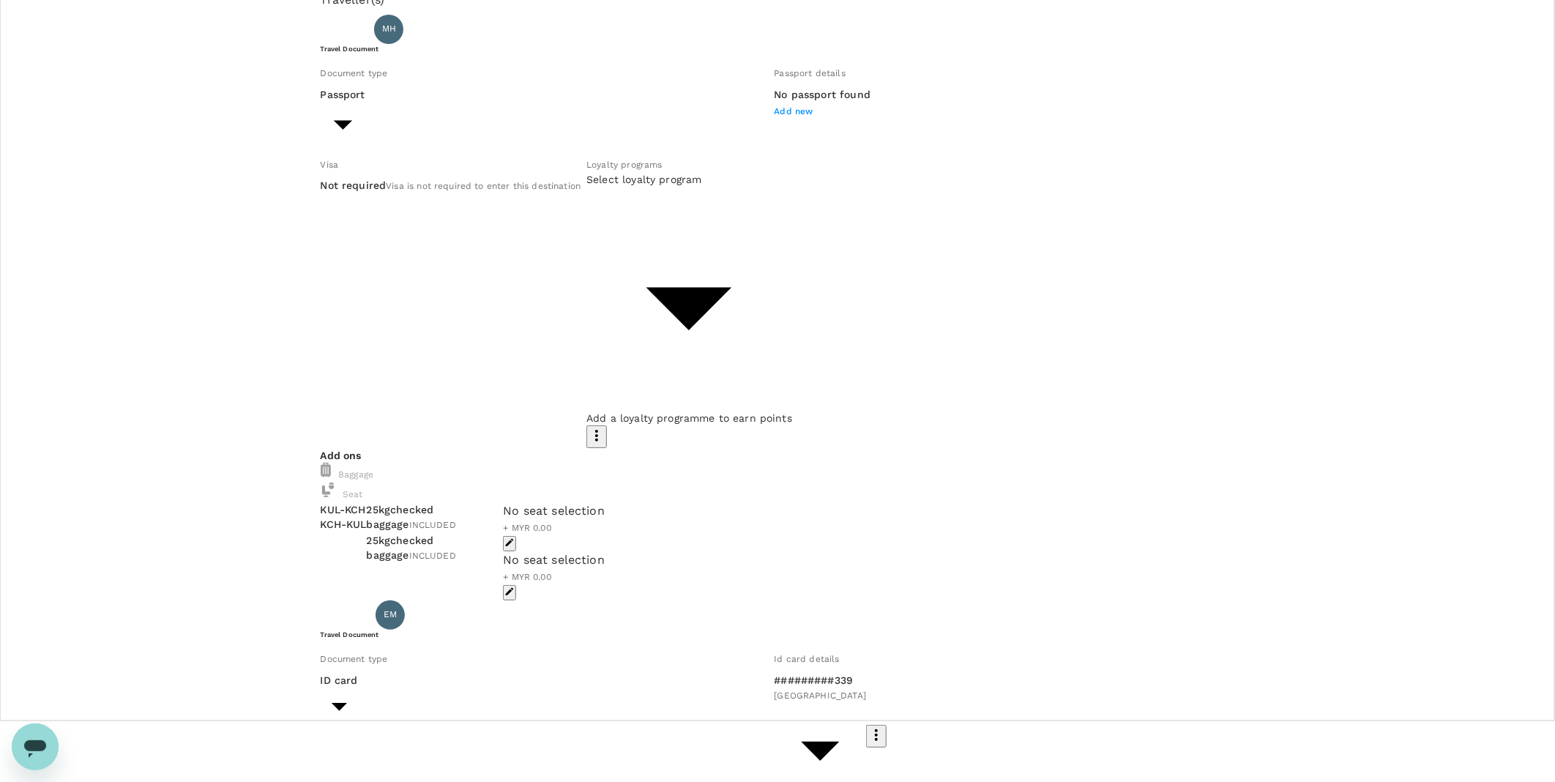
type input "Id card"
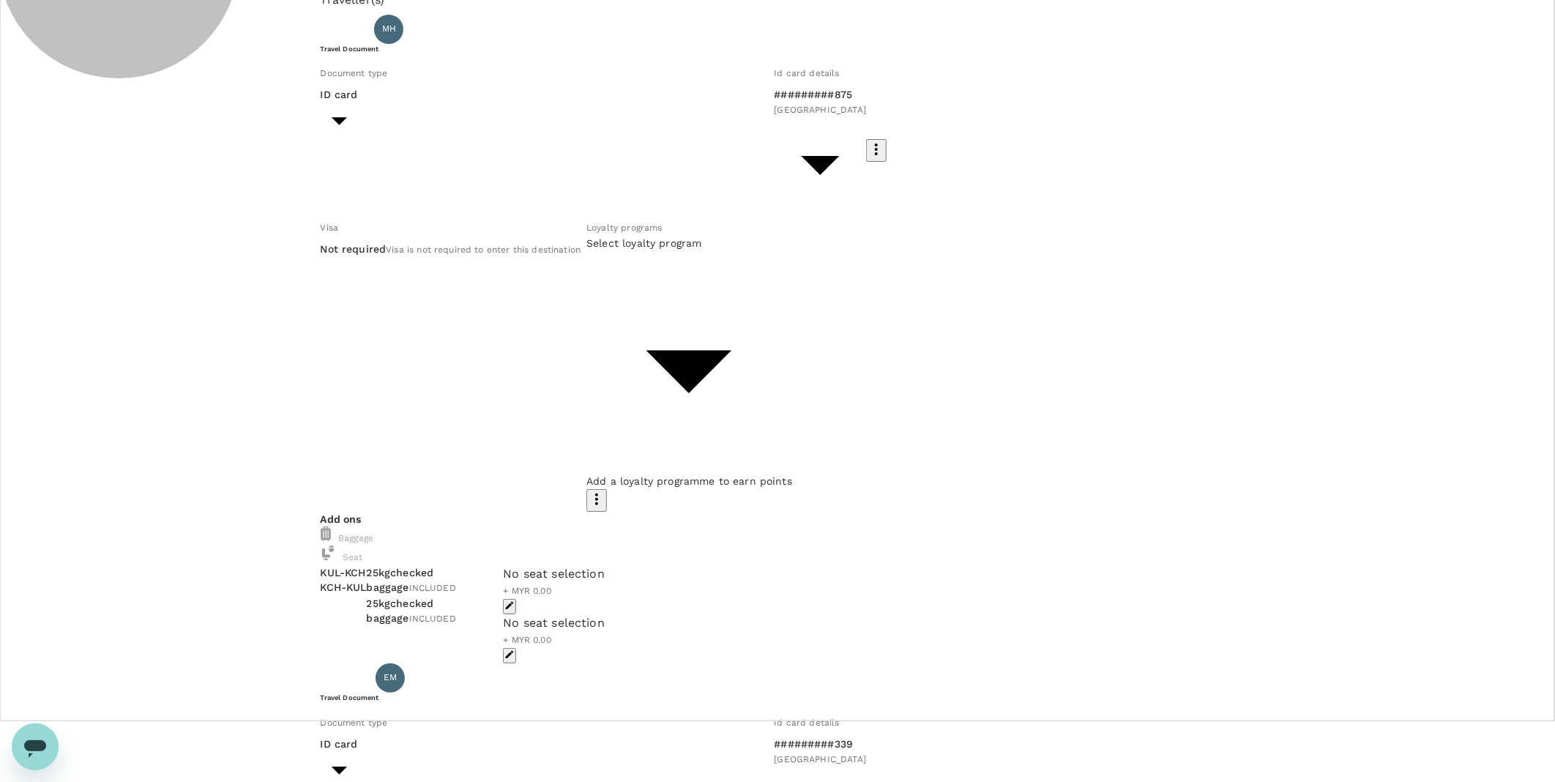
type input "03a8e32a-9d1b-4aa9-a3dd-a9e7caafe7c6"
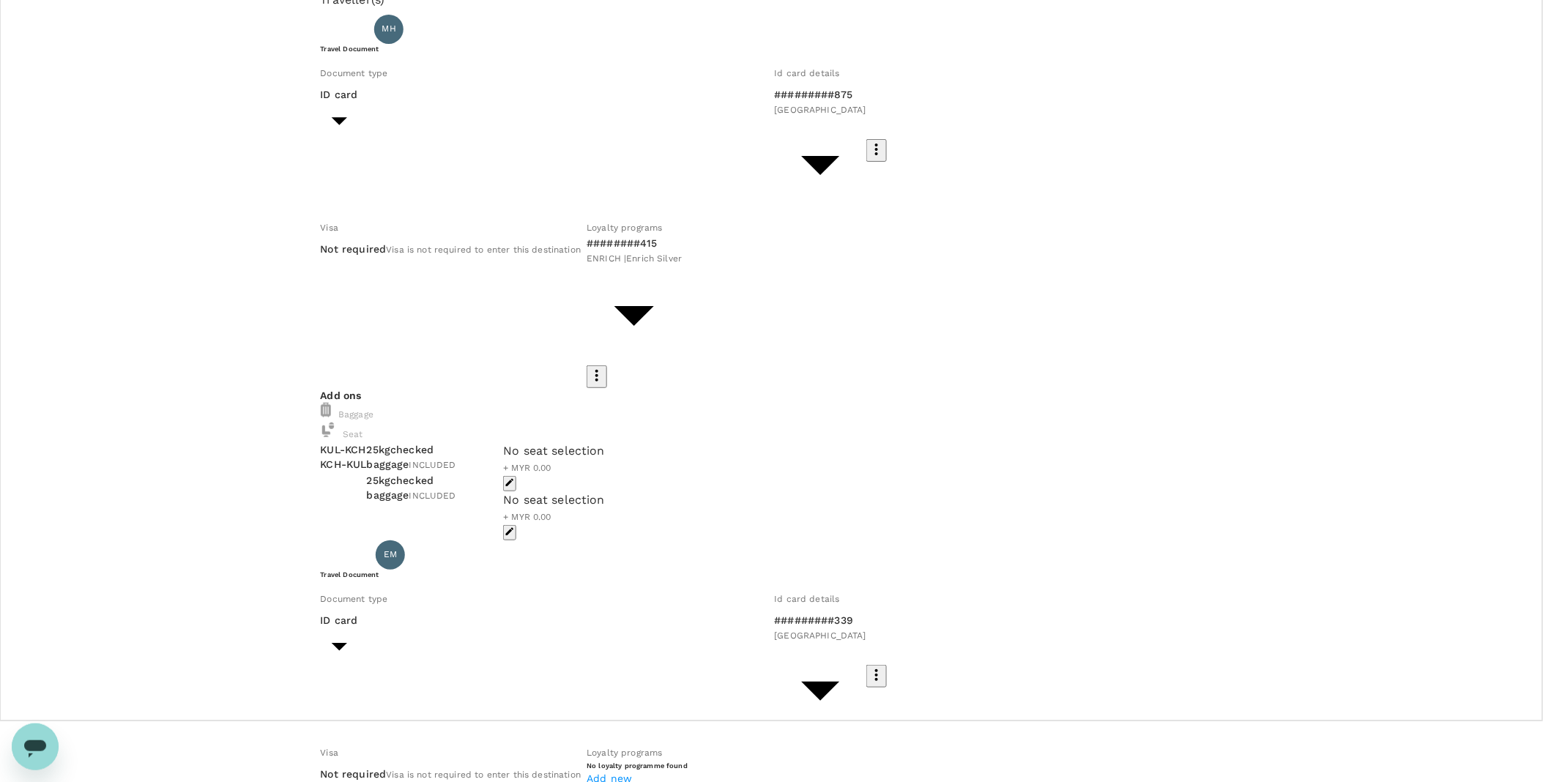
scroll to position [142, 0]
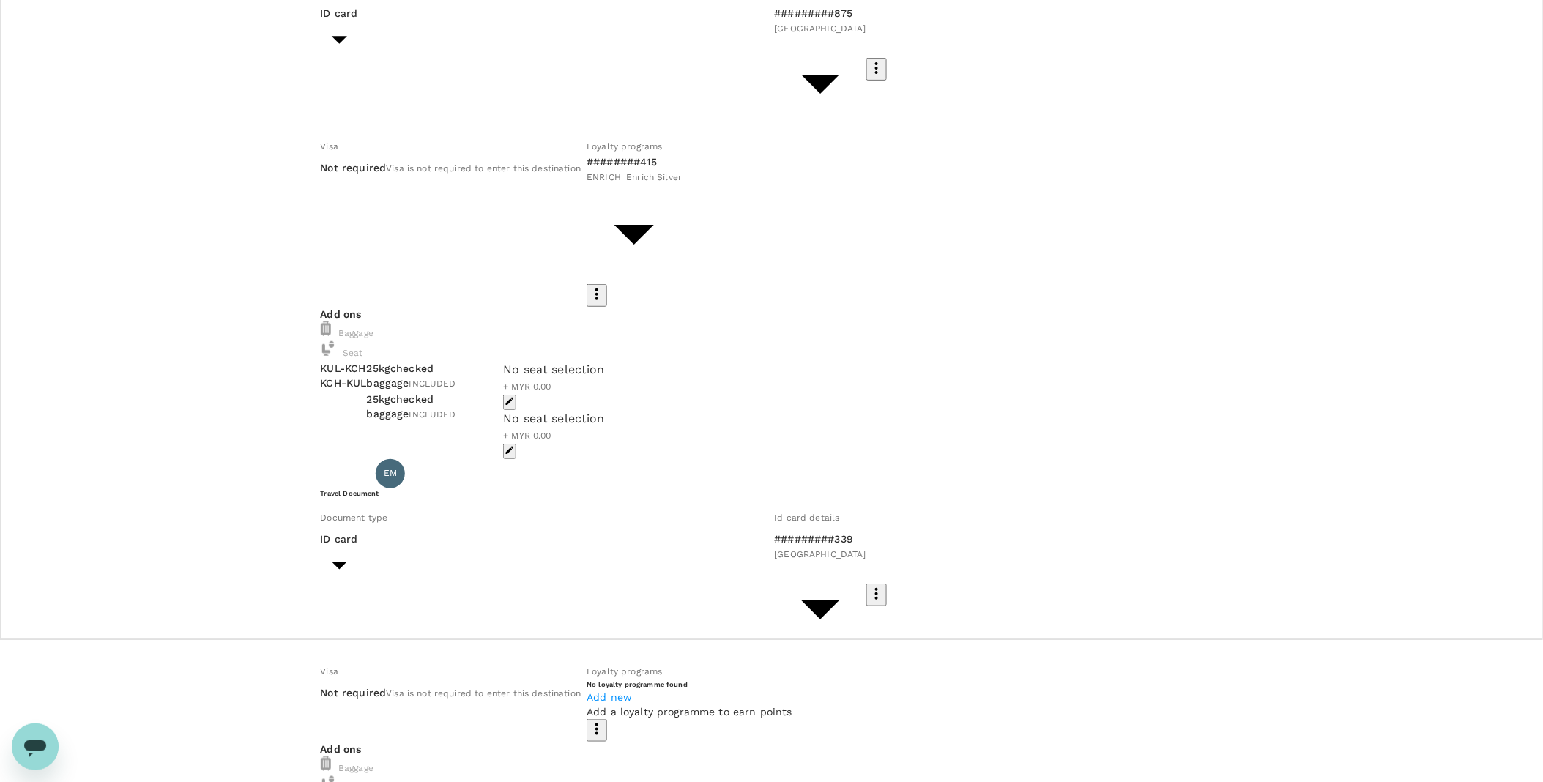
drag, startPoint x: 745, startPoint y: 564, endPoint x: 786, endPoint y: 574, distance: 41.6
click at [745, 680] on h6 "No loyalty programme found" at bounding box center [690, 685] width 206 height 10
click at [792, 680] on h6 "No loyalty programme found" at bounding box center [690, 685] width 206 height 10
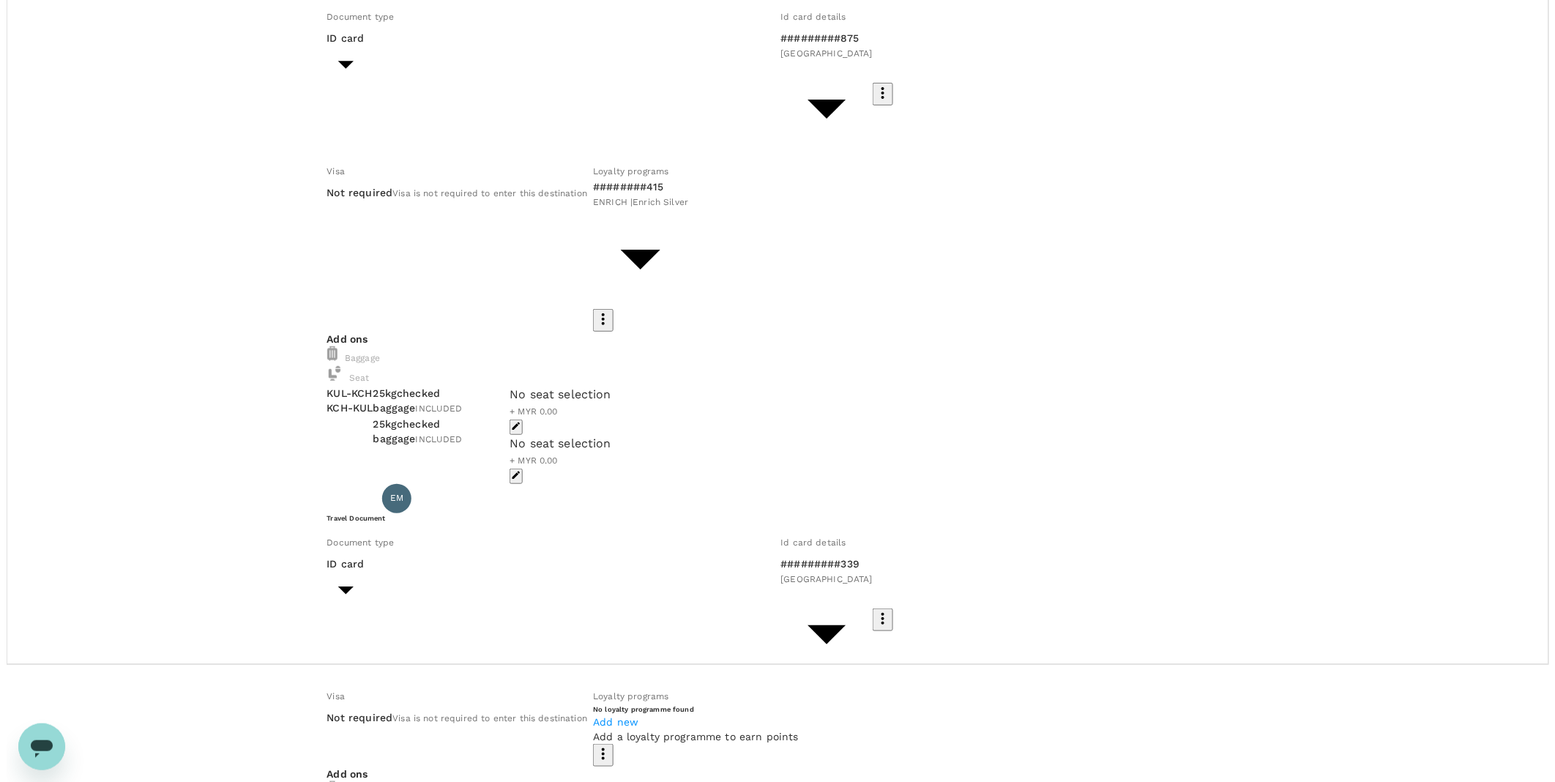
scroll to position [0, 0]
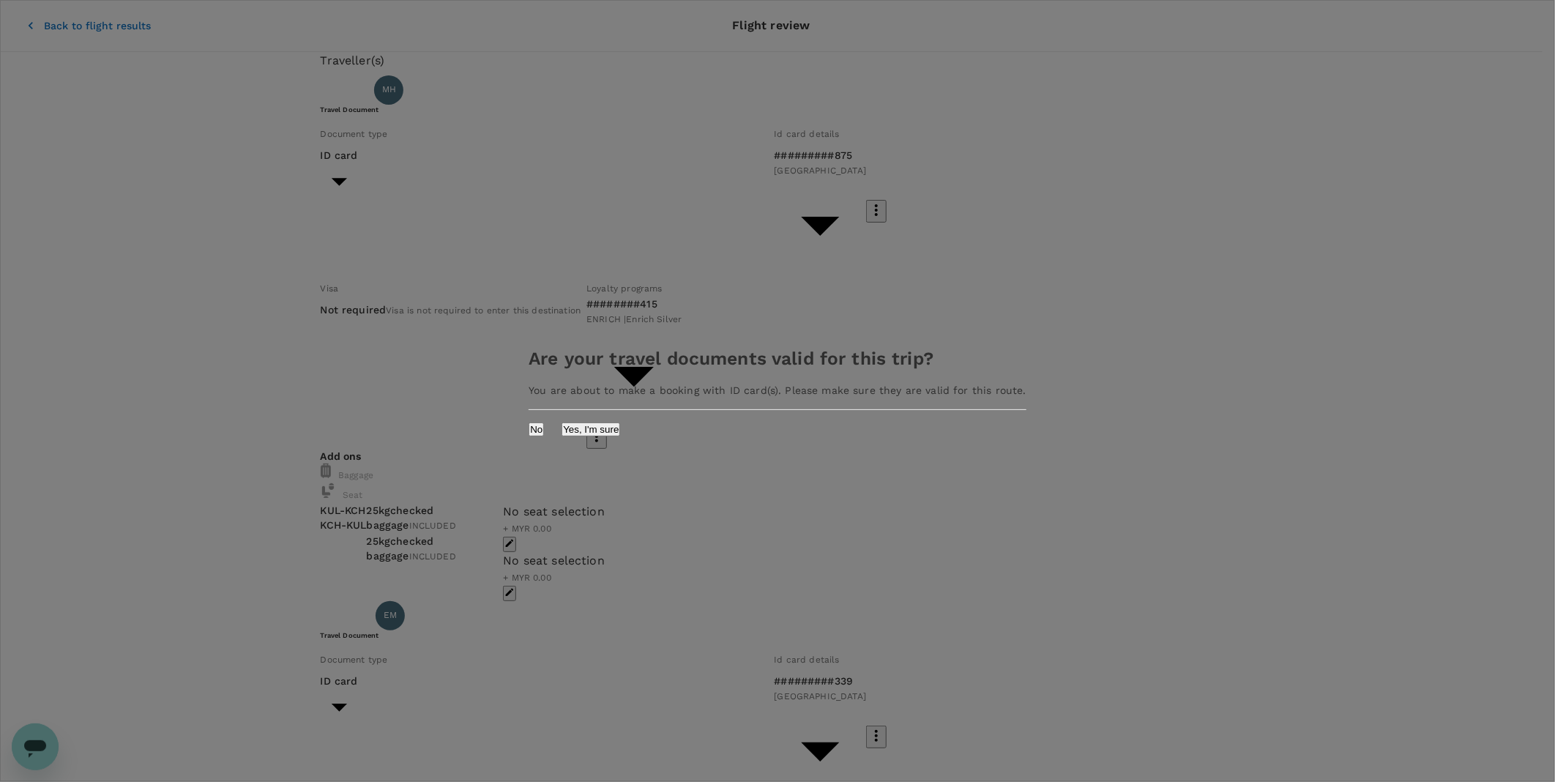
click at [620, 436] on button "Yes, I'm sure" at bounding box center [591, 430] width 59 height 14
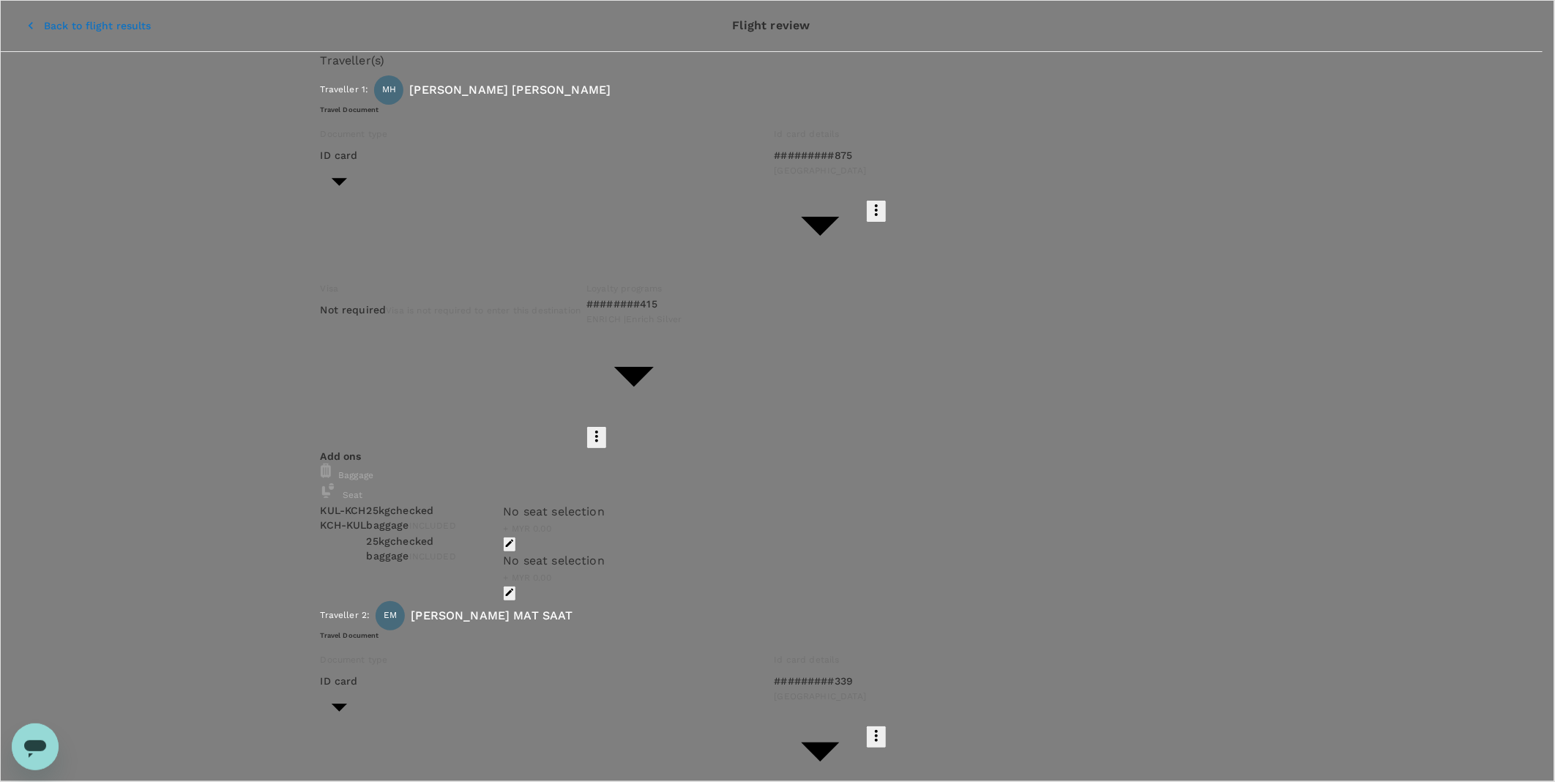
type input "9ea61a02-274a-4f65-9d5b-ca51ac7b2cfc"
paste textarea "CRT000000017598 Travelling Request"
type textarea "TRF Ref No: CRT000000017598 (RIDZUAN)"
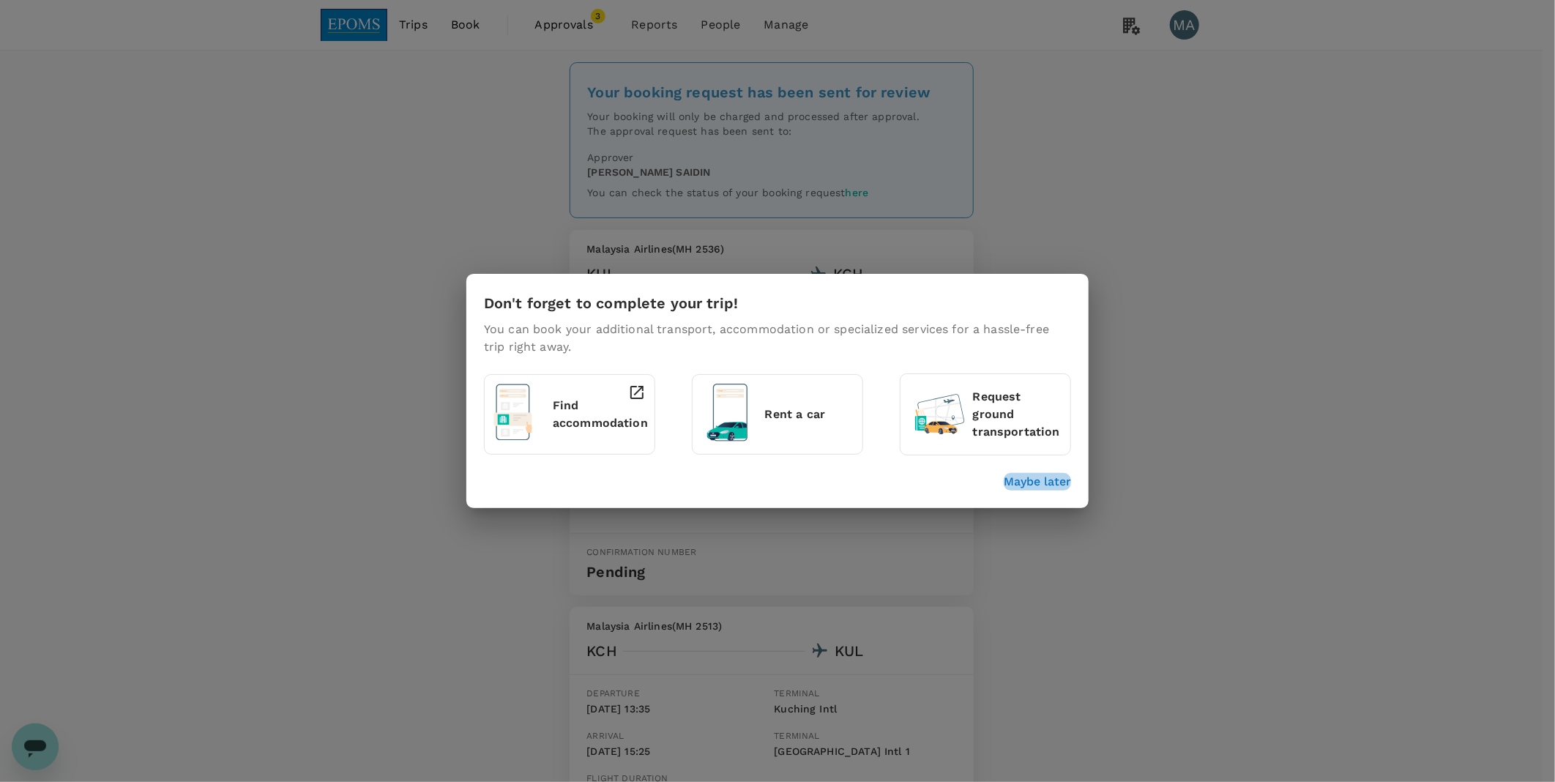
click at [1023, 480] on p "Maybe later" at bounding box center [1037, 482] width 67 height 18
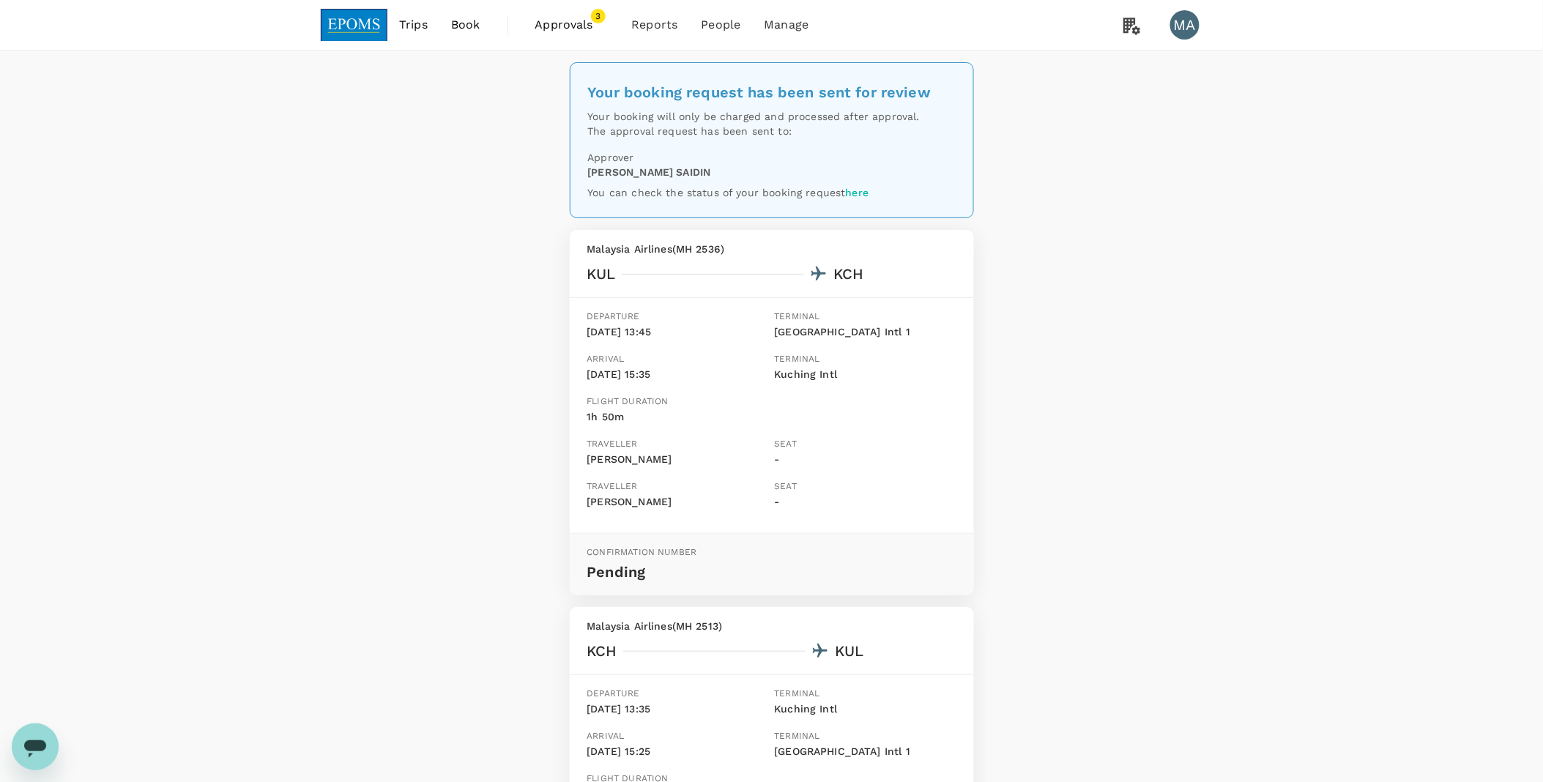
click at [571, 37] on link "Approvals 3" at bounding box center [572, 25] width 97 height 50
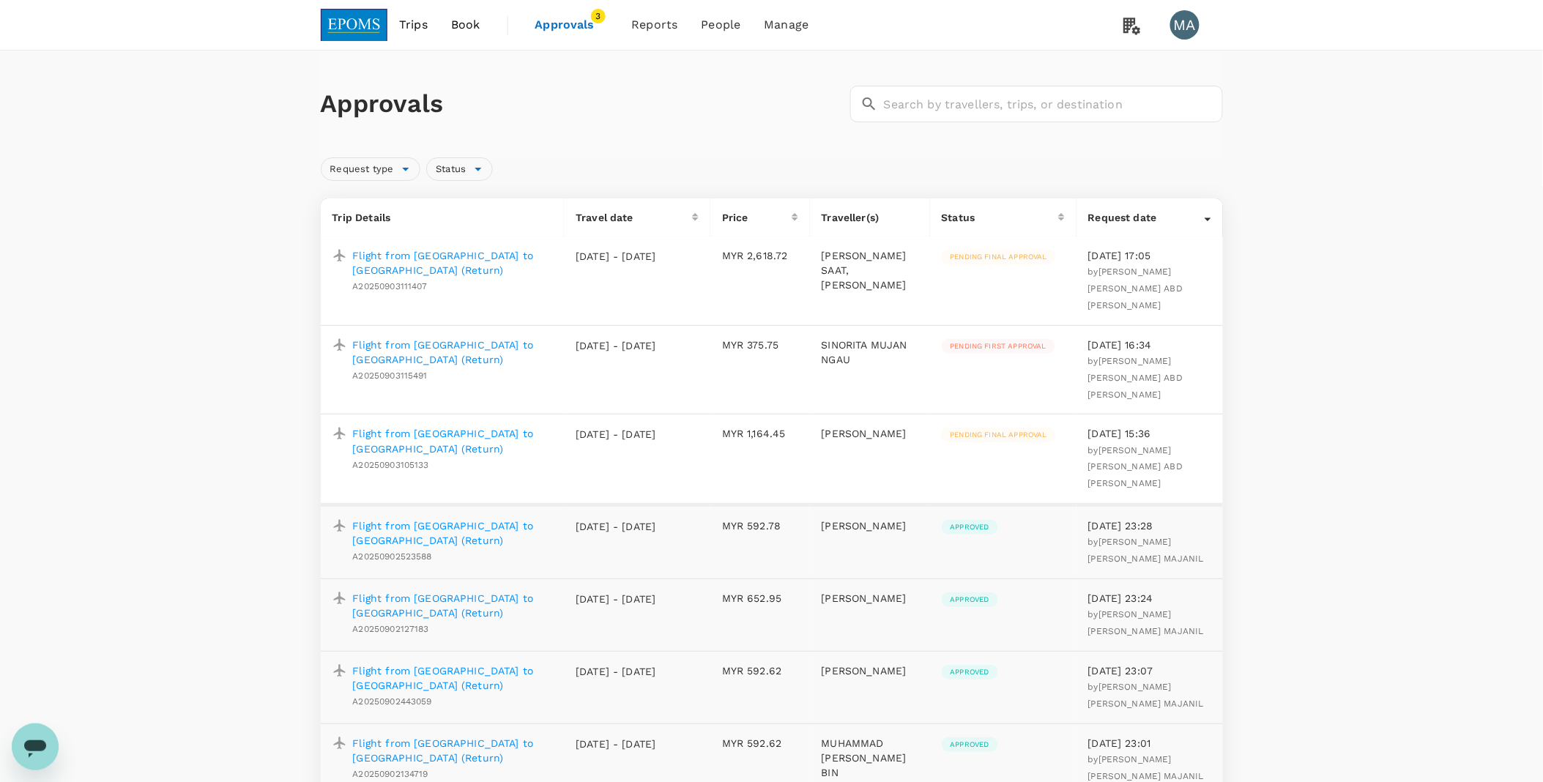
click at [502, 426] on p "Flight from [GEOGRAPHIC_DATA] to [GEOGRAPHIC_DATA] (Return)" at bounding box center [453, 440] width 200 height 29
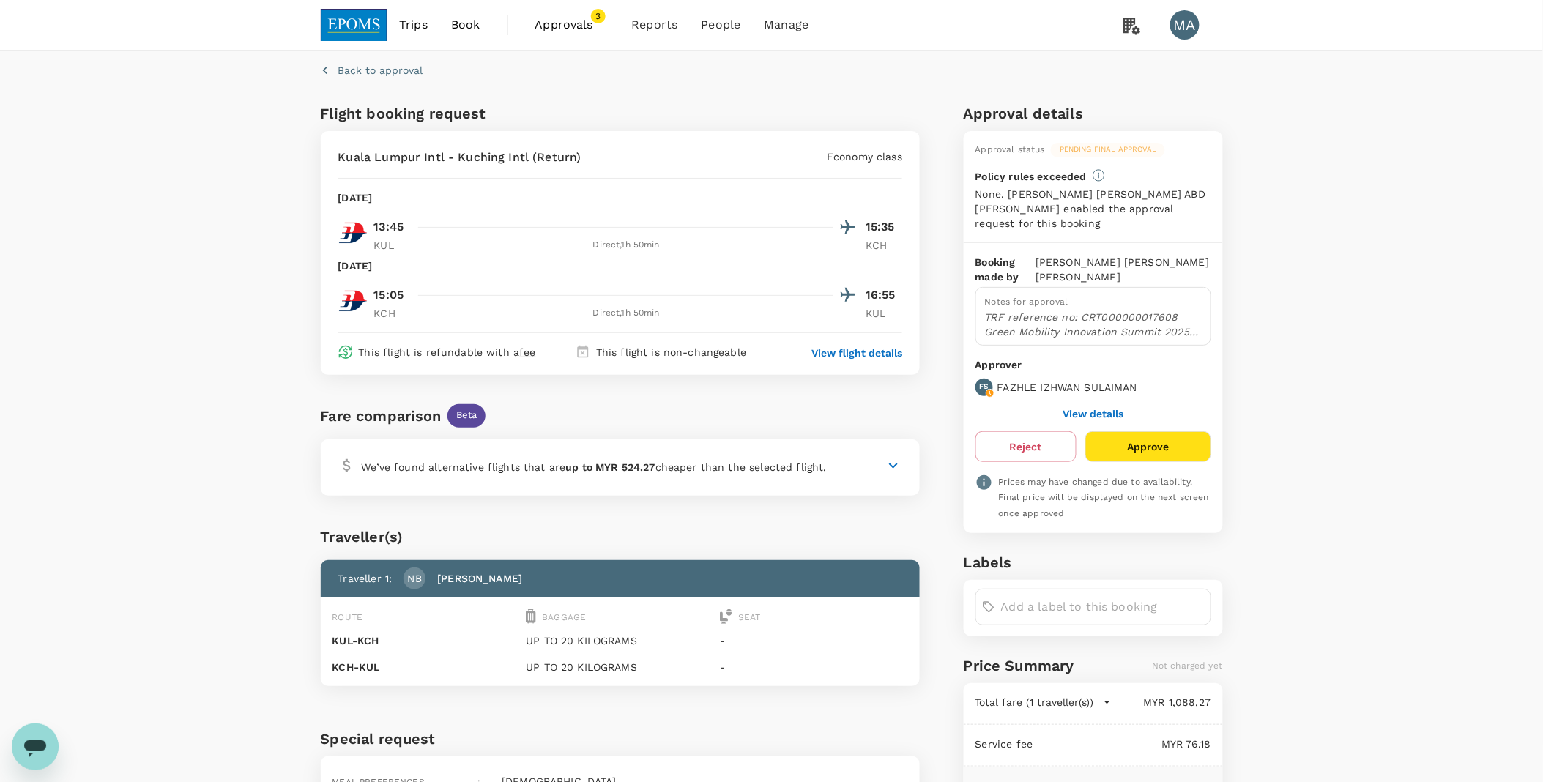
click at [575, 31] on span "Approvals" at bounding box center [571, 25] width 73 height 18
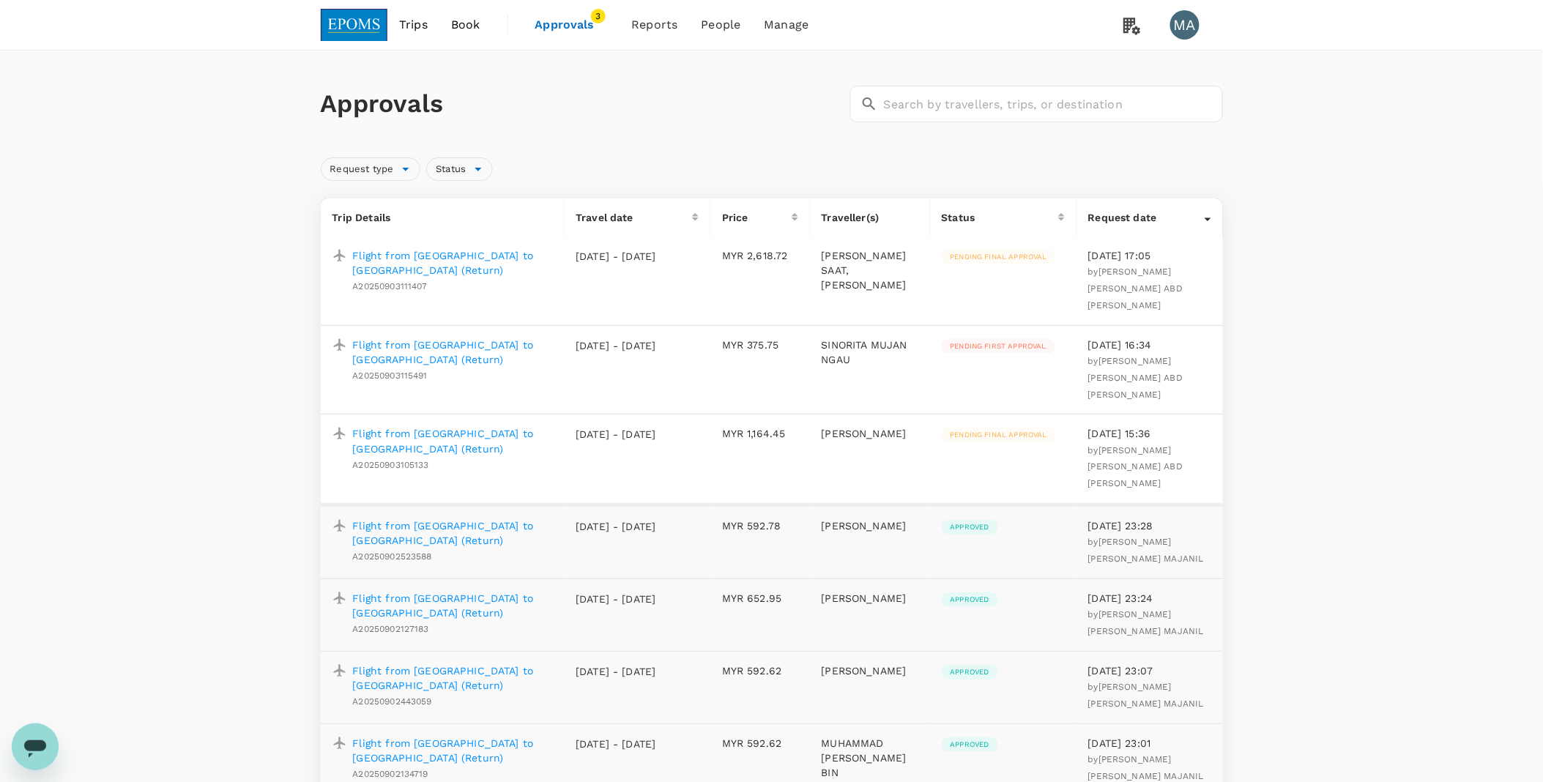
click at [551, 26] on span "Approvals" at bounding box center [571, 25] width 73 height 18
click at [580, 25] on span "Approvals" at bounding box center [571, 25] width 73 height 18
click at [463, 26] on span "Book" at bounding box center [465, 25] width 29 height 18
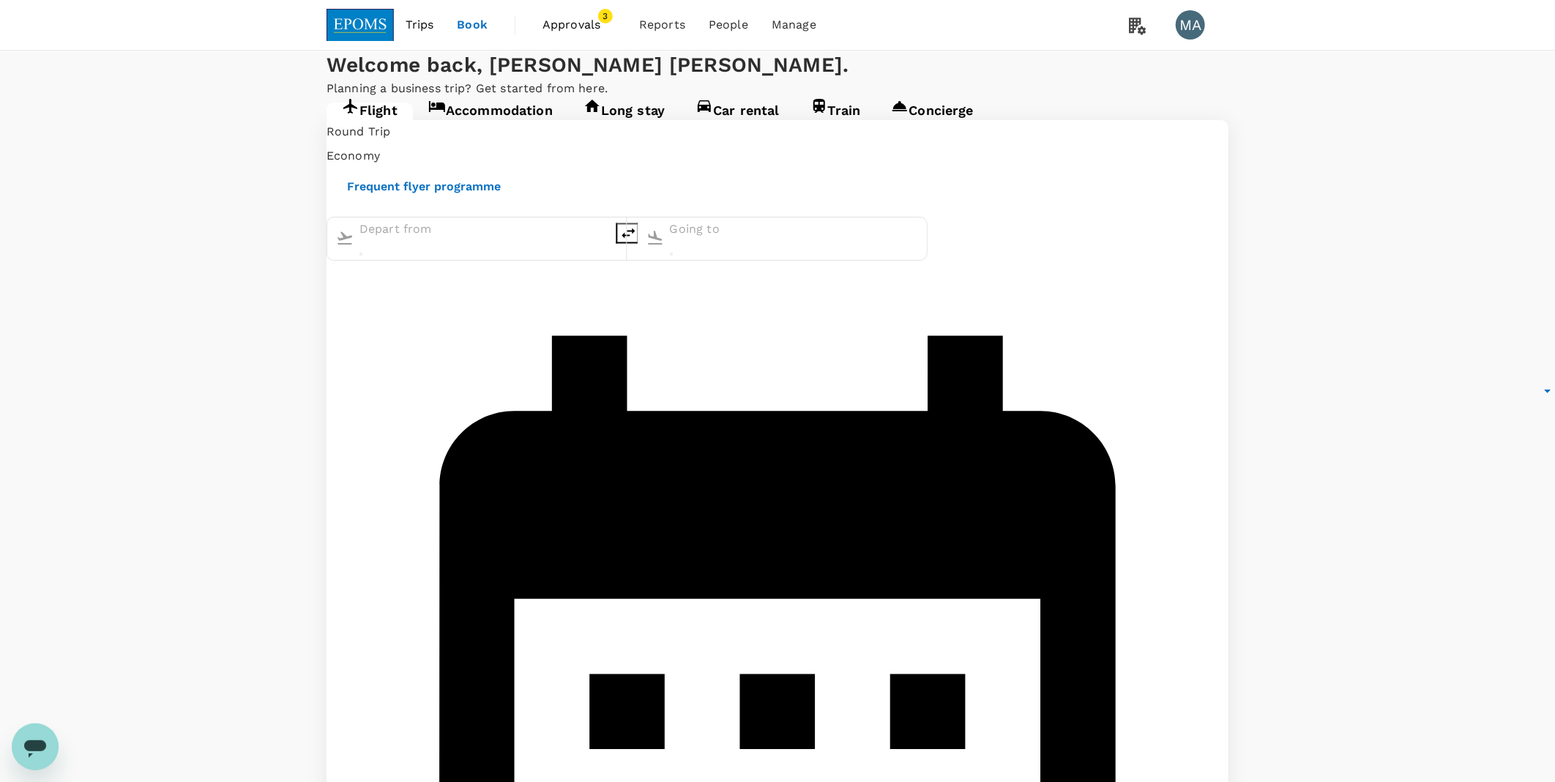
click at [562, 30] on span "Approvals" at bounding box center [579, 25] width 73 height 18
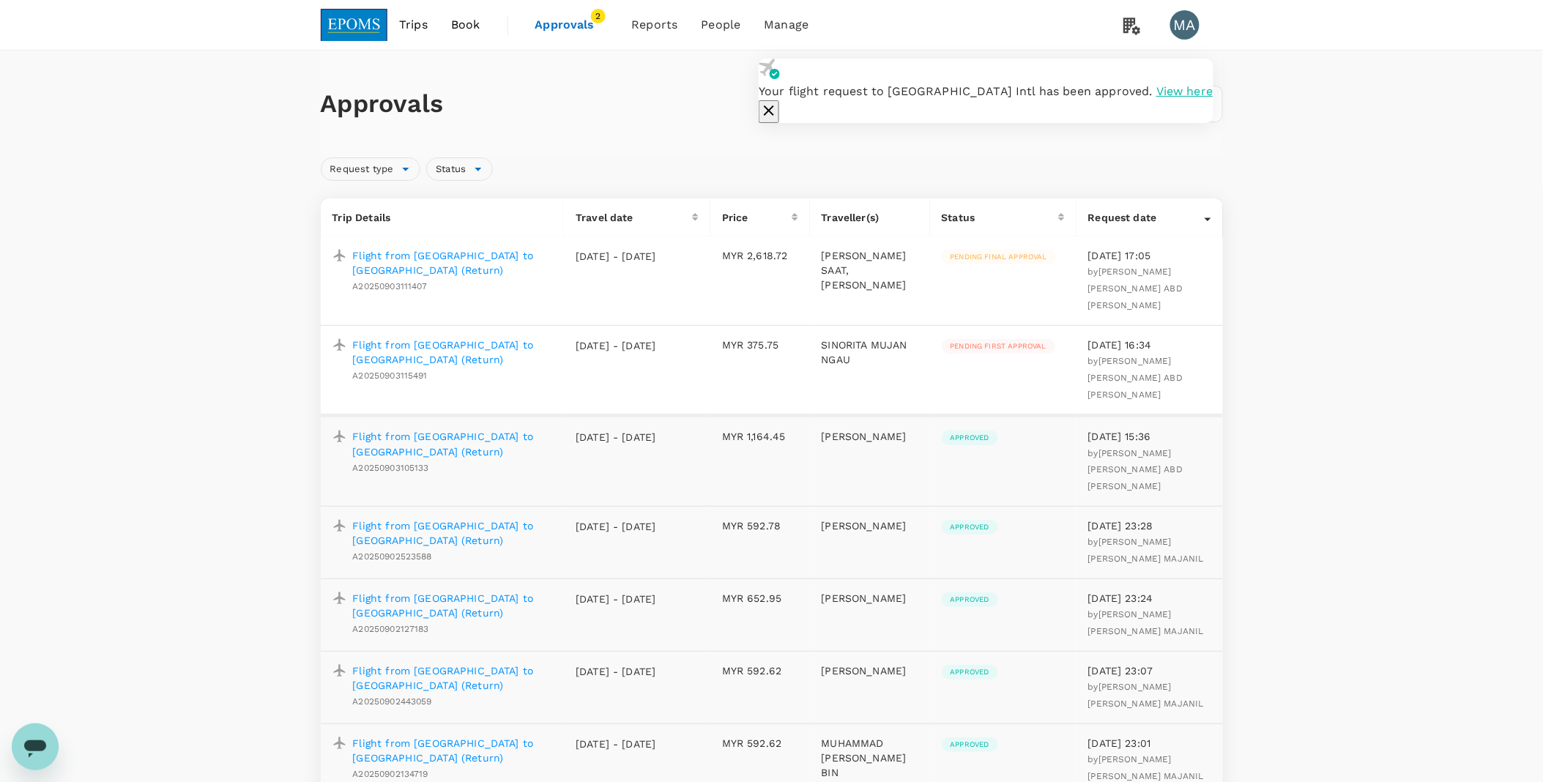
click at [778, 102] on icon "button" at bounding box center [769, 111] width 18 height 18
